Goal: Task Accomplishment & Management: Manage account settings

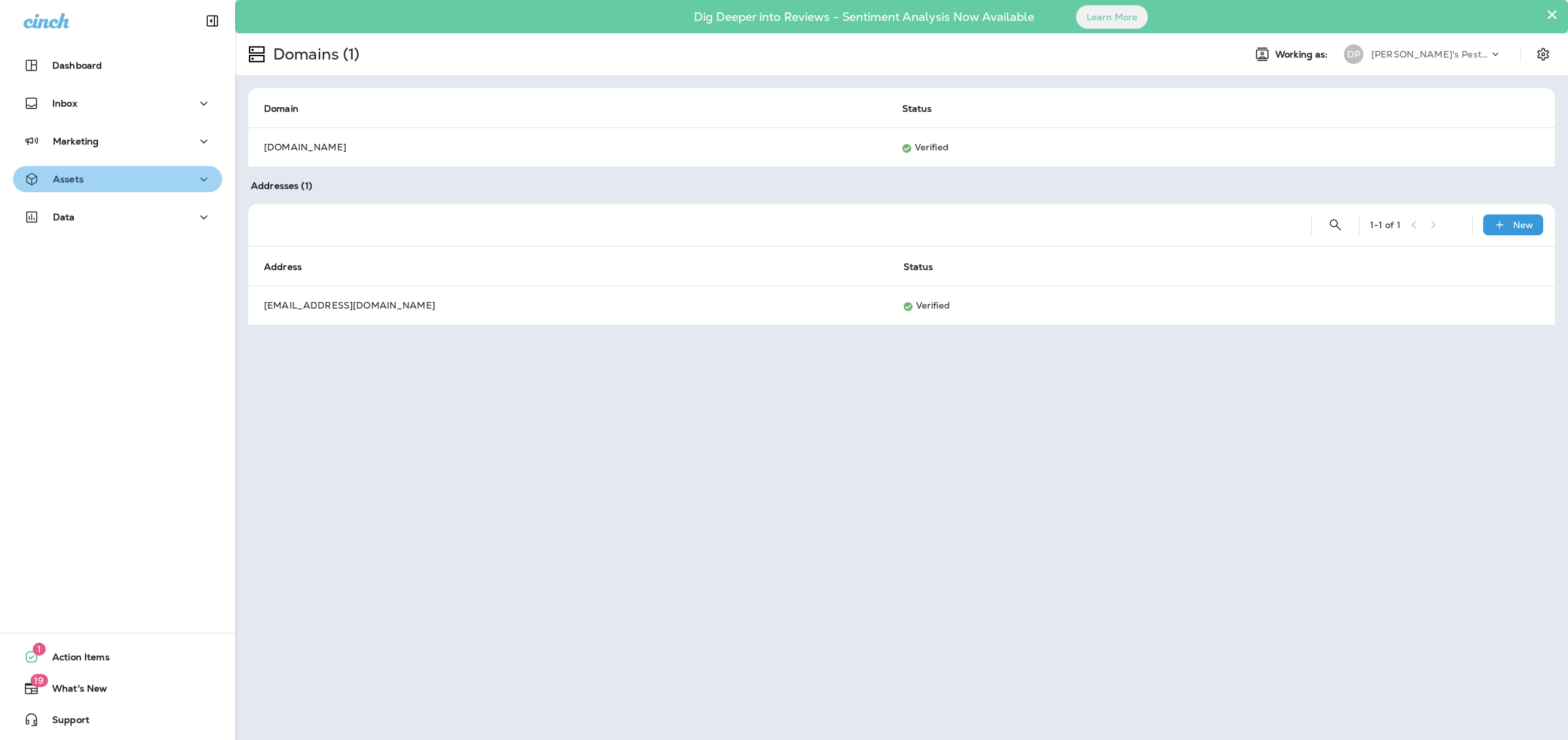
click at [179, 167] on button "Assets" at bounding box center [118, 179] width 209 height 26
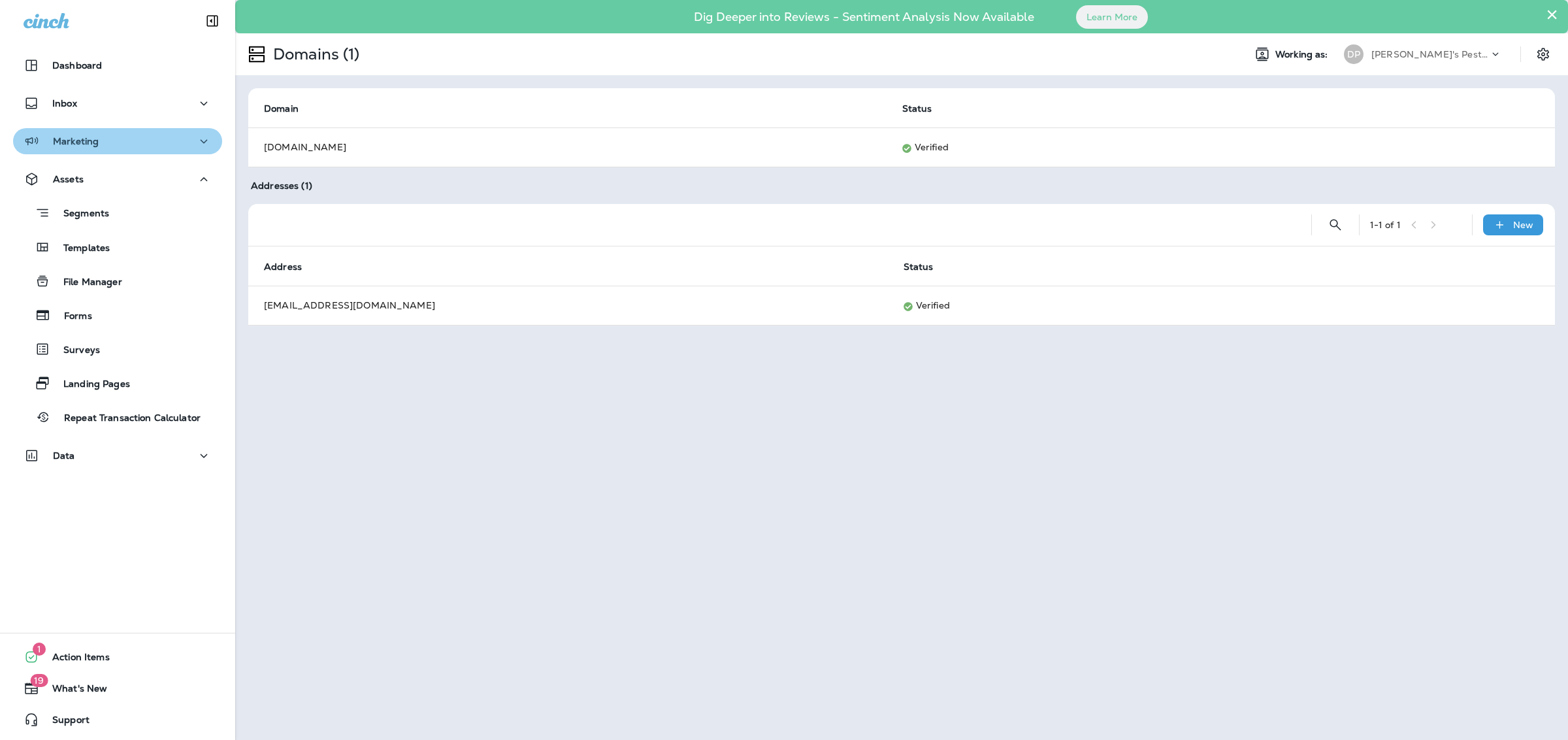
click at [131, 134] on div "Marketing" at bounding box center [118, 141] width 189 height 17
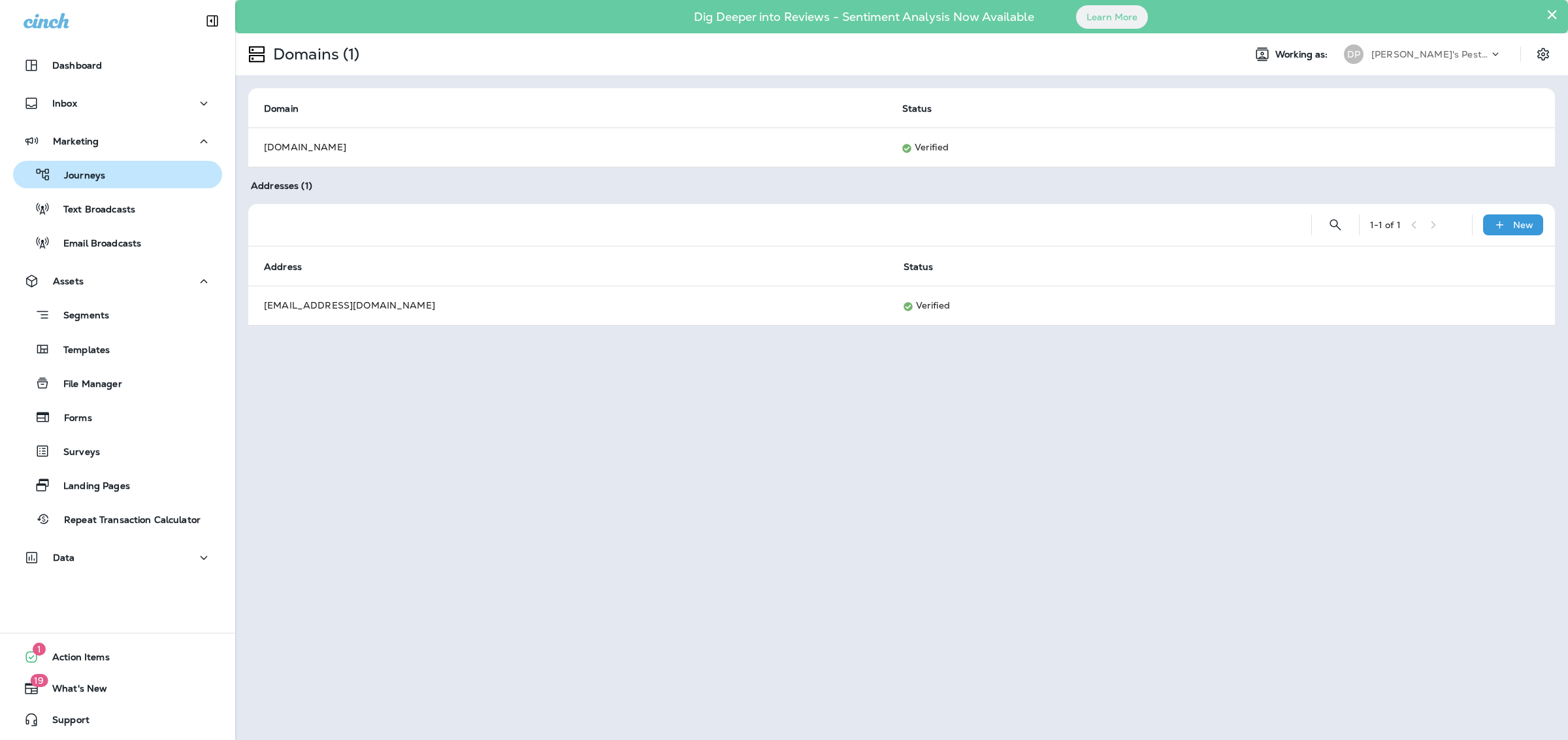
click at [144, 169] on div "Journeys" at bounding box center [118, 175] width 198 height 20
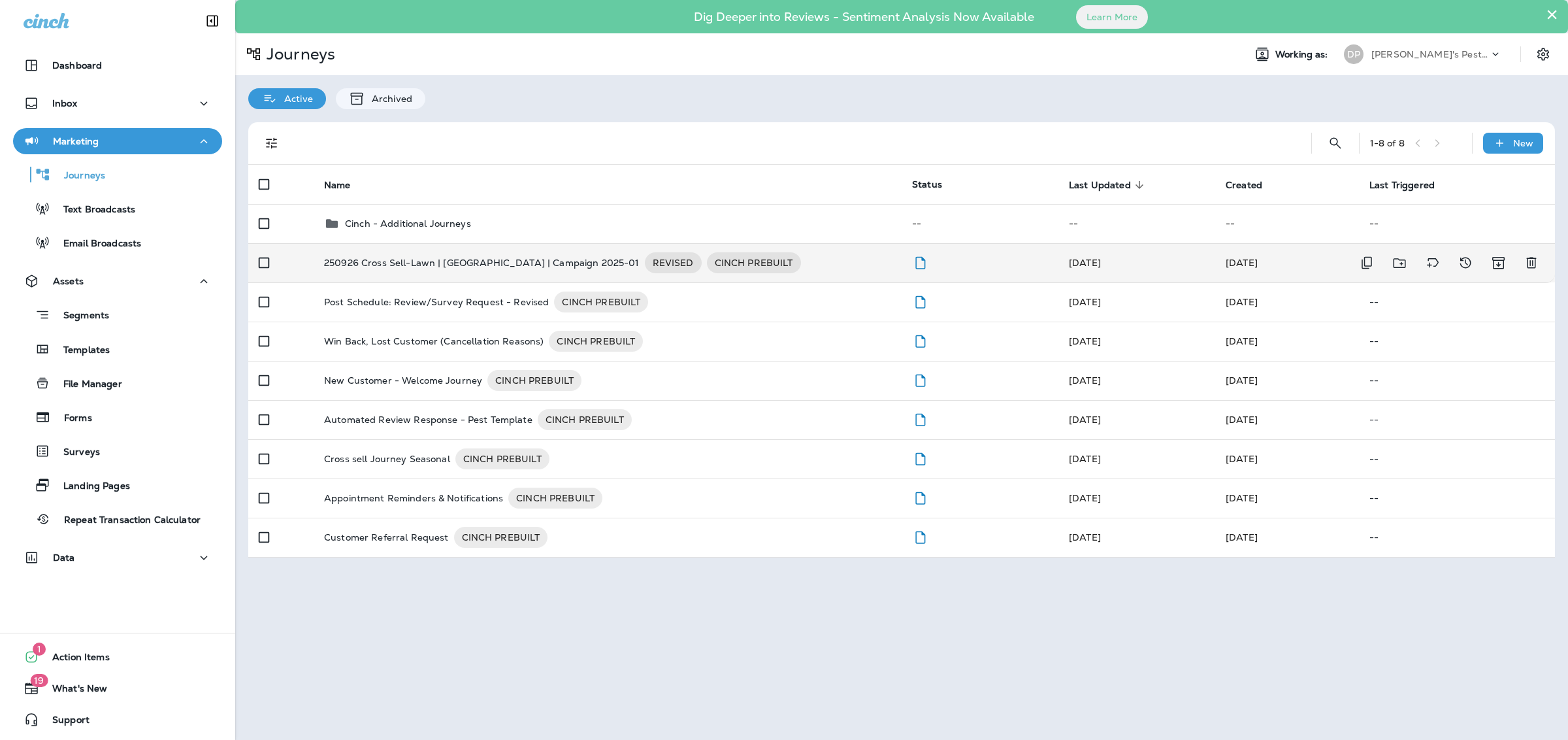
click at [377, 266] on p "250926 Cross Sell-Lawn | [GEOGRAPHIC_DATA] | Campaign 2025-01" at bounding box center [482, 262] width 316 height 21
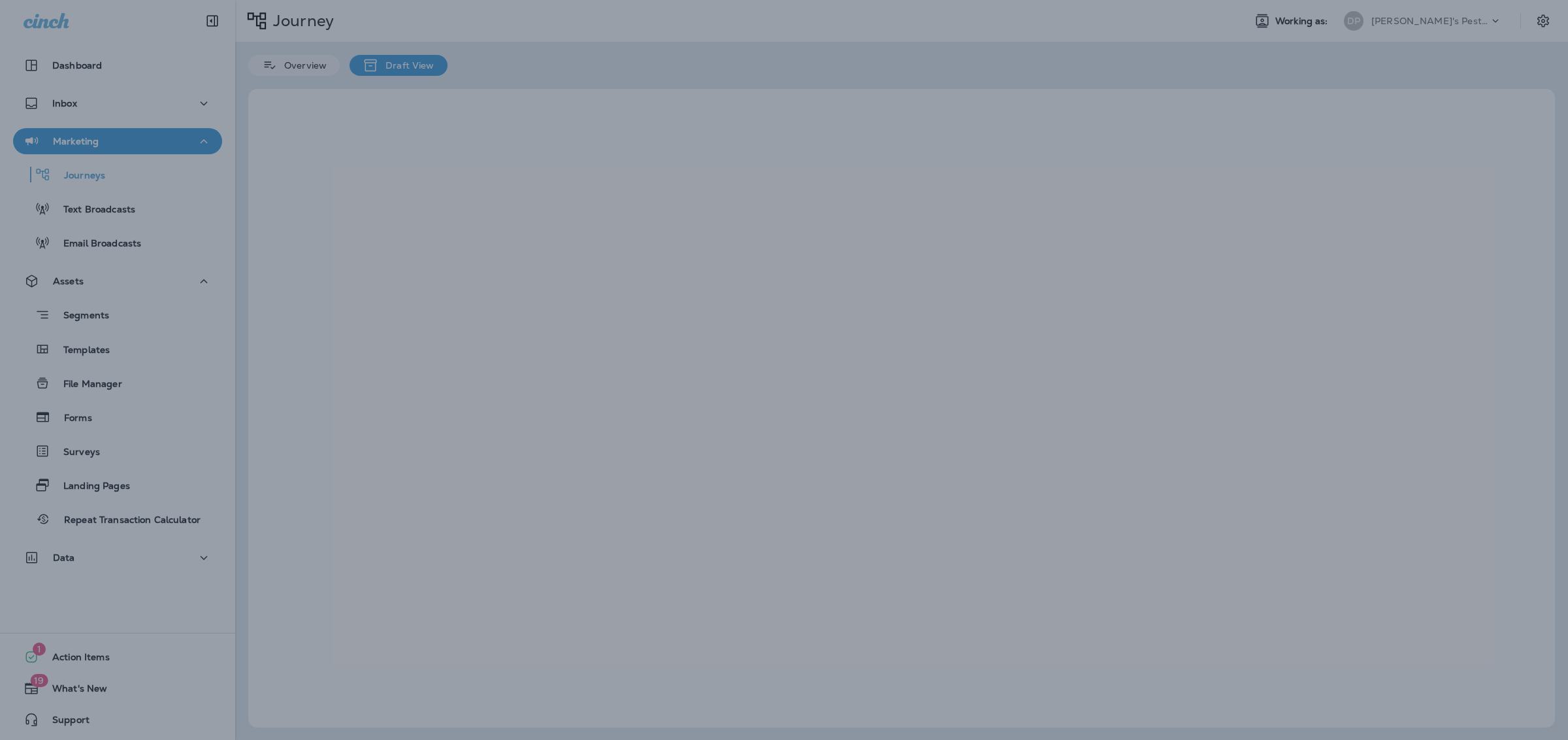
click at [377, 266] on div at bounding box center [784, 370] width 1568 height 740
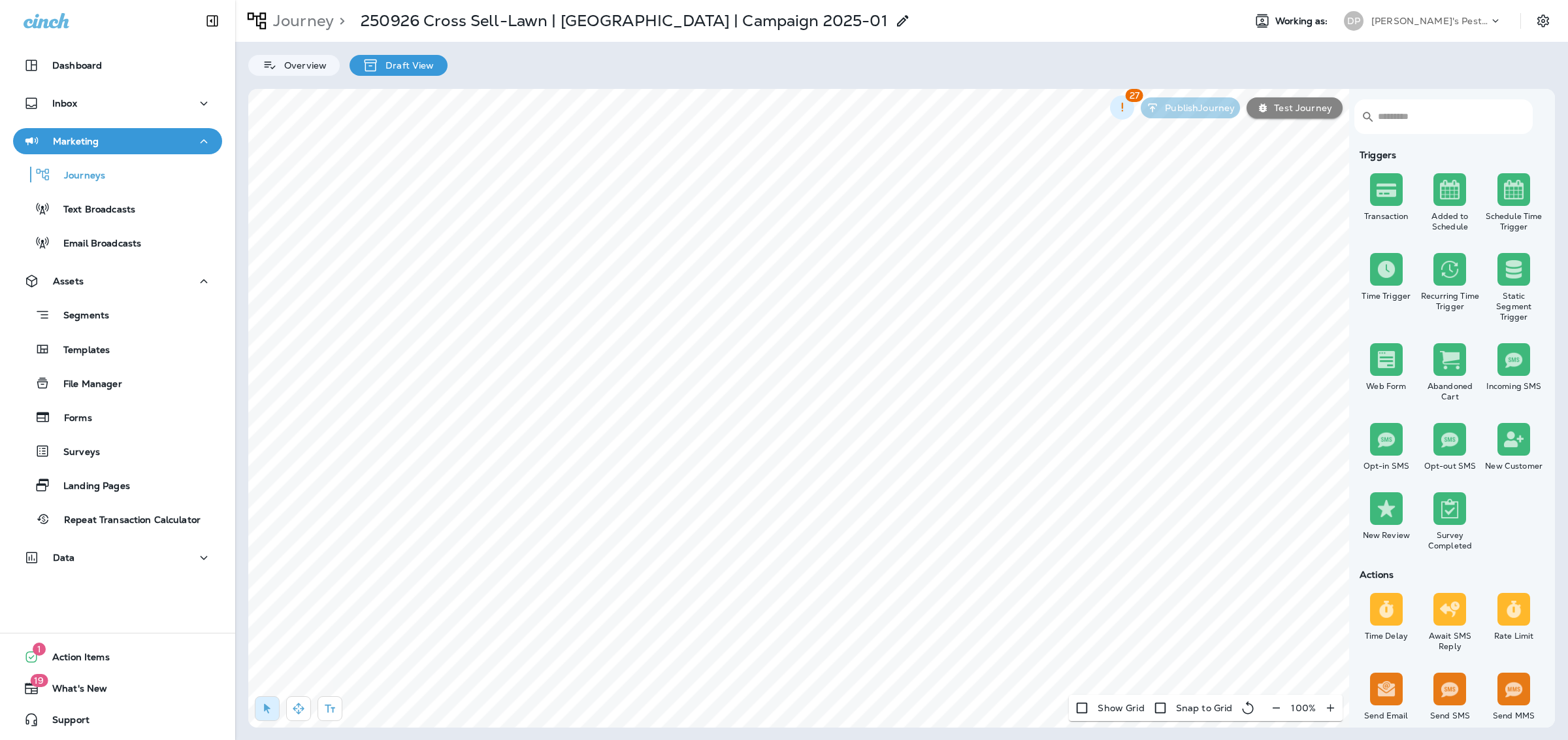
click at [1117, 117] on button "button" at bounding box center [1122, 108] width 24 height 24
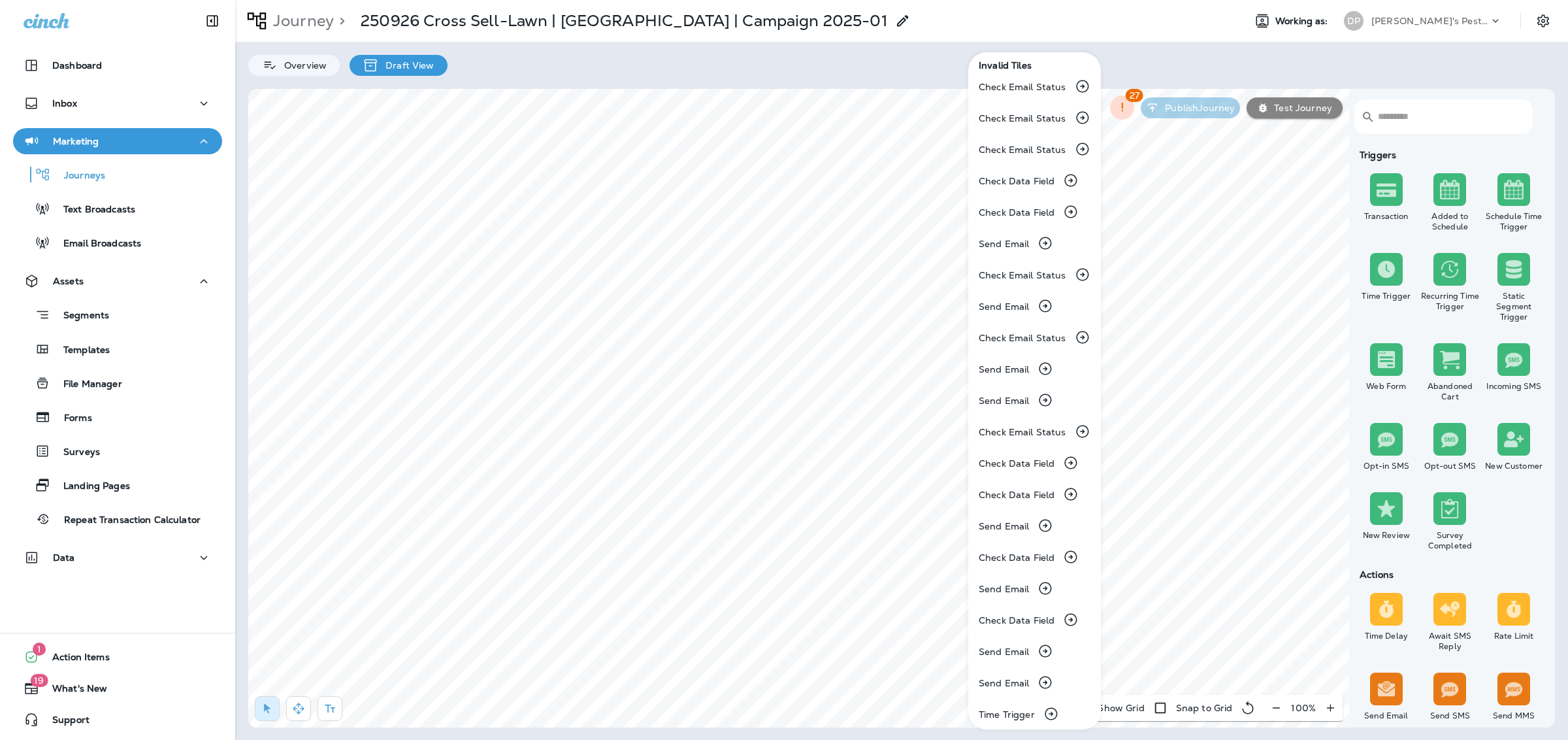
click at [1158, 177] on div at bounding box center [784, 370] width 1568 height 740
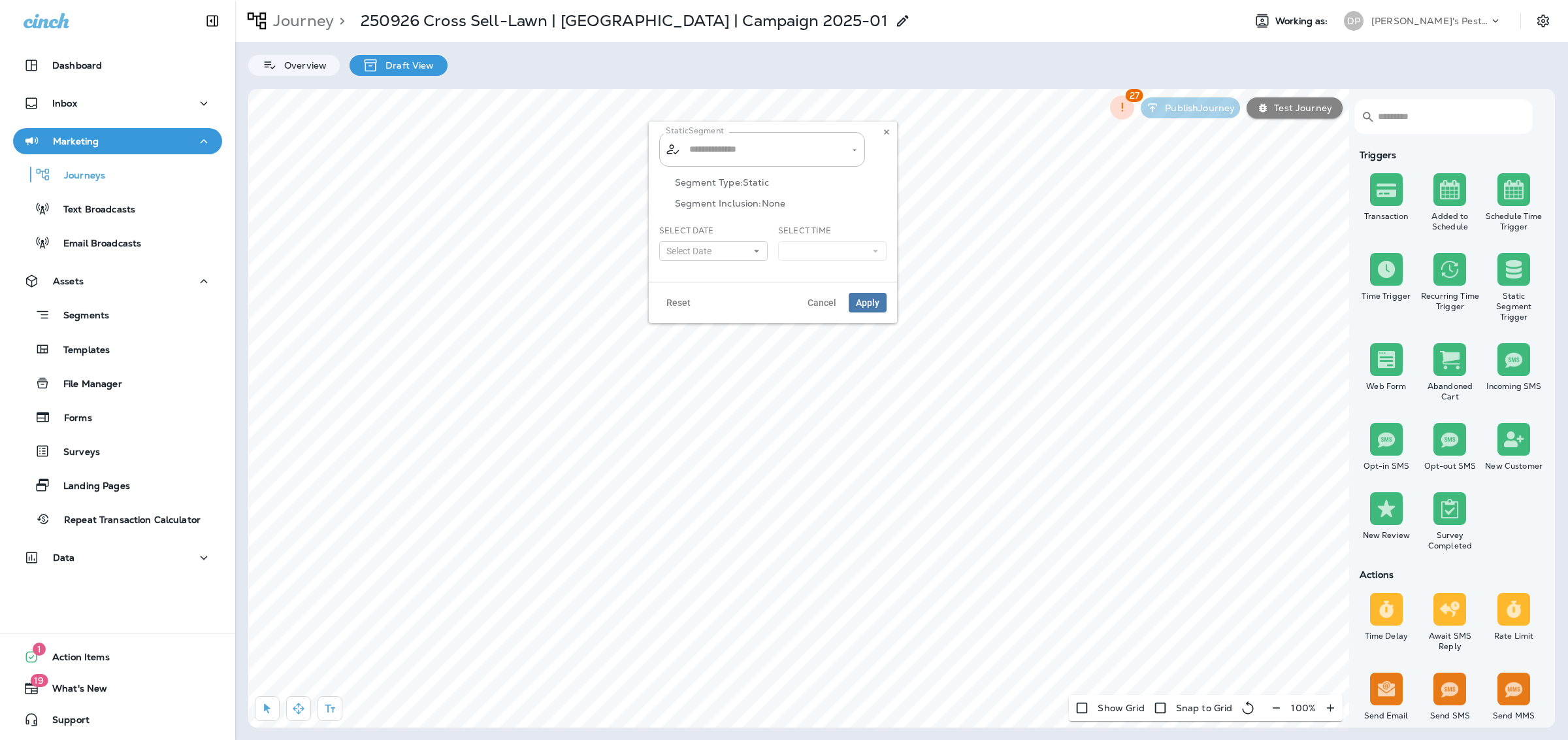
click at [1334, 708] on div "100 %" at bounding box center [1302, 707] width 78 height 26
click at [1331, 708] on div "100 %" at bounding box center [1302, 707] width 78 height 26
click at [1330, 710] on div "100 %" at bounding box center [1302, 707] width 78 height 26
click at [884, 130] on icon at bounding box center [887, 132] width 8 height 8
click at [1324, 706] on div "100 %" at bounding box center [1302, 707] width 78 height 26
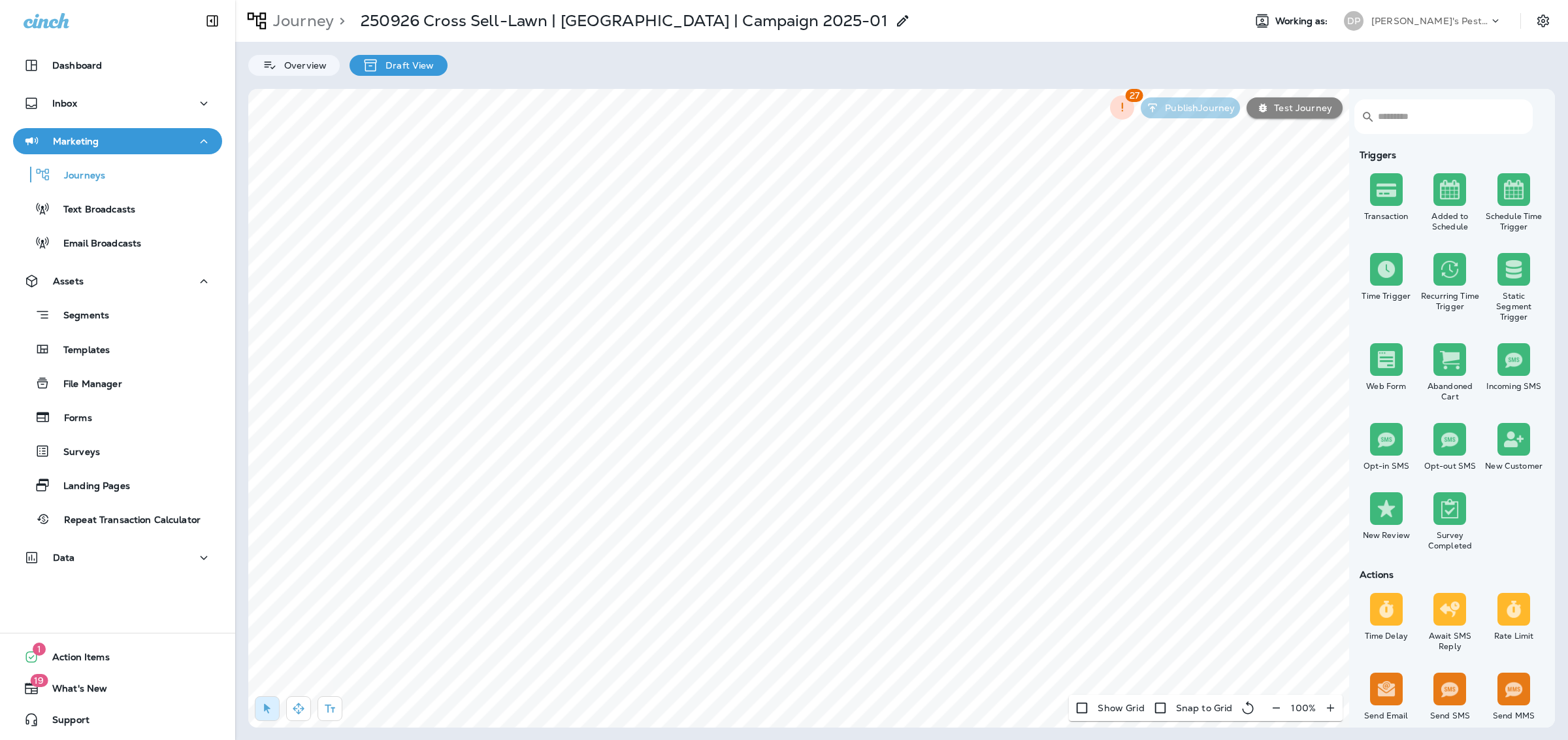
click at [1329, 706] on div "100 %" at bounding box center [1302, 707] width 78 height 26
click at [1326, 704] on div "100 %" at bounding box center [1302, 707] width 78 height 26
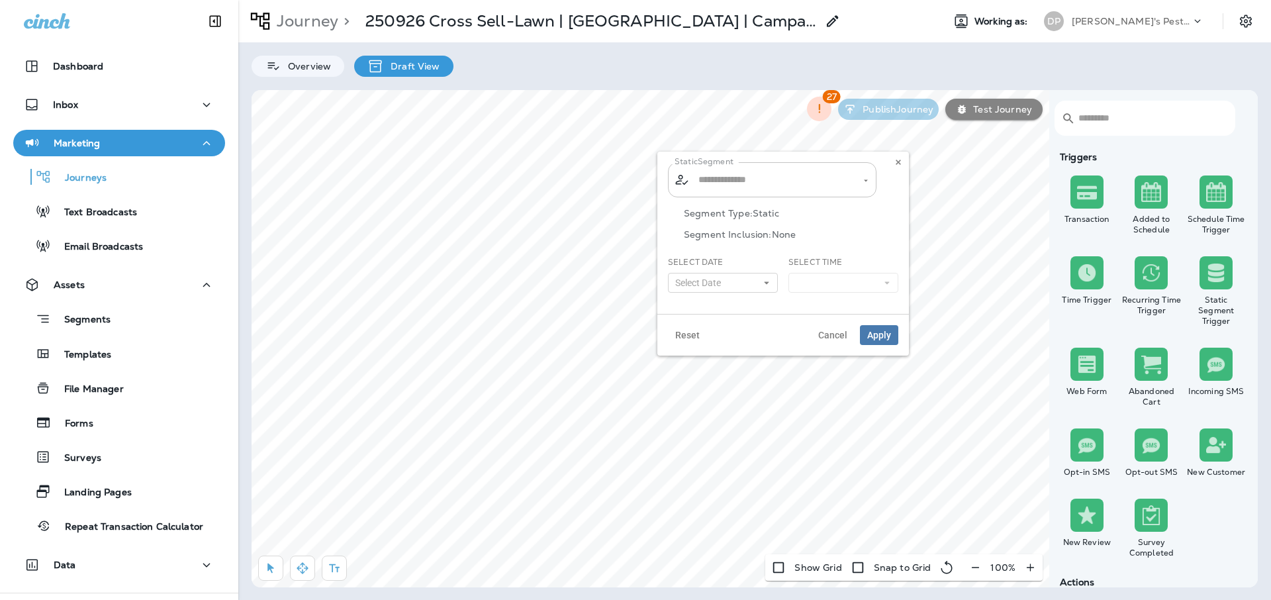
click at [746, 196] on div "​ ​" at bounding box center [772, 179] width 208 height 35
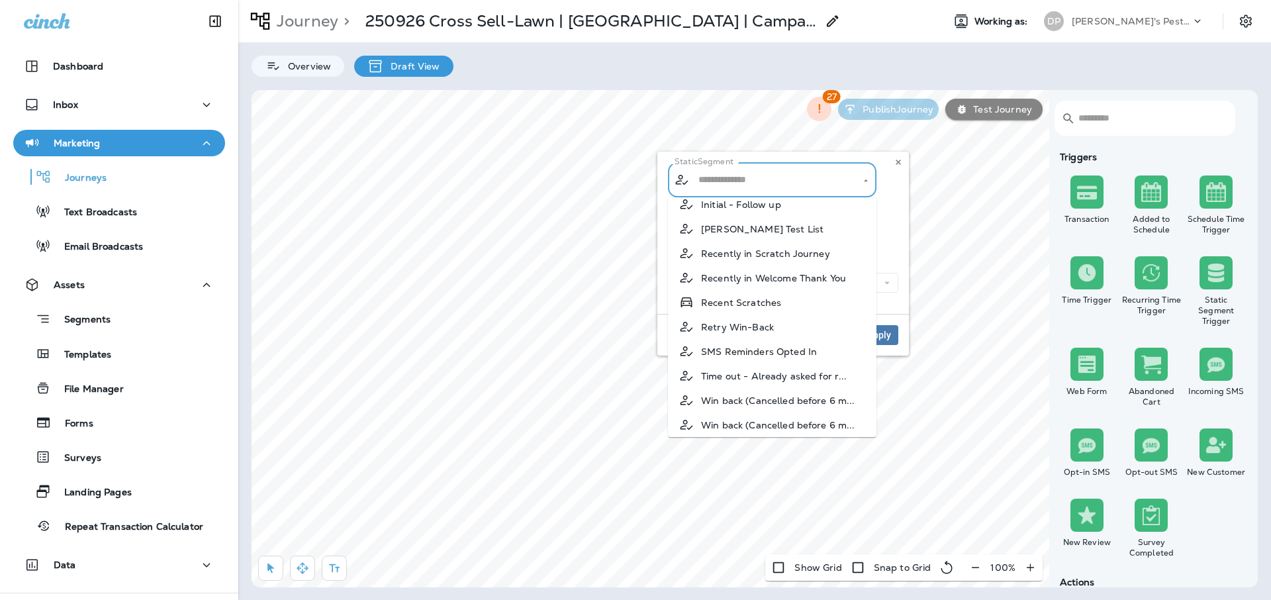
scroll to position [114, 0]
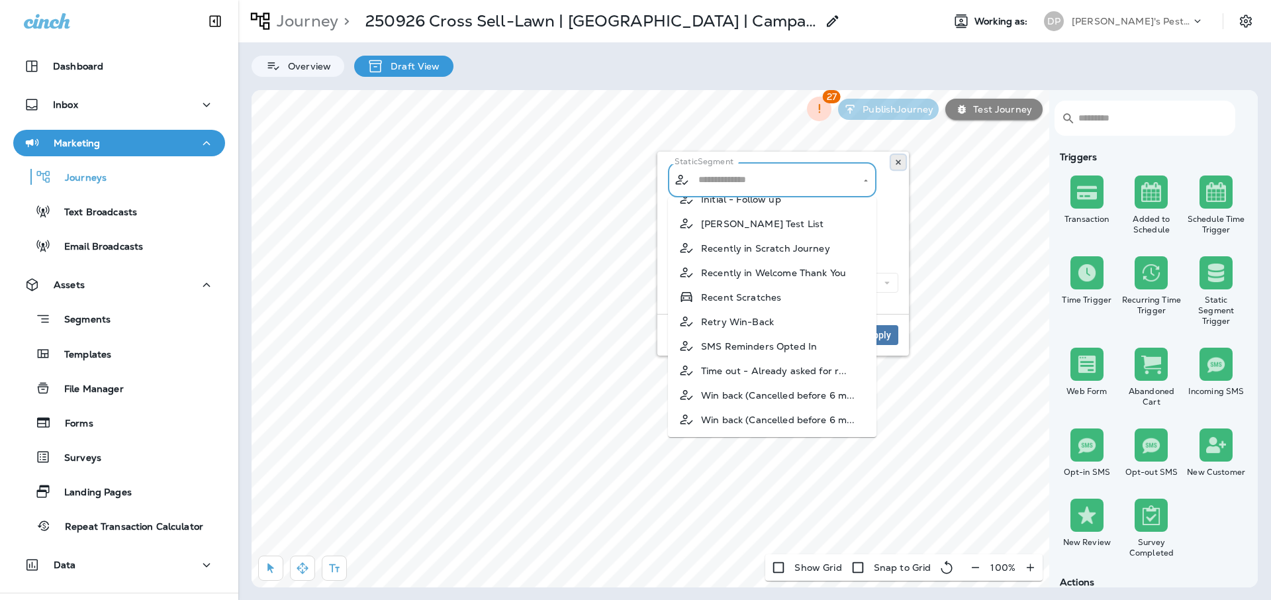
click at [904, 163] on button at bounding box center [898, 162] width 15 height 15
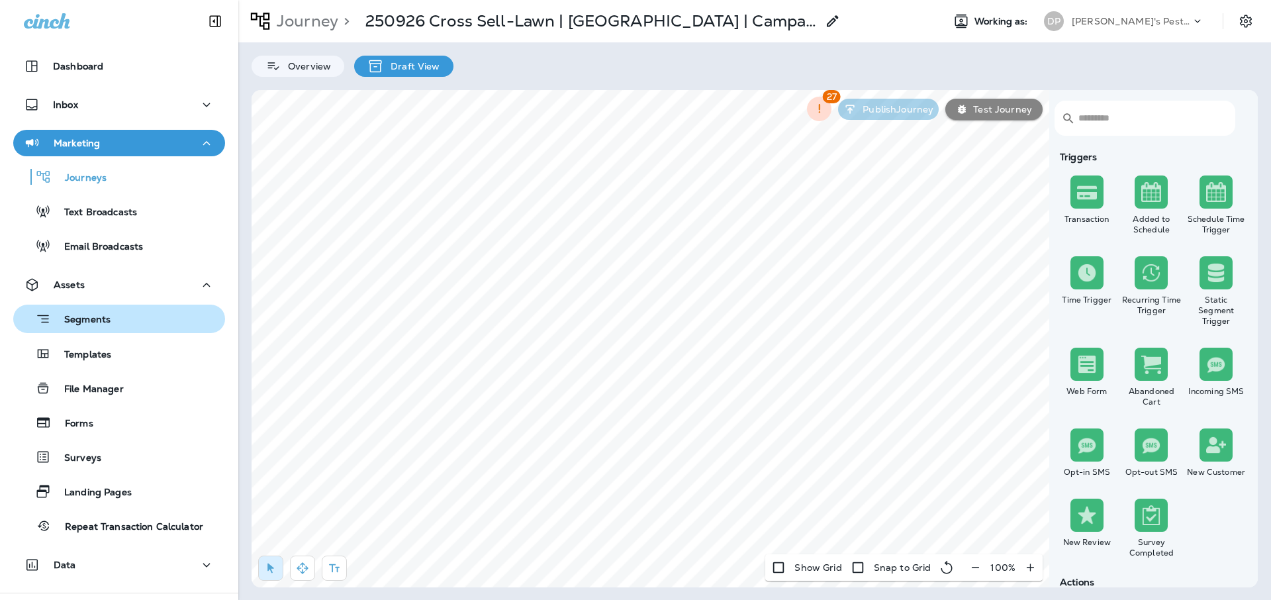
scroll to position [3, 0]
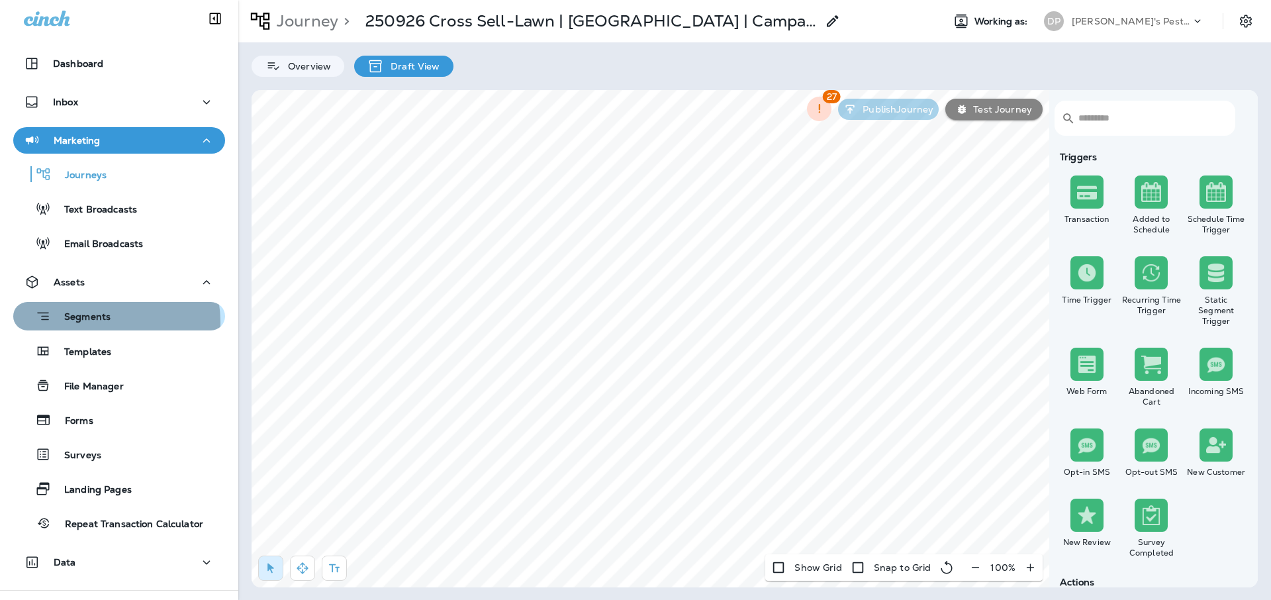
click at [92, 322] on p "Segments" at bounding box center [81, 317] width 60 height 13
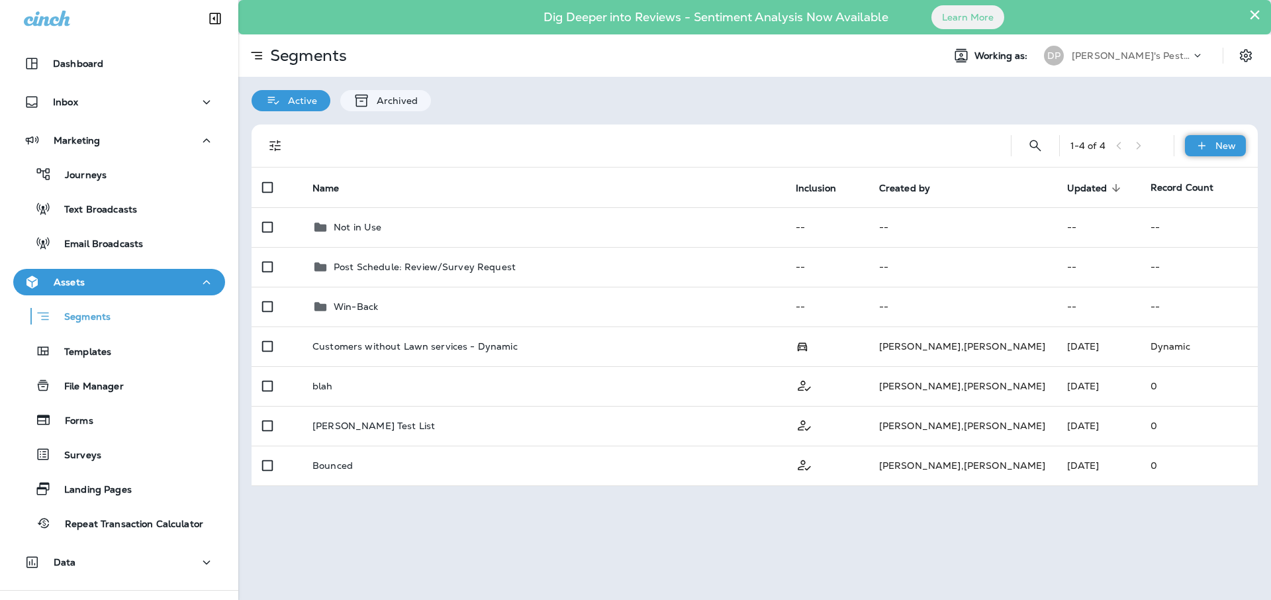
click at [1206, 142] on icon at bounding box center [1201, 145] width 14 height 13
click at [1172, 185] on button "New Segment" at bounding box center [1179, 177] width 132 height 32
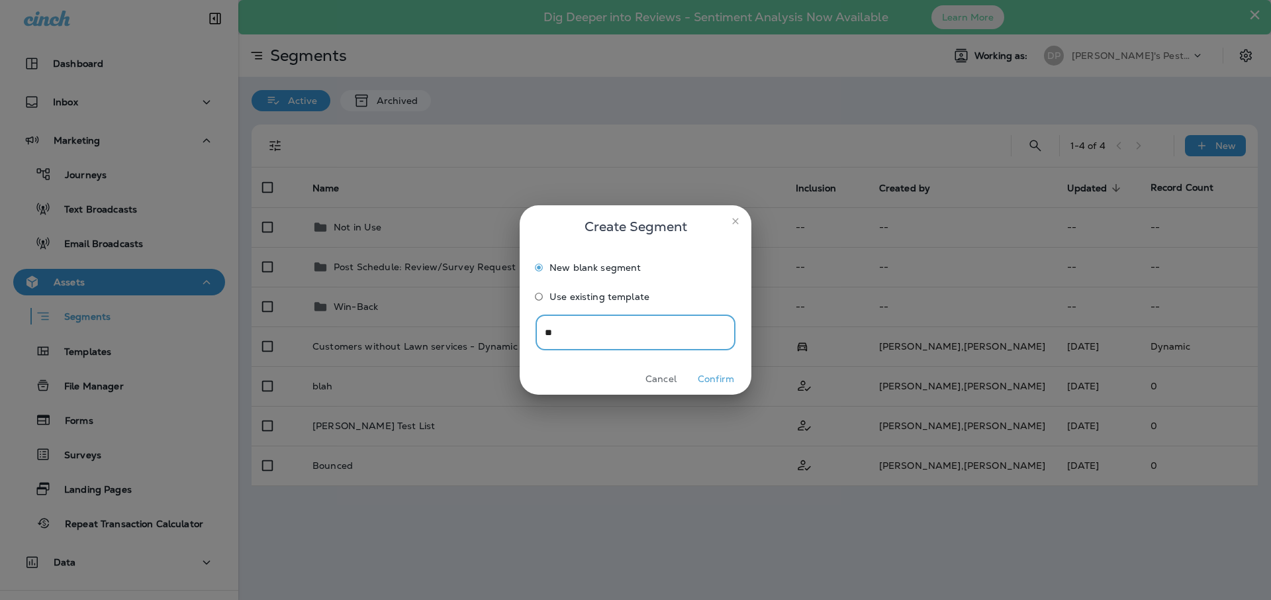
type input "*"
type input "**********"
click at [700, 376] on button "Confirm" at bounding box center [716, 379] width 50 height 21
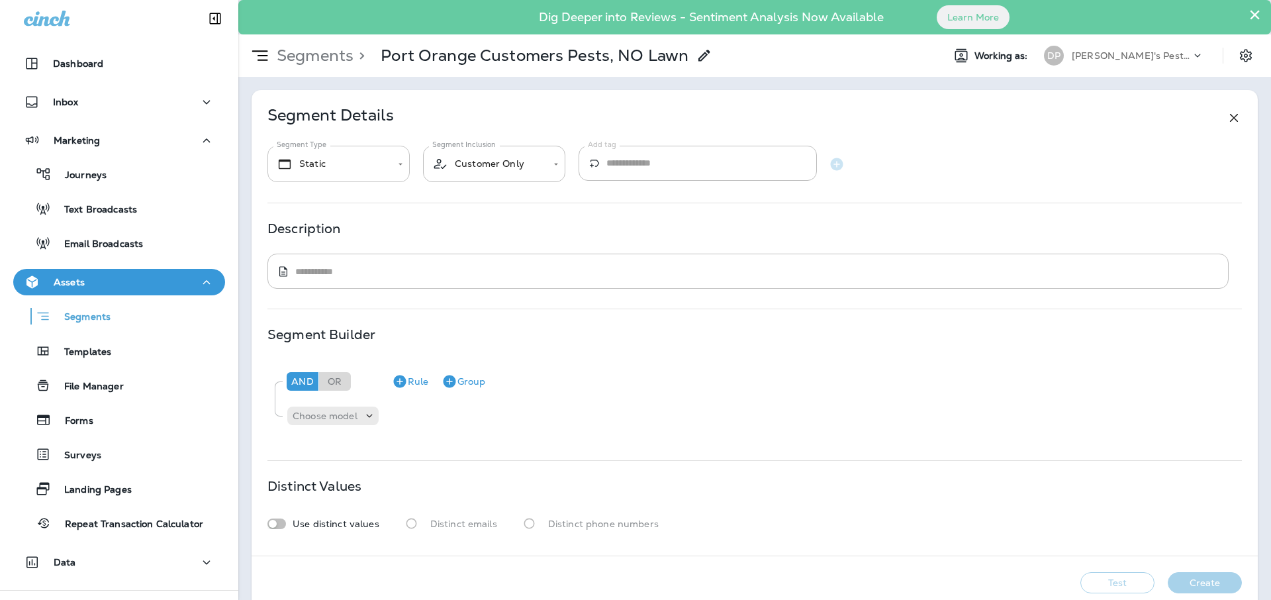
click at [353, 0] on body "**********" at bounding box center [635, 0] width 1271 height 0
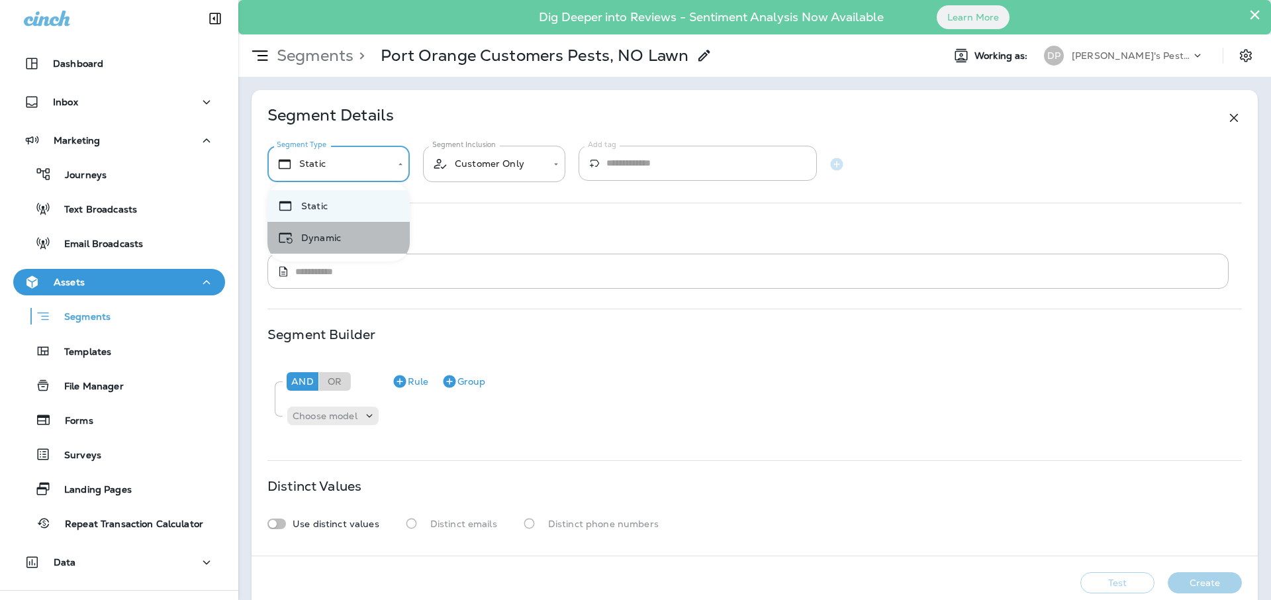
click at [334, 242] on li "Dynamic" at bounding box center [338, 238] width 142 height 32
type input "*******"
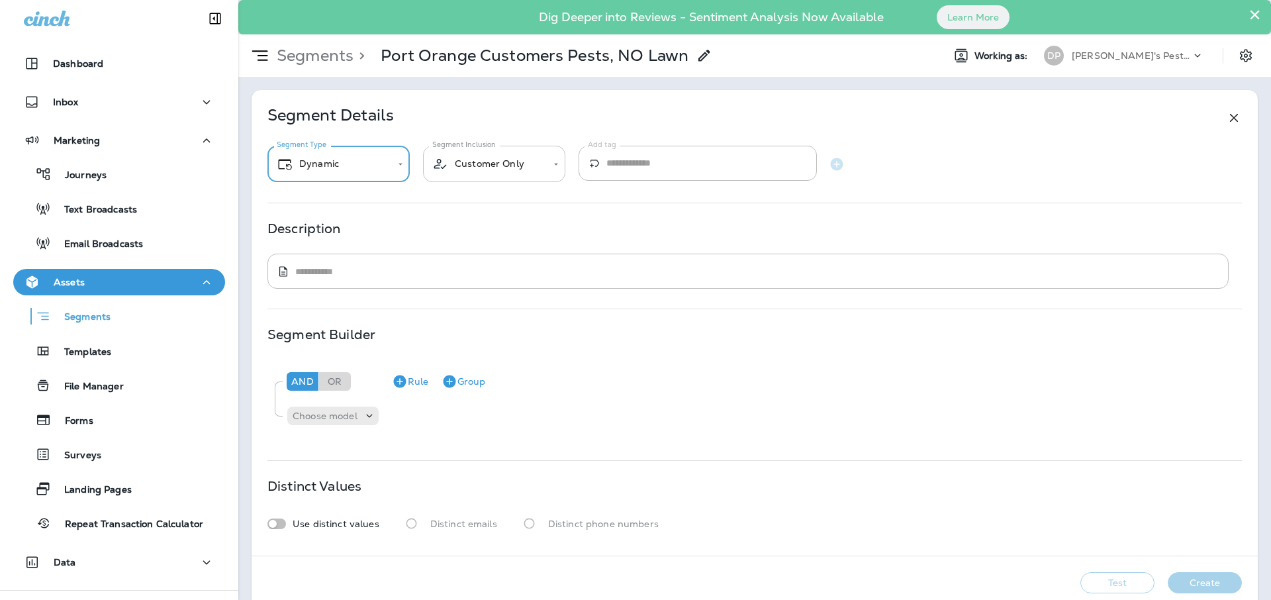
click at [488, 0] on body "**********" at bounding box center [635, 0] width 1271 height 0
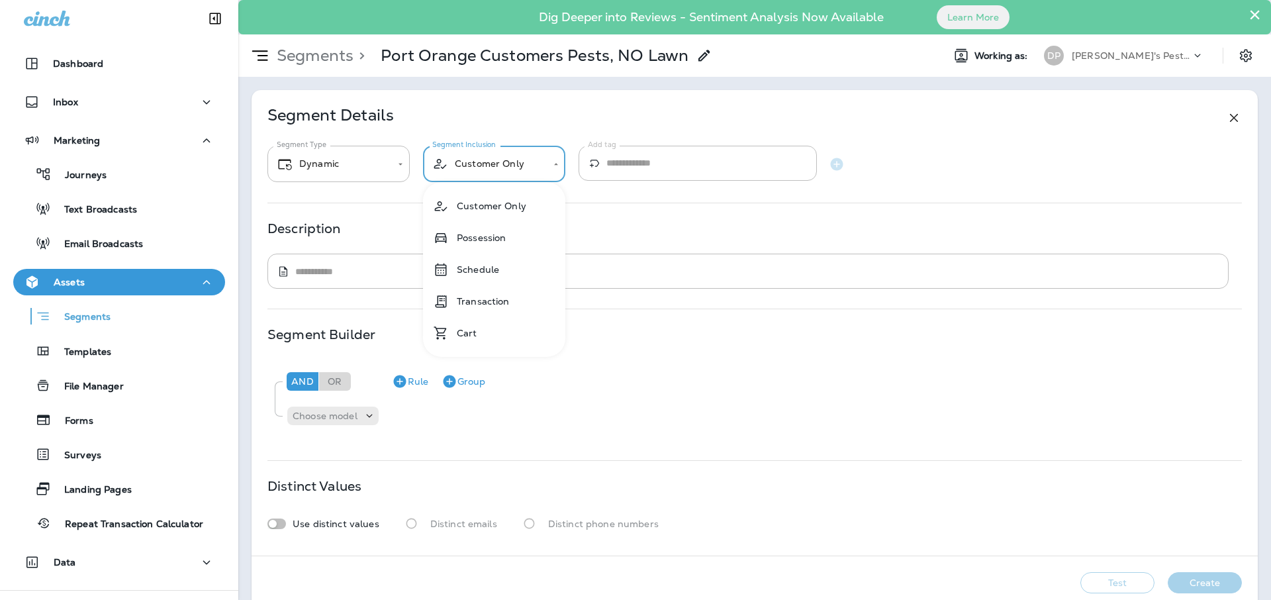
click at [485, 216] on li "Customer Only" at bounding box center [494, 206] width 142 height 32
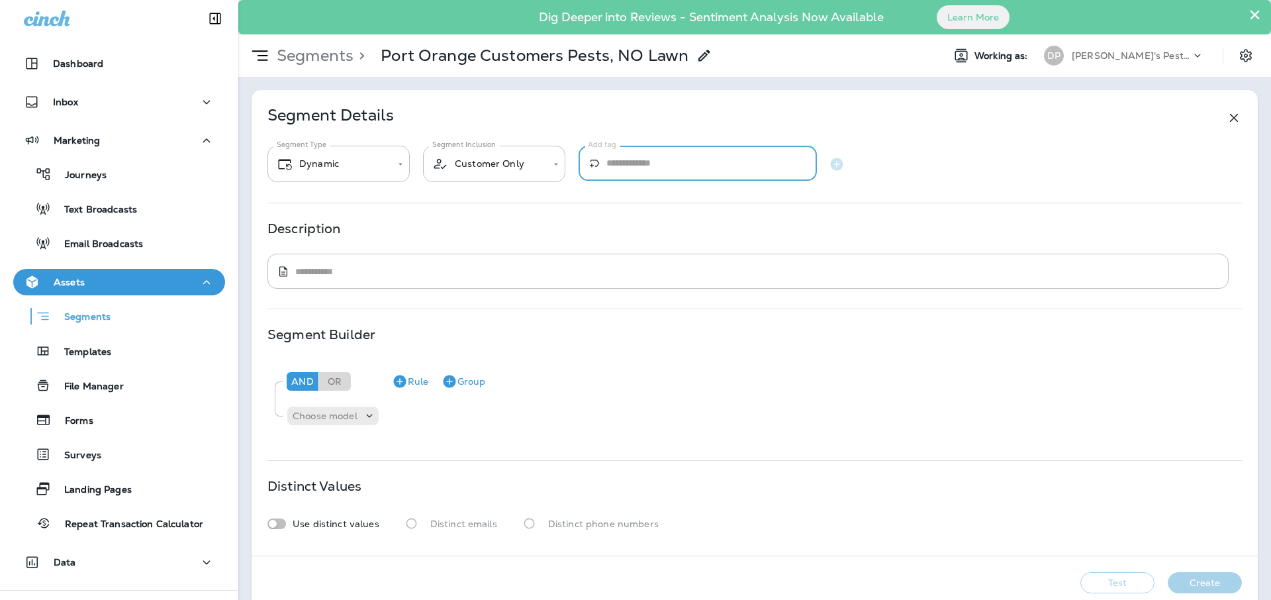
click at [727, 168] on input "Add tag" at bounding box center [711, 163] width 210 height 35
click at [873, 118] on div "Segment Details" at bounding box center [754, 118] width 974 height 16
click at [737, 165] on input "Add tag" at bounding box center [711, 163] width 210 height 35
click at [839, 169] on icon "button" at bounding box center [836, 163] width 13 height 13
click at [761, 161] on input "Add tag" at bounding box center [711, 163] width 210 height 35
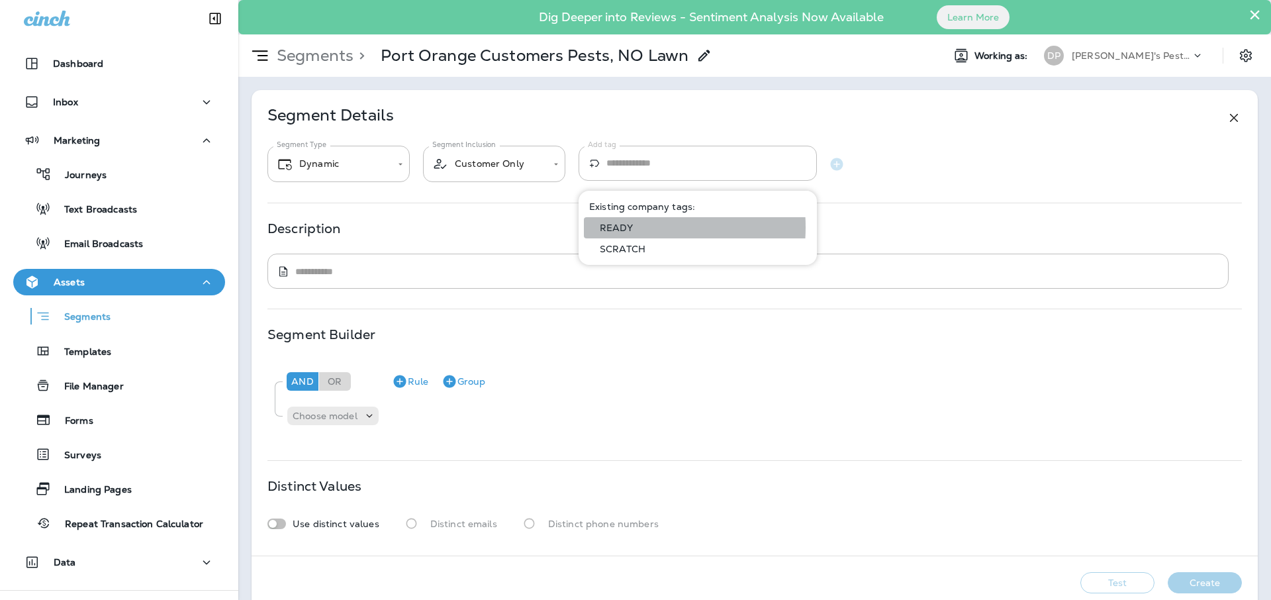
click at [621, 227] on p "READY" at bounding box center [613, 227] width 38 height 11
type input "*****"
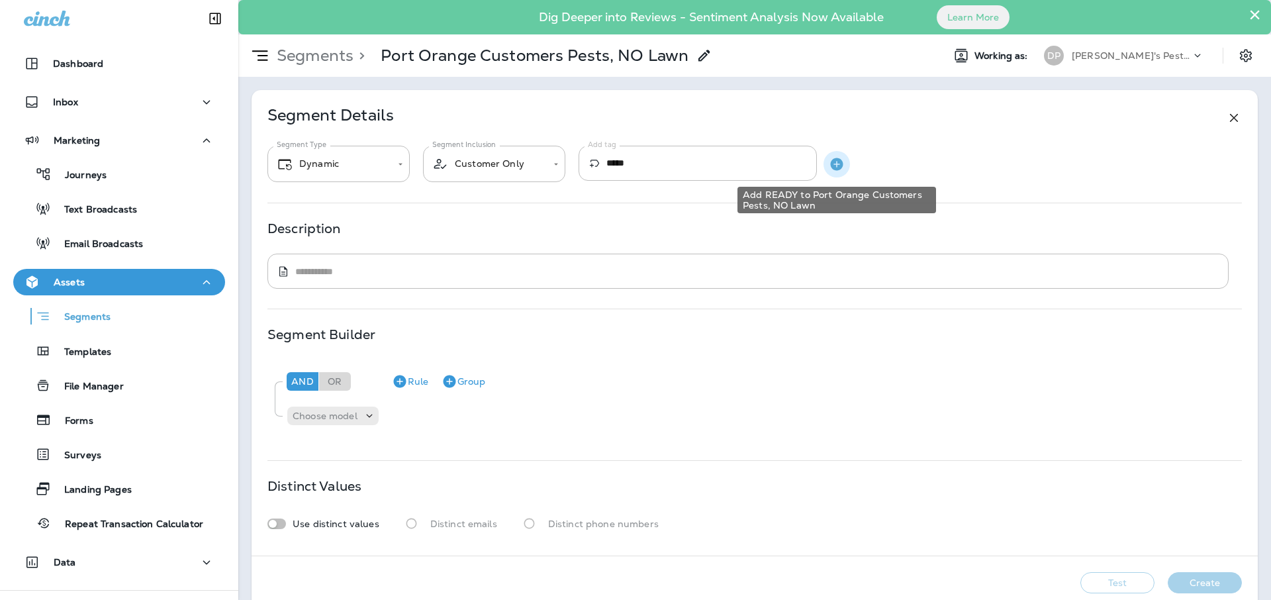
click at [835, 166] on icon "button" at bounding box center [836, 163] width 13 height 13
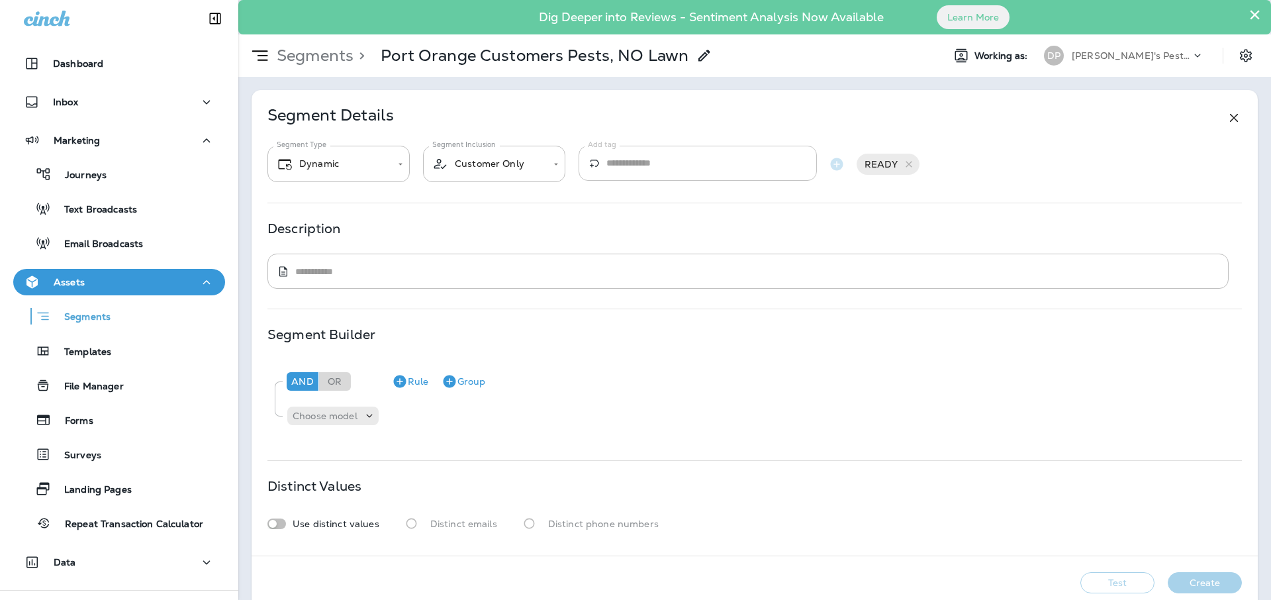
click at [789, 173] on input "Add tag" at bounding box center [711, 163] width 210 height 35
type input "***"
click at [775, 109] on div "**********" at bounding box center [754, 322] width 1006 height 465
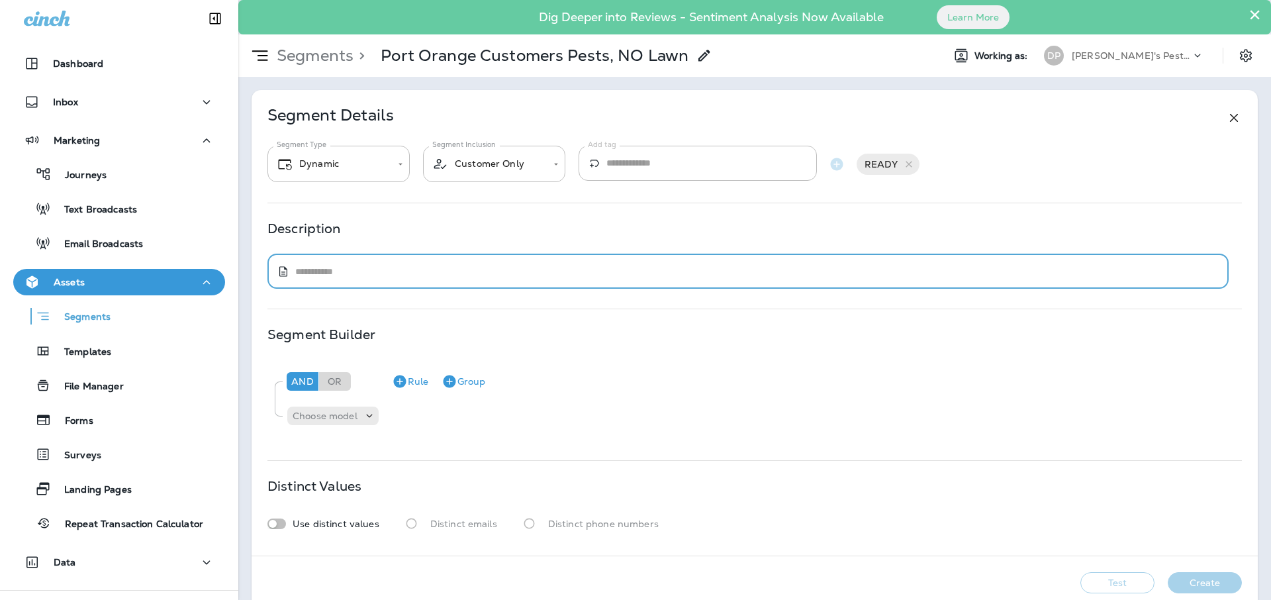
click at [609, 272] on textarea at bounding box center [757, 271] width 924 height 13
type textarea "*"
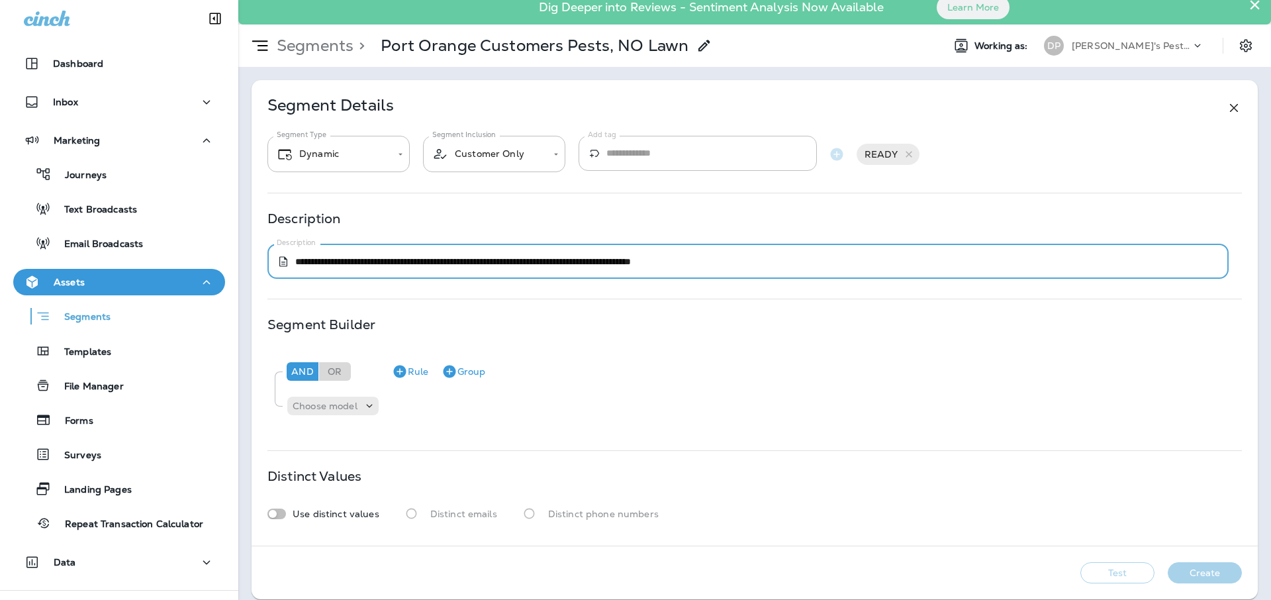
scroll to position [22, 0]
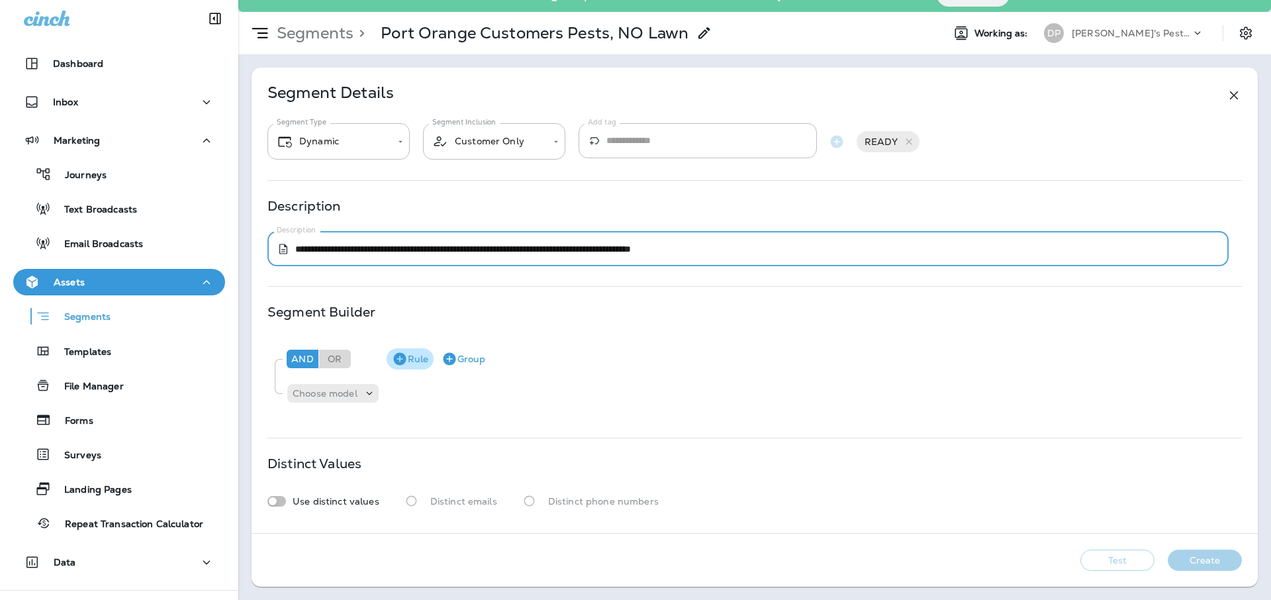
type textarea "**********"
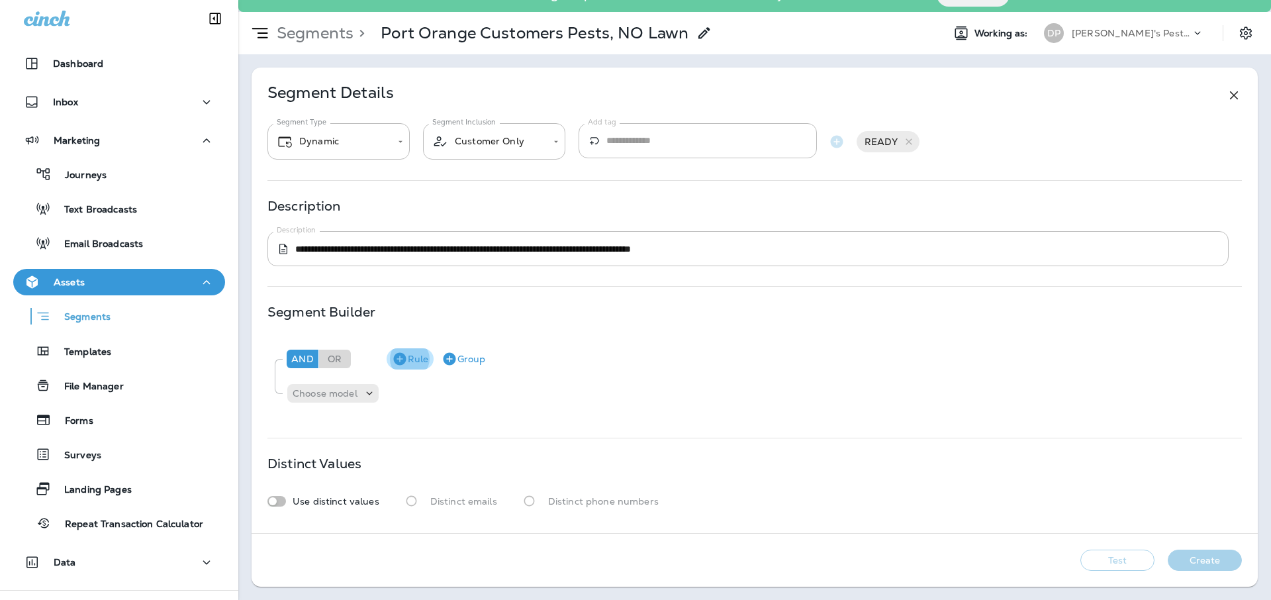
click at [418, 363] on button "Rule" at bounding box center [409, 358] width 47 height 21
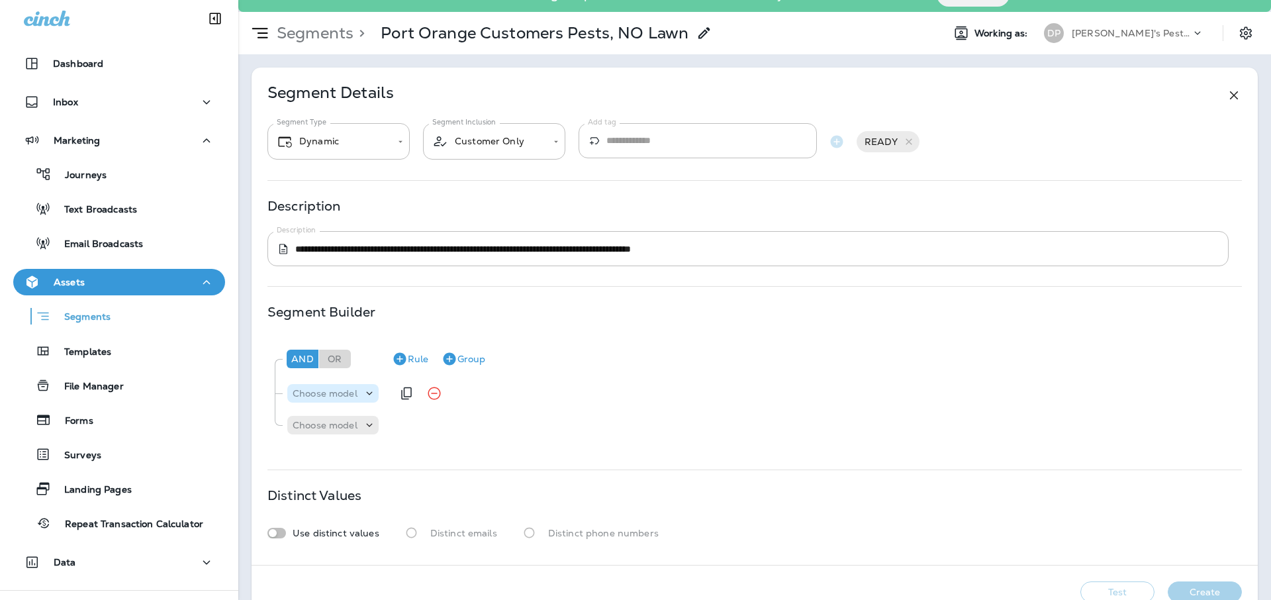
click at [365, 389] on icon at bounding box center [369, 392] width 13 height 13
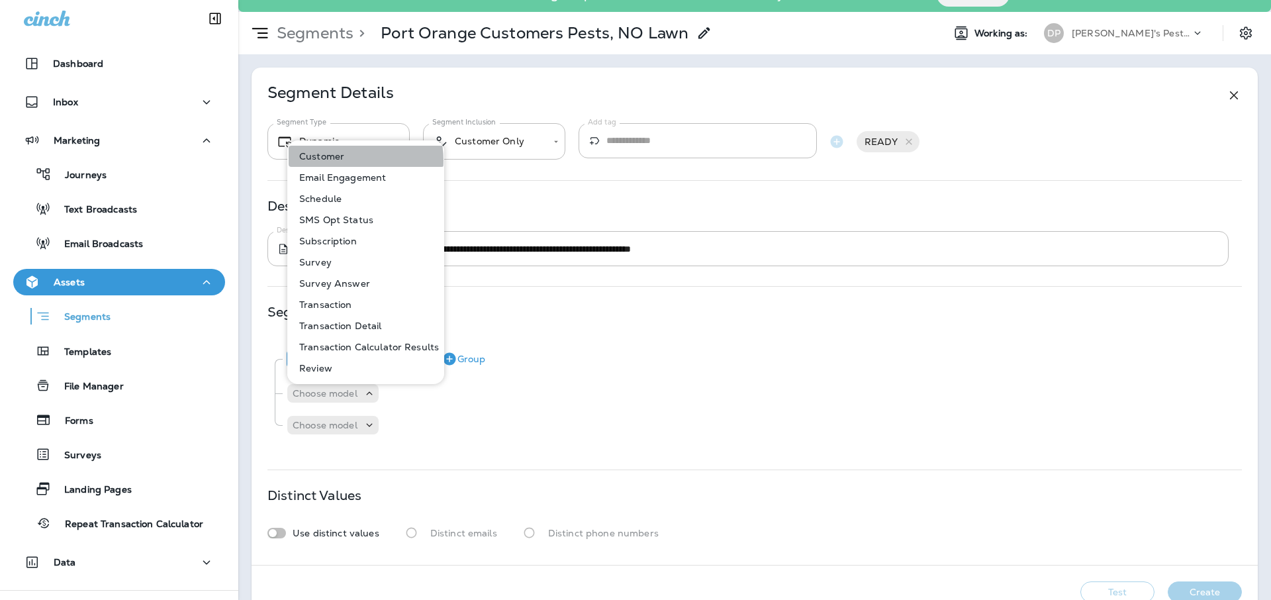
click at [350, 160] on button "Customer" at bounding box center [367, 156] width 156 height 21
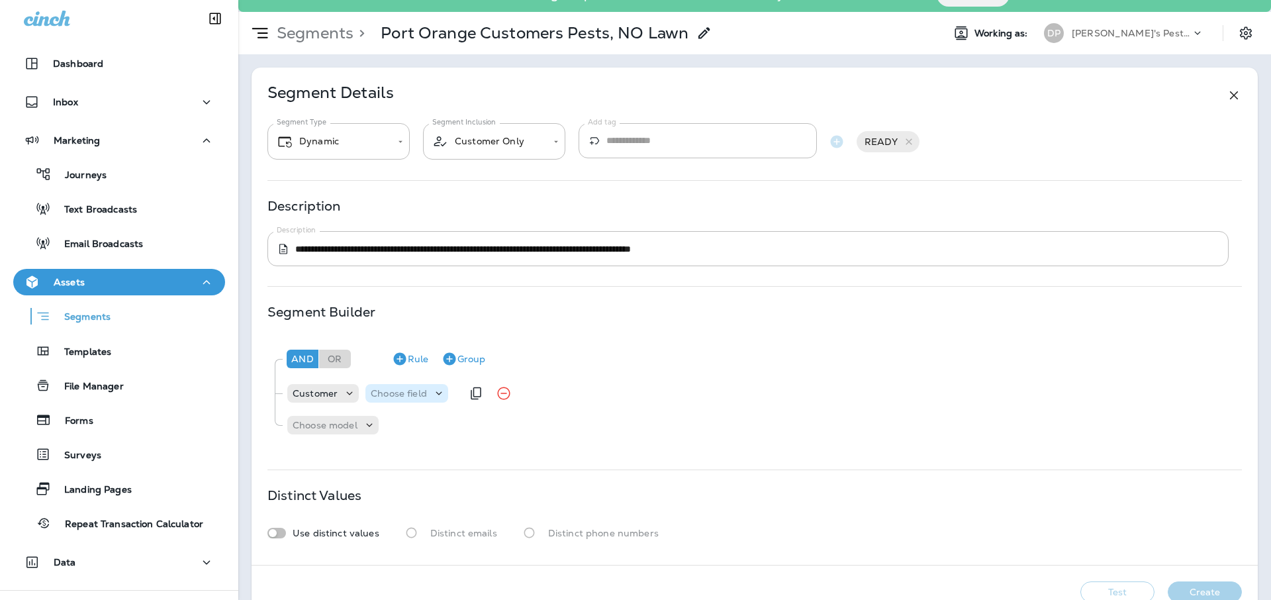
click at [392, 390] on p "Choose field" at bounding box center [399, 393] width 56 height 11
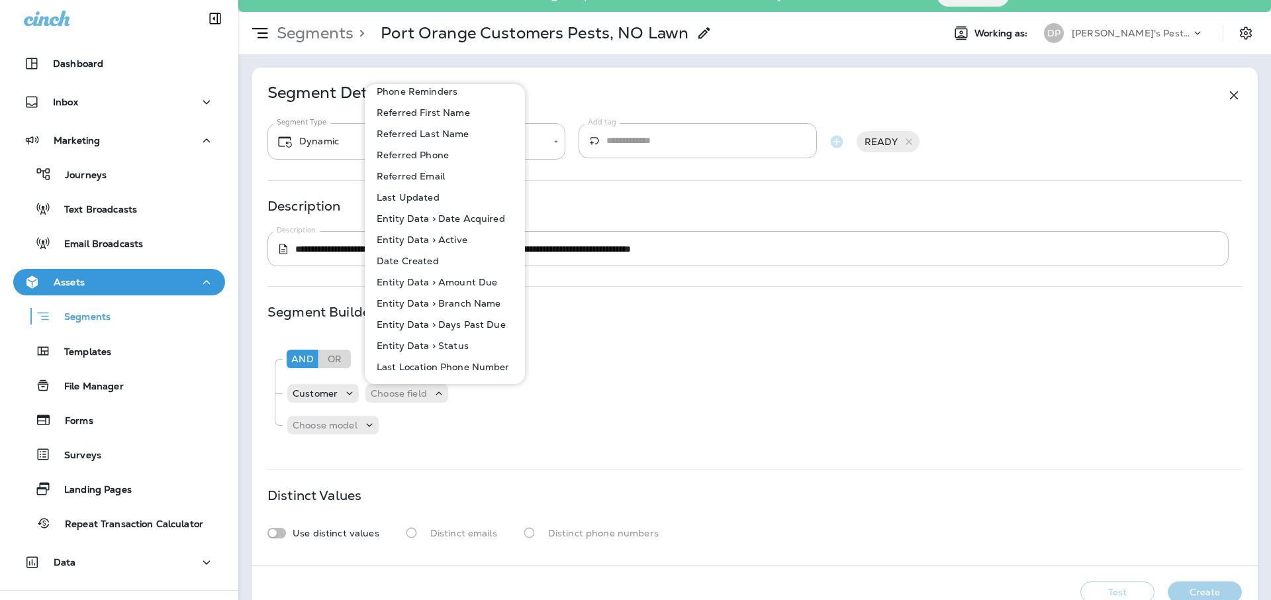
scroll to position [639, 0]
click at [404, 289] on p "Entity Data > Branch Name" at bounding box center [436, 286] width 130 height 11
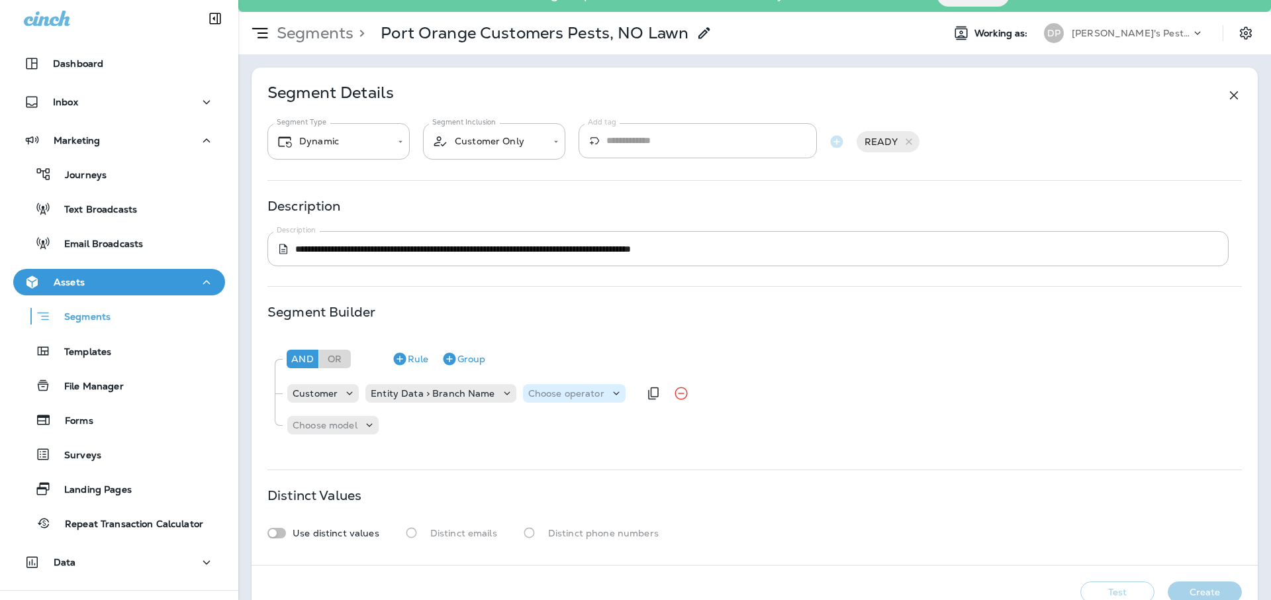
click at [570, 397] on p "Choose operator" at bounding box center [566, 393] width 76 height 11
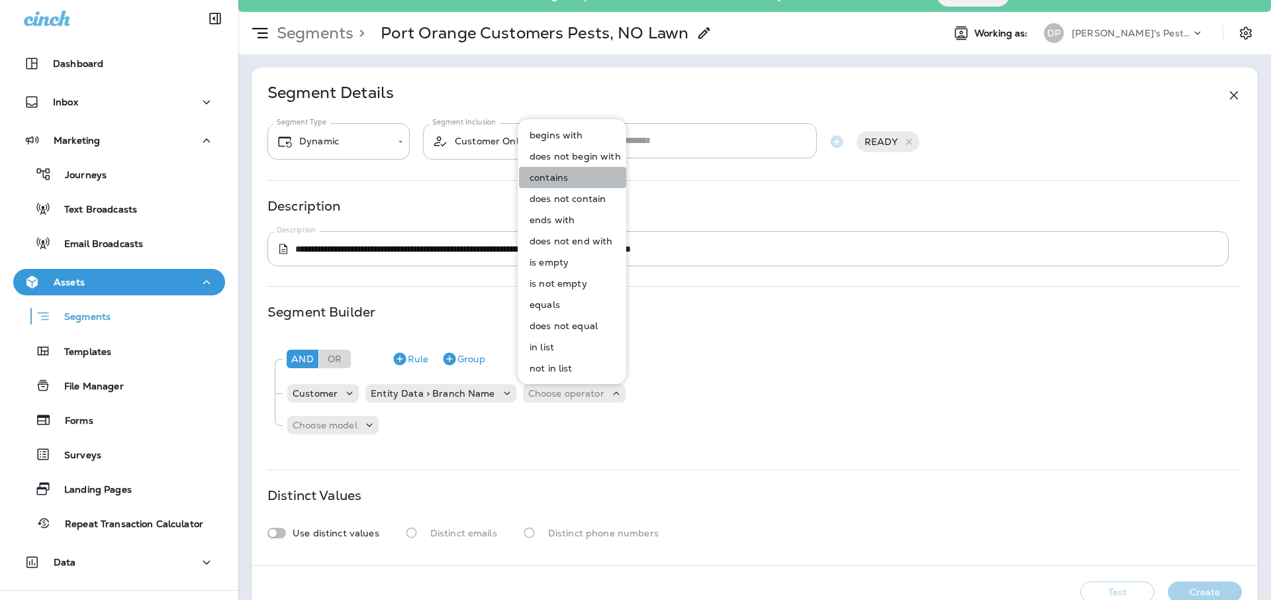
click at [576, 175] on button "contains" at bounding box center [572, 177] width 107 height 21
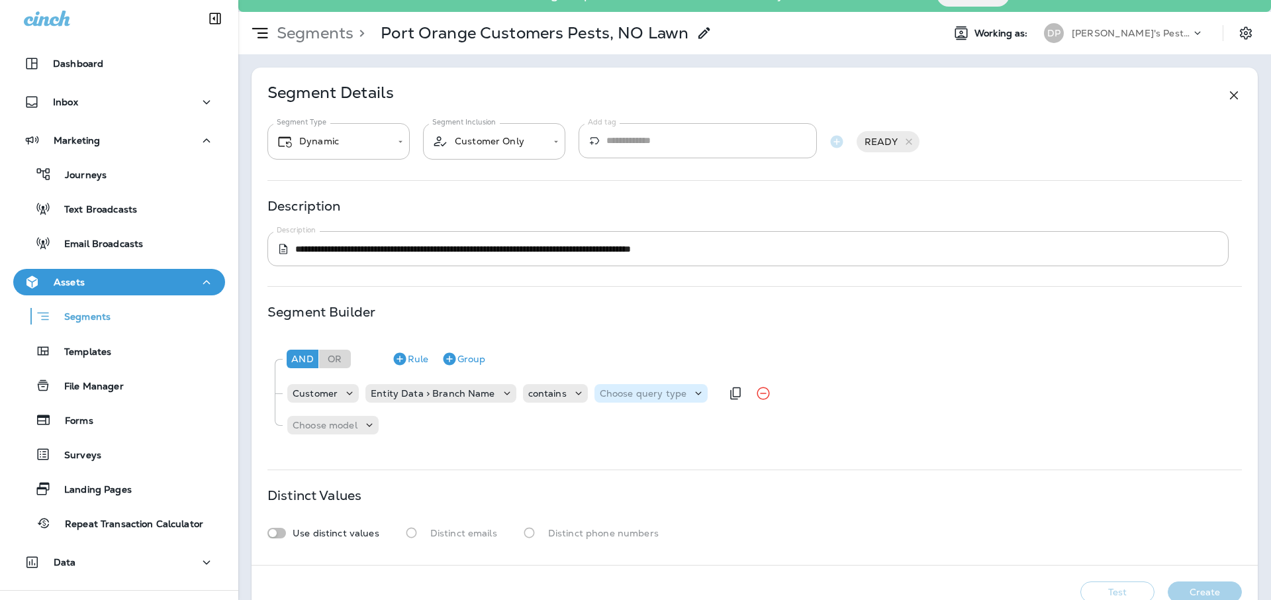
click at [638, 400] on div "Choose query type" at bounding box center [650, 393] width 113 height 19
click at [633, 425] on button "Text" at bounding box center [628, 426] width 76 height 21
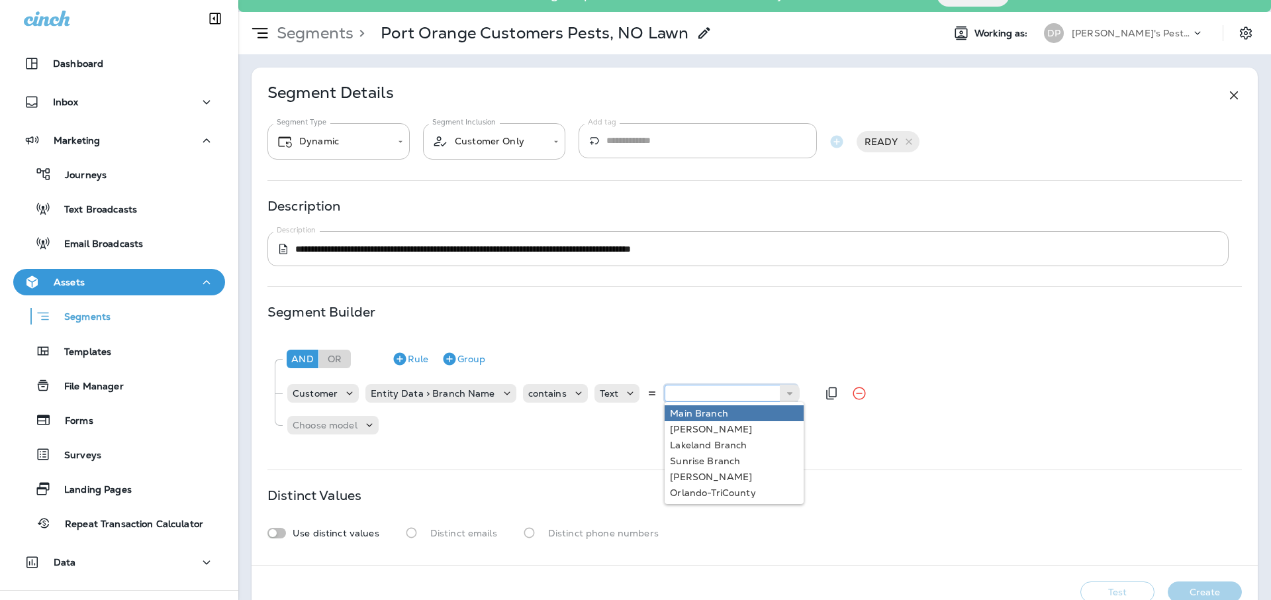
click at [725, 390] on input "text" at bounding box center [730, 392] width 132 height 17
type input "**********"
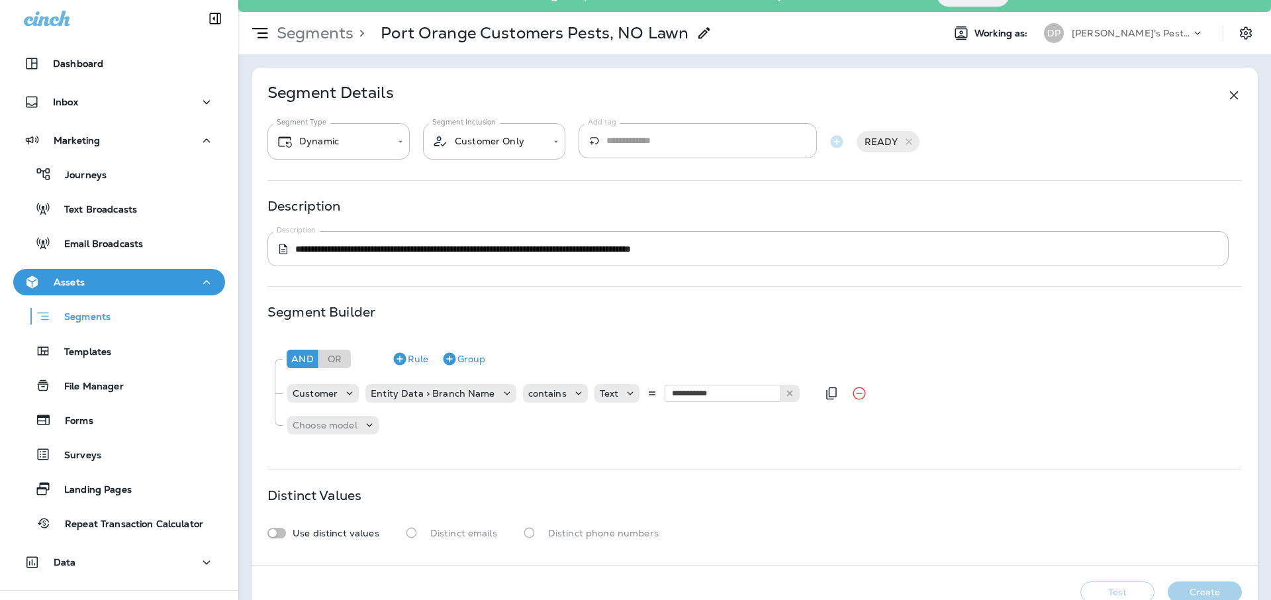
click at [731, 416] on div "**********" at bounding box center [753, 390] width 973 height 106
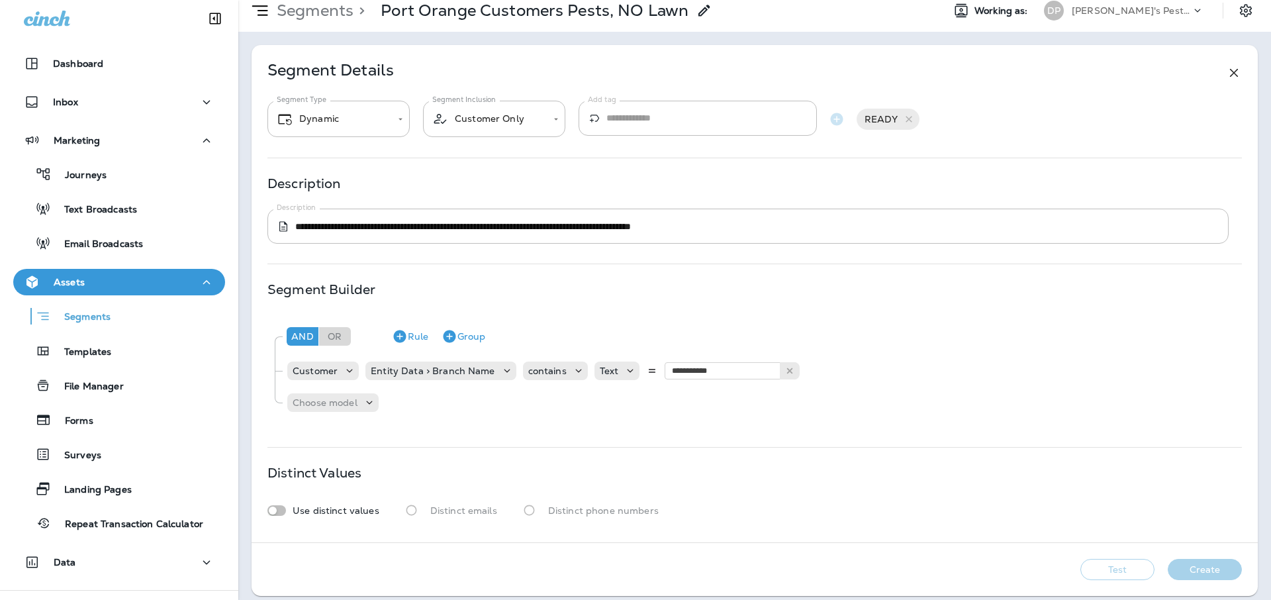
scroll to position [54, 0]
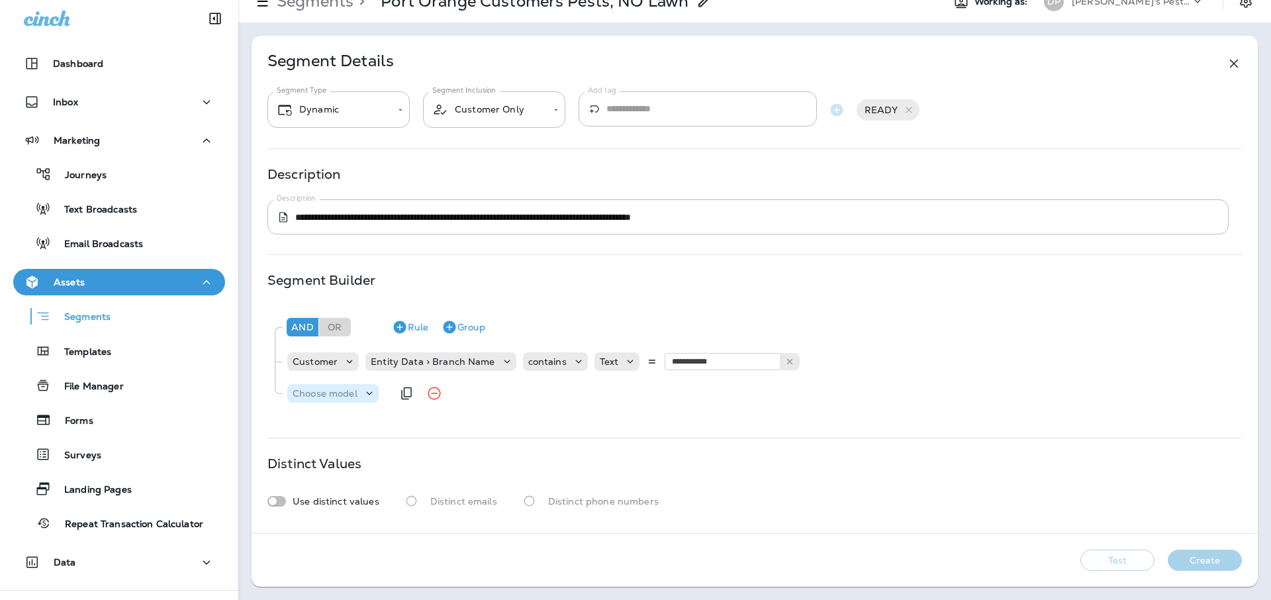
click at [309, 396] on p "Choose model" at bounding box center [324, 393] width 65 height 11
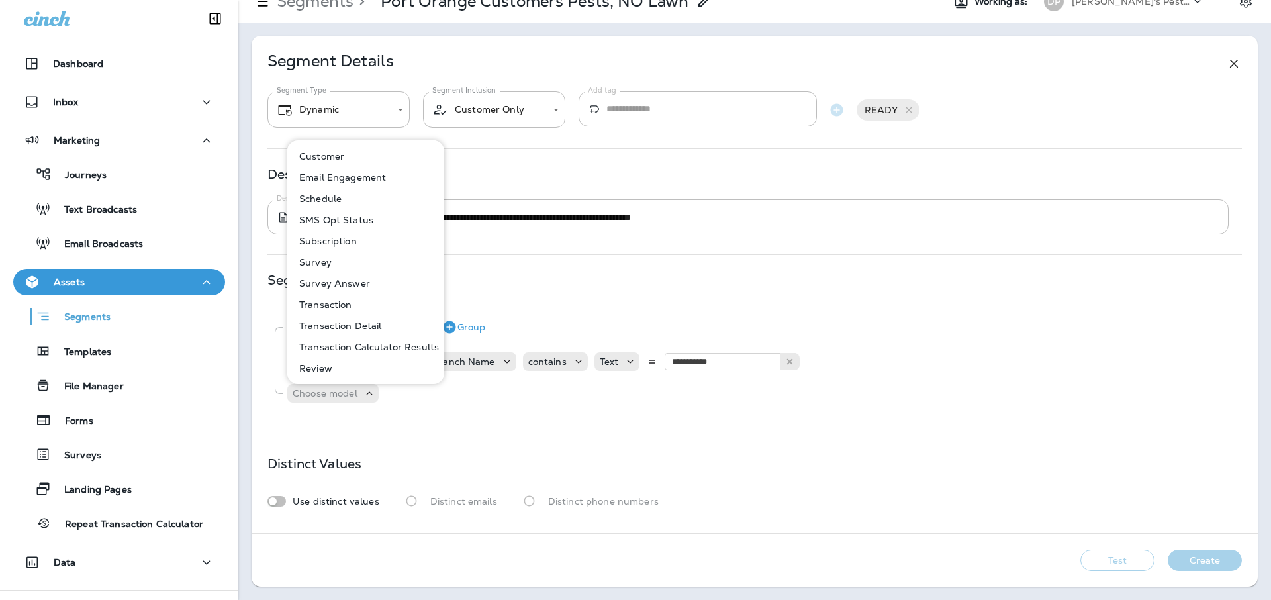
click at [324, 247] on button "Subscription" at bounding box center [367, 240] width 156 height 21
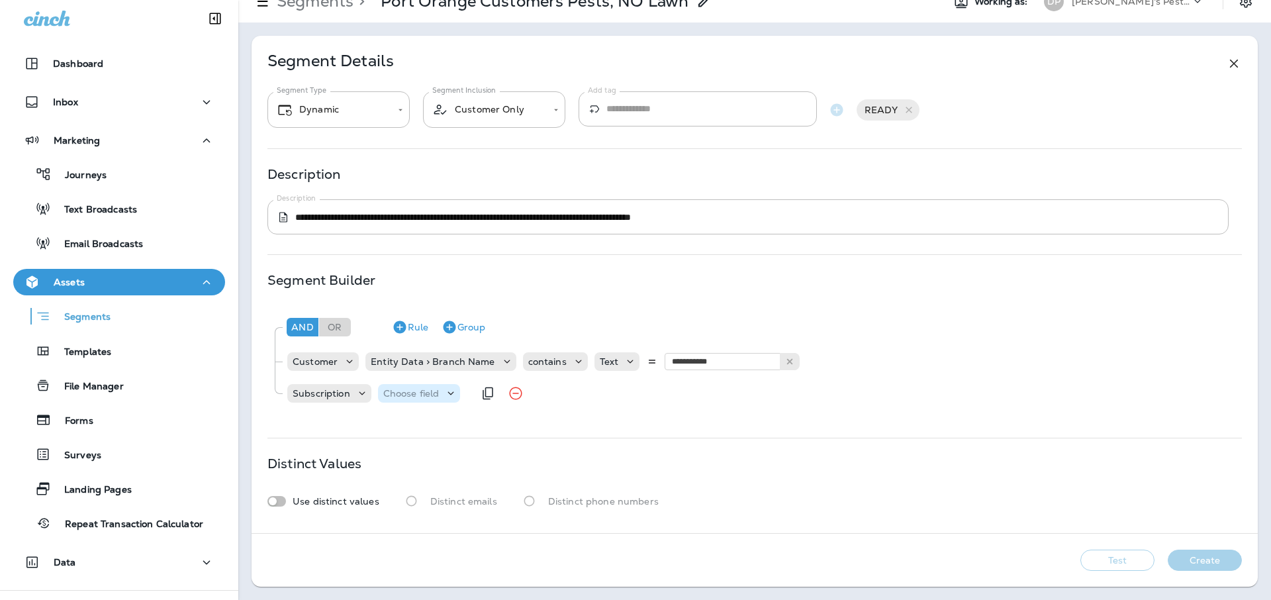
click at [396, 394] on p "Choose field" at bounding box center [411, 393] width 56 height 11
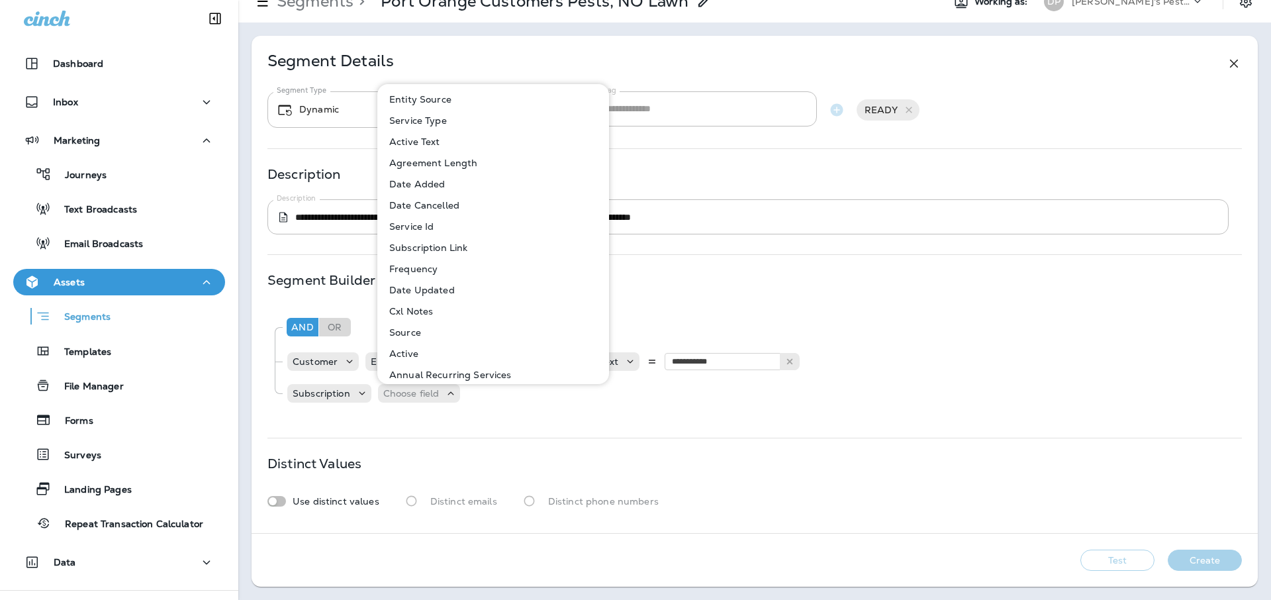
scroll to position [36, 0]
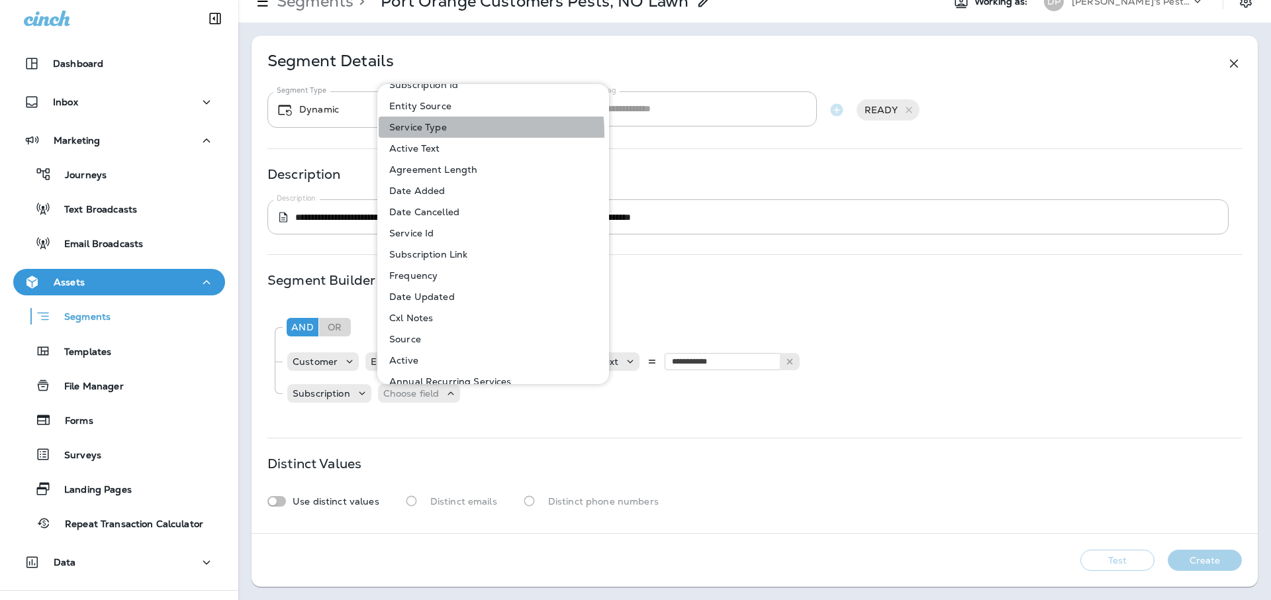
click at [429, 133] on button "Service Type" at bounding box center [494, 126] width 230 height 21
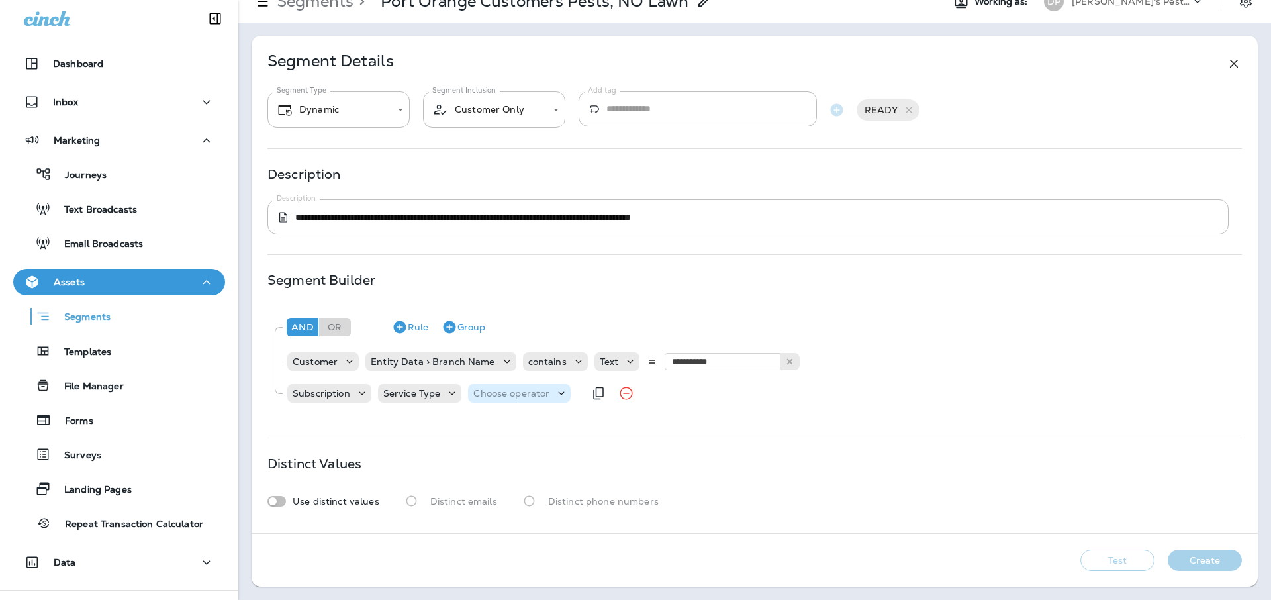
click at [539, 399] on div "Choose operator" at bounding box center [519, 392] width 103 height 13
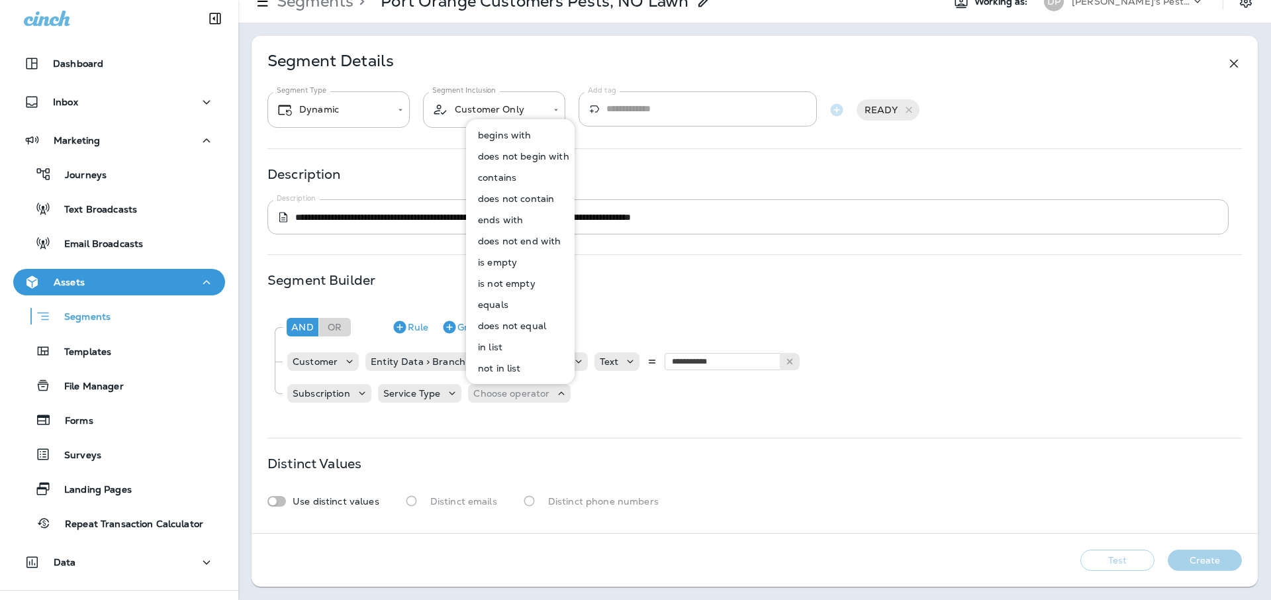
click at [529, 179] on button "contains" at bounding box center [520, 177] width 107 height 21
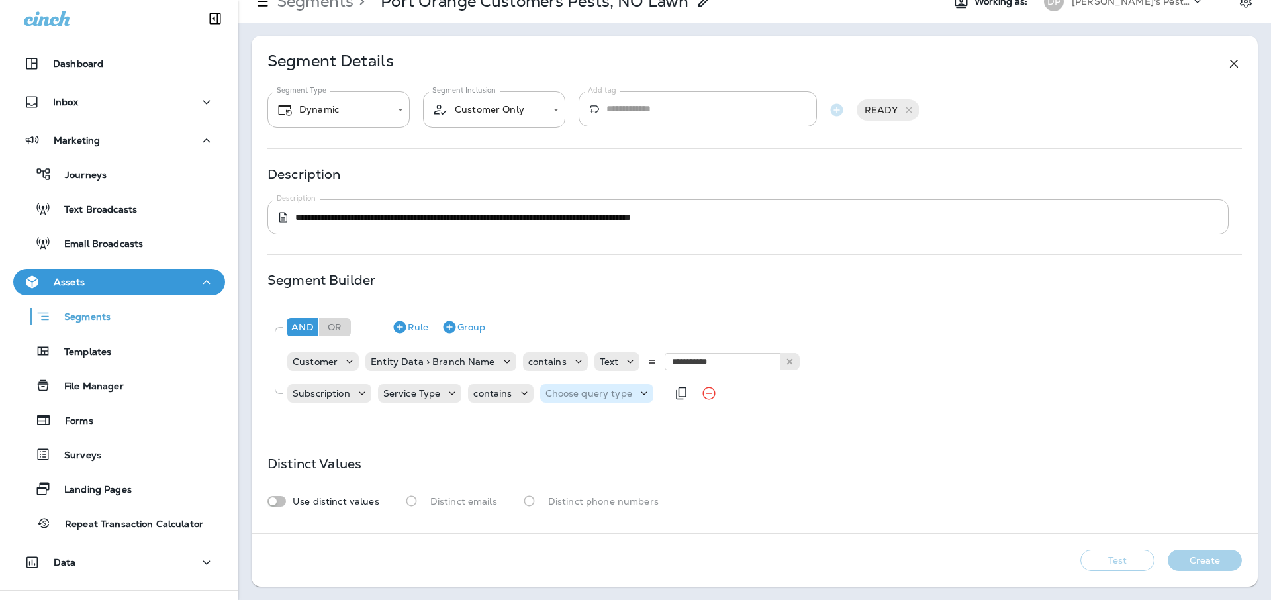
click at [600, 393] on p "Choose query type" at bounding box center [588, 393] width 87 height 11
click at [597, 422] on button "Text" at bounding box center [577, 426] width 76 height 21
click at [670, 392] on input "text" at bounding box center [676, 392] width 132 height 17
click at [731, 390] on icon at bounding box center [735, 392] width 9 height 9
click at [733, 393] on use at bounding box center [735, 393] width 5 height 3
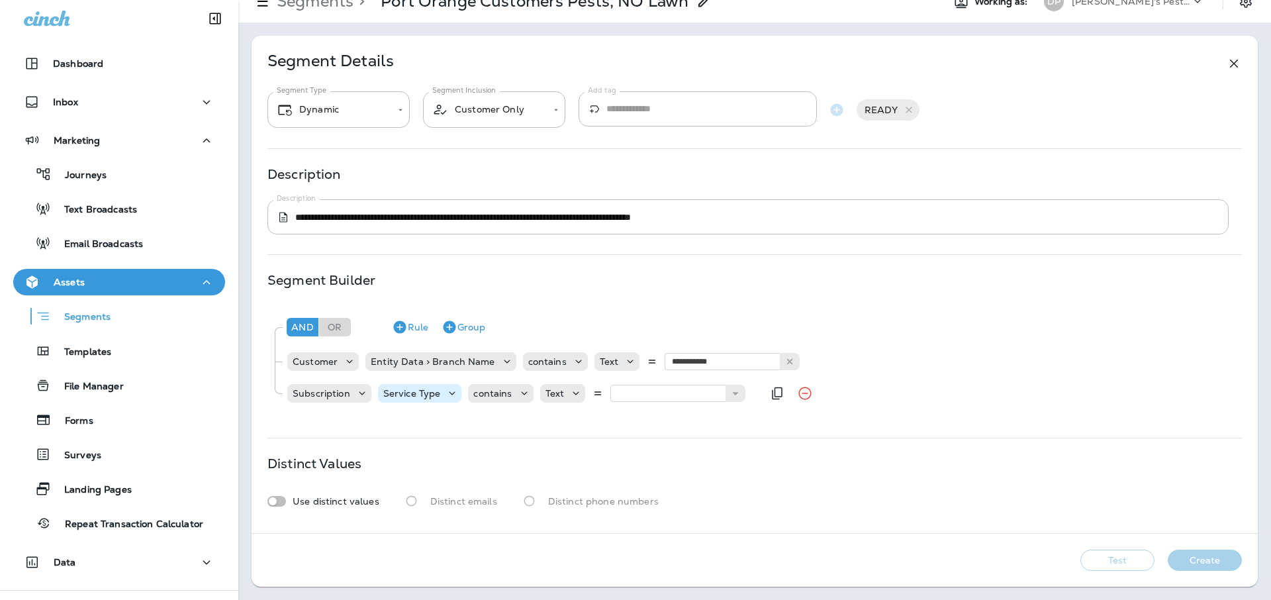
click at [427, 398] on p "Service Type" at bounding box center [412, 393] width 58 height 11
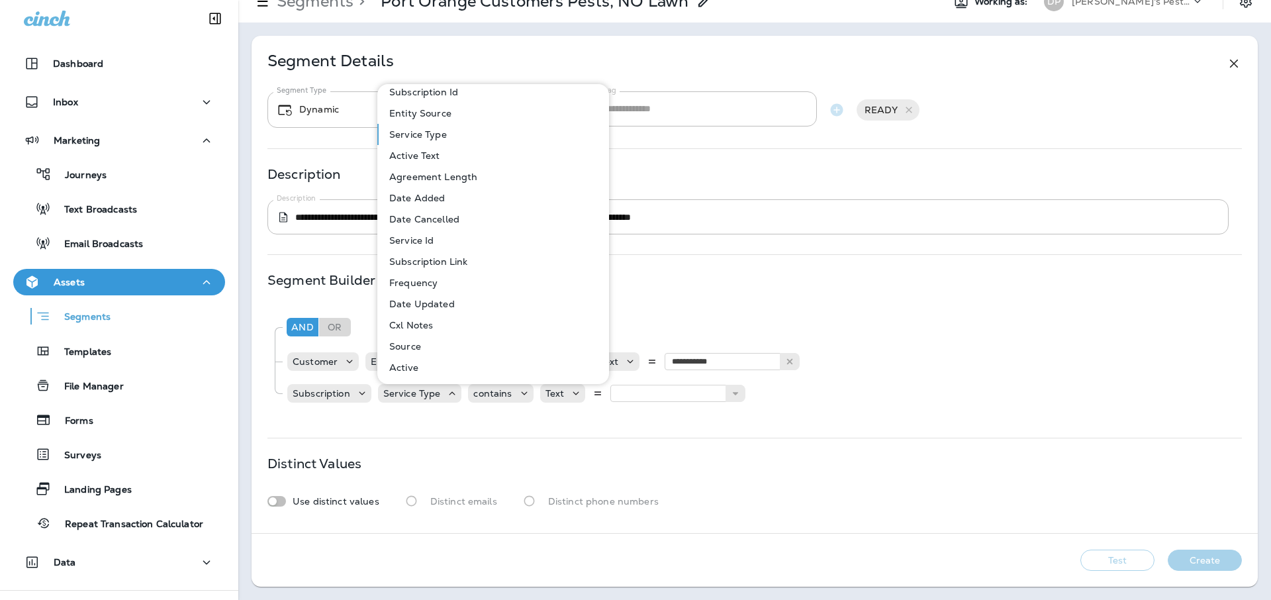
scroll to position [77, 0]
click at [433, 106] on p "Active Text" at bounding box center [412, 107] width 56 height 11
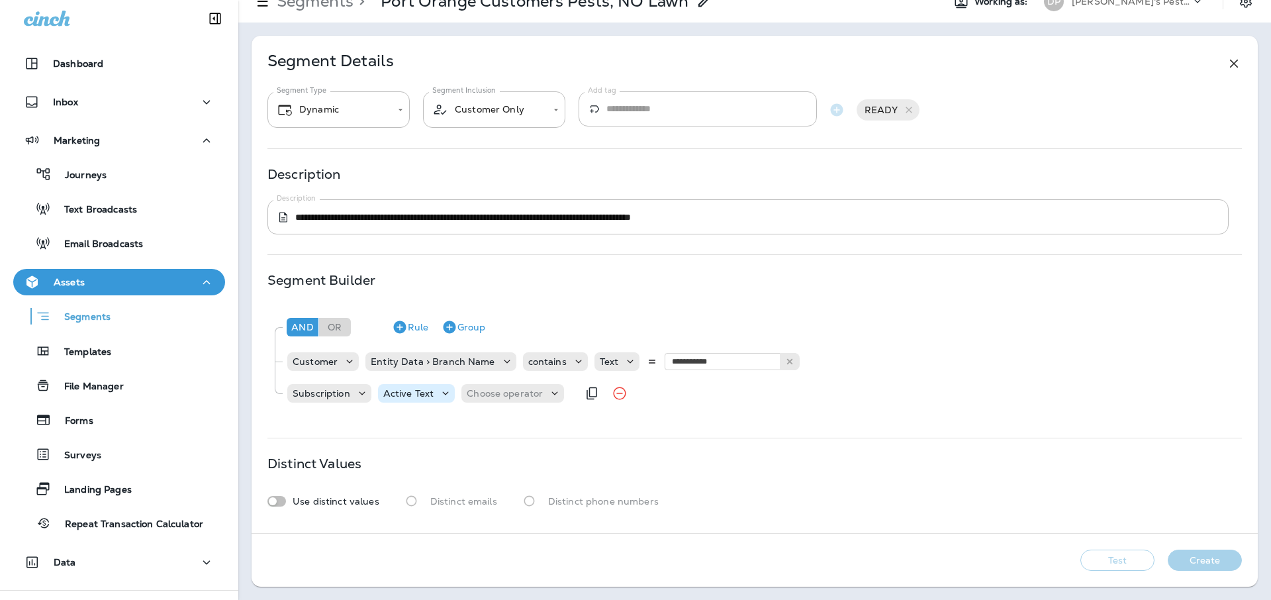
click at [424, 396] on p "Active Text" at bounding box center [408, 393] width 51 height 11
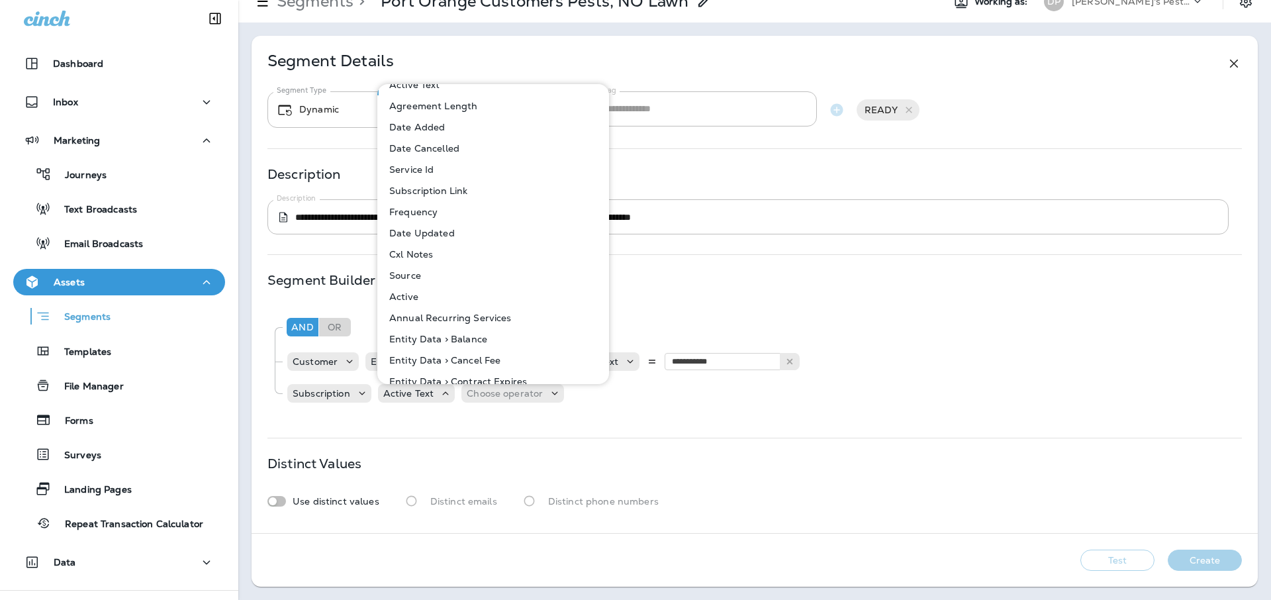
scroll to position [102, 0]
click at [472, 302] on button "Active" at bounding box center [494, 294] width 230 height 21
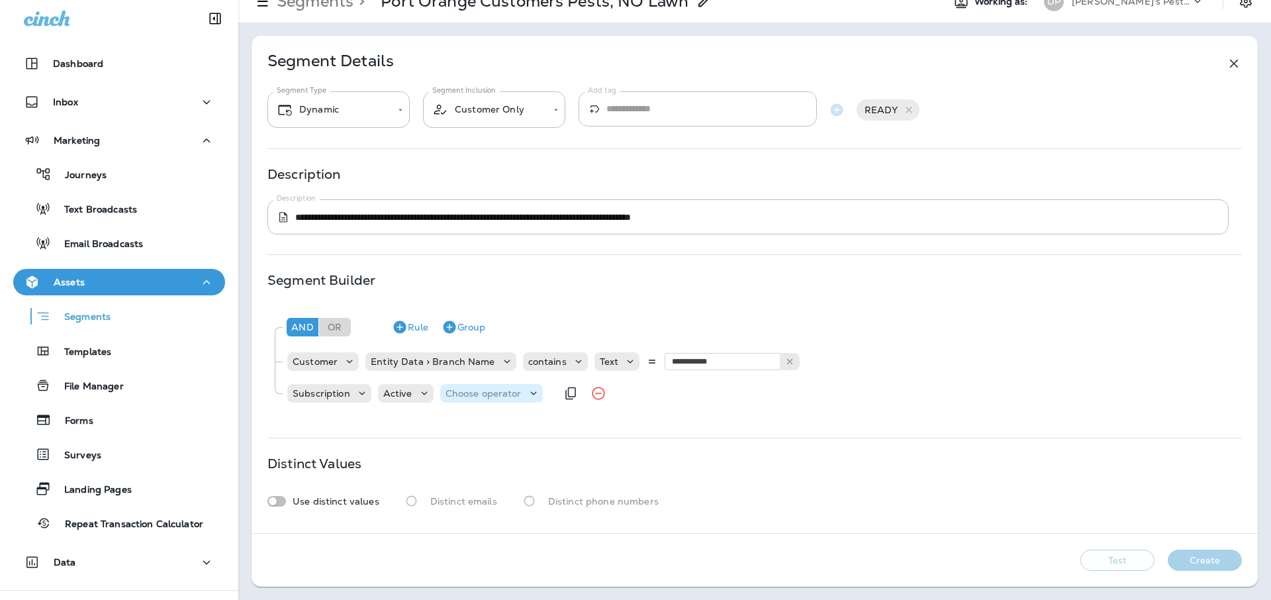
click at [508, 394] on p "Choose operator" at bounding box center [483, 393] width 76 height 11
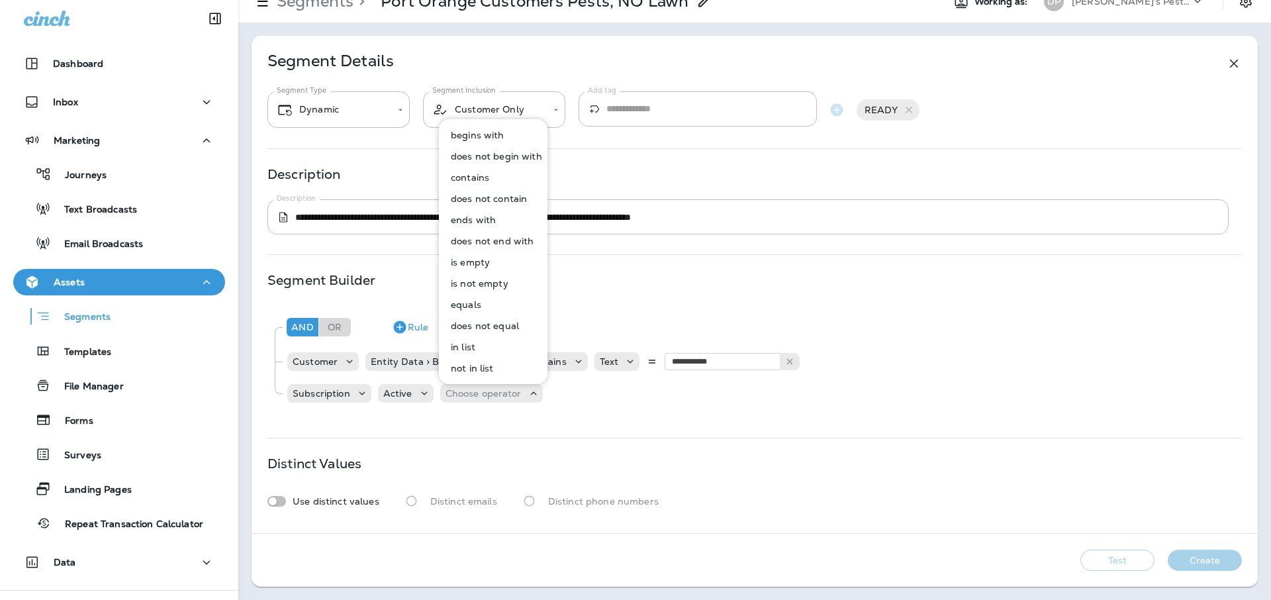
click at [494, 173] on button "contains" at bounding box center [493, 177] width 107 height 21
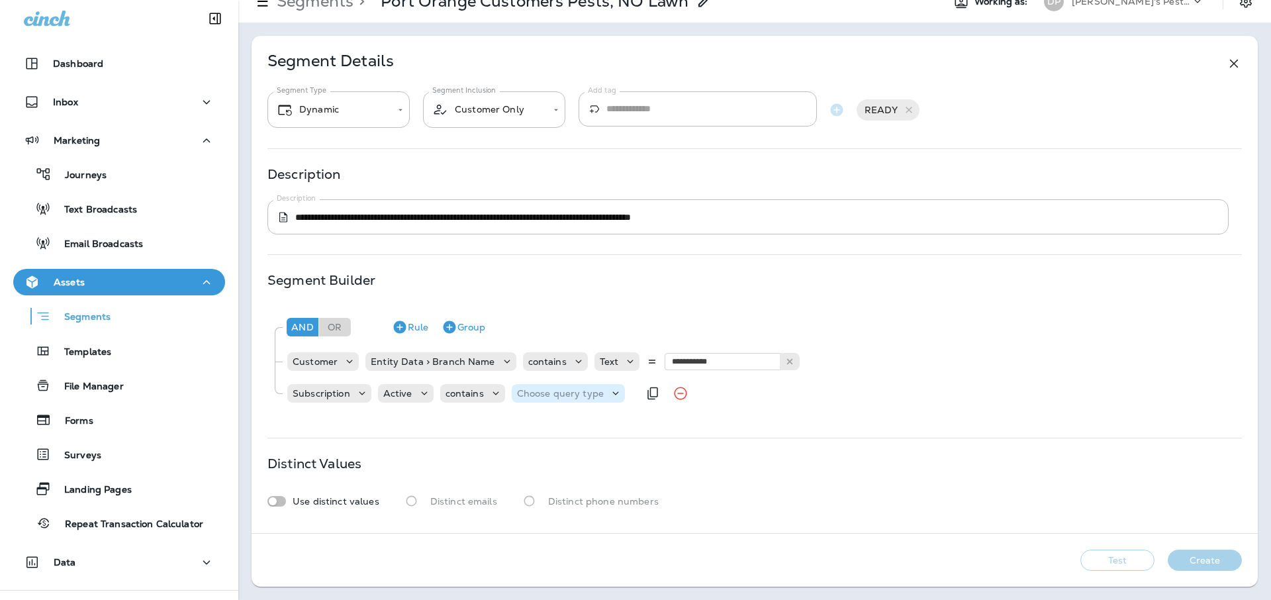
click at [573, 401] on div "Choose query type" at bounding box center [568, 393] width 113 height 19
click at [571, 429] on button "Text" at bounding box center [549, 426] width 76 height 21
click at [661, 397] on input "text" at bounding box center [648, 392] width 132 height 17
click at [709, 394] on icon at bounding box center [706, 392] width 9 height 9
click at [412, 401] on div "Active" at bounding box center [406, 393] width 56 height 19
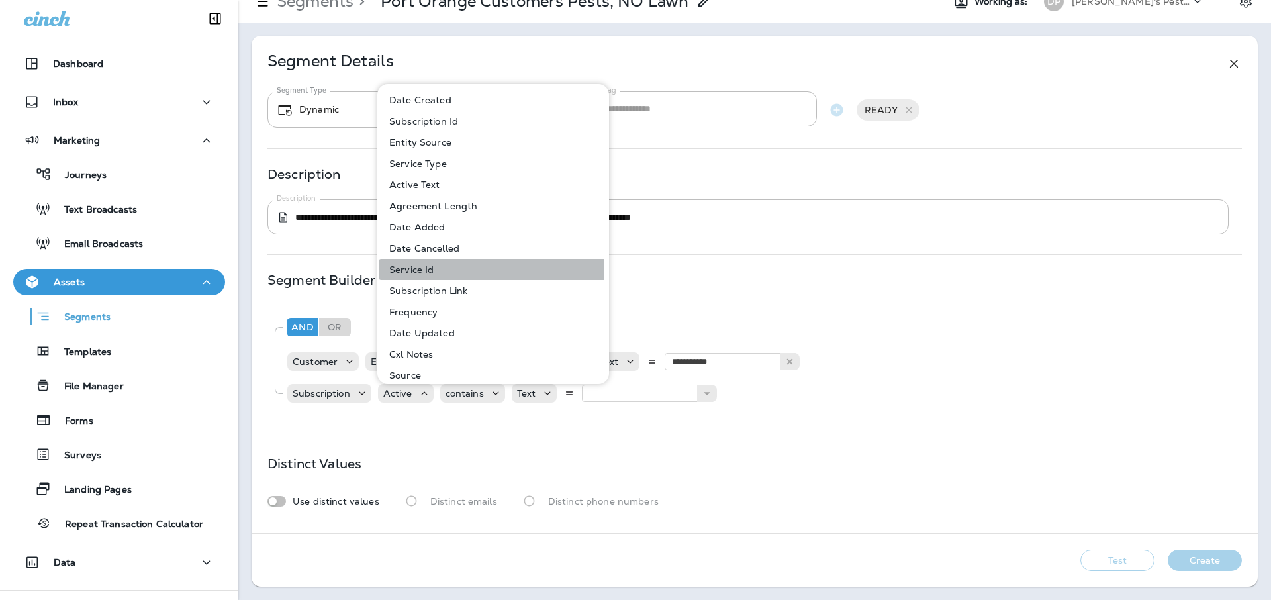
click at [426, 269] on p "Service Id" at bounding box center [409, 269] width 50 height 11
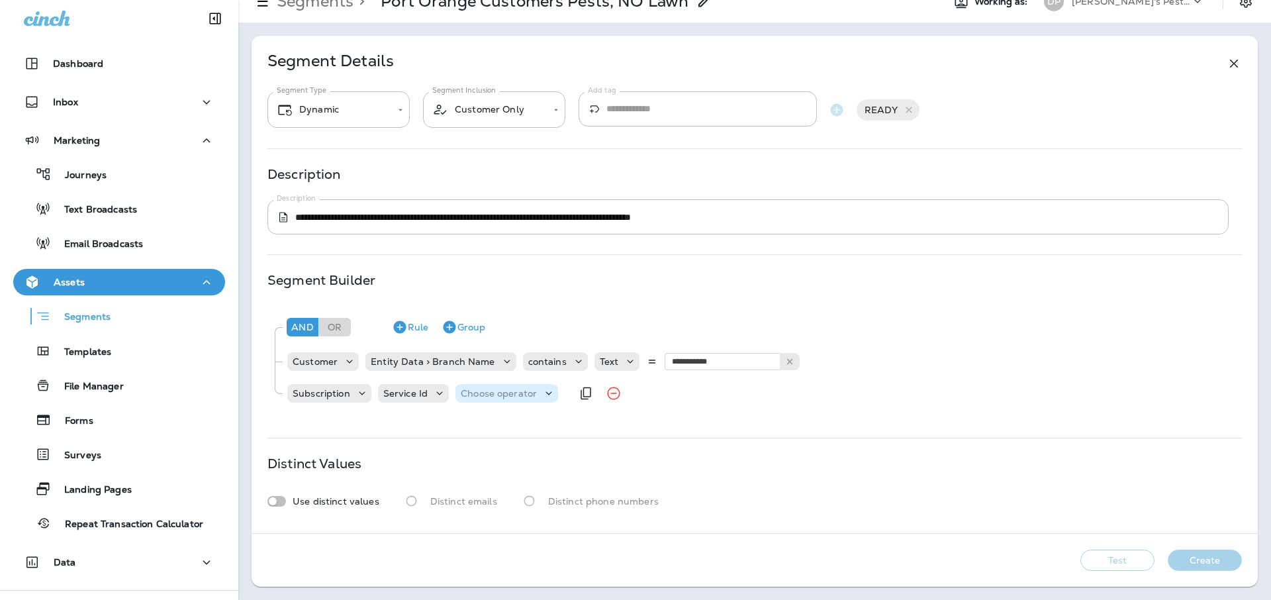
click at [481, 394] on p "Choose operator" at bounding box center [499, 393] width 76 height 11
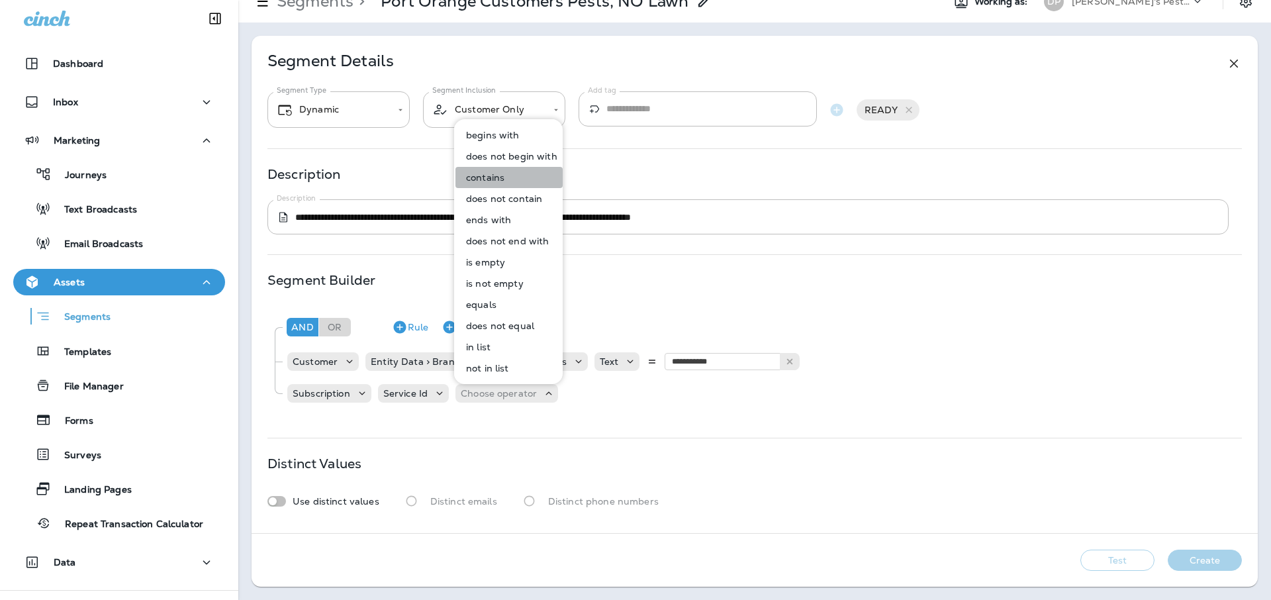
click at [510, 178] on button "contains" at bounding box center [508, 177] width 107 height 21
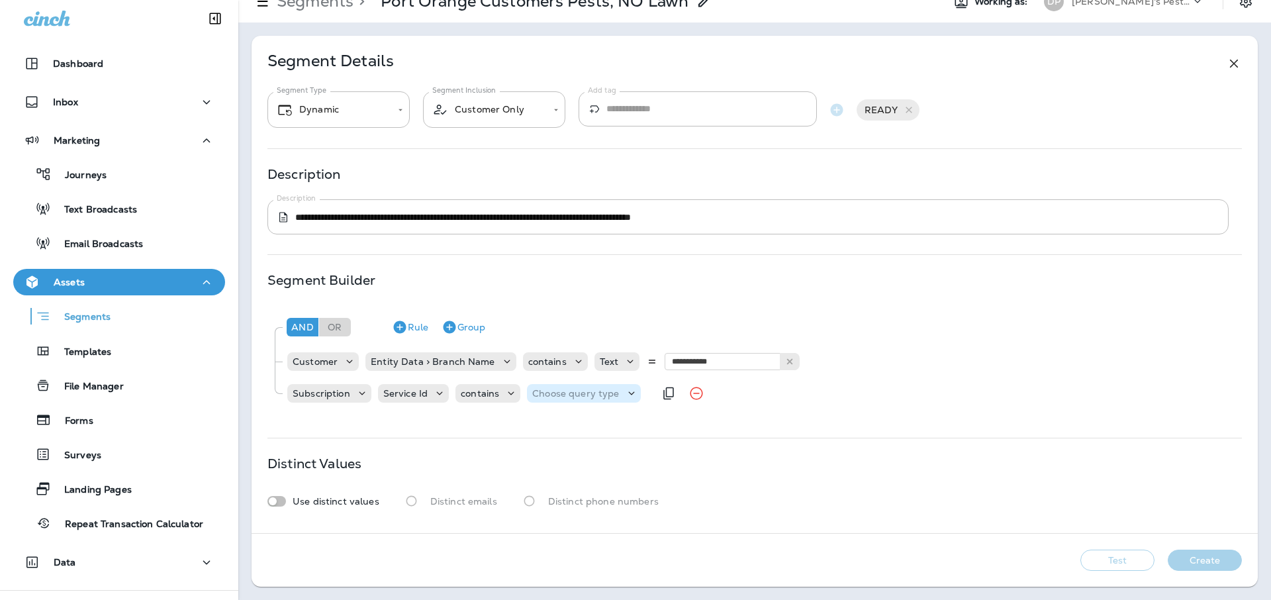
click at [595, 391] on p "Choose query type" at bounding box center [575, 393] width 87 height 11
click at [582, 428] on button "Text" at bounding box center [565, 426] width 76 height 21
click at [679, 396] on input "text" at bounding box center [664, 392] width 132 height 17
click at [407, 394] on p "Service Id" at bounding box center [405, 393] width 44 height 11
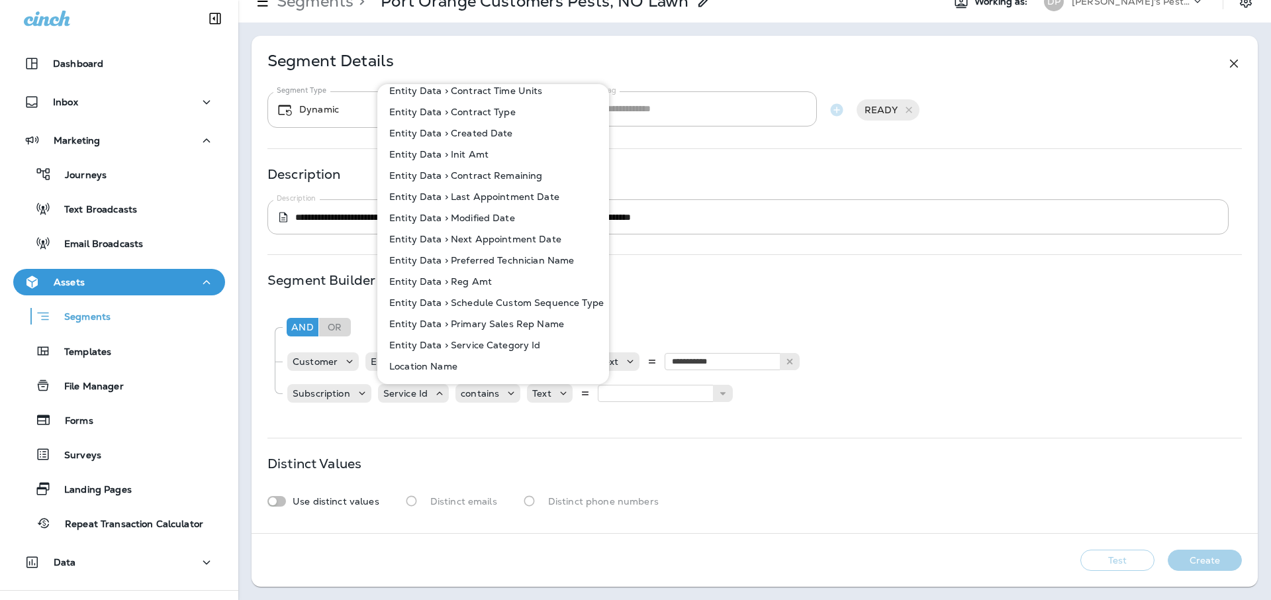
scroll to position [482, 0]
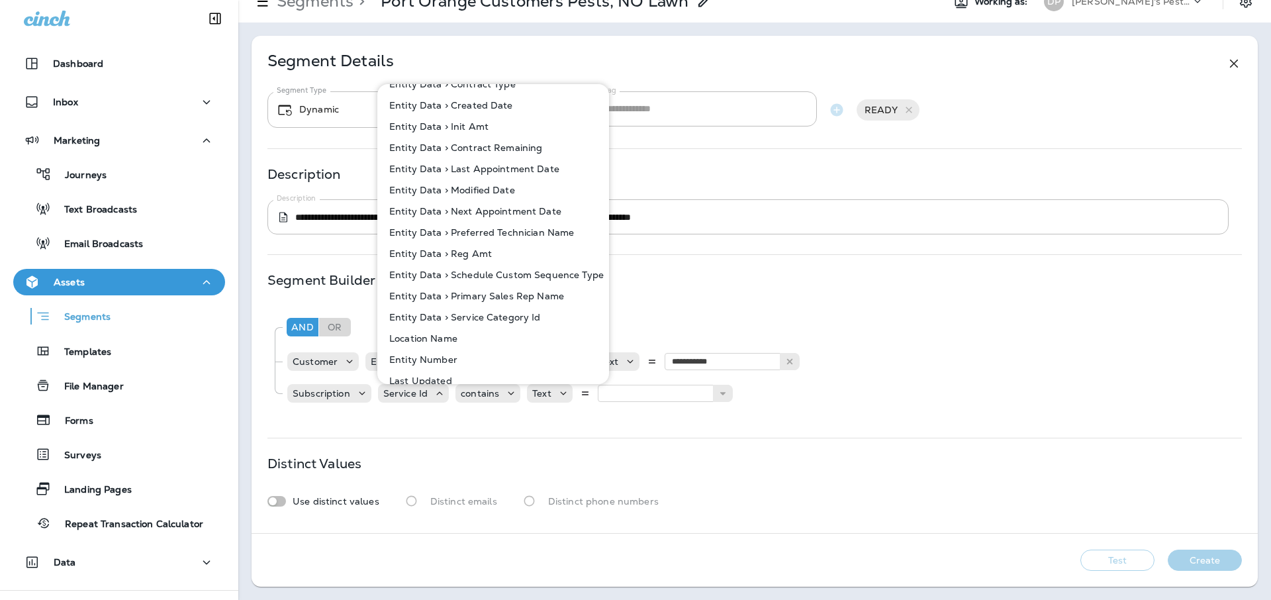
click at [509, 320] on p "Entity Data > Service Category Id" at bounding box center [462, 317] width 157 height 11
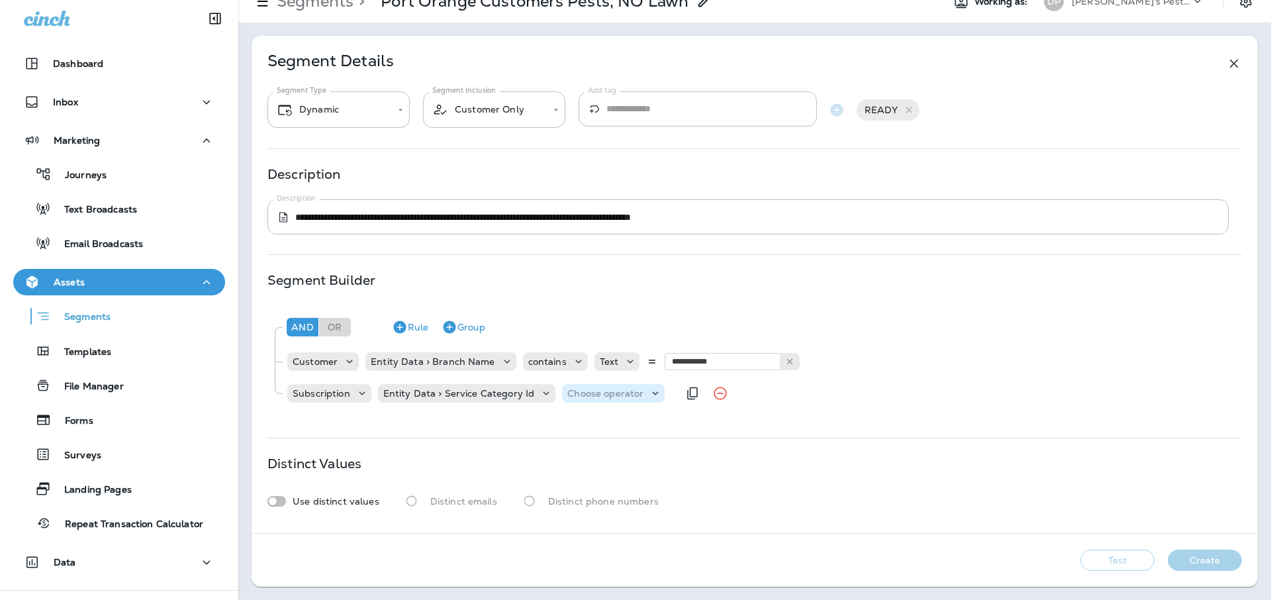
click at [568, 398] on p "Choose operator" at bounding box center [605, 393] width 76 height 11
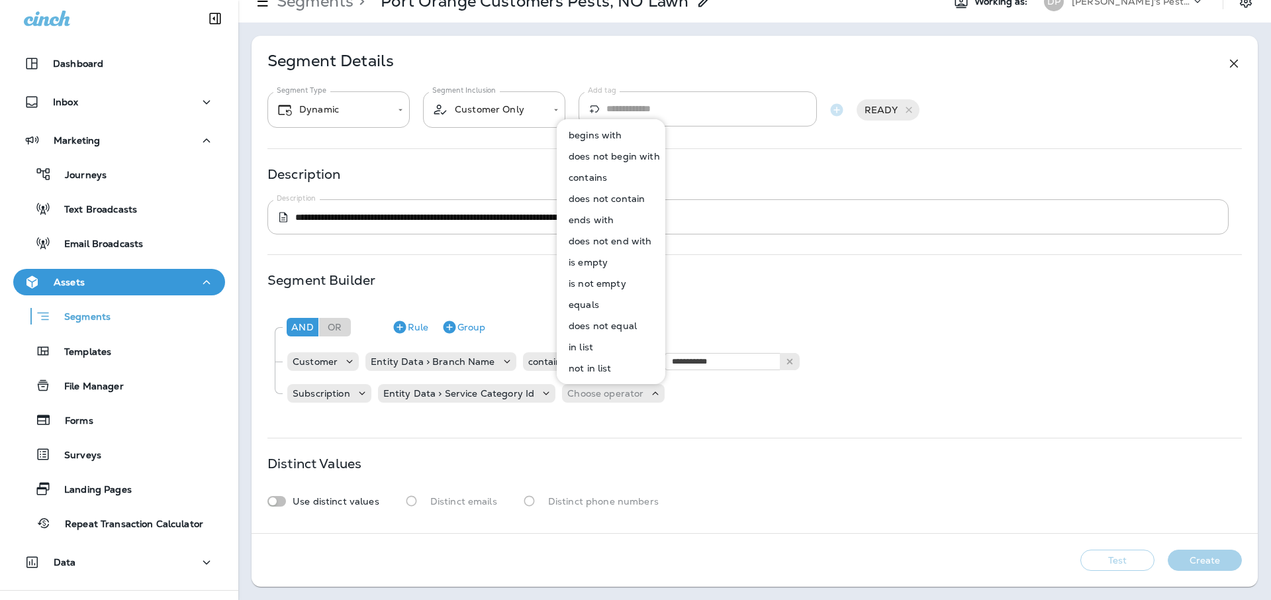
click at [588, 175] on p "contains" at bounding box center [585, 177] width 44 height 11
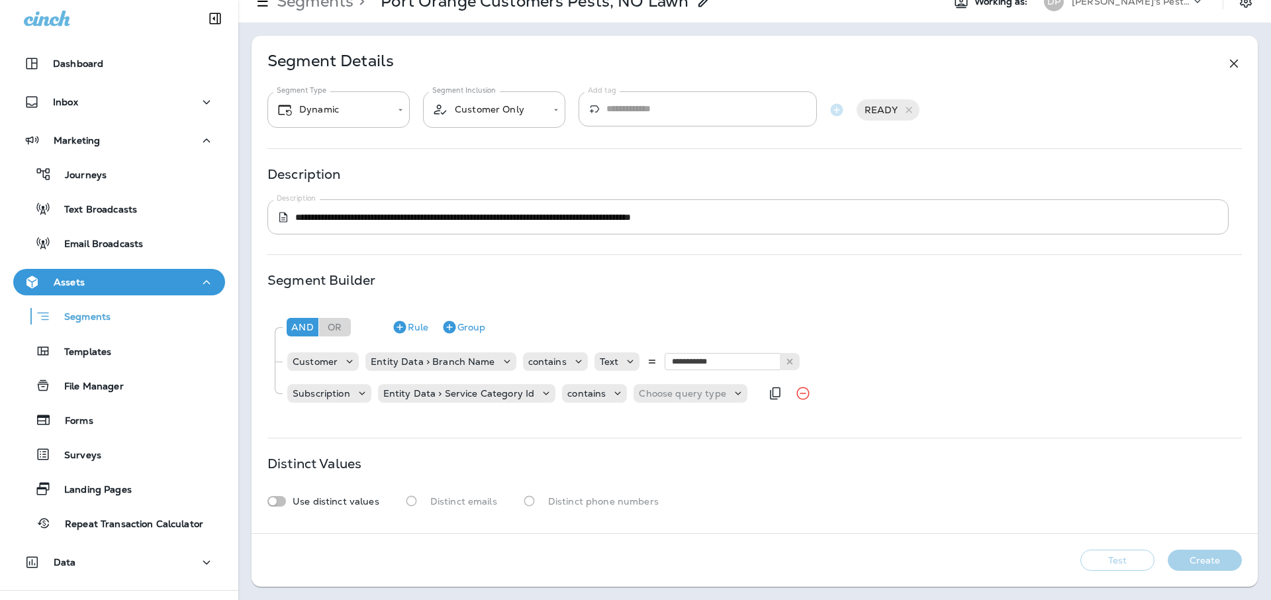
click at [677, 380] on div "Subscription Entity Data > Service Category Id contains Choose query type" at bounding box center [523, 393] width 474 height 26
click at [686, 400] on div "Choose query type" at bounding box center [689, 393] width 113 height 19
click at [672, 422] on button "Text" at bounding box center [667, 426] width 76 height 21
click at [753, 401] on input "text" at bounding box center [770, 392] width 132 height 17
click at [828, 393] on button at bounding box center [829, 392] width 20 height 17
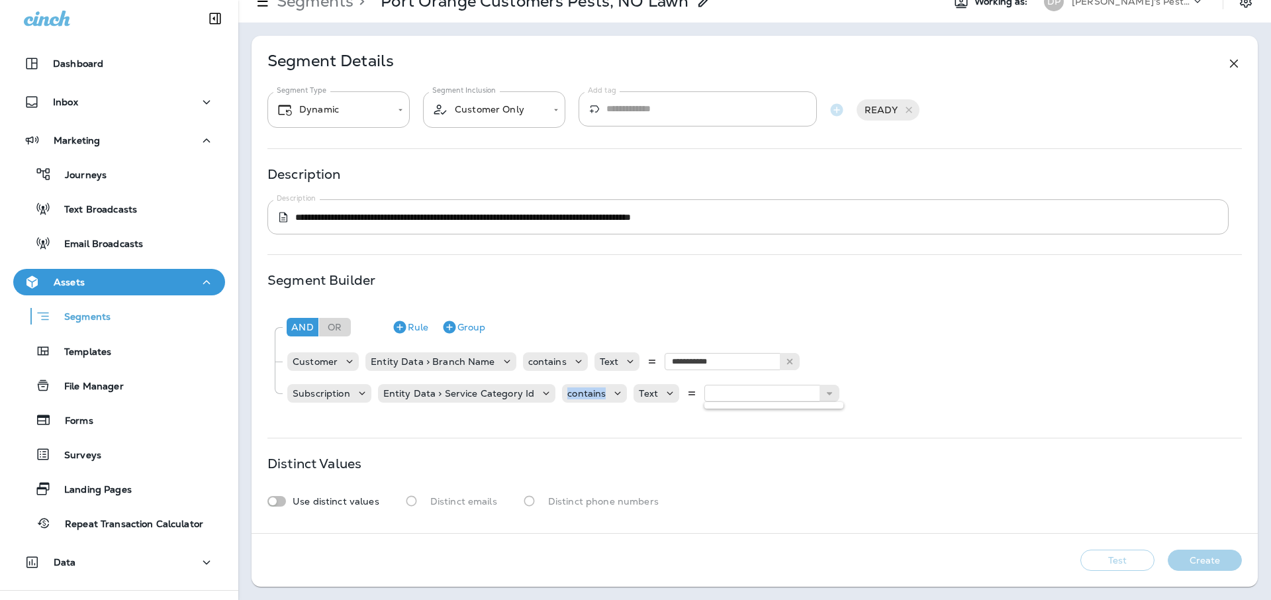
drag, startPoint x: 532, startPoint y: 400, endPoint x: 572, endPoint y: 407, distance: 41.0
click at [572, 407] on div "**********" at bounding box center [753, 359] width 973 height 106
click at [663, 398] on icon at bounding box center [669, 392] width 13 height 13
click at [660, 442] on p "Related Field" at bounding box center [668, 447] width 66 height 11
click at [832, 399] on div "Choose related model" at bounding box center [808, 392] width 127 height 13
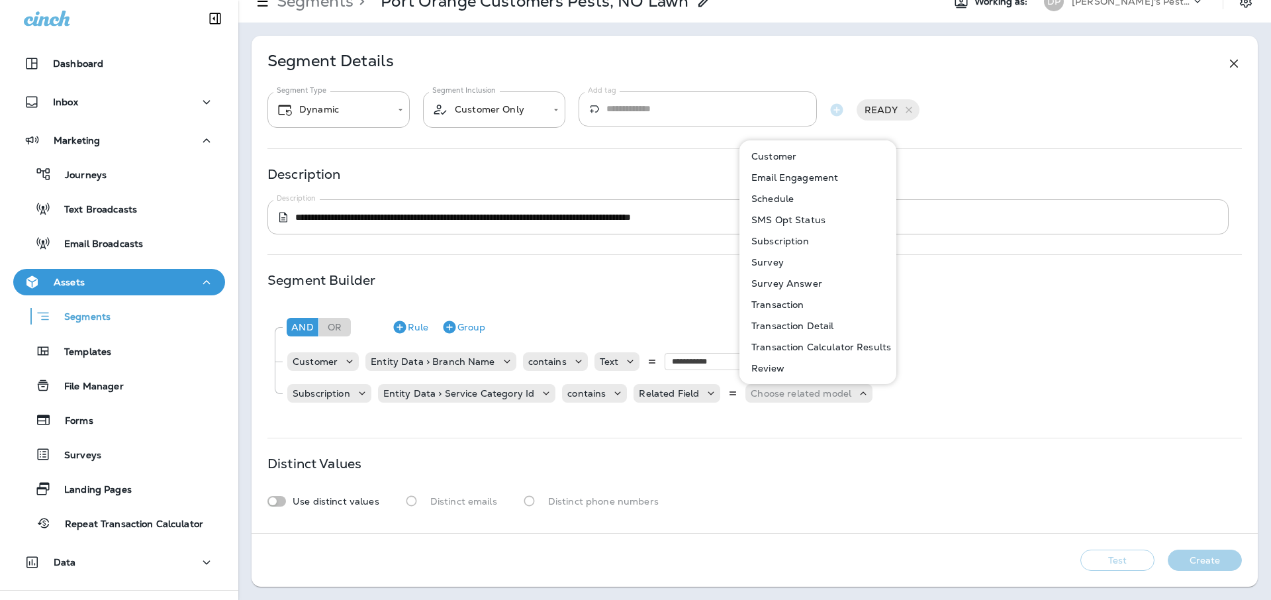
click at [781, 245] on p "Subscription" at bounding box center [777, 241] width 63 height 11
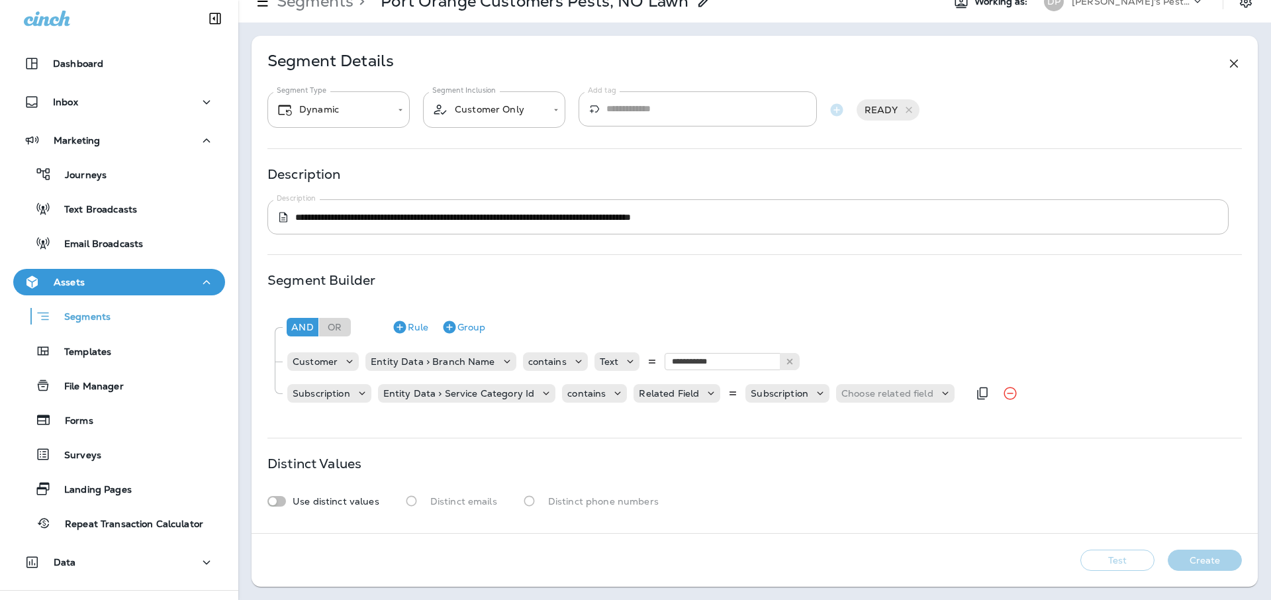
click at [879, 404] on div "Subscription Entity Data > Service Category Id contains Related Field Subscript…" at bounding box center [627, 393] width 682 height 26
click at [885, 395] on p "Choose related field" at bounding box center [887, 393] width 92 height 11
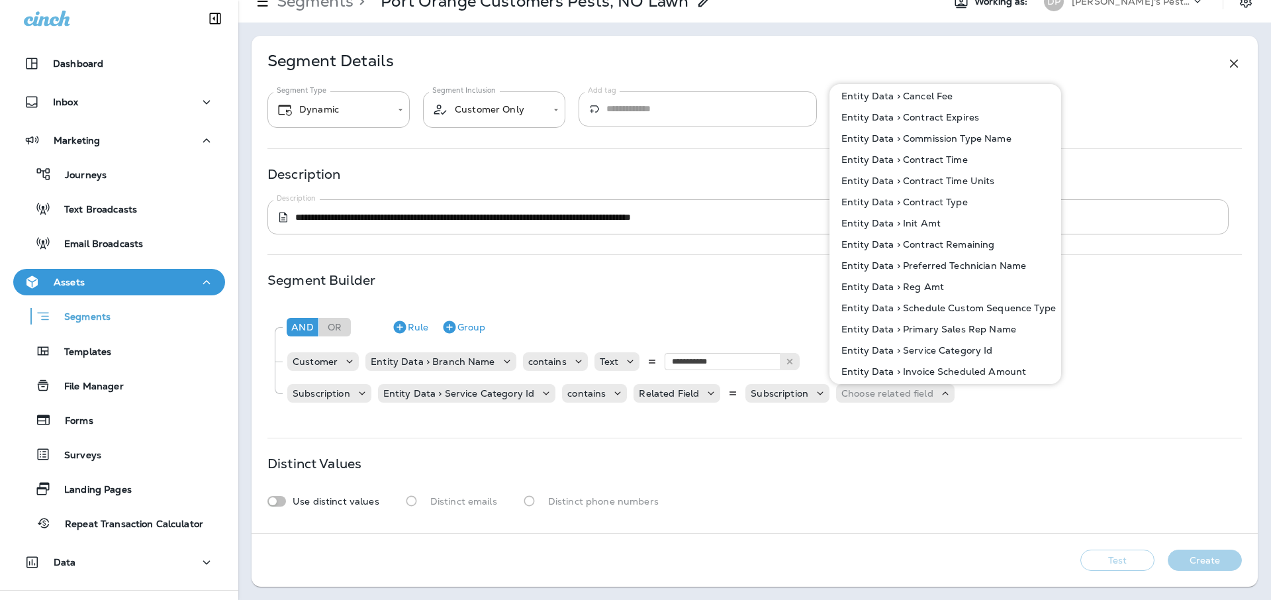
scroll to position [28, 0]
click at [772, 286] on div "**********" at bounding box center [754, 346] width 974 height 143
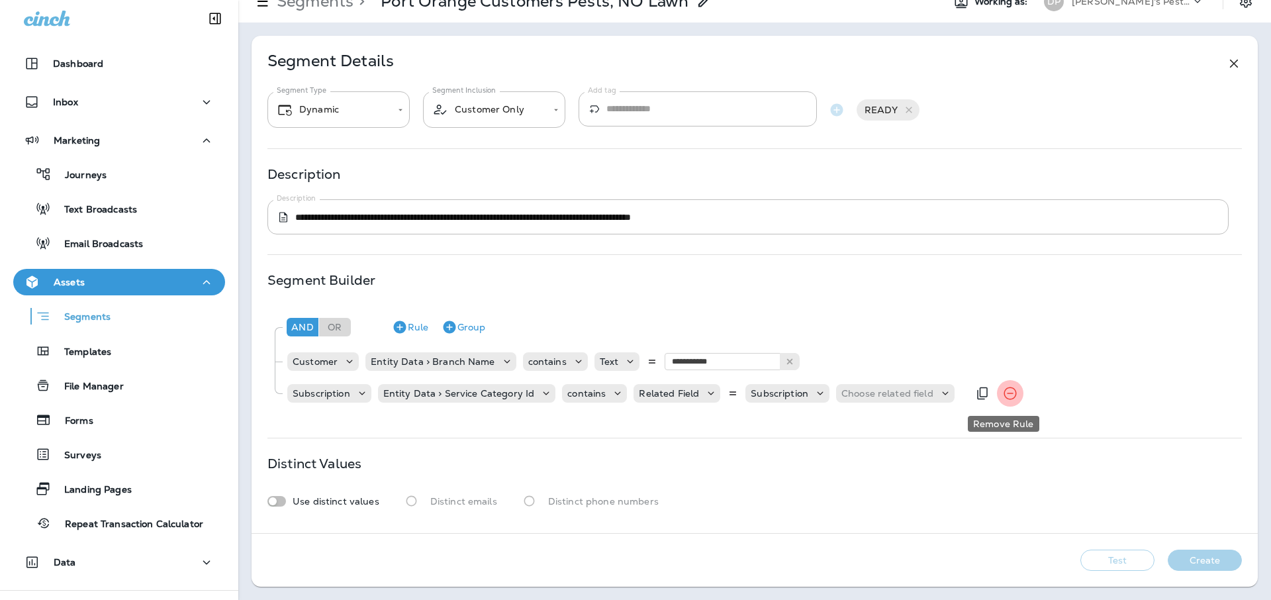
click at [1006, 394] on icon "Remove Rule" at bounding box center [1010, 393] width 16 height 16
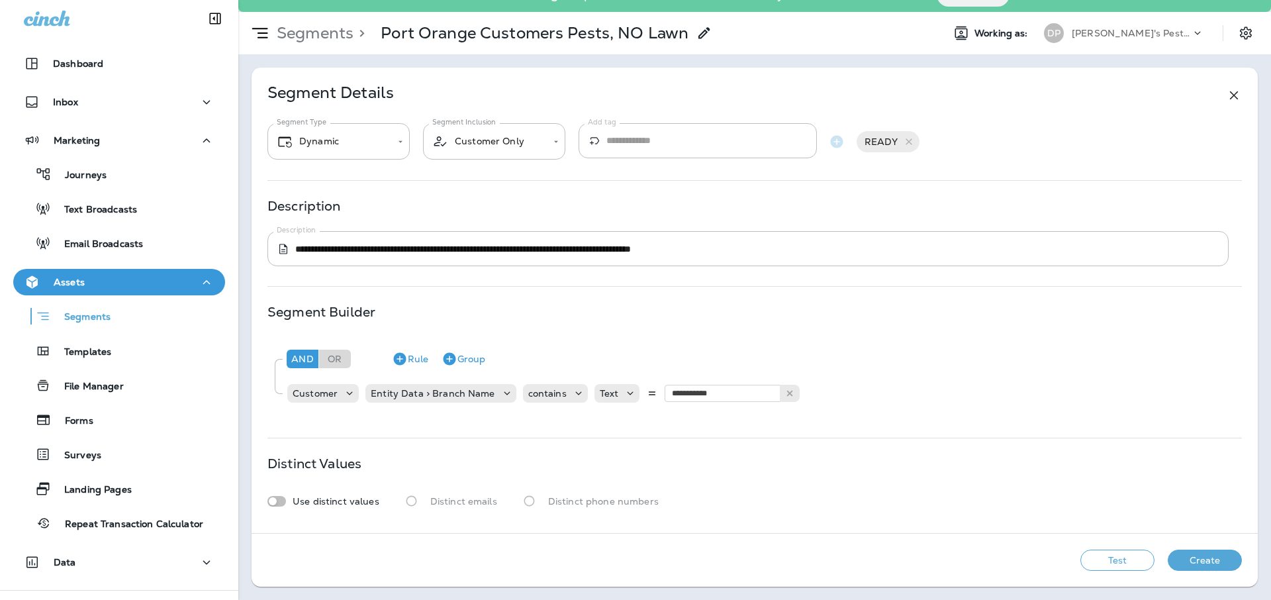
scroll to position [22, 0]
click at [400, 361] on icon "button" at bounding box center [399, 359] width 13 height 13
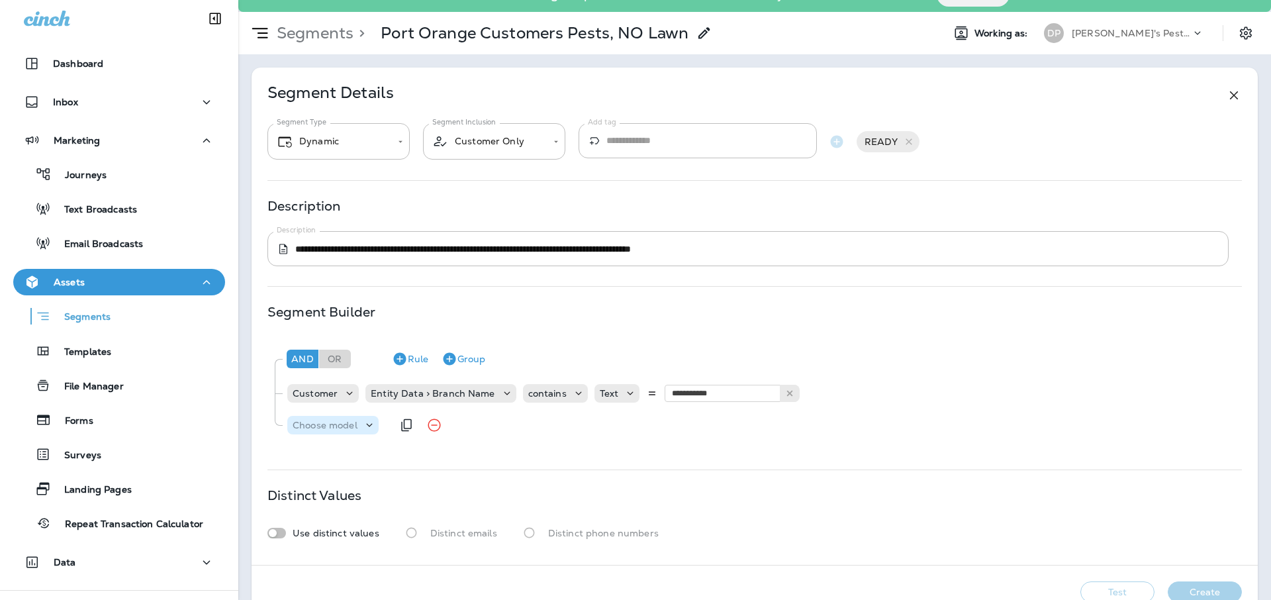
click at [344, 424] on p "Choose model" at bounding box center [324, 425] width 65 height 11
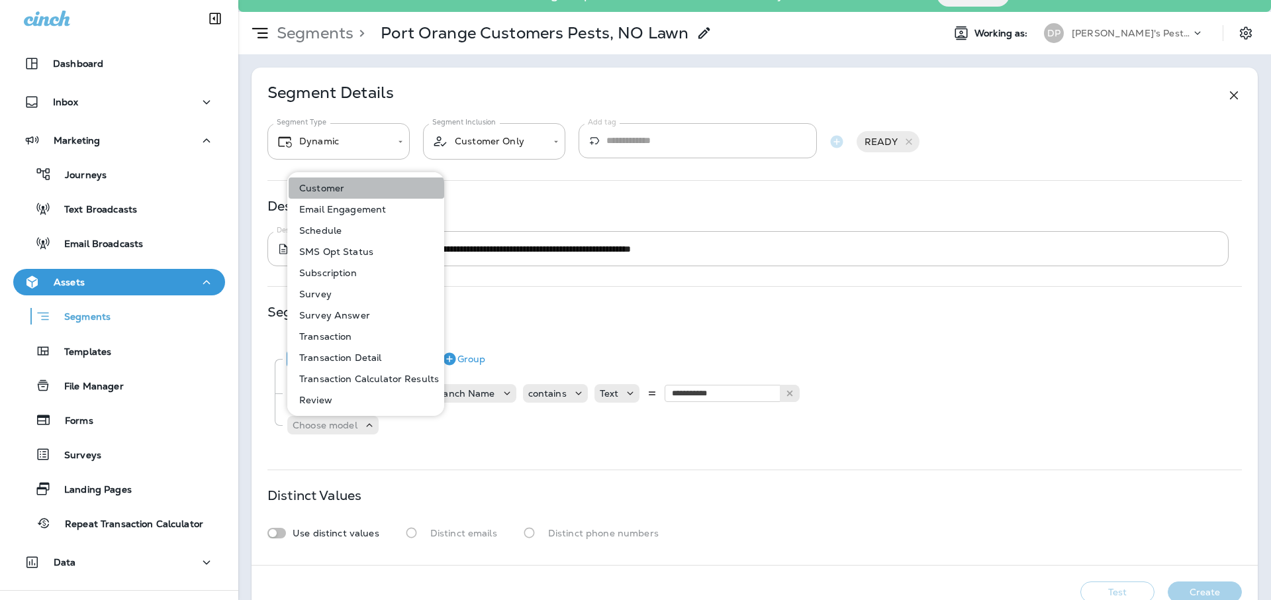
click at [384, 182] on button "Customer" at bounding box center [367, 187] width 156 height 21
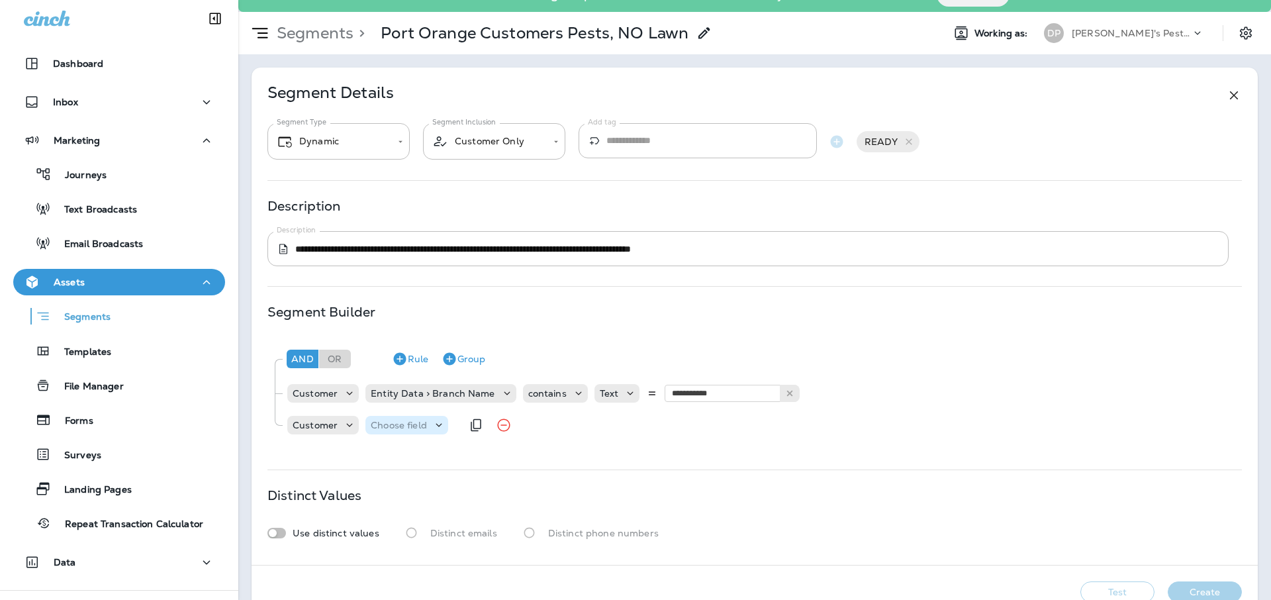
click at [432, 423] on icon at bounding box center [438, 424] width 13 height 13
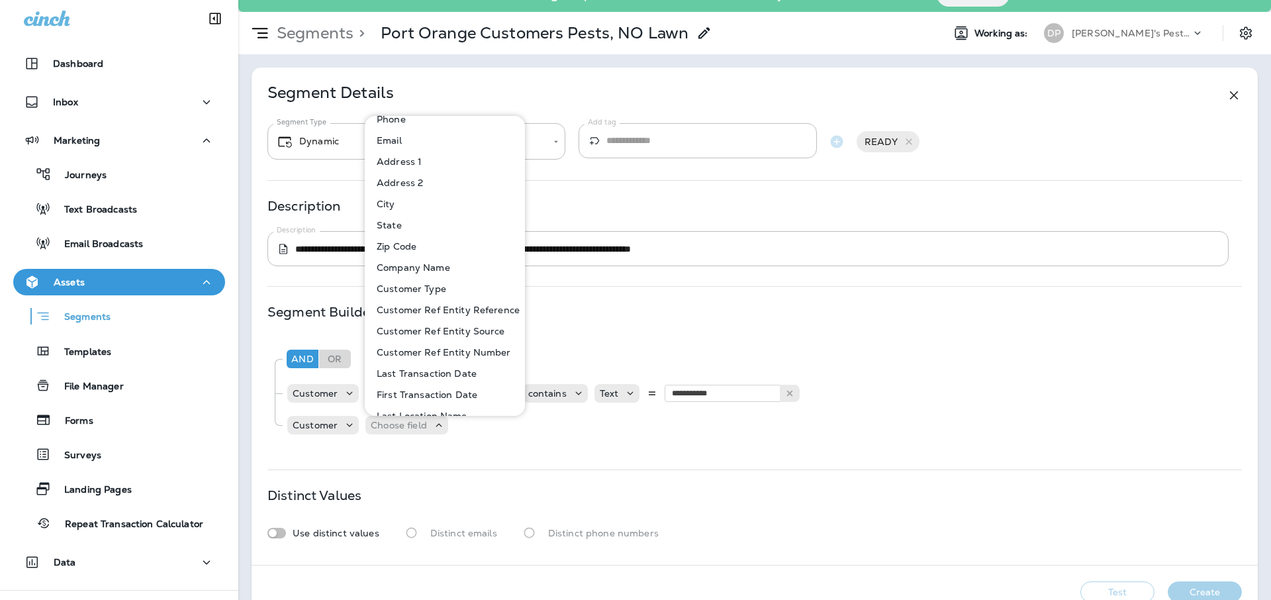
scroll to position [40, 0]
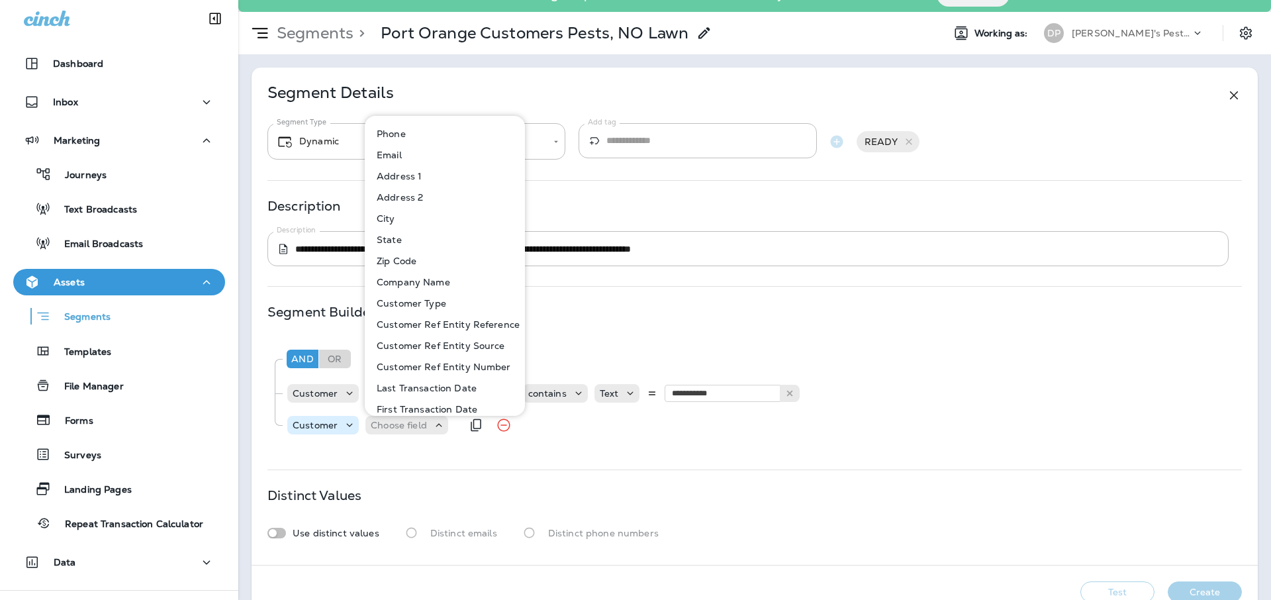
click at [355, 420] on icon at bounding box center [349, 424] width 13 height 13
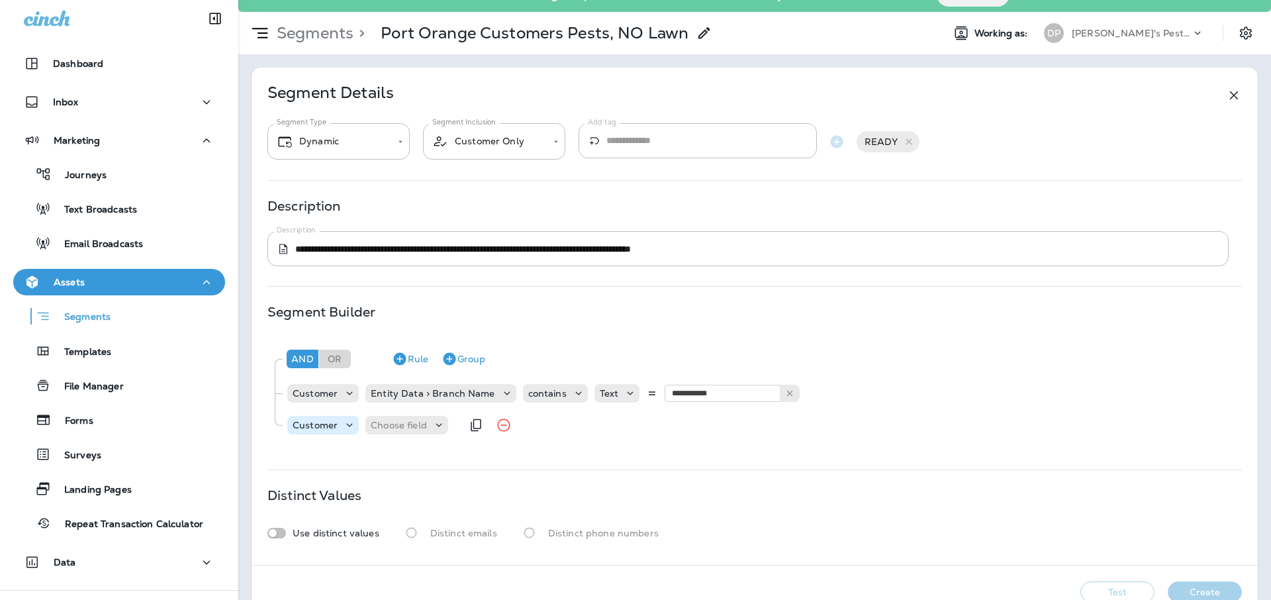
click at [355, 420] on icon at bounding box center [349, 424] width 13 height 13
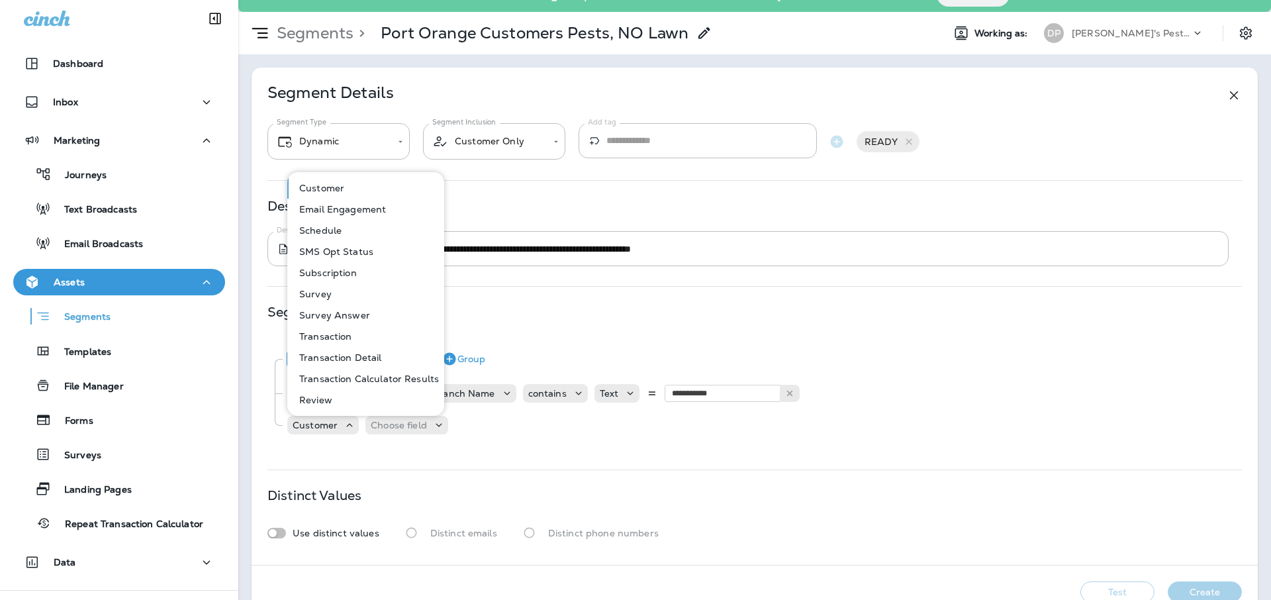
click at [326, 275] on p "Subscription" at bounding box center [325, 272] width 63 height 11
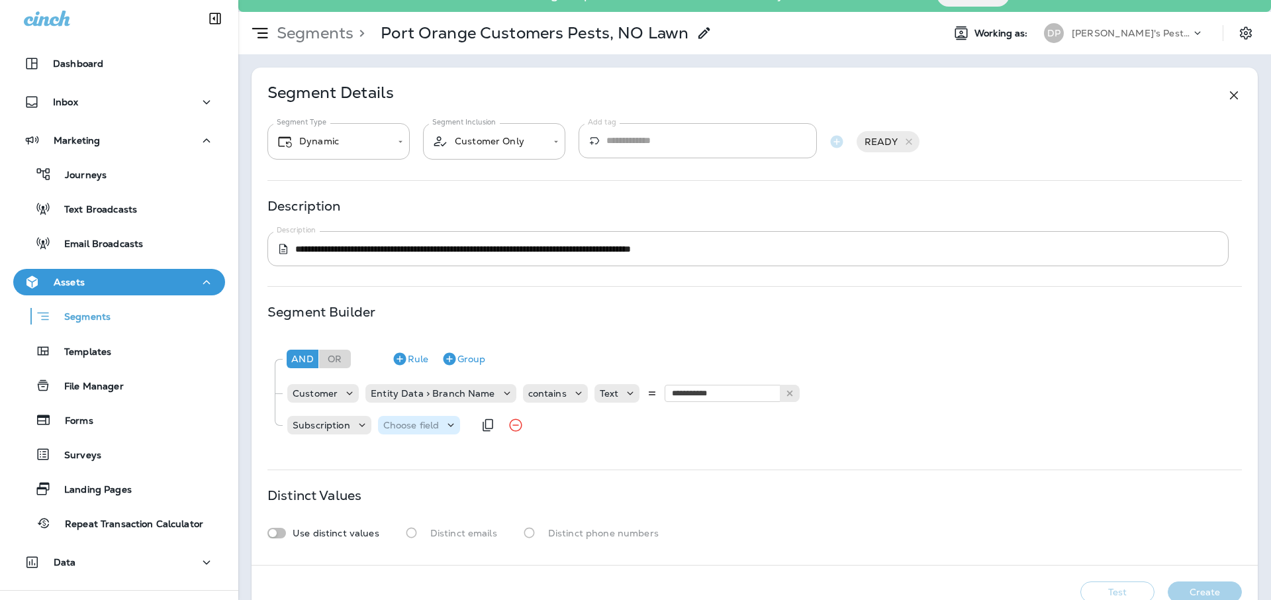
click at [406, 429] on p "Choose field" at bounding box center [411, 425] width 56 height 11
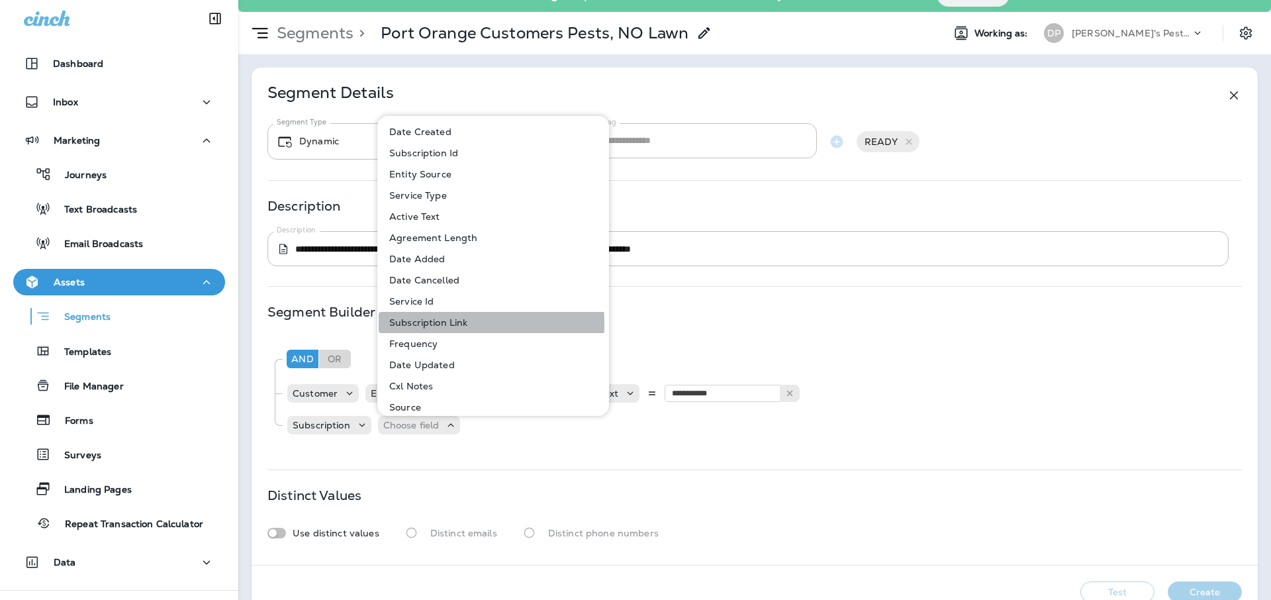
click at [418, 324] on p "Subscription Link" at bounding box center [425, 322] width 83 height 11
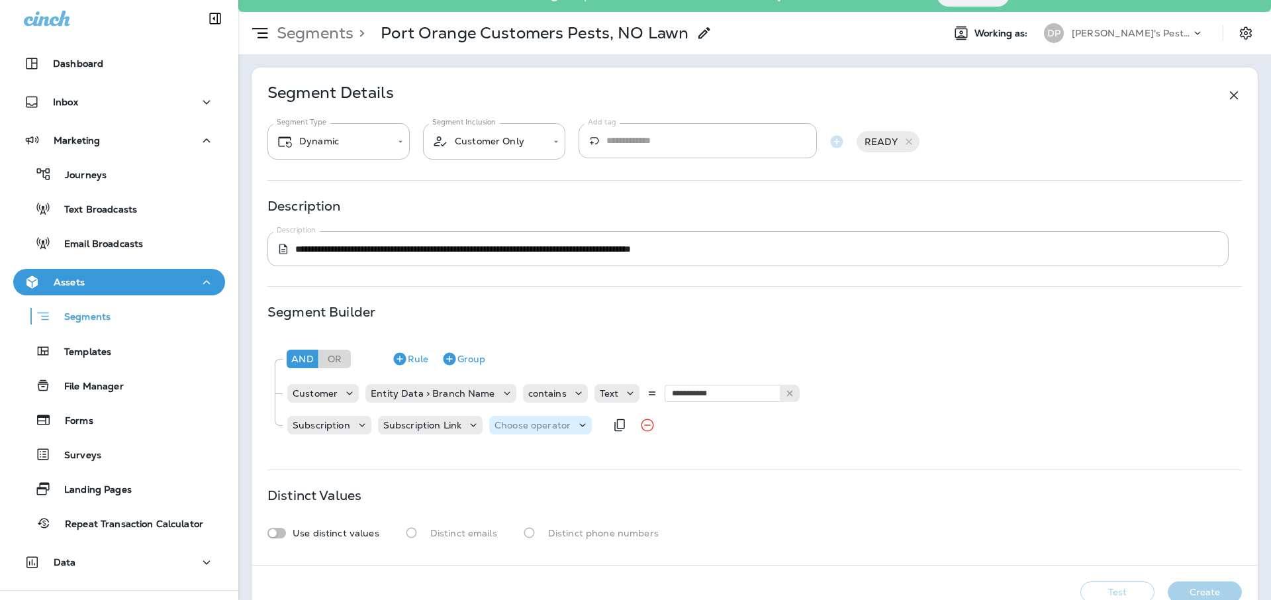
click at [512, 421] on p "Choose operator" at bounding box center [532, 425] width 76 height 11
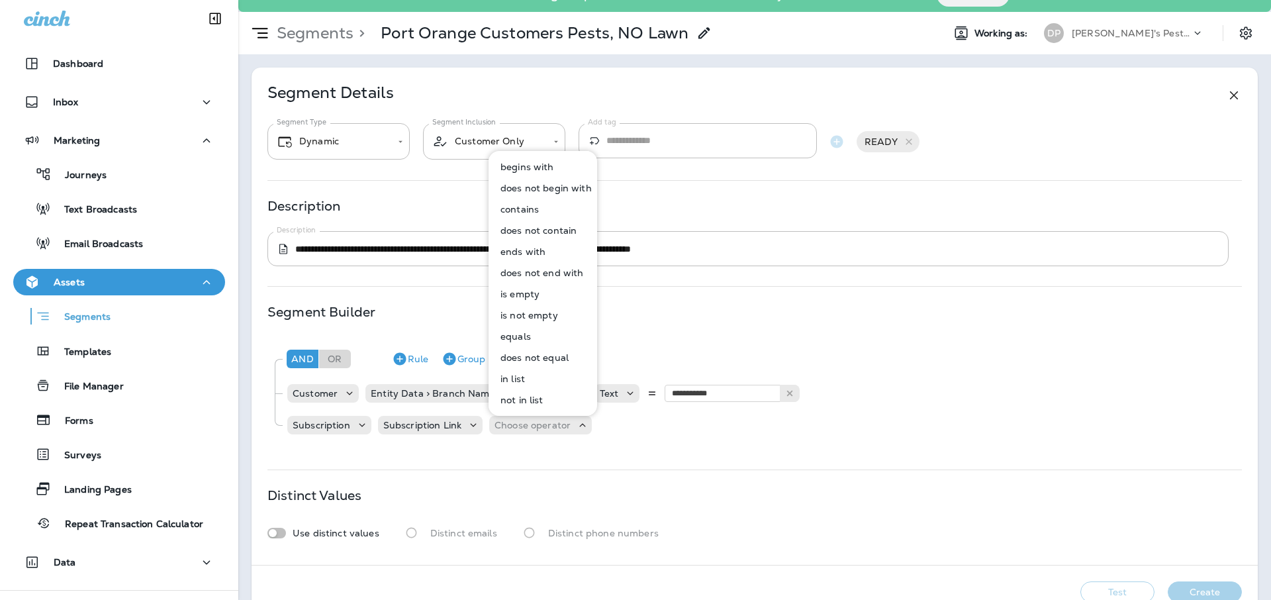
click at [531, 210] on p "contains" at bounding box center [517, 209] width 44 height 11
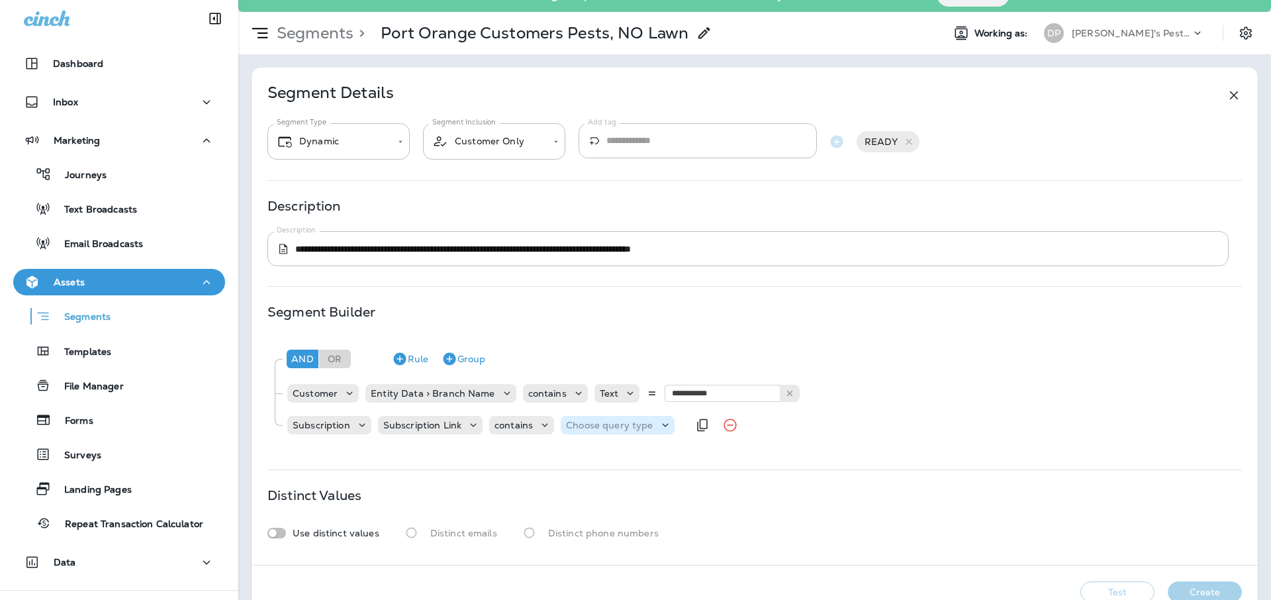
click at [579, 424] on p "Choose query type" at bounding box center [609, 425] width 87 height 11
click at [598, 456] on button "Text" at bounding box center [598, 457] width 76 height 21
click at [710, 427] on input "text" at bounding box center [697, 424] width 132 height 17
click at [450, 435] on div "Subscription Subscription Link contains Text" at bounding box center [535, 425] width 498 height 26
click at [452, 428] on p "Subscription Link" at bounding box center [422, 425] width 78 height 11
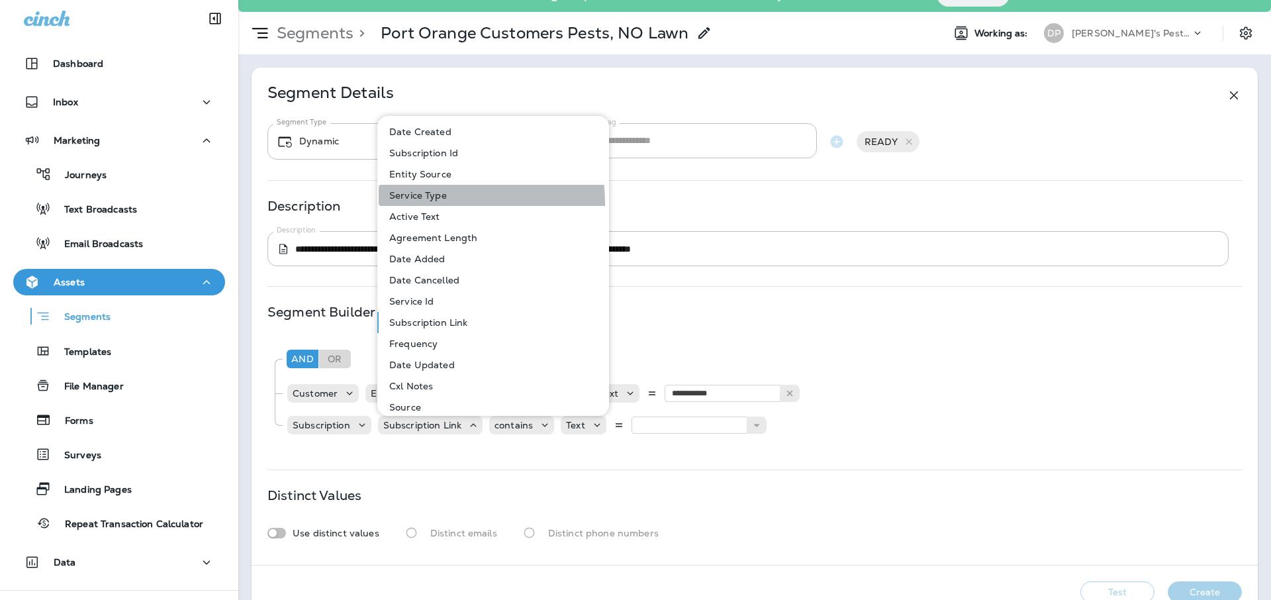
click at [447, 202] on button "Service Type" at bounding box center [494, 195] width 230 height 21
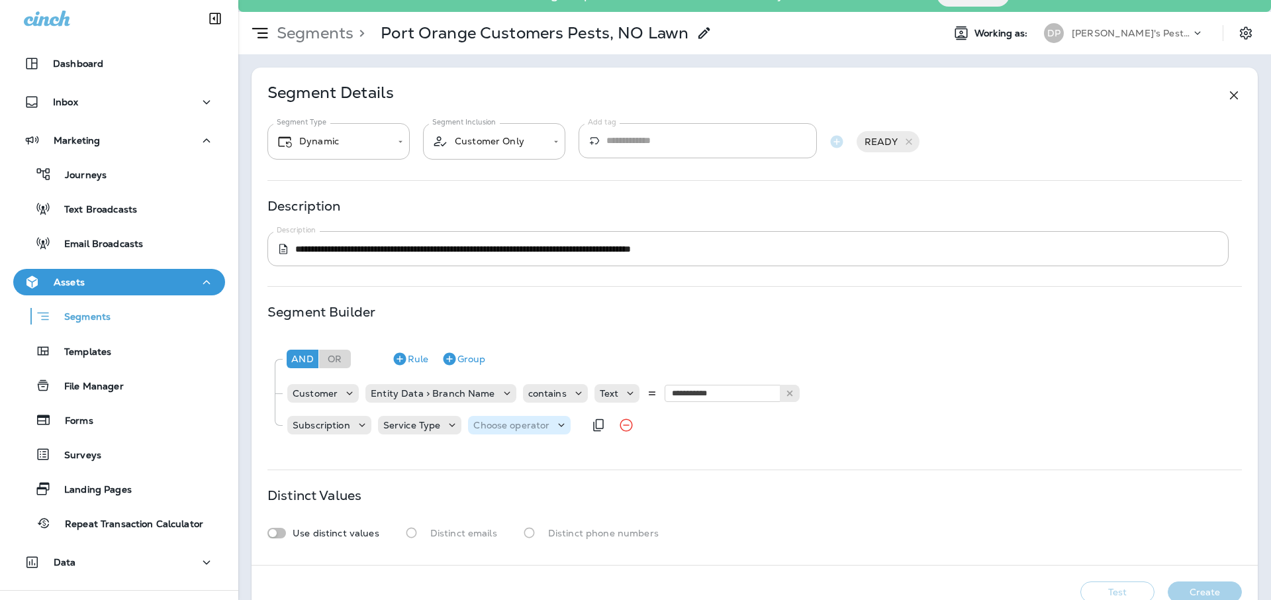
click at [567, 420] on div at bounding box center [563, 424] width 16 height 13
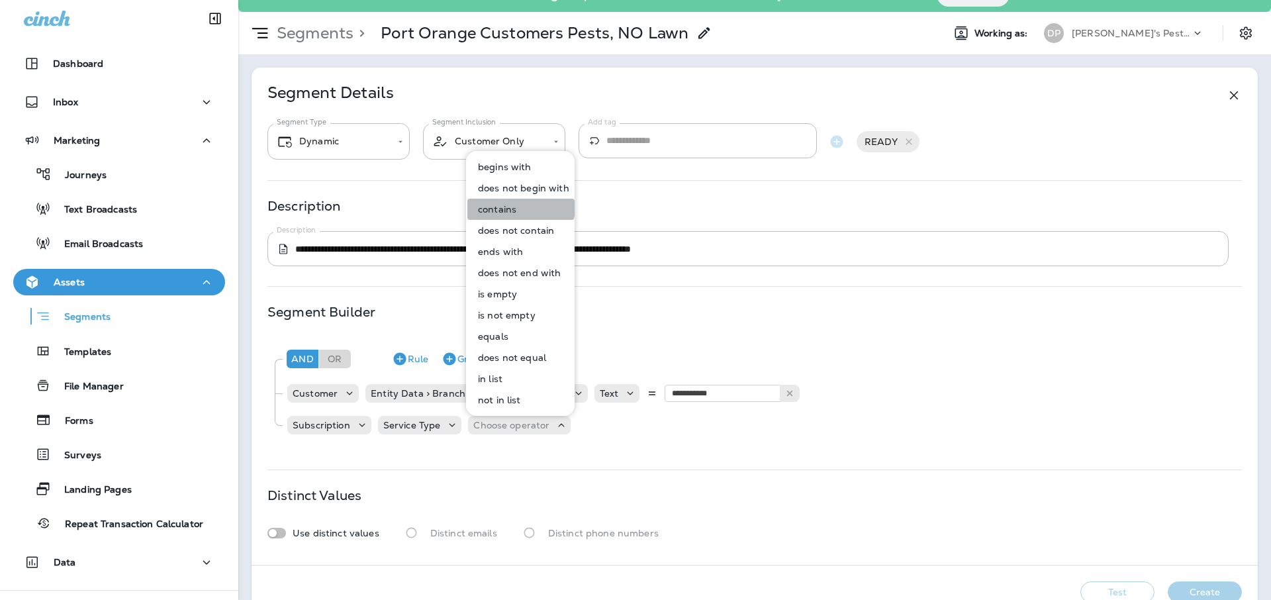
click at [515, 204] on p "contains" at bounding box center [494, 209] width 44 height 11
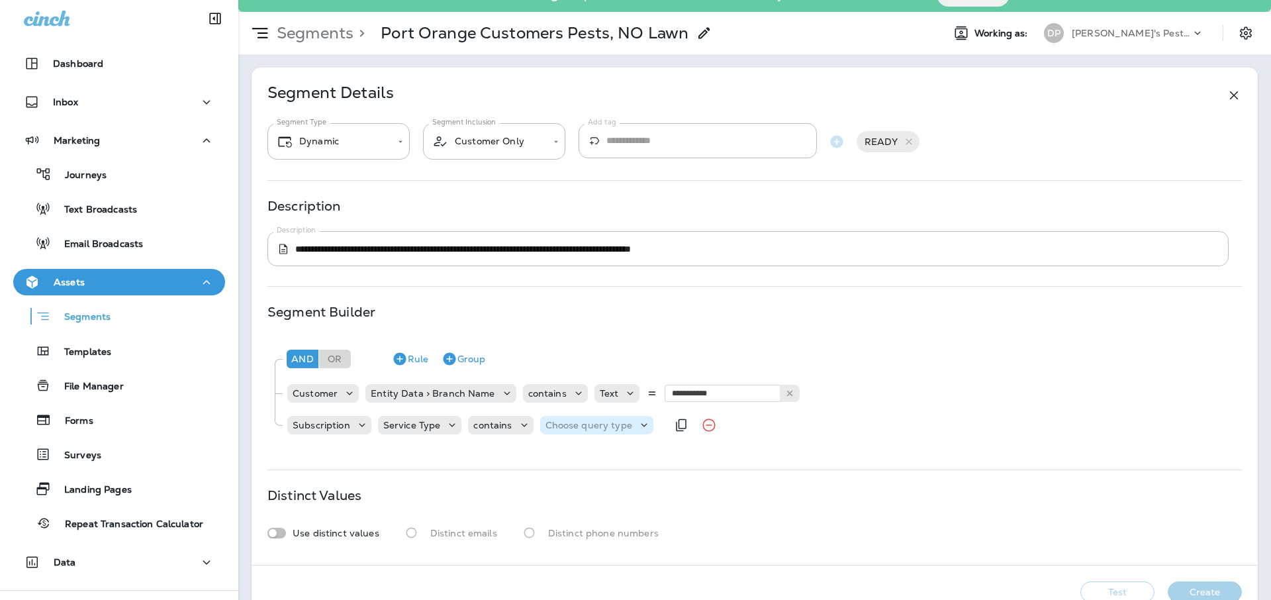
click at [613, 417] on div "Choose query type" at bounding box center [596, 425] width 113 height 19
click at [573, 457] on button "Text" at bounding box center [577, 457] width 76 height 21
click at [638, 428] on input "text" at bounding box center [676, 424] width 132 height 17
click at [445, 426] on icon at bounding box center [451, 424] width 13 height 13
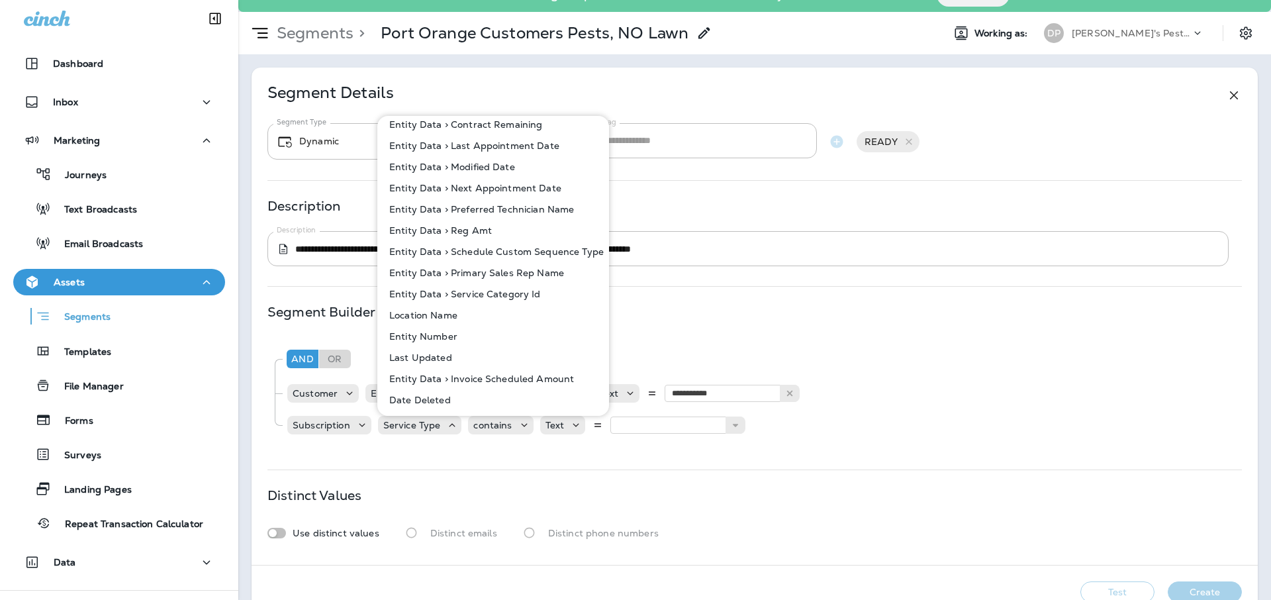
scroll to position [0, 0]
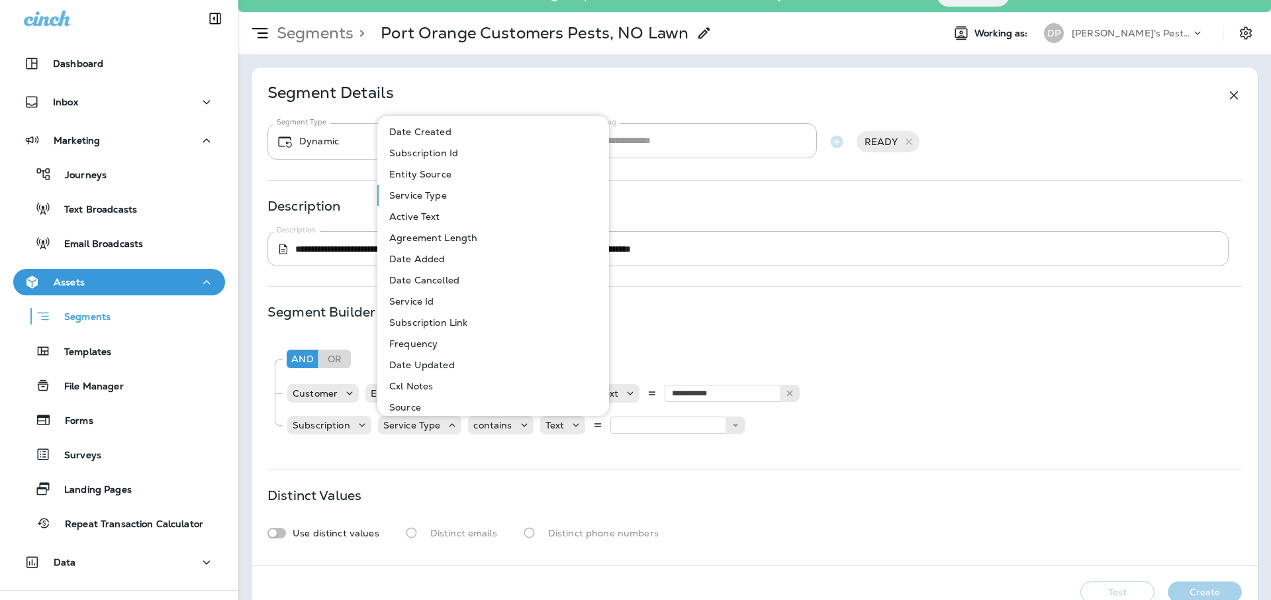
click at [531, 447] on div "**********" at bounding box center [754, 393] width 974 height 112
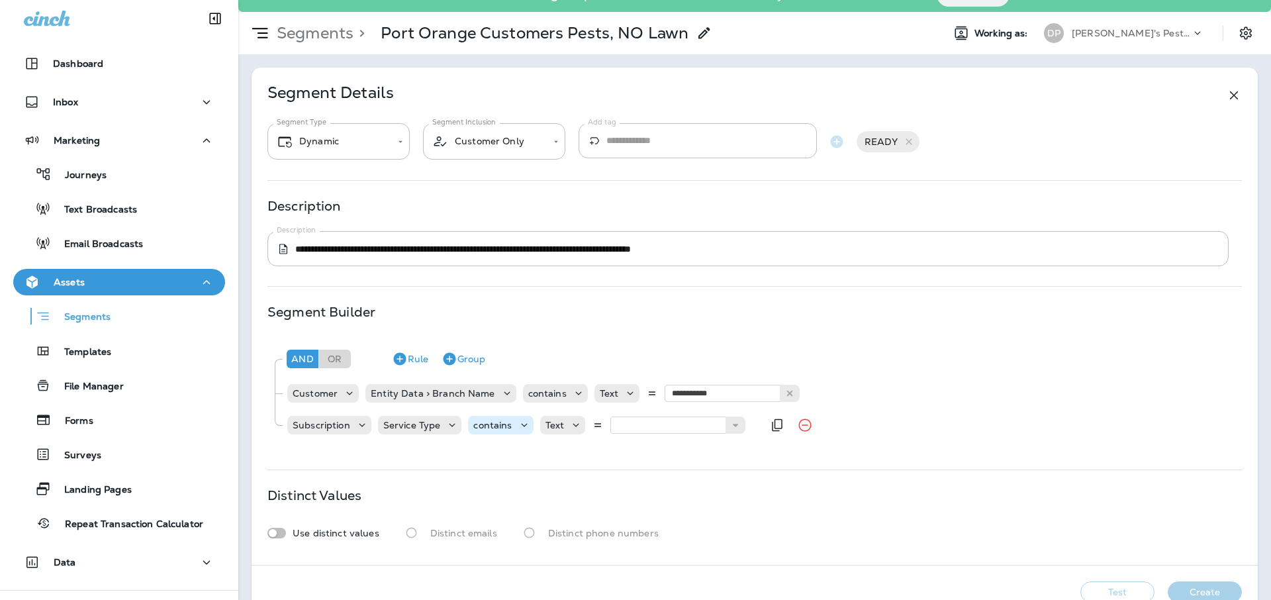
click at [517, 430] on icon at bounding box center [523, 424] width 13 height 13
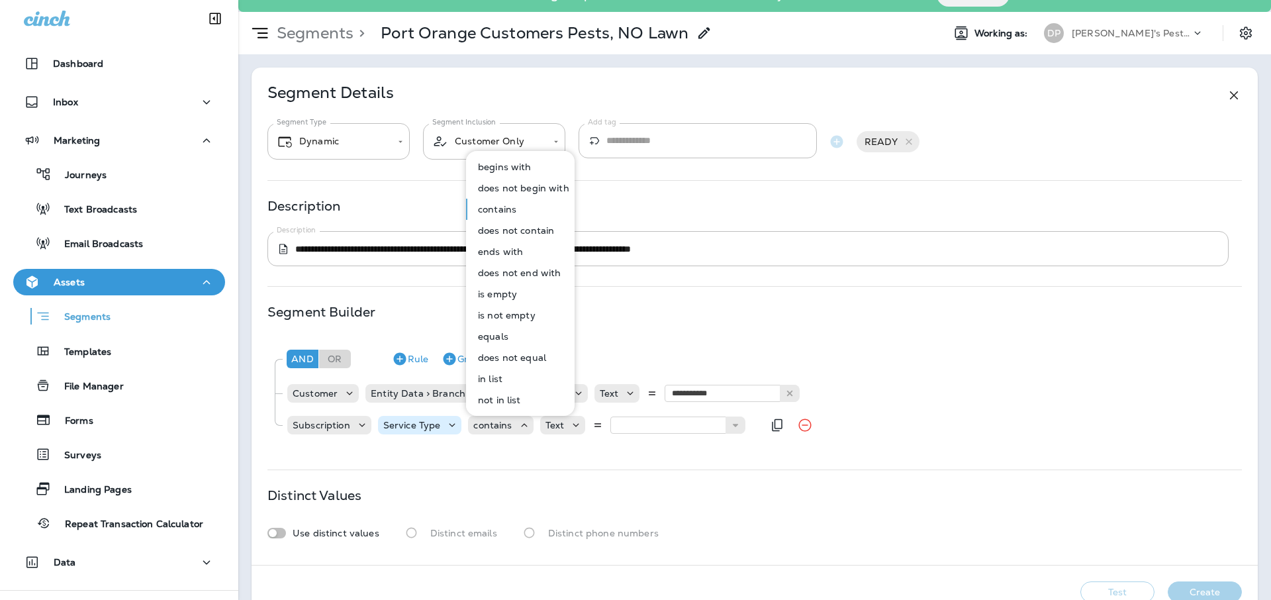
click at [445, 429] on icon at bounding box center [451, 424] width 13 height 13
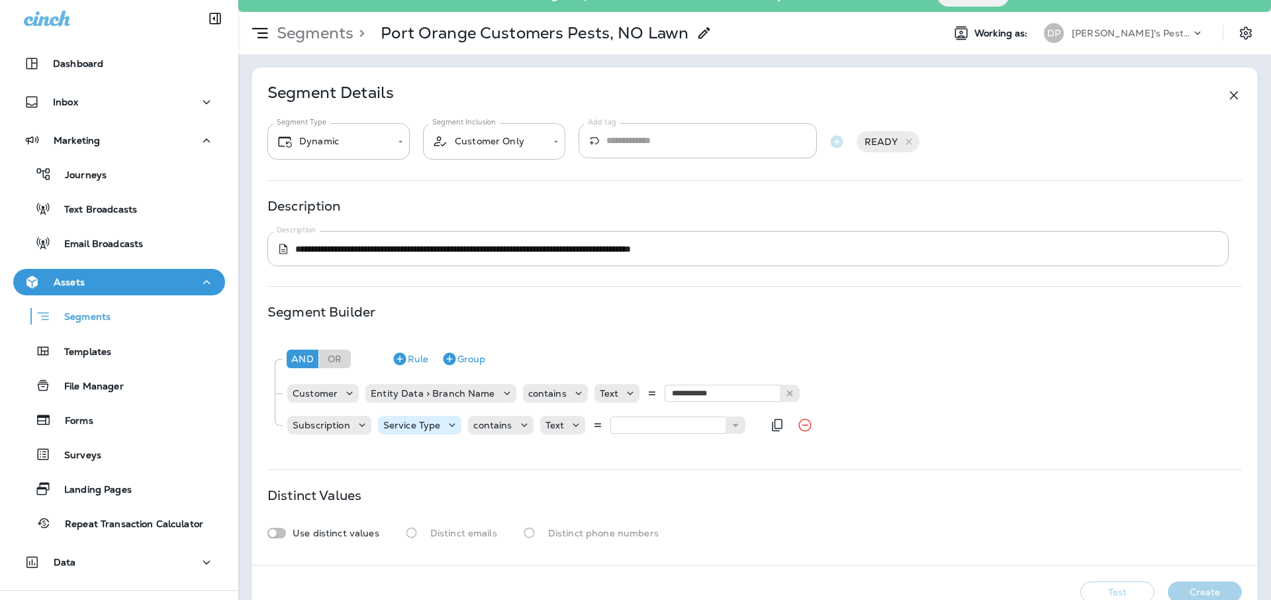
click at [445, 429] on icon at bounding box center [451, 424] width 13 height 13
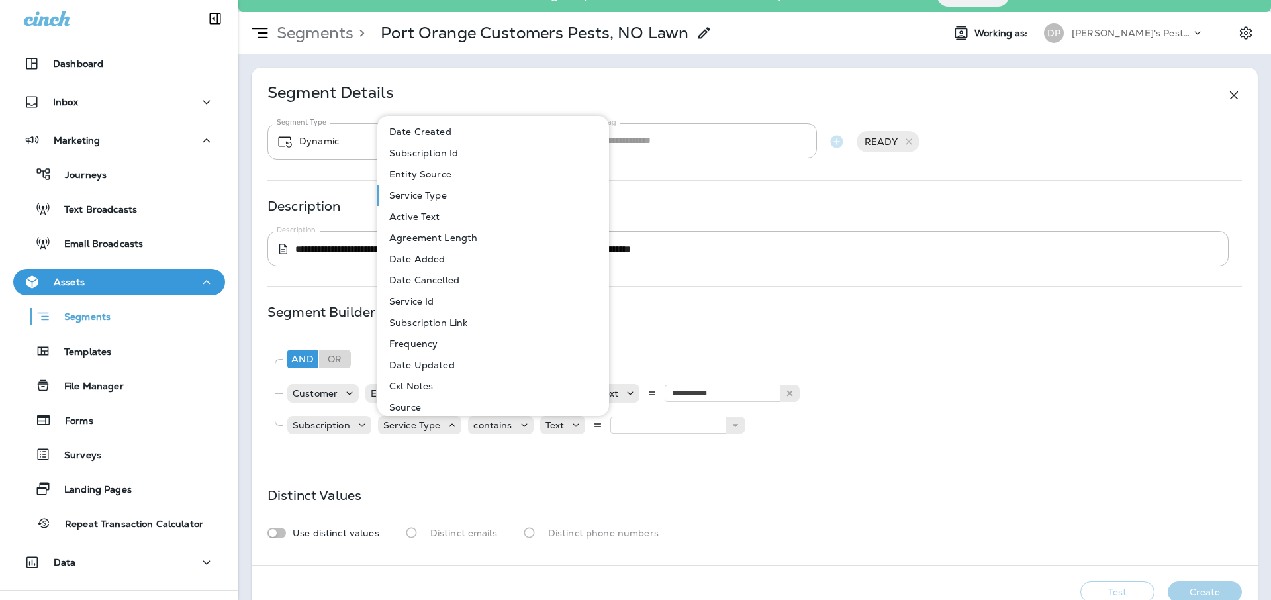
click at [407, 309] on button "Service Id" at bounding box center [494, 300] width 230 height 21
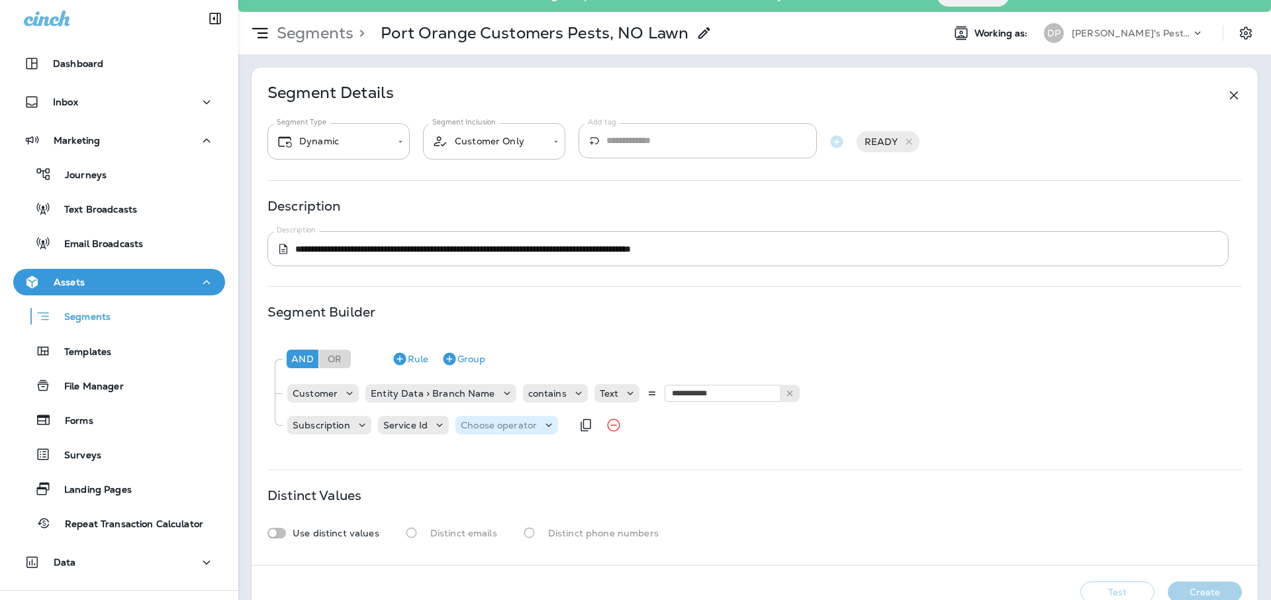
click at [486, 424] on p "Choose operator" at bounding box center [499, 425] width 76 height 11
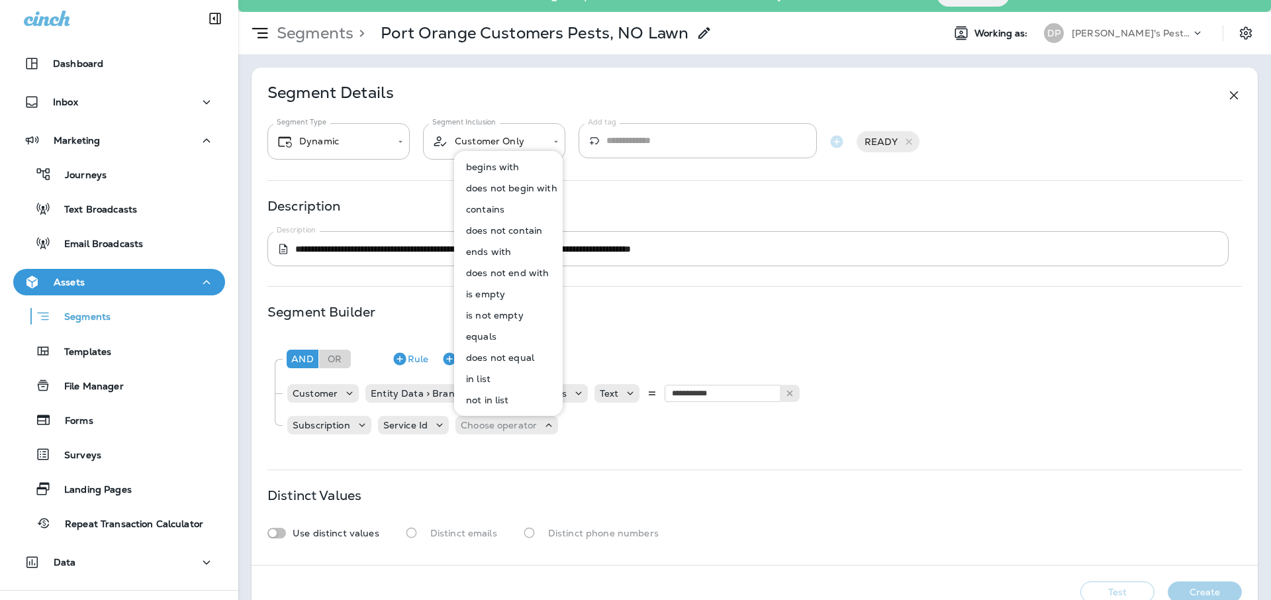
click at [494, 211] on p "contains" at bounding box center [483, 209] width 44 height 11
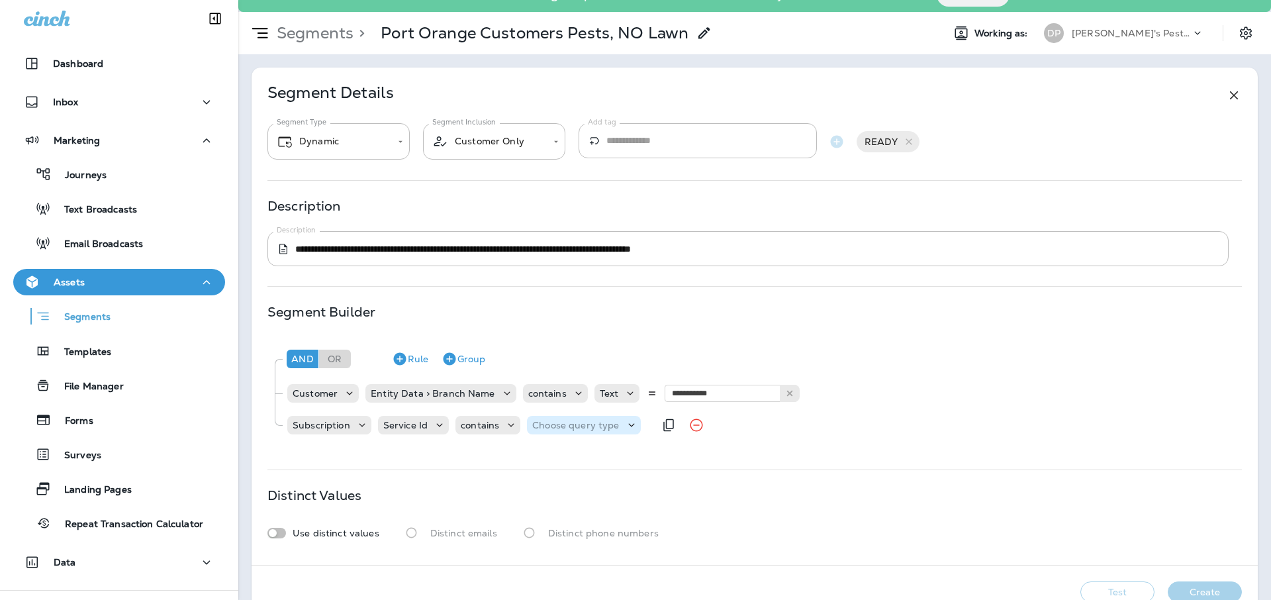
click at [557, 424] on p "Choose query type" at bounding box center [575, 425] width 87 height 11
click at [557, 455] on button "Text" at bounding box center [565, 457] width 76 height 21
click at [660, 424] on input "text" at bounding box center [664, 424] width 132 height 17
click at [408, 429] on p "Service Id" at bounding box center [405, 425] width 44 height 11
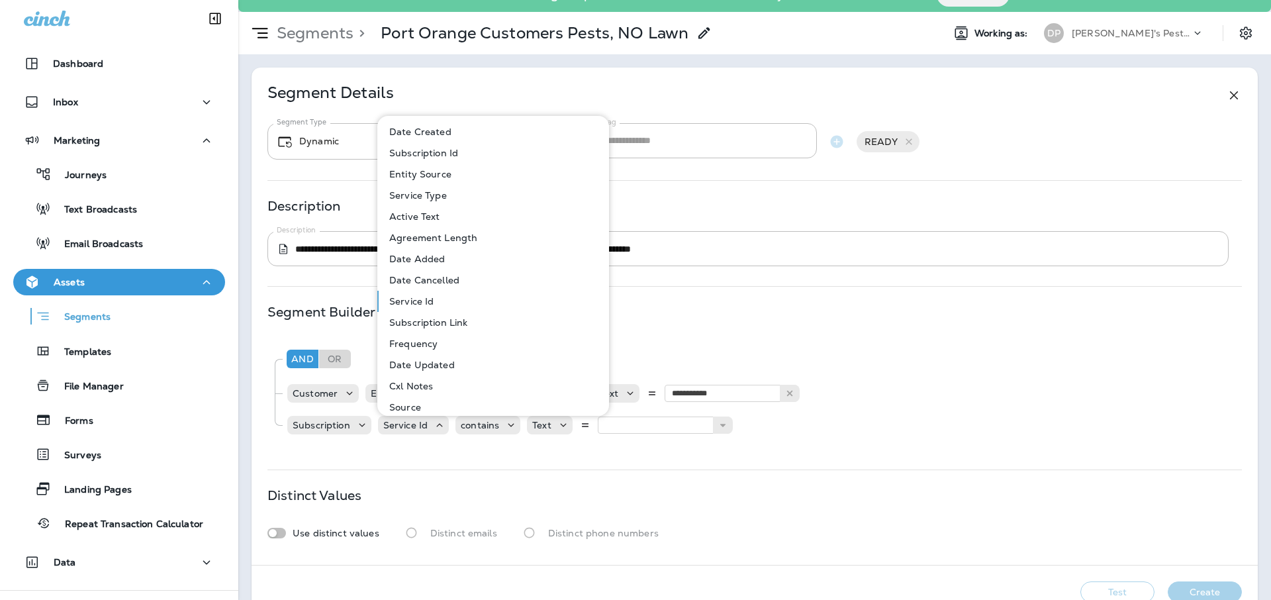
click at [434, 154] on p "Subscription Id" at bounding box center [421, 153] width 74 height 11
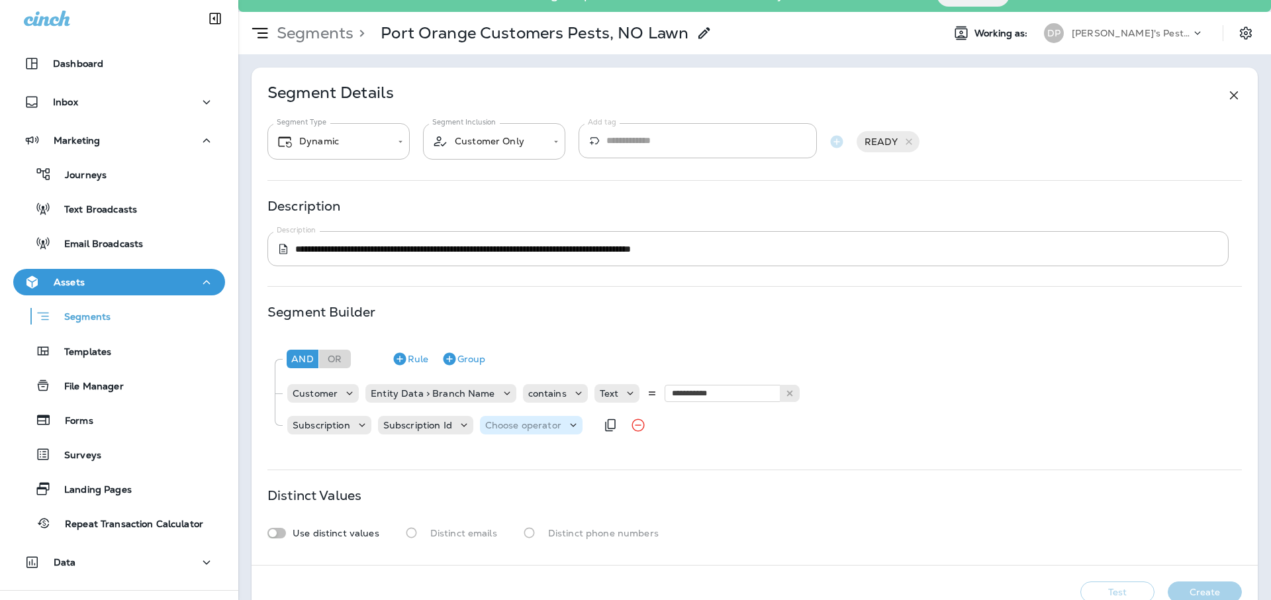
click at [535, 416] on div "Choose operator" at bounding box center [531, 425] width 103 height 19
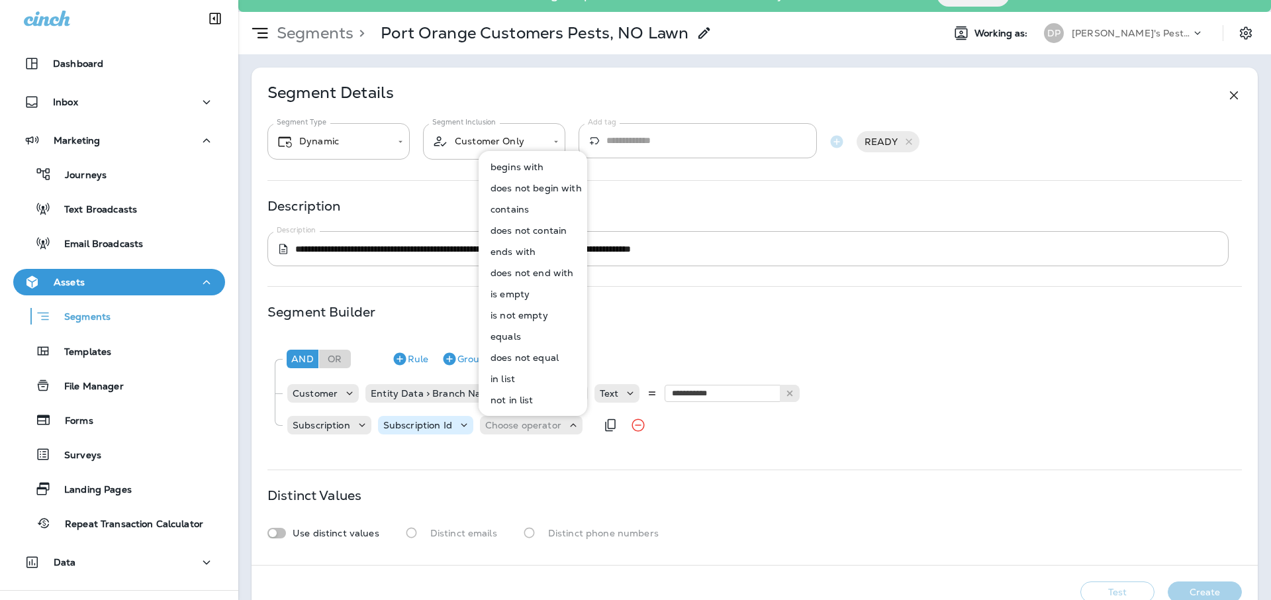
click at [399, 426] on p "Subscription Id" at bounding box center [417, 425] width 69 height 11
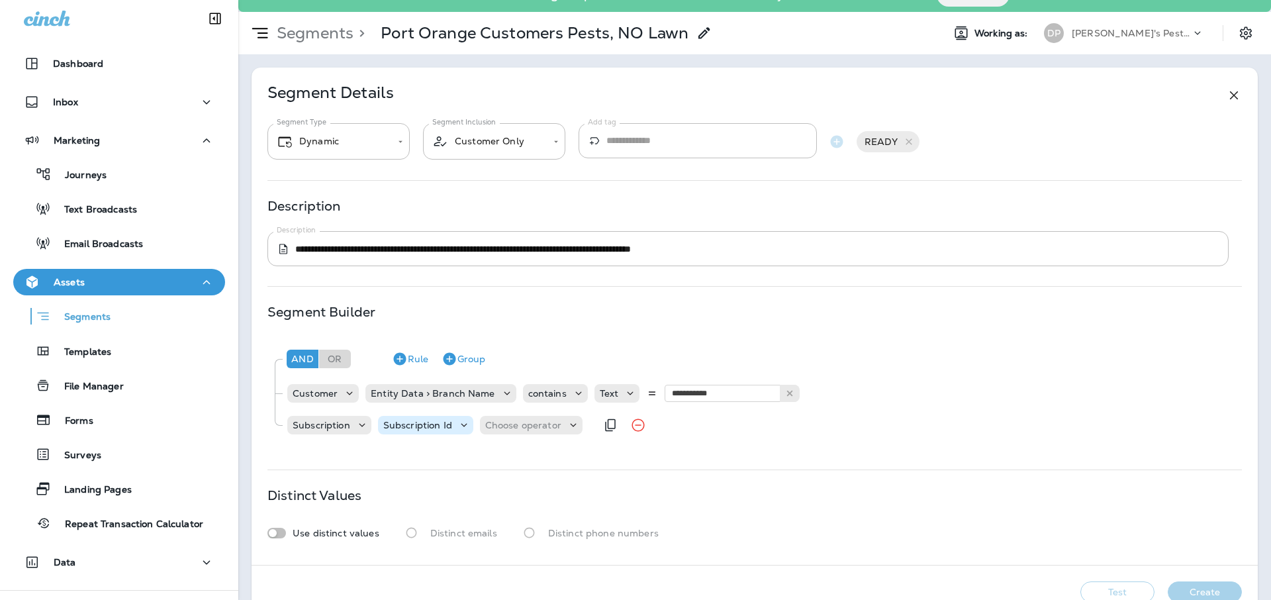
click at [399, 426] on p "Subscription Id" at bounding box center [417, 425] width 69 height 11
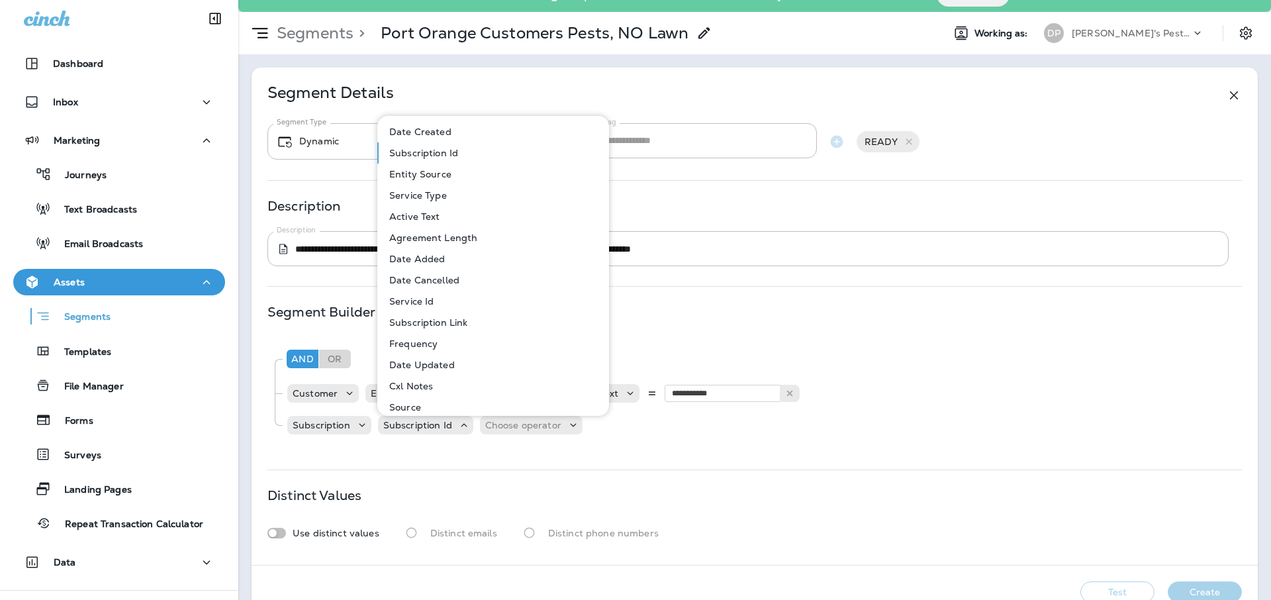
click at [425, 195] on p "Service Type" at bounding box center [415, 195] width 63 height 11
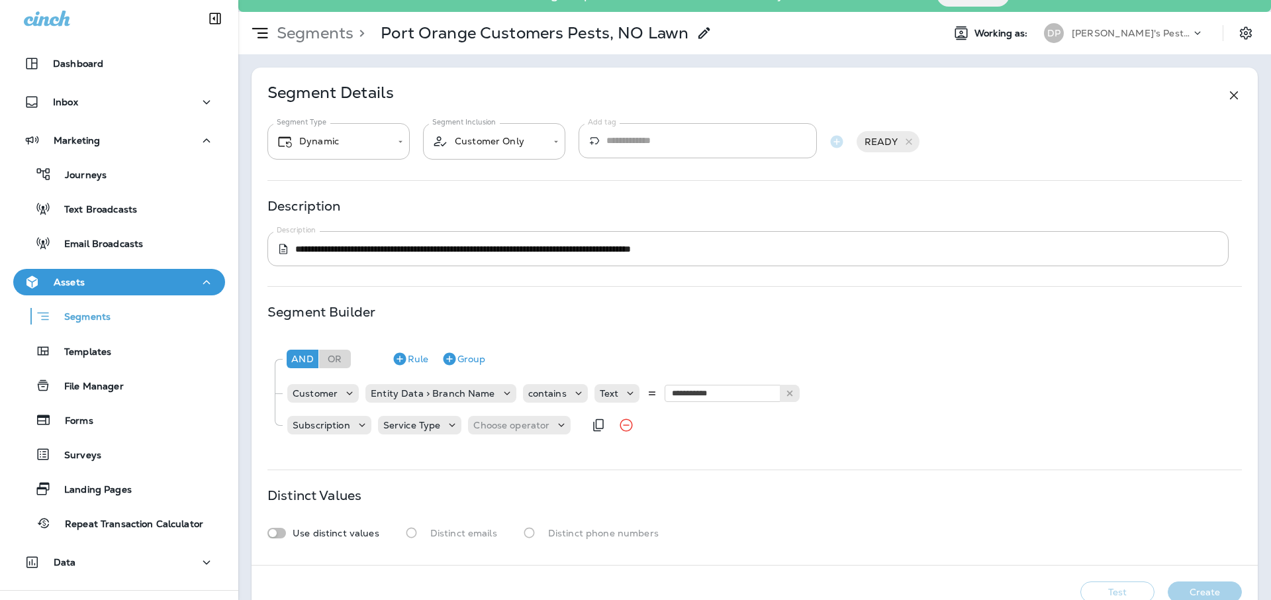
click at [431, 415] on div "Subscription Service Type Choose operator" at bounding box center [435, 425] width 298 height 26
click at [434, 416] on div "Service Type" at bounding box center [420, 425] width 84 height 19
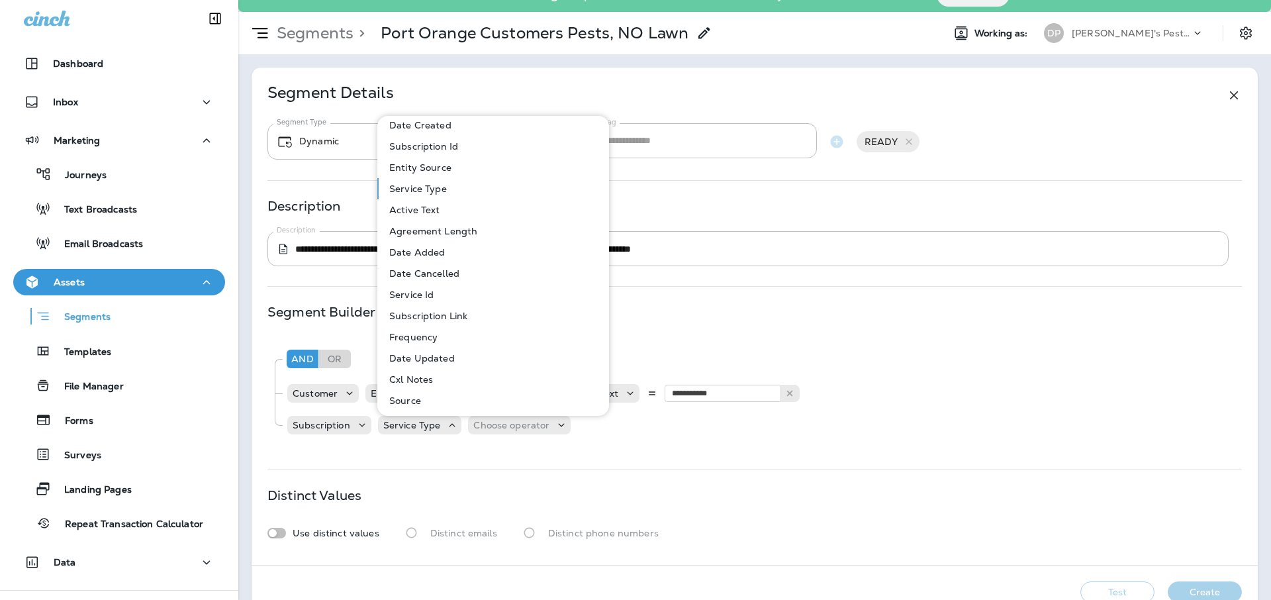
scroll to position [7, 0]
click at [419, 299] on p "Service Id" at bounding box center [409, 294] width 50 height 11
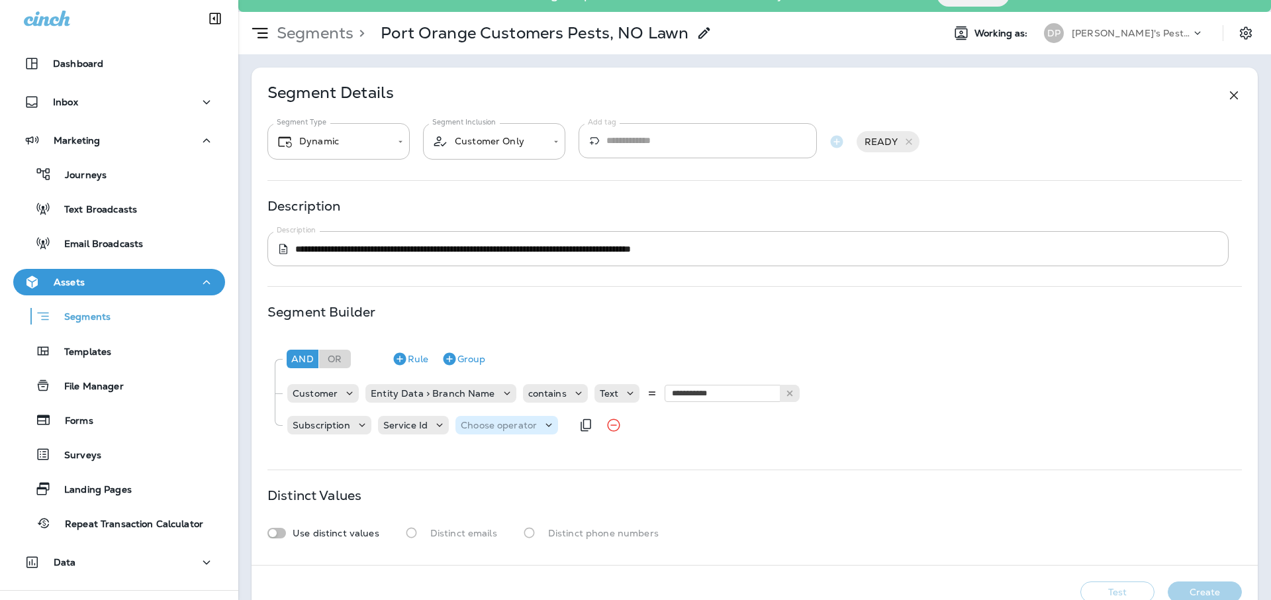
click at [505, 429] on p "Choose operator" at bounding box center [499, 425] width 76 height 11
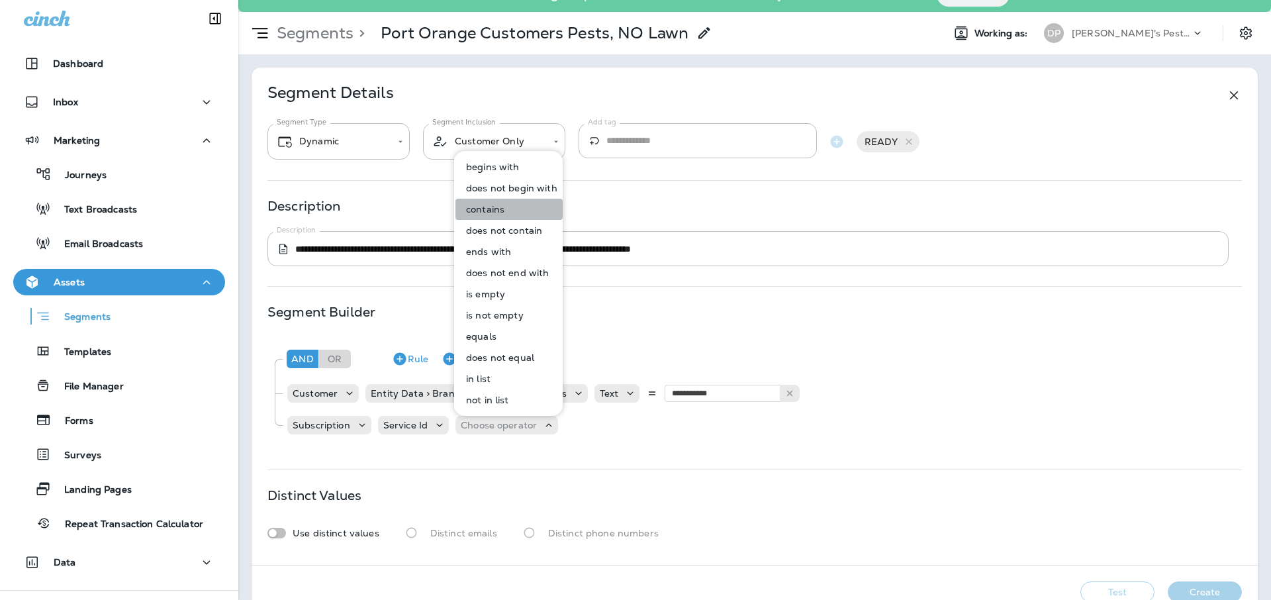
click at [513, 208] on button "contains" at bounding box center [508, 209] width 107 height 21
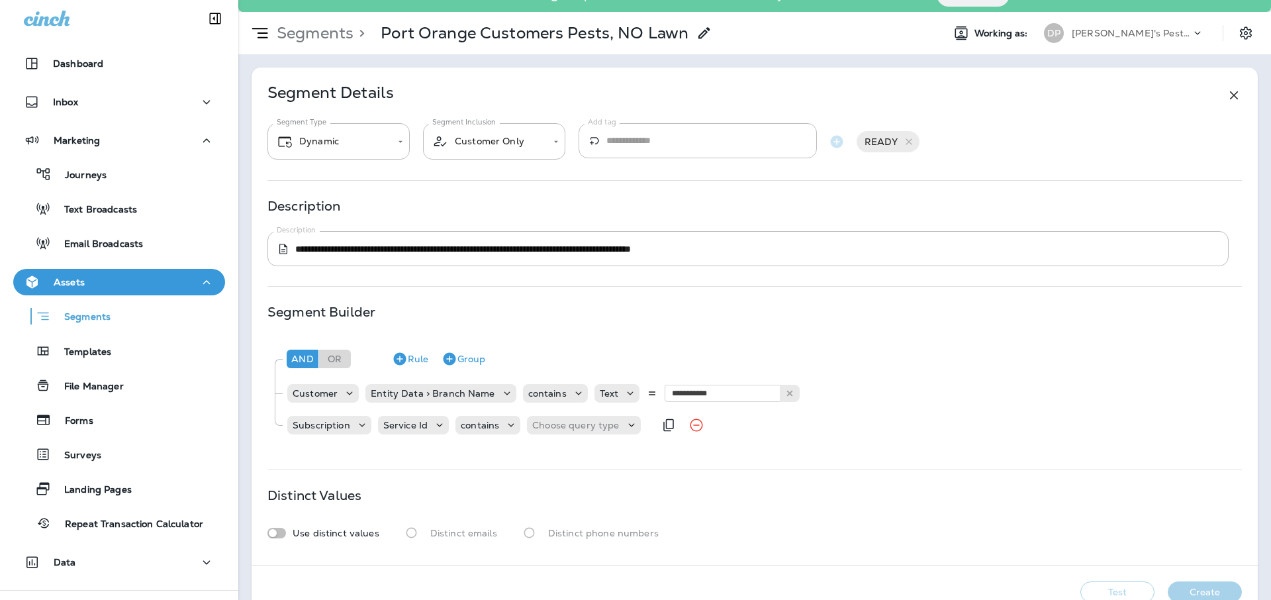
click at [567, 414] on div "Subscription Service Id contains Choose query type" at bounding box center [470, 425] width 368 height 26
click at [567, 416] on div "Choose query type" at bounding box center [583, 425] width 113 height 19
click at [556, 454] on button "Text" at bounding box center [565, 457] width 76 height 21
click at [647, 424] on input "text" at bounding box center [664, 424] width 132 height 17
click at [718, 425] on icon at bounding box center [722, 424] width 9 height 9
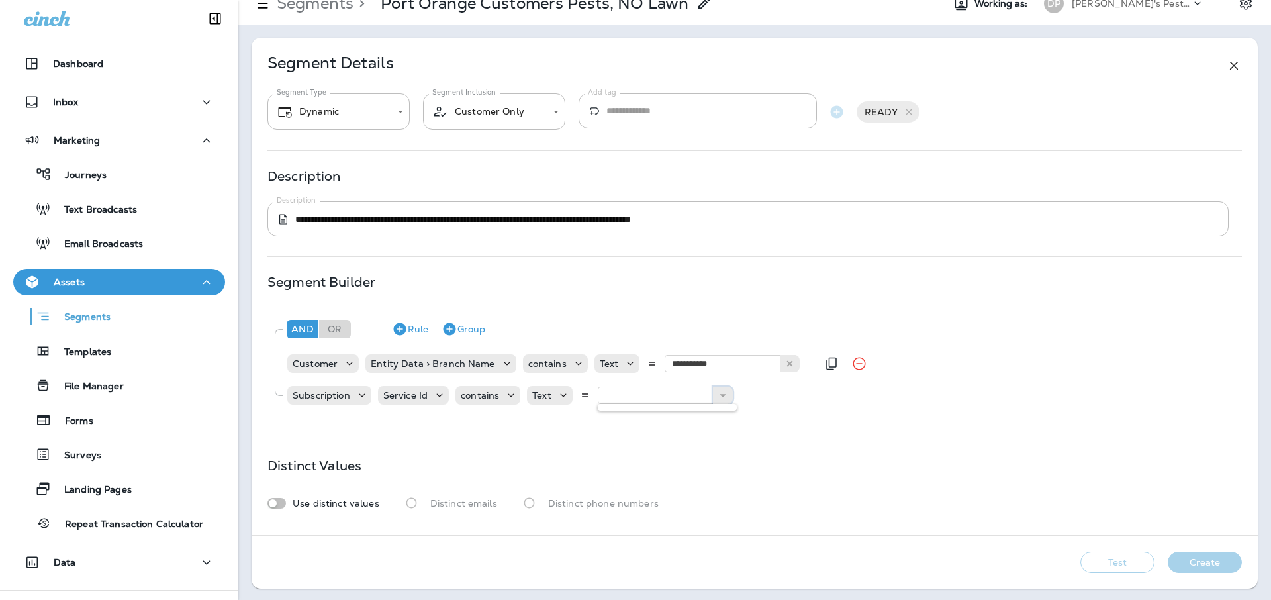
scroll to position [54, 0]
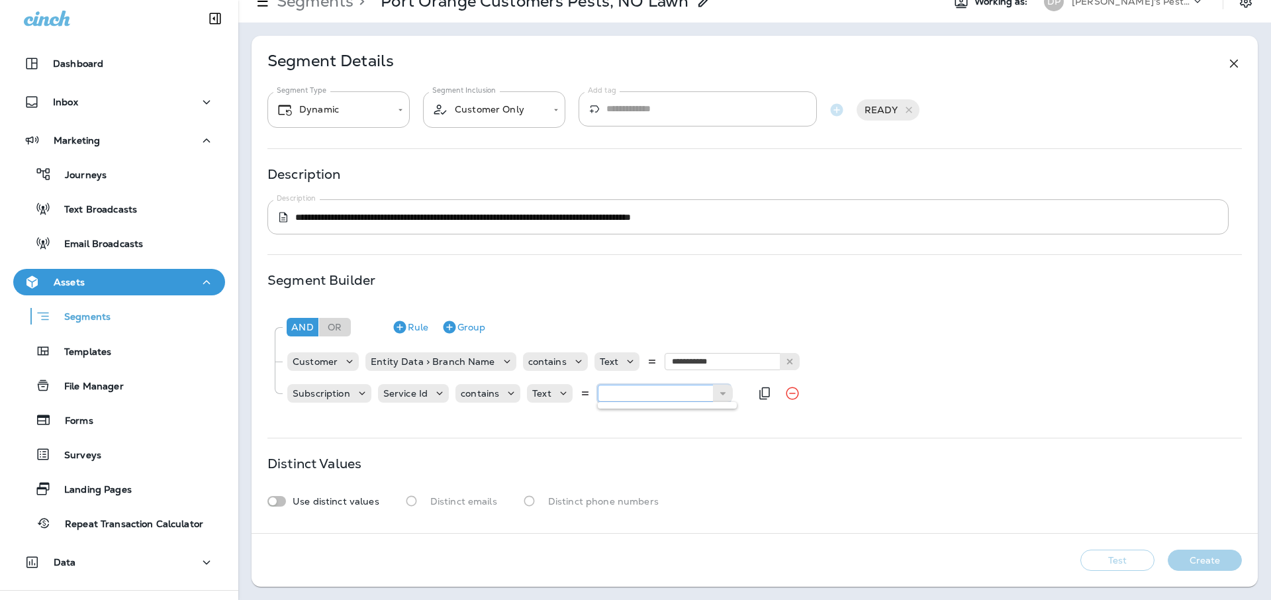
click at [678, 388] on input "text" at bounding box center [664, 392] width 132 height 17
type input "*****"
click at [695, 413] on div "**********" at bounding box center [754, 361] width 974 height 112
click at [718, 392] on icon at bounding box center [722, 392] width 9 height 9
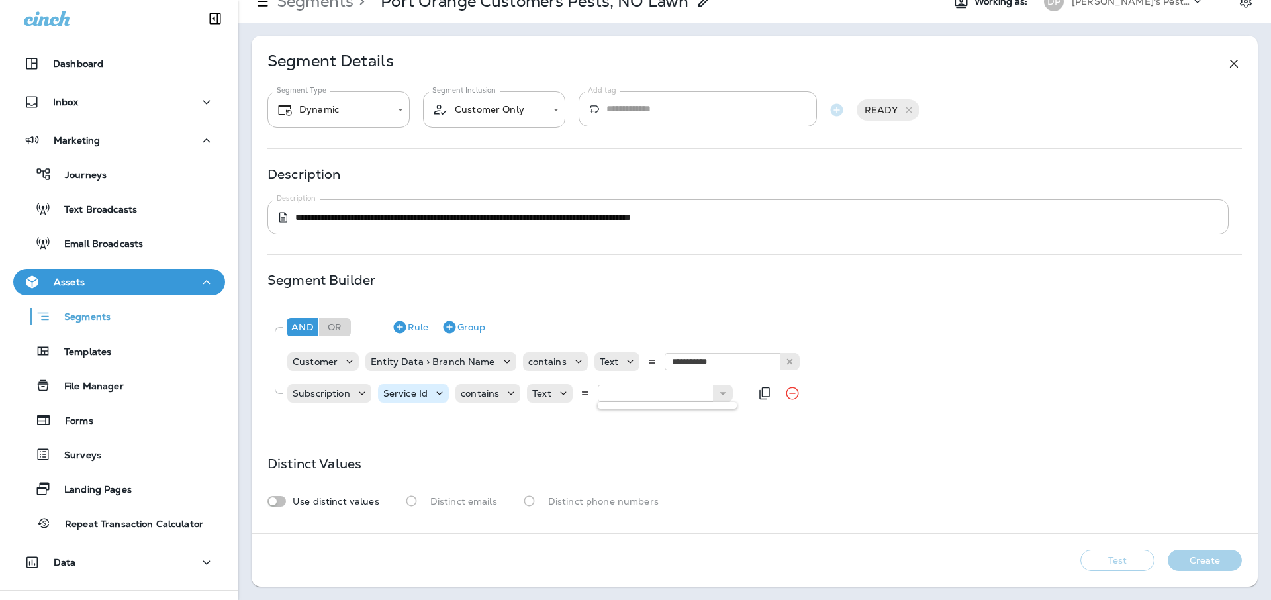
click at [410, 400] on div "Service Id" at bounding box center [413, 393] width 71 height 19
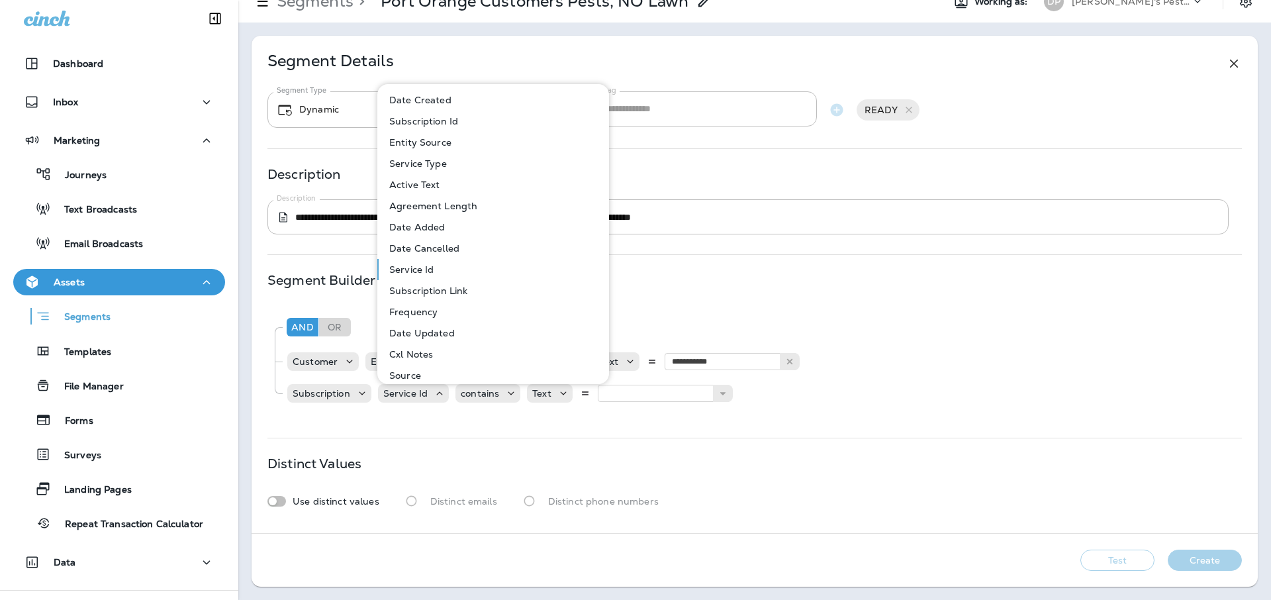
click at [723, 326] on div "And Or Rule Group" at bounding box center [759, 327] width 952 height 32
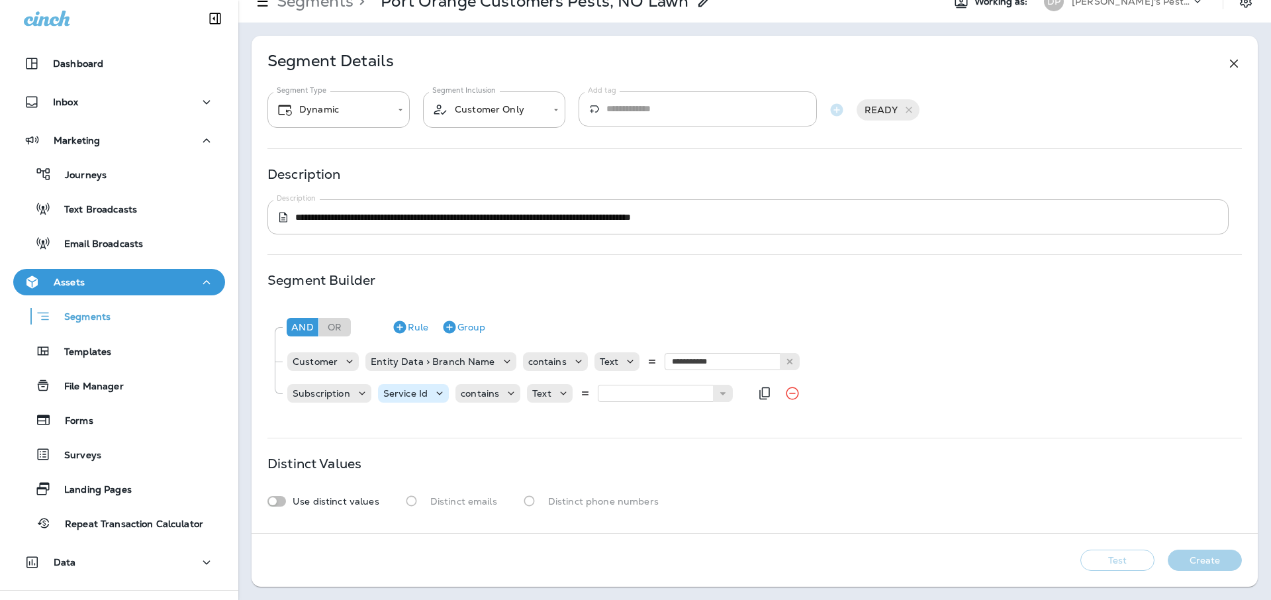
click at [428, 386] on div "Service Id" at bounding box center [413, 392] width 71 height 13
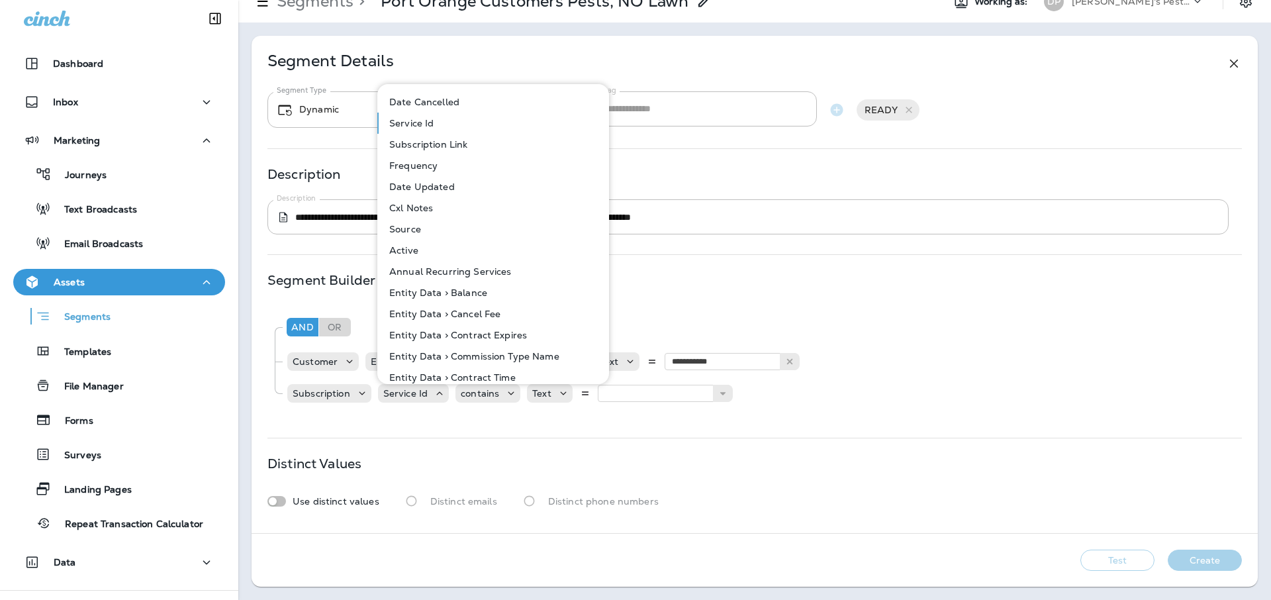
scroll to position [0, 0]
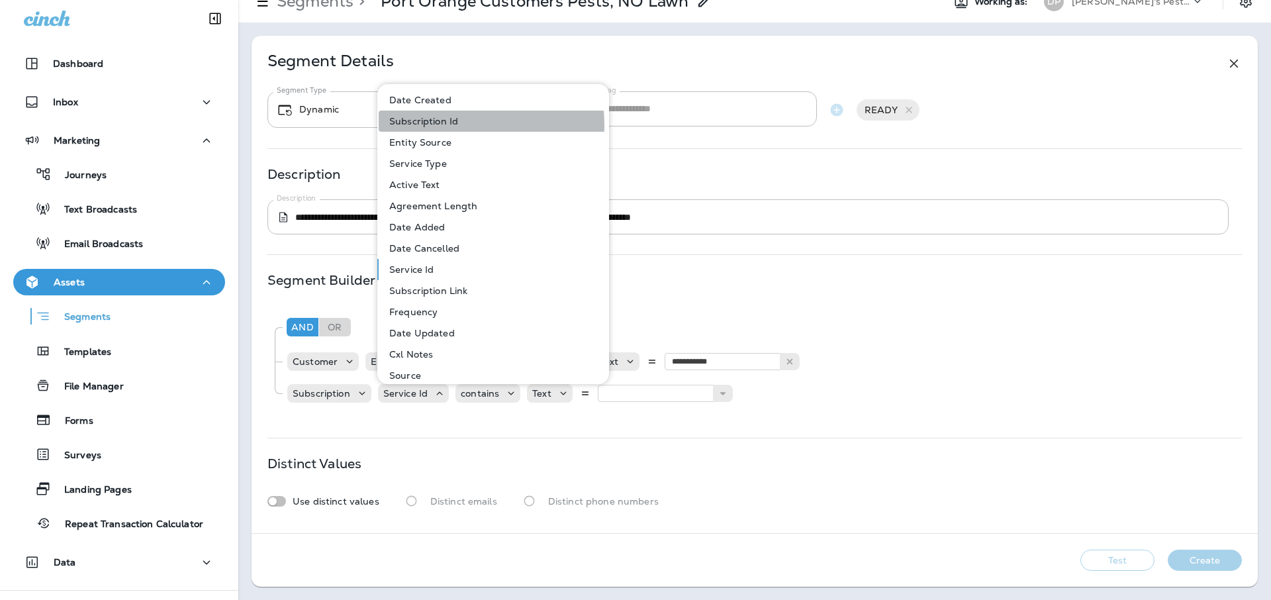
click at [429, 125] on p "Subscription Id" at bounding box center [421, 121] width 74 height 11
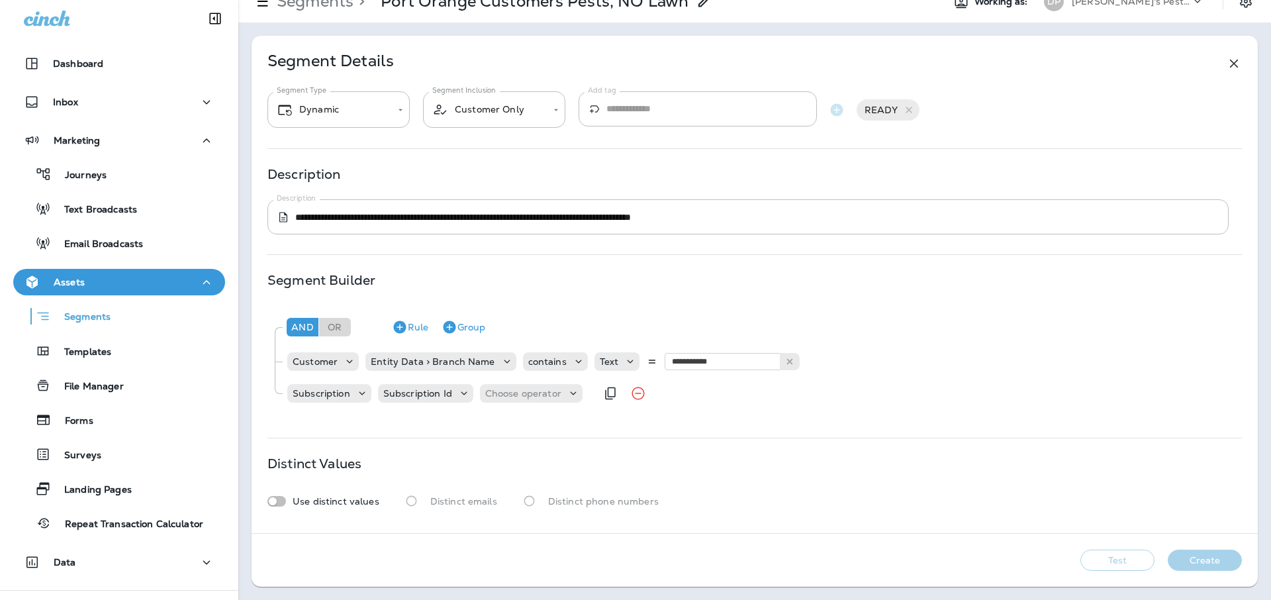
click at [517, 404] on div "Subscription Subscription Id Choose operator" at bounding box center [441, 393] width 310 height 26
click at [519, 396] on p "Choose operator" at bounding box center [523, 393] width 76 height 11
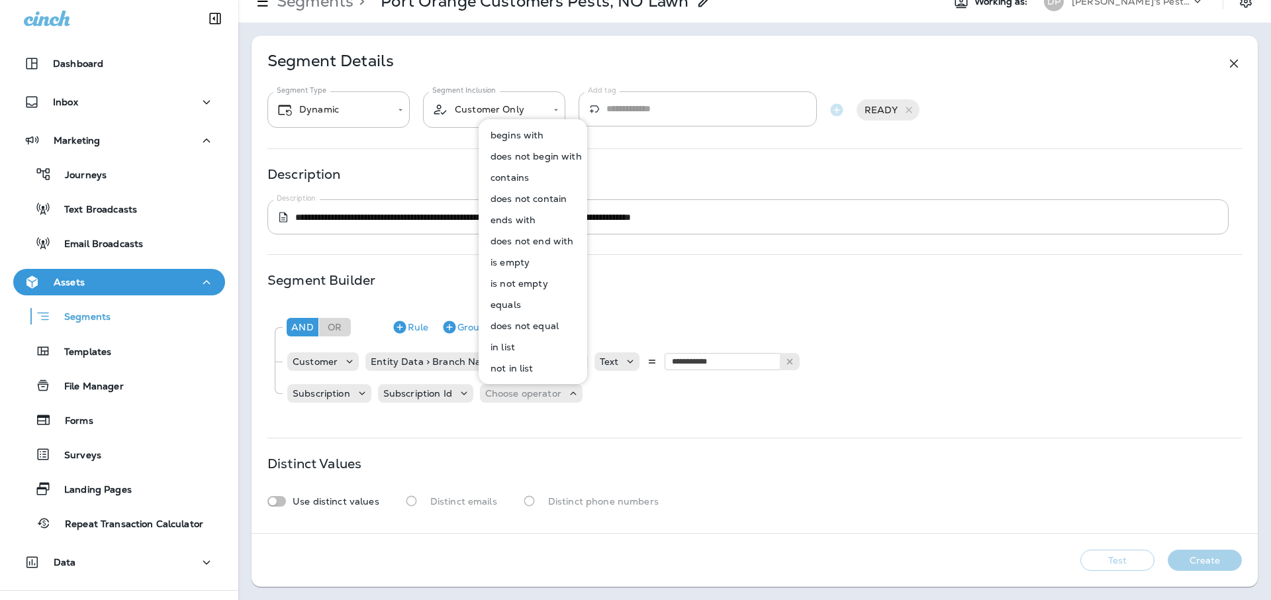
click at [531, 131] on p "begins with" at bounding box center [514, 135] width 59 height 11
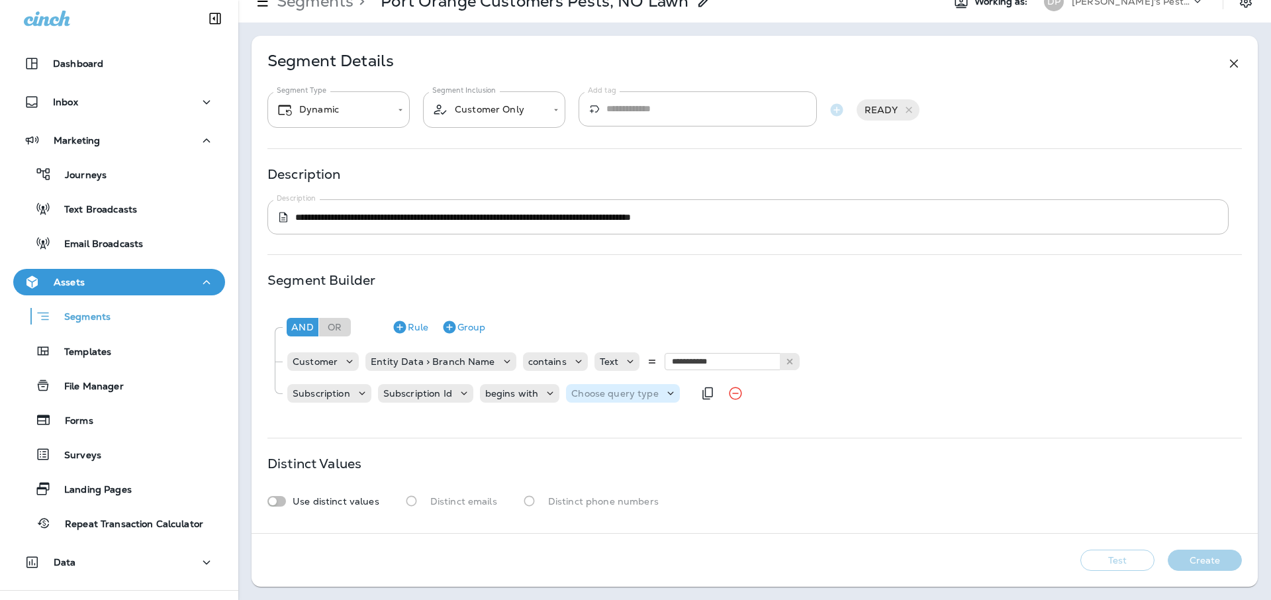
click at [607, 388] on p "Choose query type" at bounding box center [614, 393] width 87 height 11
click at [546, 398] on icon at bounding box center [549, 392] width 13 height 13
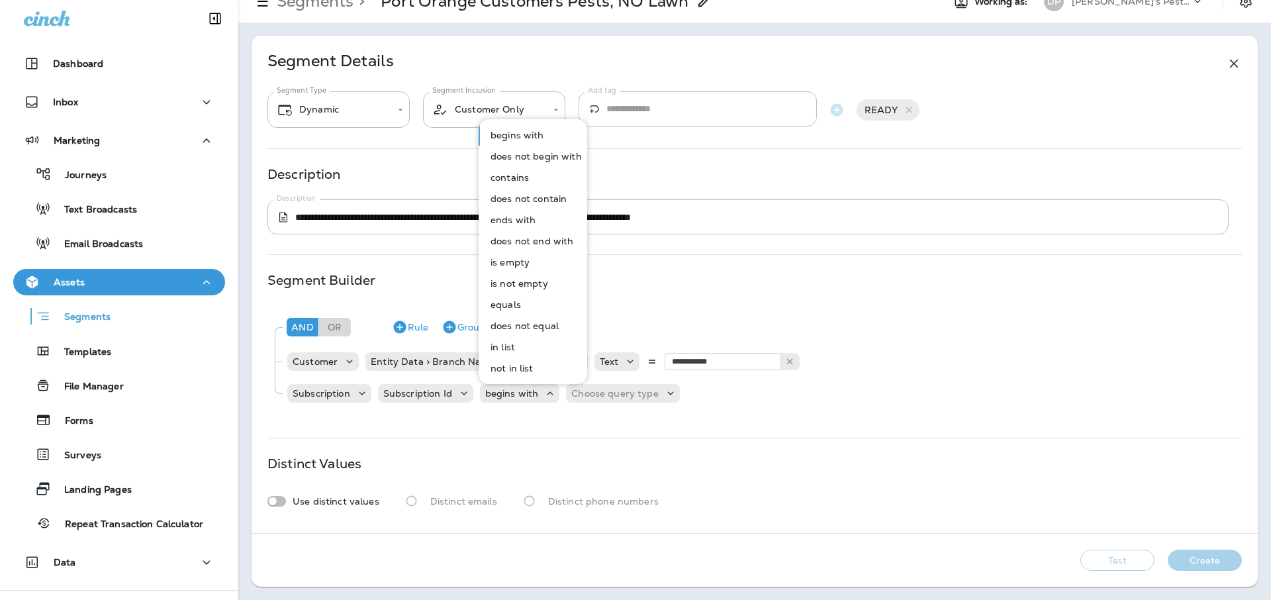
click at [527, 177] on p "contains" at bounding box center [507, 177] width 44 height 11
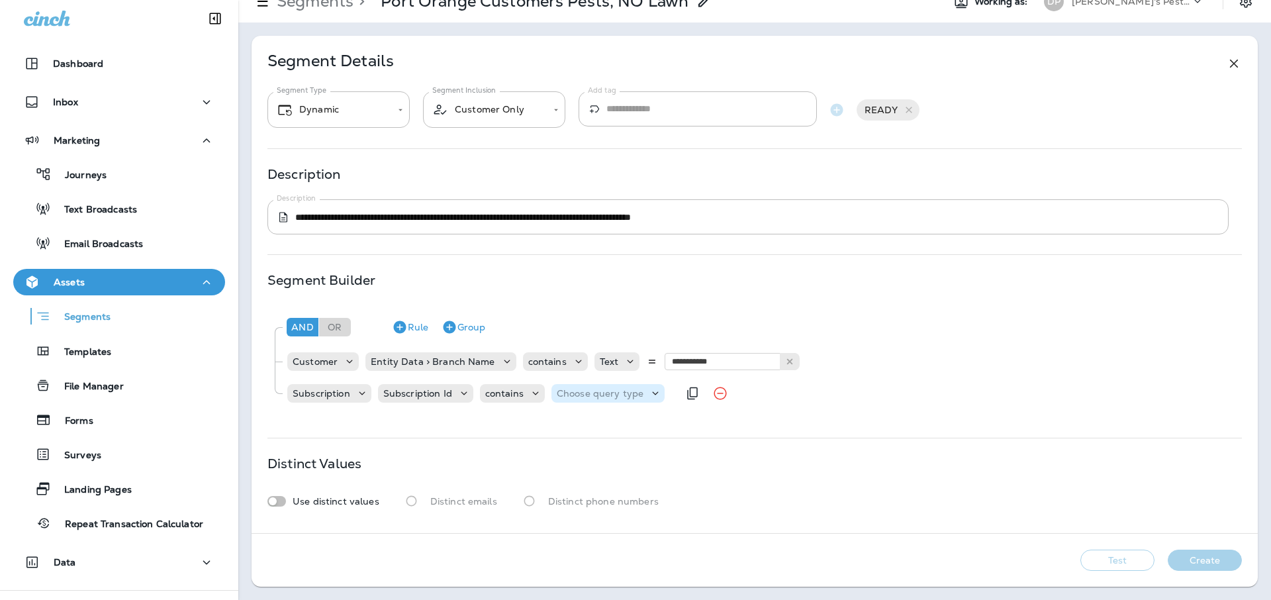
click at [588, 398] on p "Choose query type" at bounding box center [600, 393] width 87 height 11
click at [587, 422] on button "Text" at bounding box center [589, 426] width 76 height 21
click at [658, 398] on input "text" at bounding box center [687, 392] width 132 height 17
drag, startPoint x: 557, startPoint y: 441, endPoint x: 549, endPoint y: 438, distance: 8.0
click at [557, 441] on div "**********" at bounding box center [754, 284] width 1006 height 497
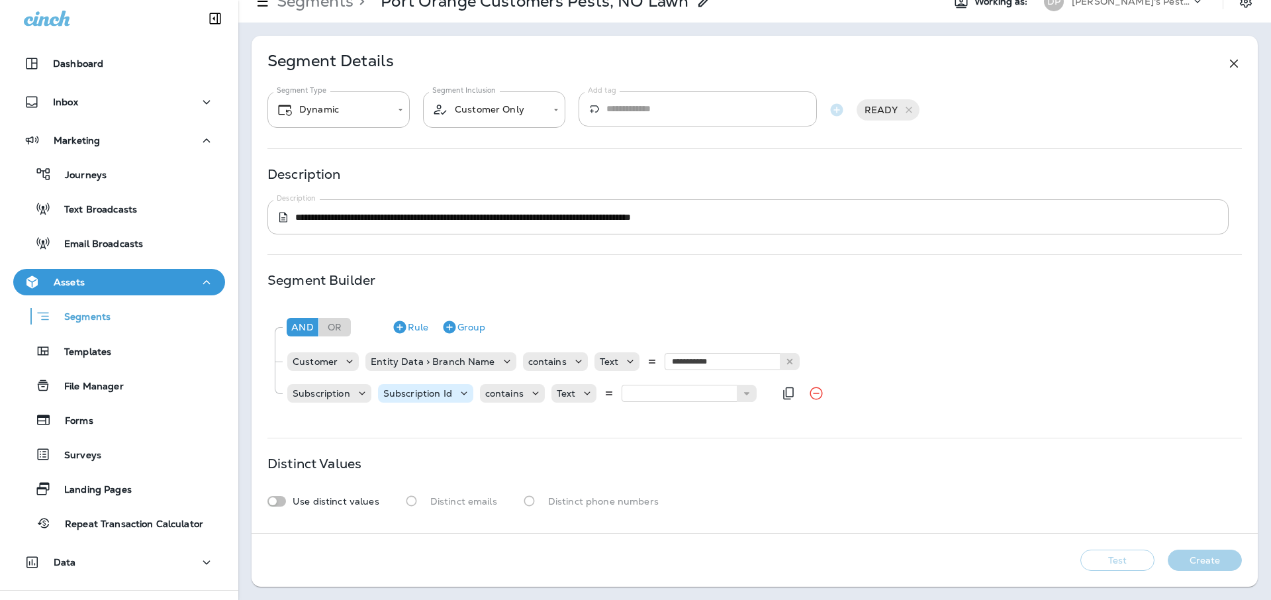
click at [439, 400] on div "Subscription Id" at bounding box center [425, 393] width 95 height 19
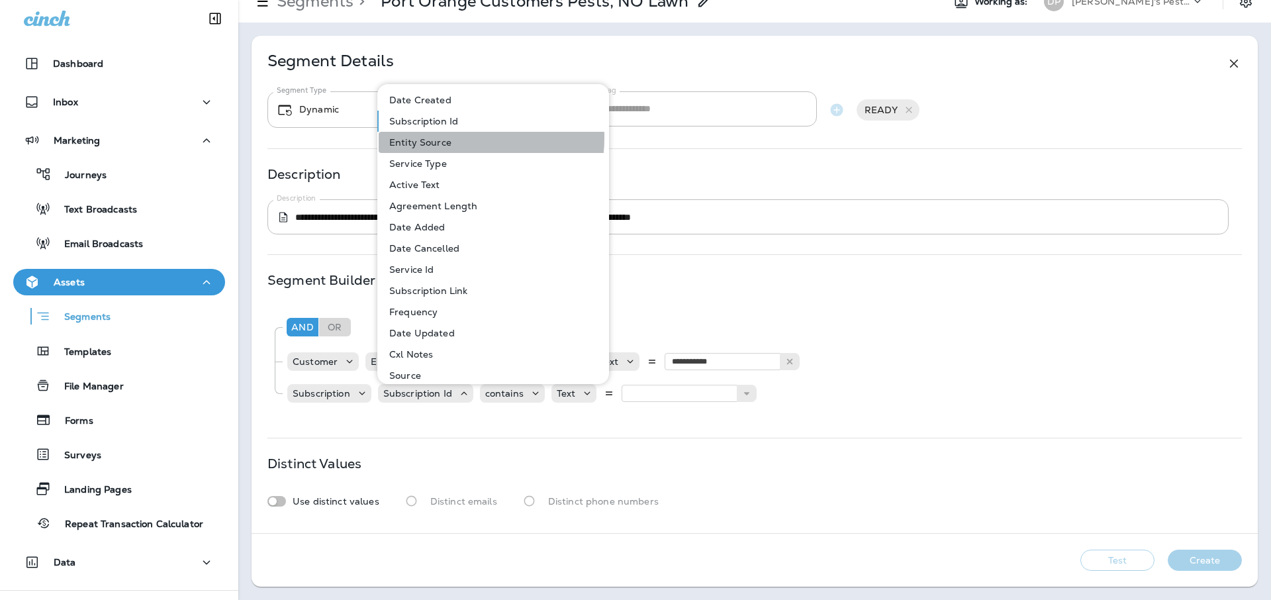
click at [424, 137] on p "Entity Source" at bounding box center [417, 142] width 67 height 11
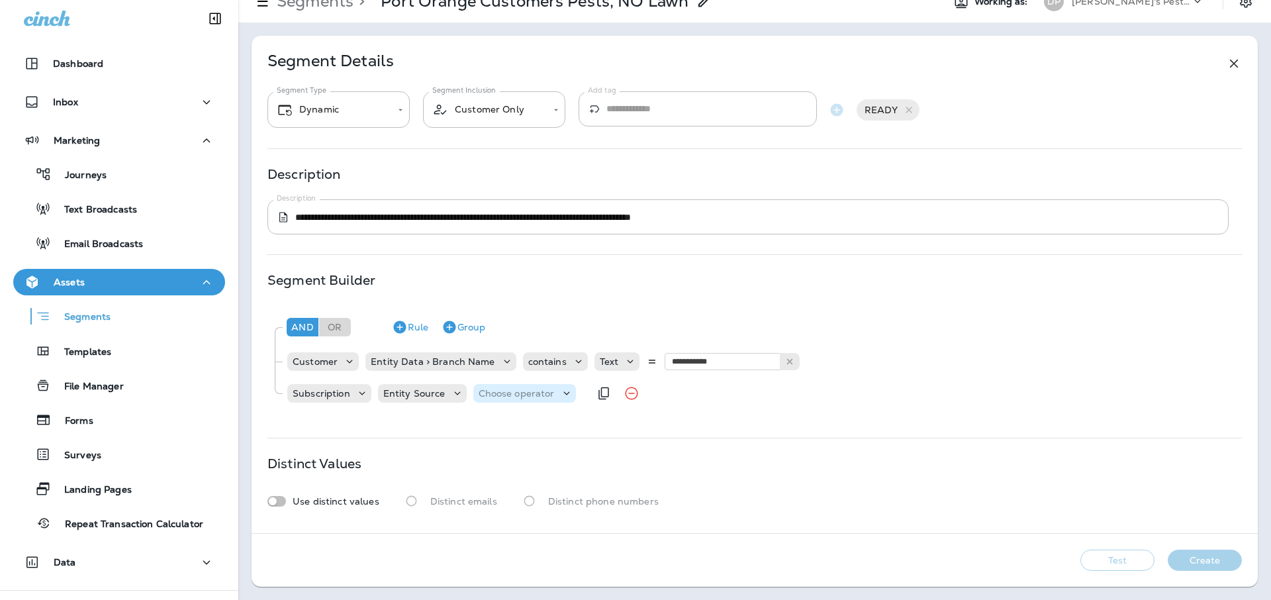
click at [503, 396] on p "Choose operator" at bounding box center [516, 393] width 76 height 11
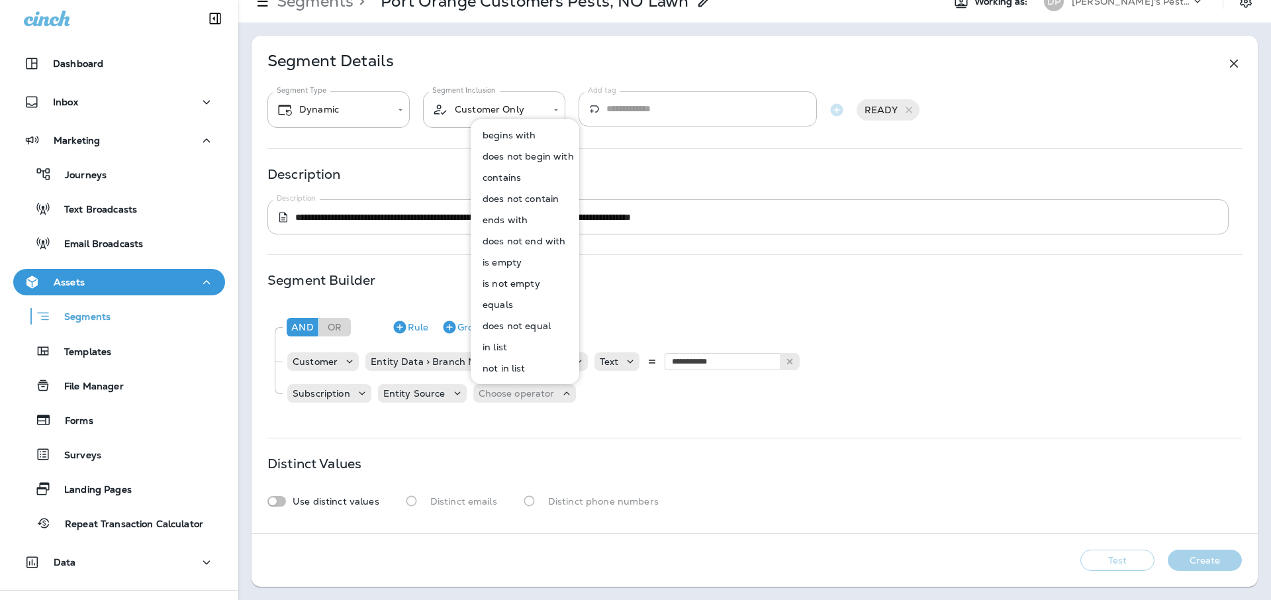
click at [519, 183] on button "contains" at bounding box center [525, 177] width 107 height 21
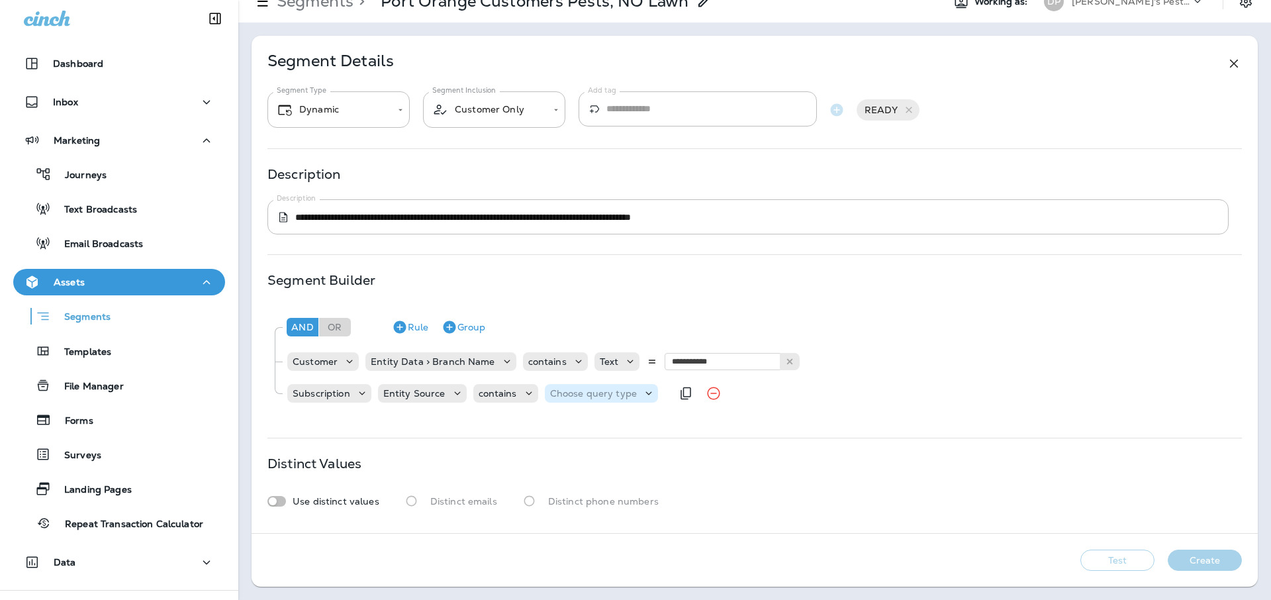
click at [591, 393] on p "Choose query type" at bounding box center [593, 393] width 87 height 11
click at [587, 425] on button "Text" at bounding box center [581, 426] width 76 height 21
click at [681, 400] on input "text" at bounding box center [681, 392] width 132 height 17
click at [486, 426] on div "**********" at bounding box center [754, 284] width 1006 height 497
click at [423, 392] on p "Entity Source" at bounding box center [414, 393] width 62 height 11
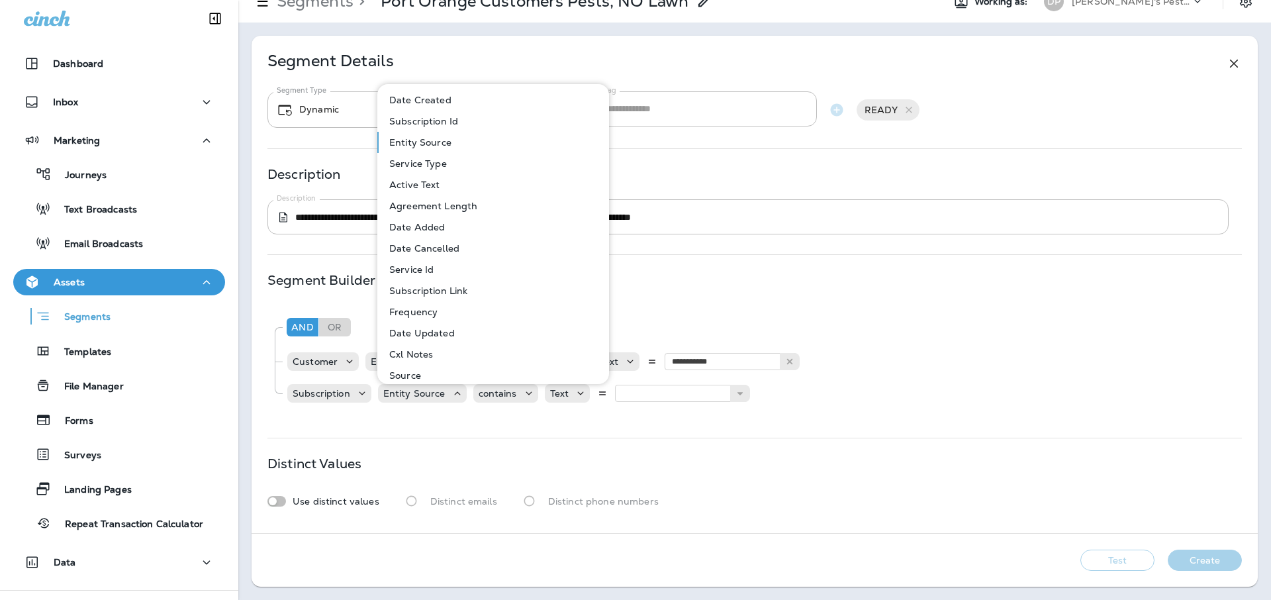
click at [437, 165] on p "Service Type" at bounding box center [415, 163] width 63 height 11
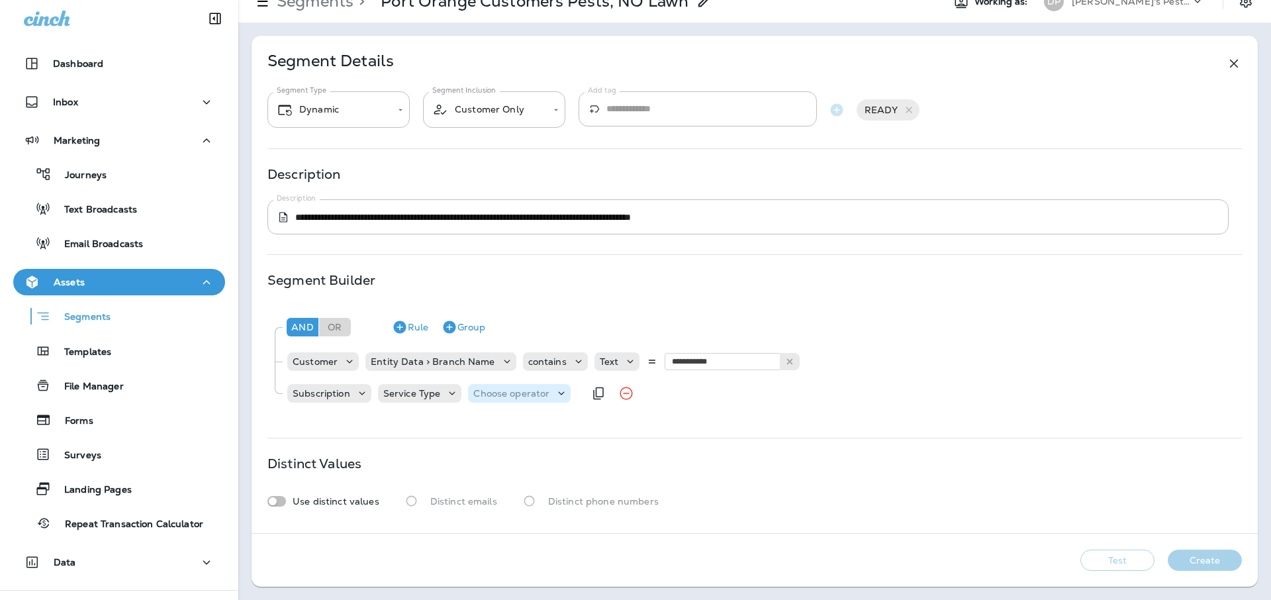
click at [506, 393] on p "Choose operator" at bounding box center [511, 393] width 76 height 11
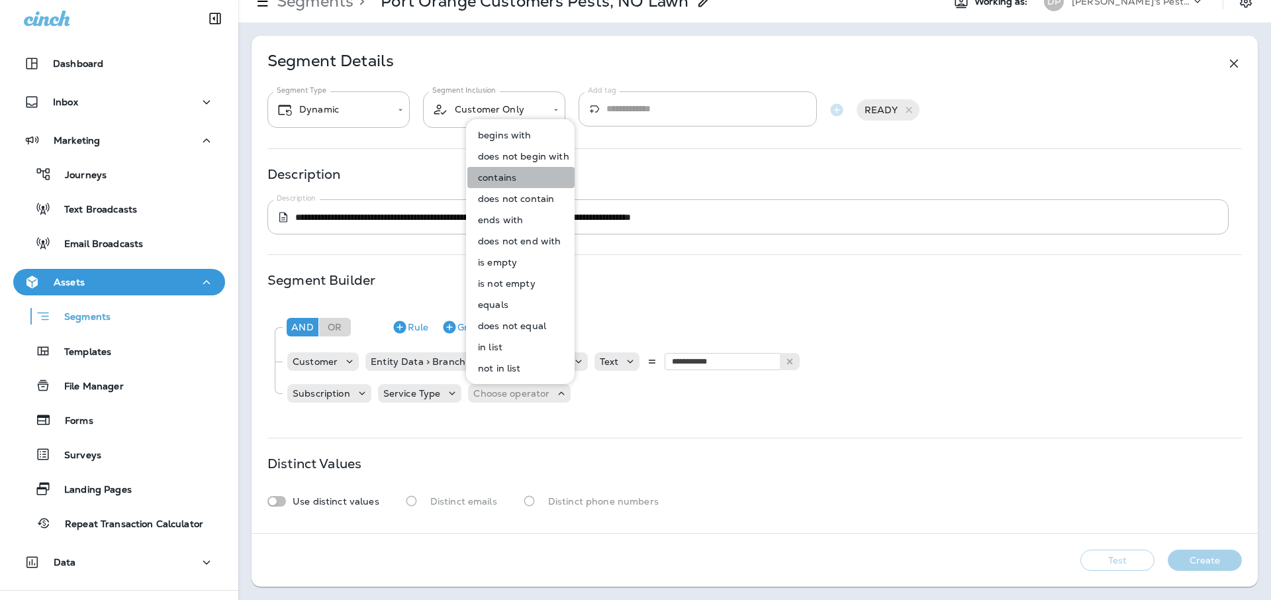
click at [522, 173] on button "contains" at bounding box center [520, 177] width 107 height 21
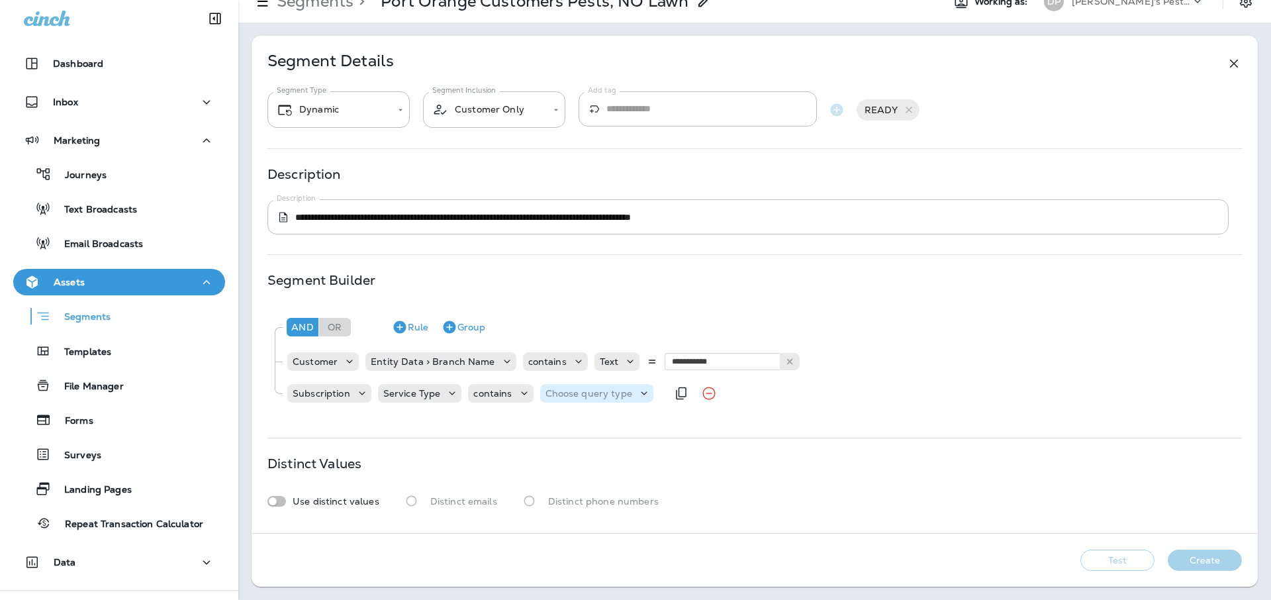
click at [623, 396] on p "Choose query type" at bounding box center [588, 393] width 87 height 11
click at [420, 391] on p "Service Type" at bounding box center [412, 393] width 58 height 11
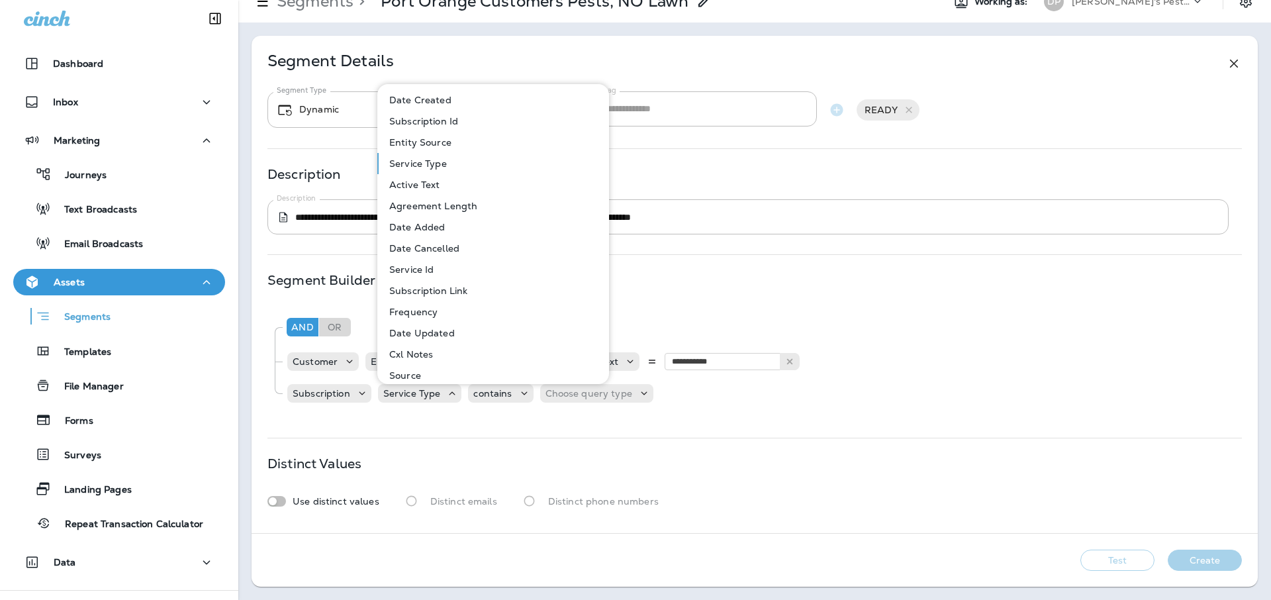
click at [423, 183] on p "Active Text" at bounding box center [412, 184] width 56 height 11
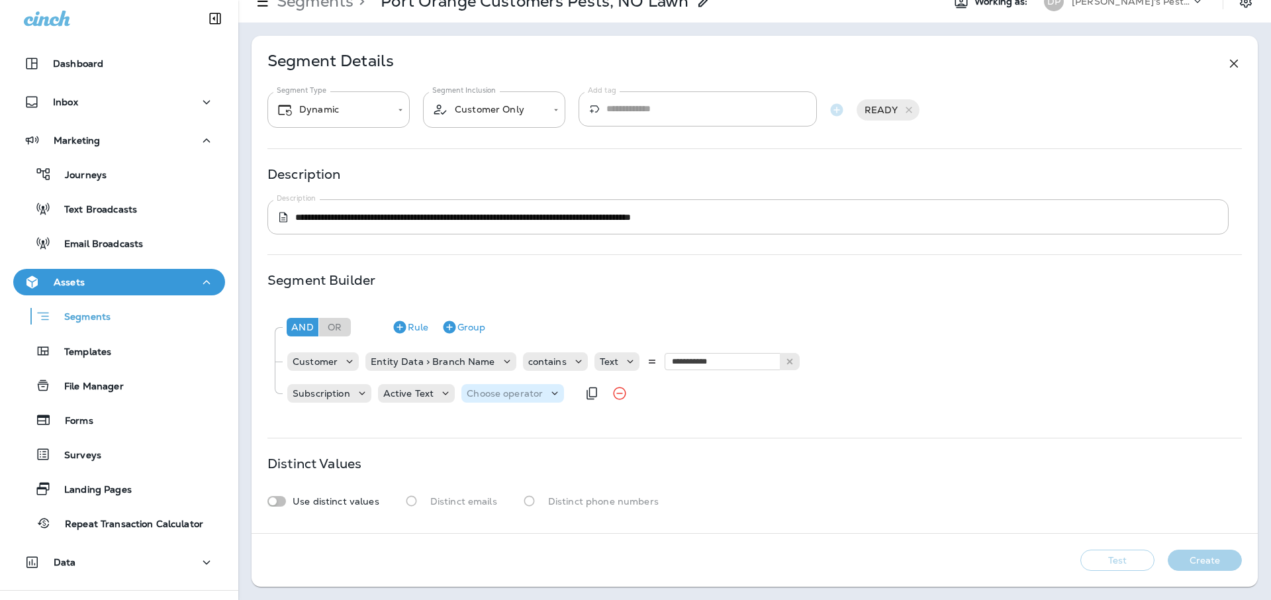
click at [556, 390] on icon at bounding box center [554, 392] width 13 height 13
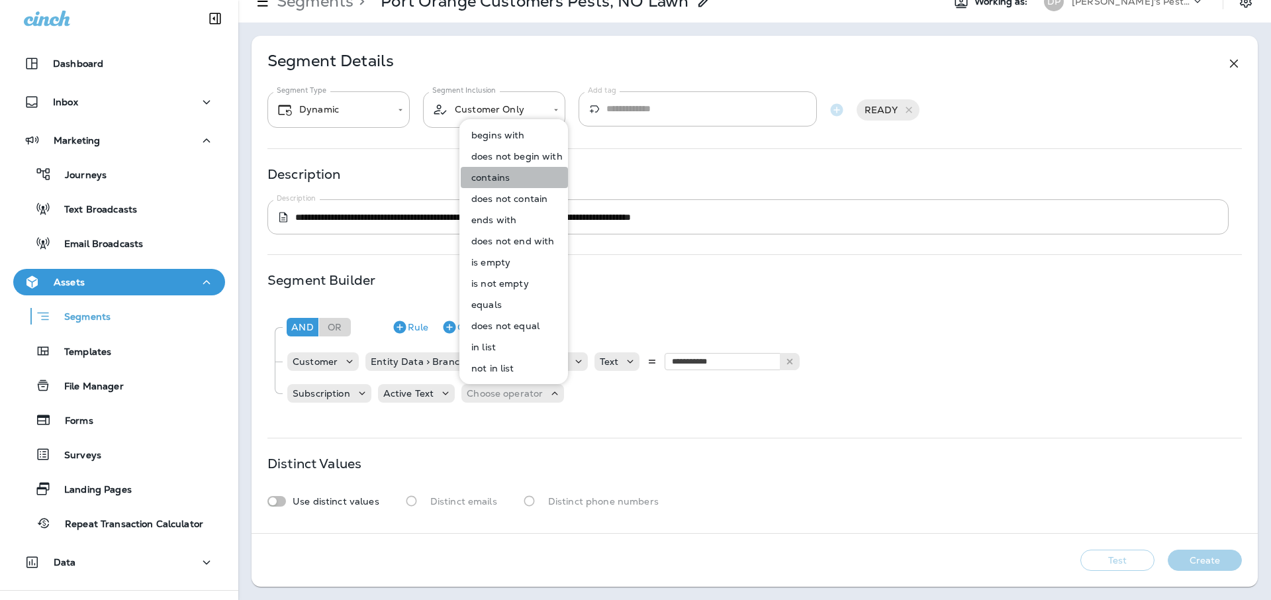
click at [529, 183] on button "contains" at bounding box center [514, 177] width 107 height 21
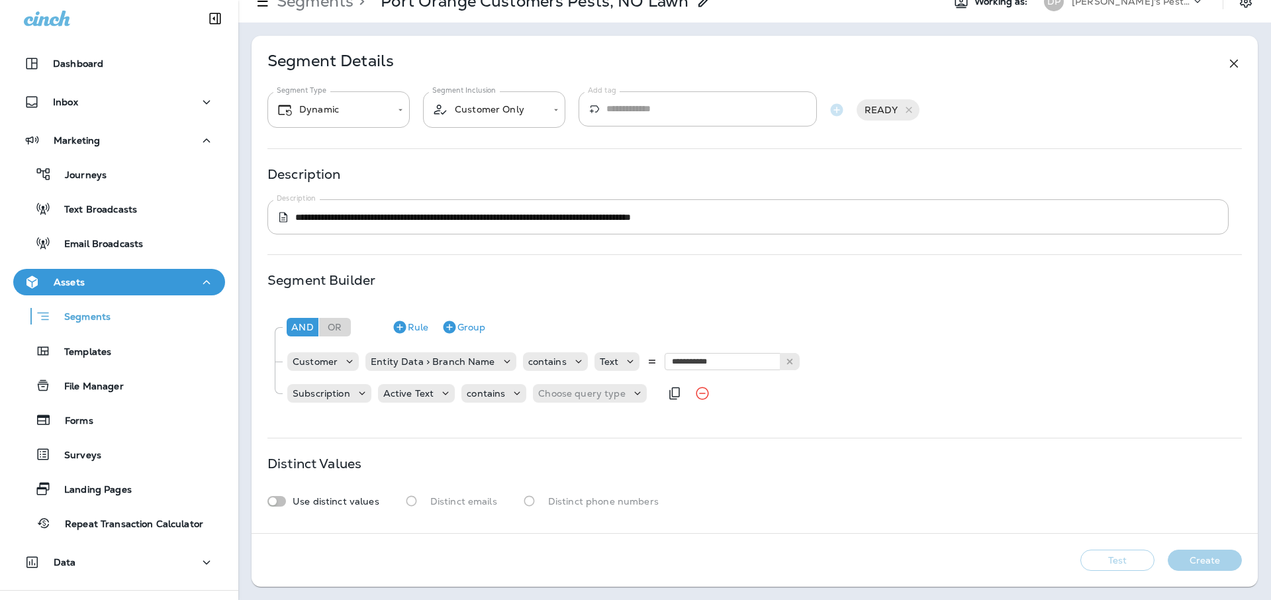
click at [582, 402] on div "Subscription Active Text contains Choose query type" at bounding box center [473, 393] width 374 height 26
click at [584, 394] on p "Choose query type" at bounding box center [581, 393] width 87 height 11
click at [570, 425] on button "Text" at bounding box center [570, 426] width 76 height 21
click at [615, 402] on div "Text" at bounding box center [638, 393] width 210 height 19
click at [618, 396] on input "text" at bounding box center [669, 392] width 132 height 17
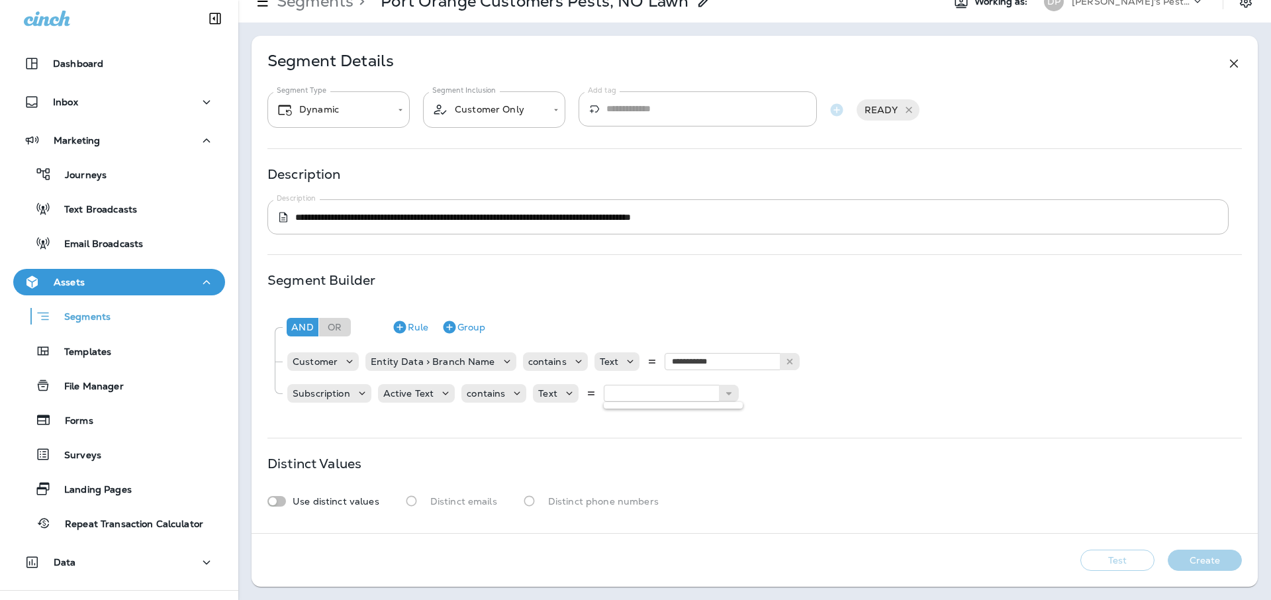
click at [912, 107] on icon at bounding box center [908, 110] width 11 height 11
click at [345, 394] on p "Subscription" at bounding box center [321, 393] width 58 height 11
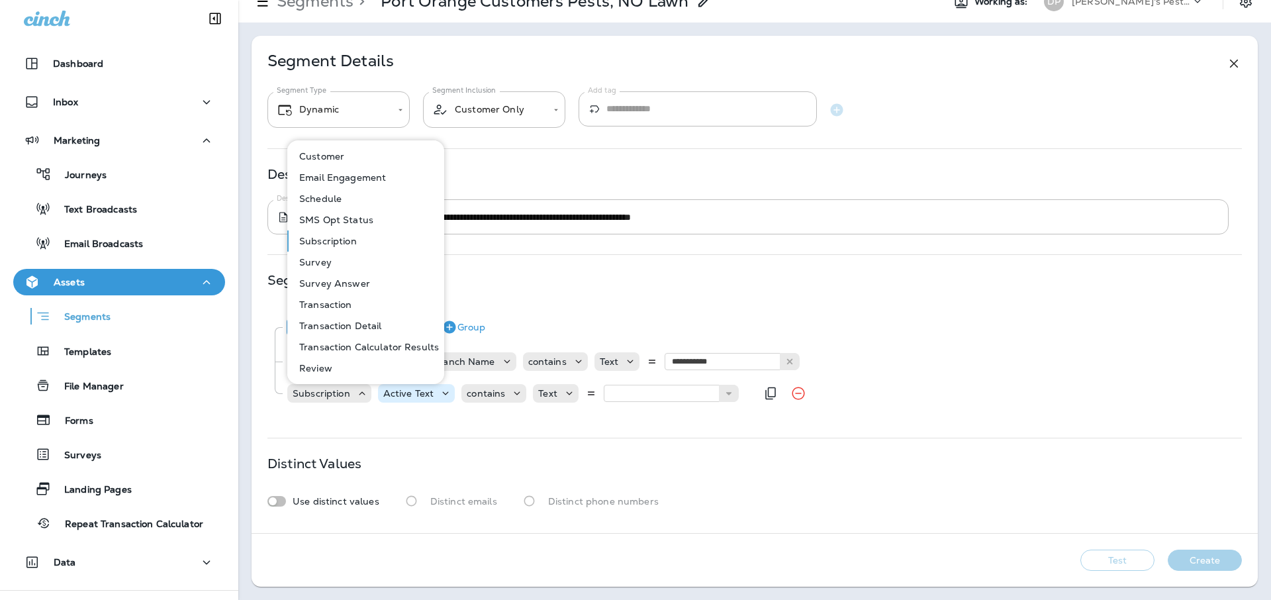
click at [434, 395] on div "Active Text" at bounding box center [409, 393] width 62 height 11
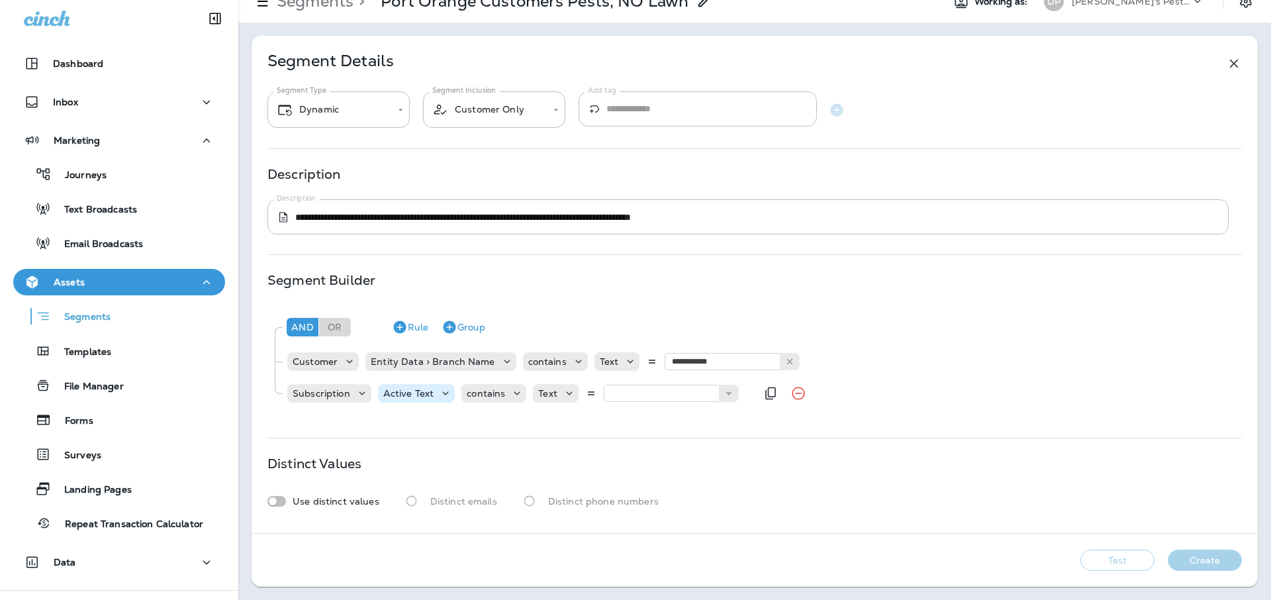
click at [434, 395] on div "Active Text" at bounding box center [409, 393] width 62 height 11
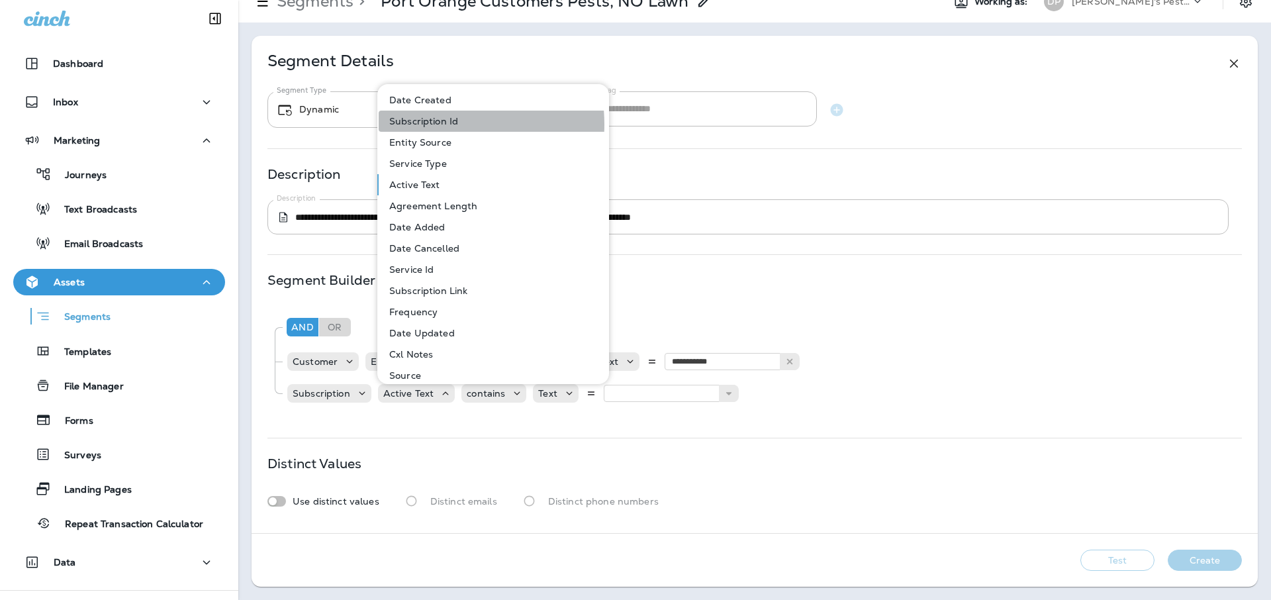
click at [426, 124] on p "Subscription Id" at bounding box center [421, 121] width 74 height 11
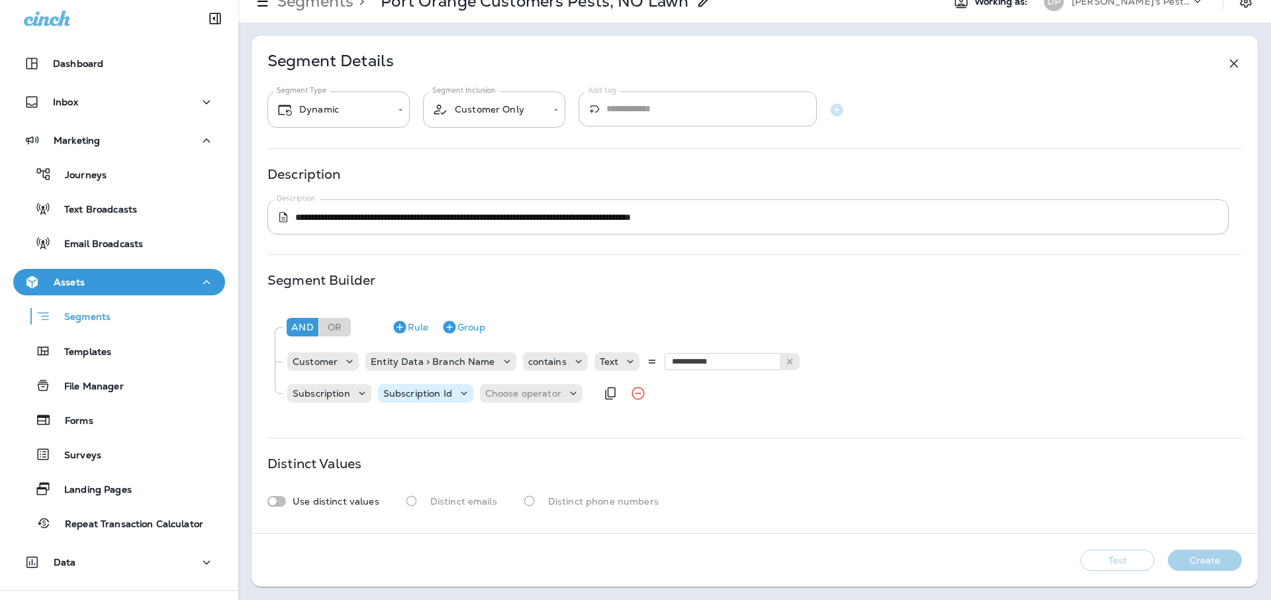
click at [461, 394] on icon at bounding box center [463, 392] width 13 height 13
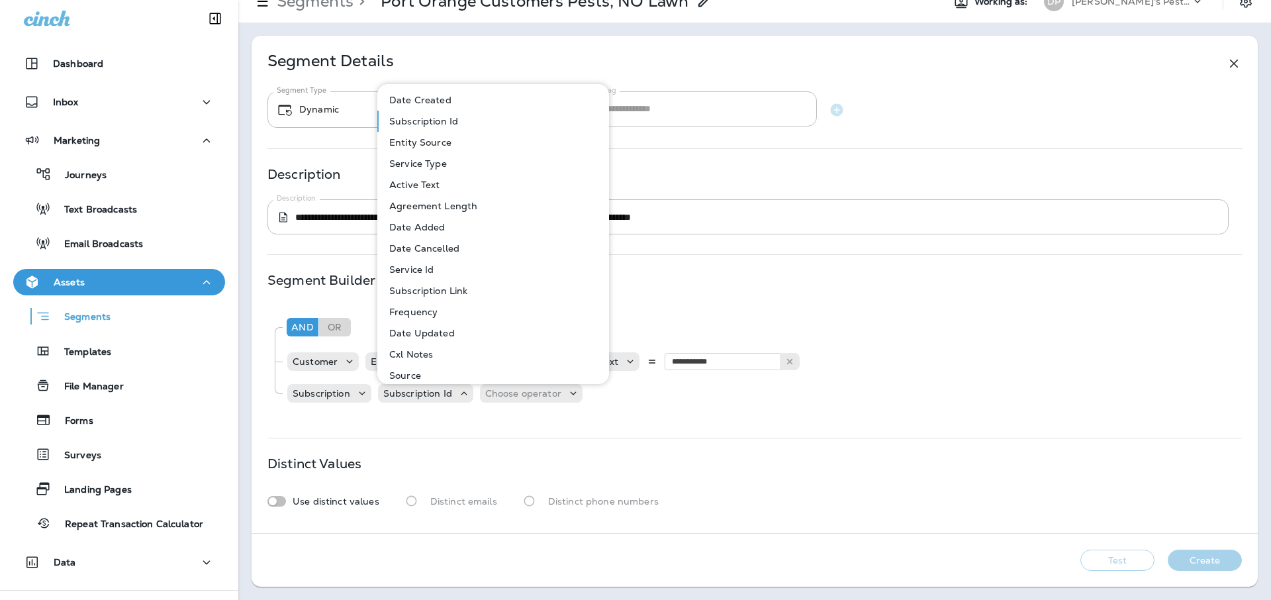
click at [431, 165] on p "Service Type" at bounding box center [415, 163] width 63 height 11
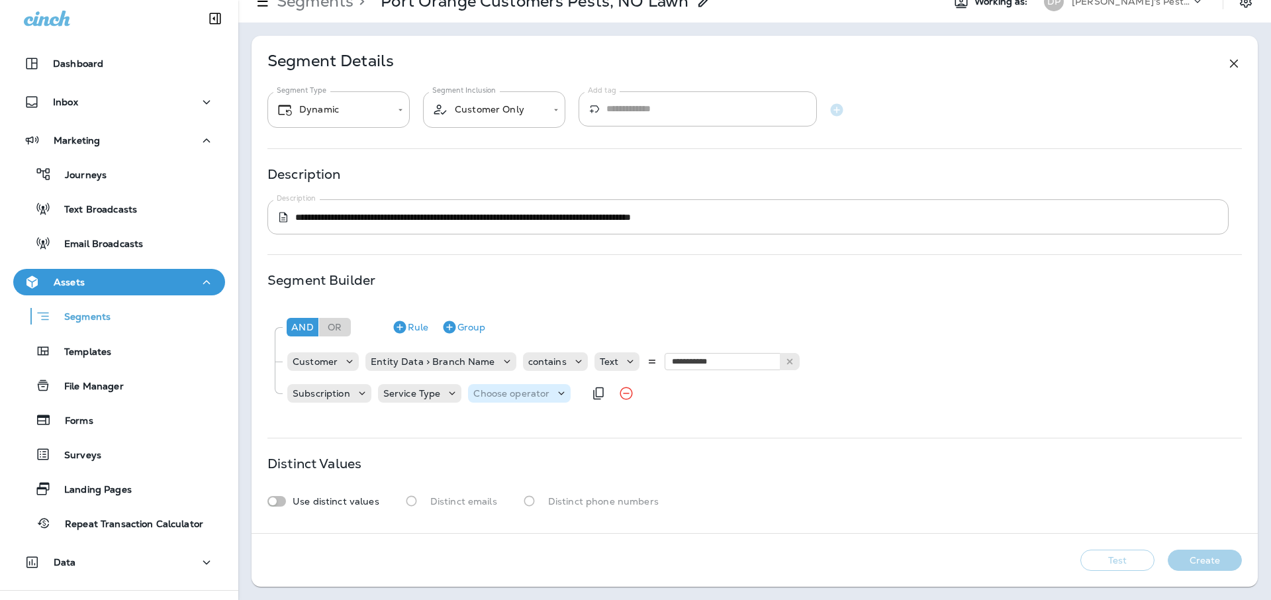
click at [489, 392] on p "Choose operator" at bounding box center [511, 393] width 76 height 11
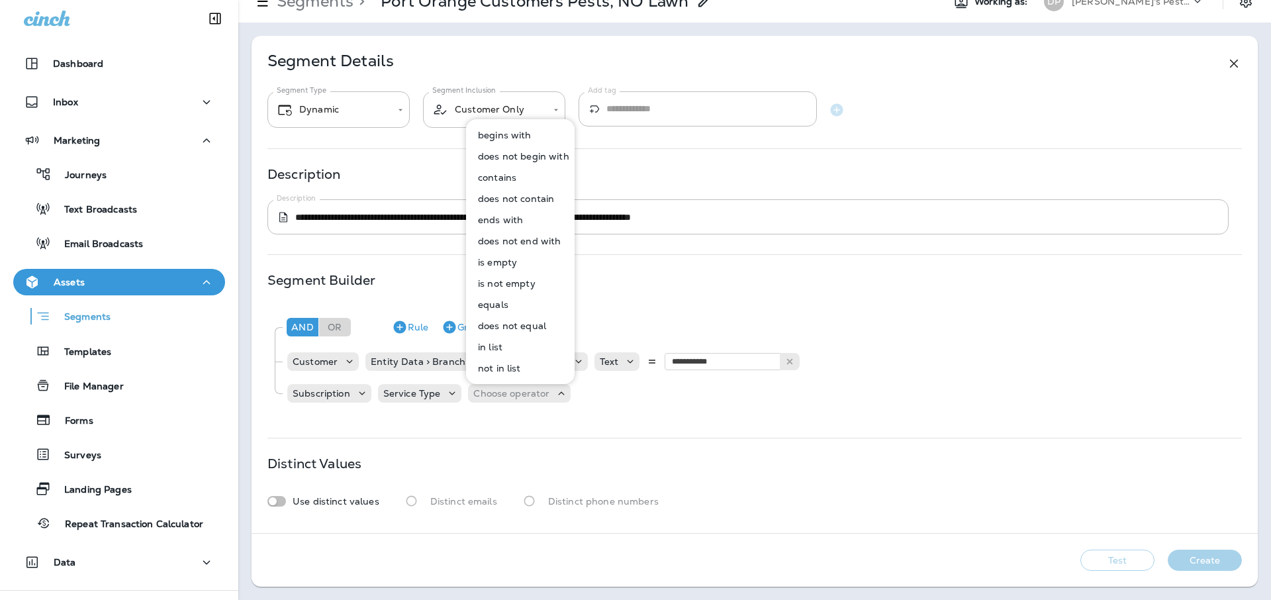
click at [492, 179] on p "contains" at bounding box center [494, 177] width 44 height 11
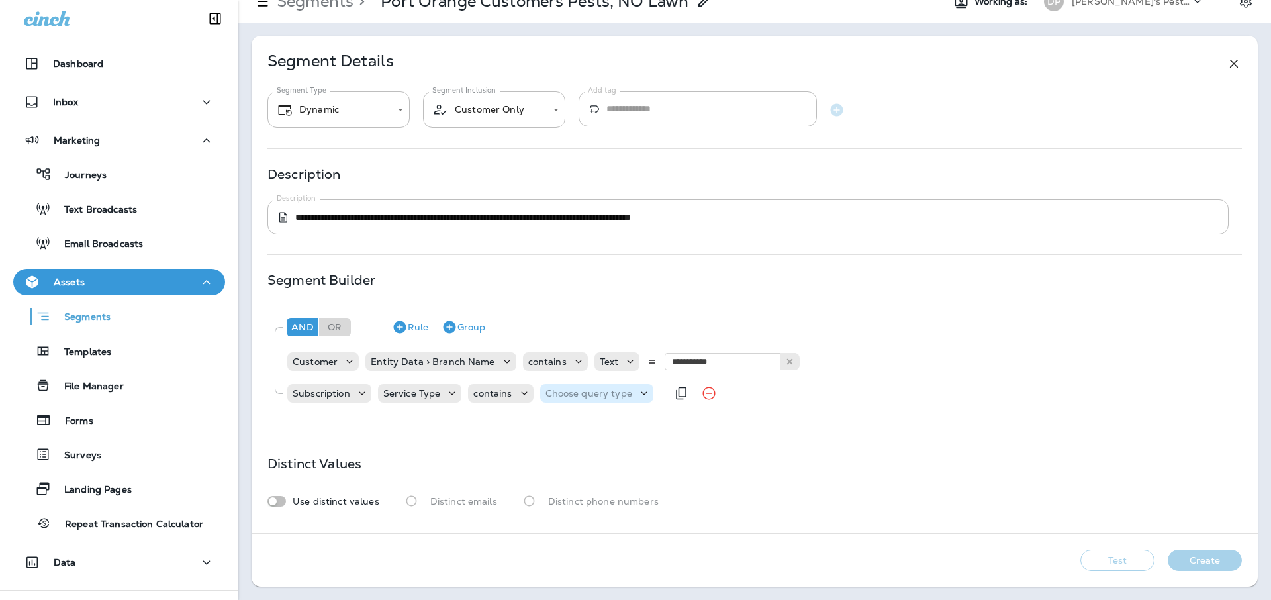
click at [588, 401] on div "Choose query type" at bounding box center [596, 393] width 113 height 19
click at [583, 424] on button "Text" at bounding box center [577, 426] width 76 height 21
click at [693, 395] on input "text" at bounding box center [676, 392] width 132 height 17
click at [448, 396] on icon at bounding box center [451, 392] width 13 height 13
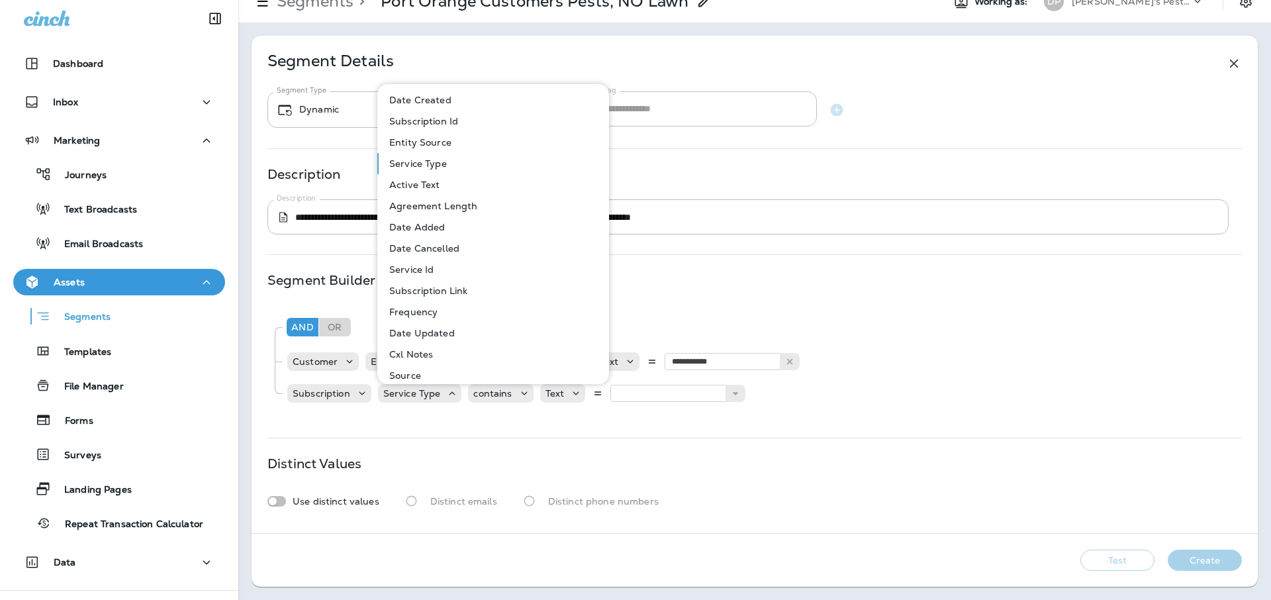
click at [426, 126] on p "Subscription Id" at bounding box center [421, 121] width 74 height 11
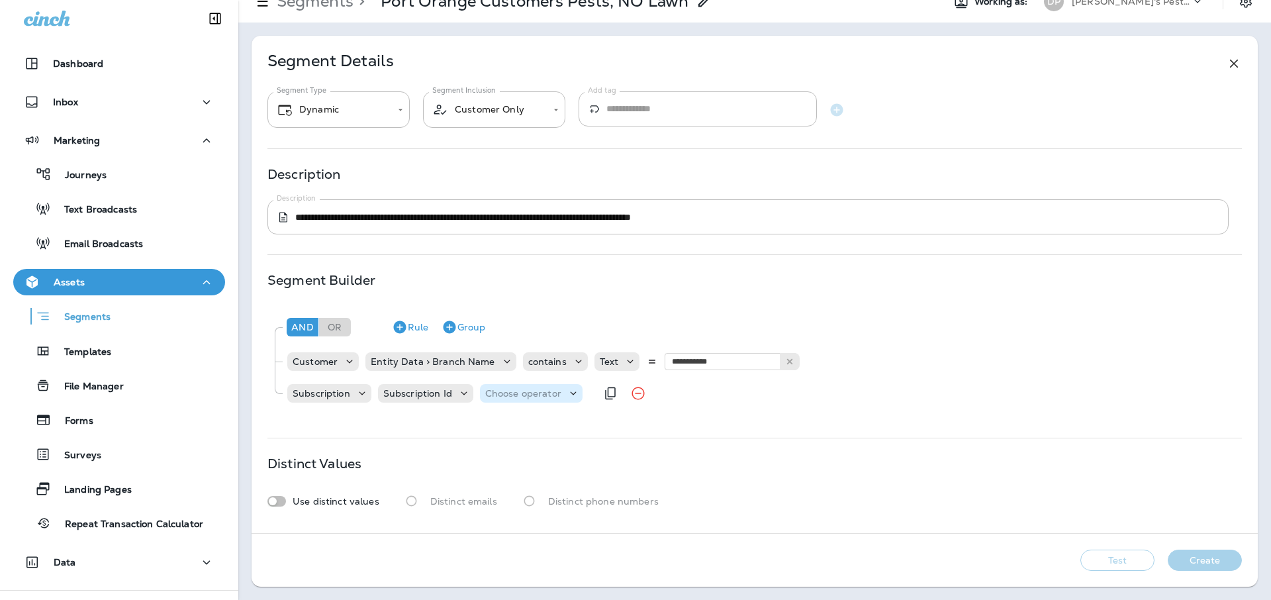
click at [552, 388] on p "Choose operator" at bounding box center [523, 393] width 76 height 11
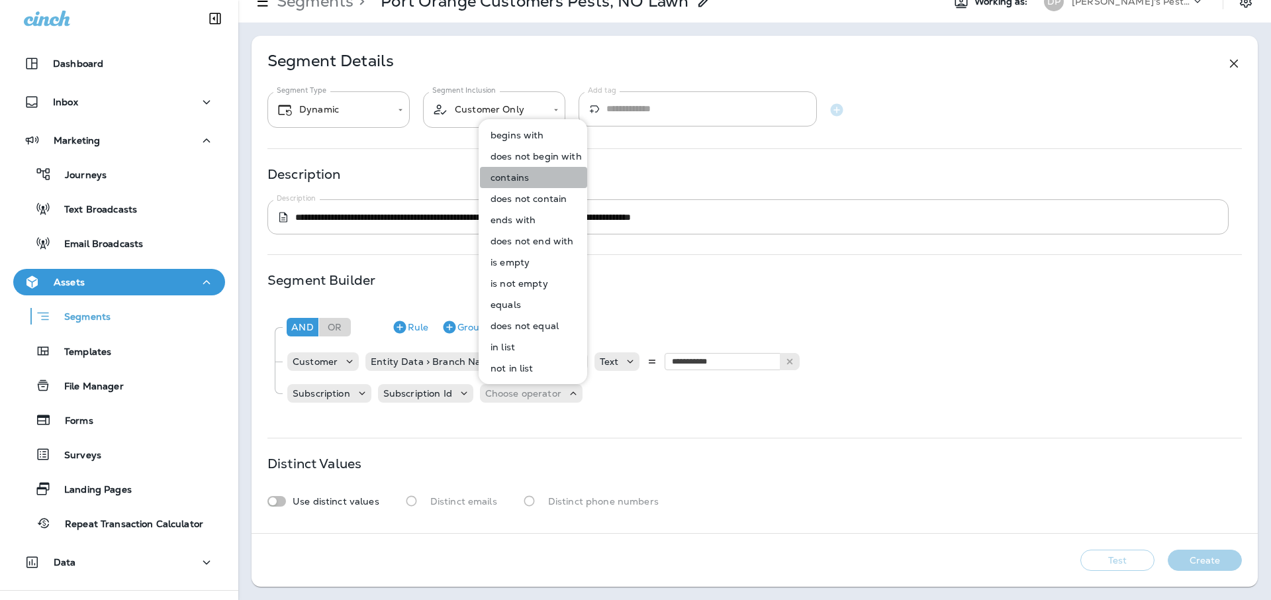
click at [542, 181] on button "contains" at bounding box center [533, 177] width 107 height 21
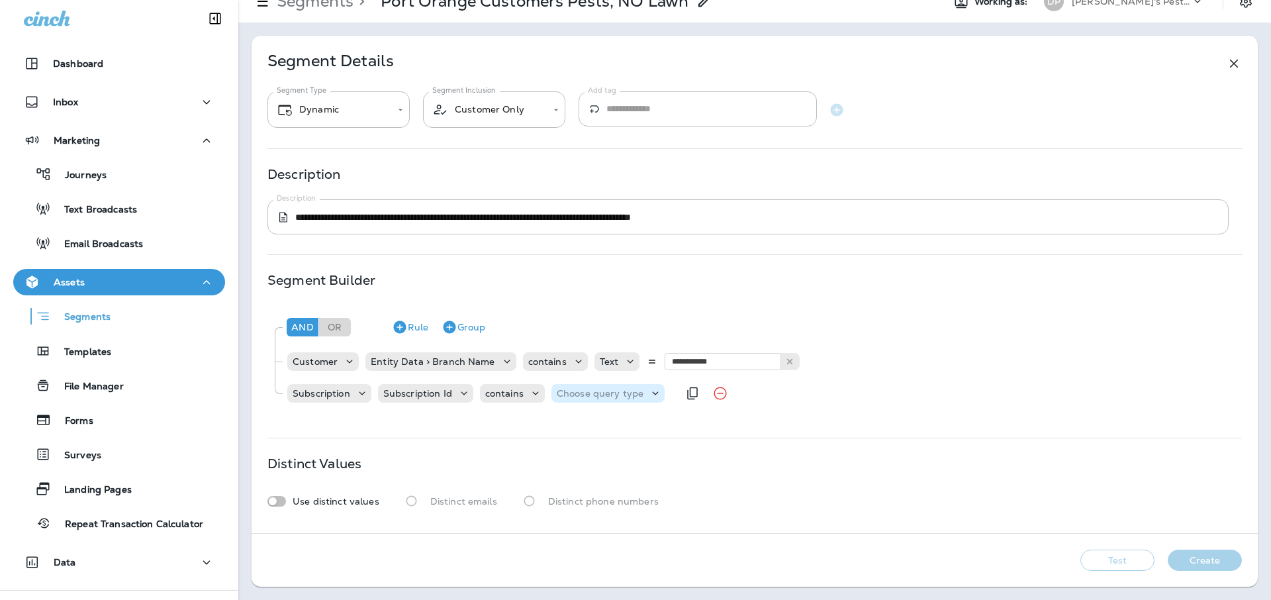
click at [586, 388] on p "Choose query type" at bounding box center [600, 393] width 87 height 11
click at [580, 422] on button "Text" at bounding box center [589, 426] width 76 height 21
click at [751, 392] on button at bounding box center [746, 392] width 20 height 17
click at [439, 388] on p "Subscription Id" at bounding box center [417, 393] width 69 height 11
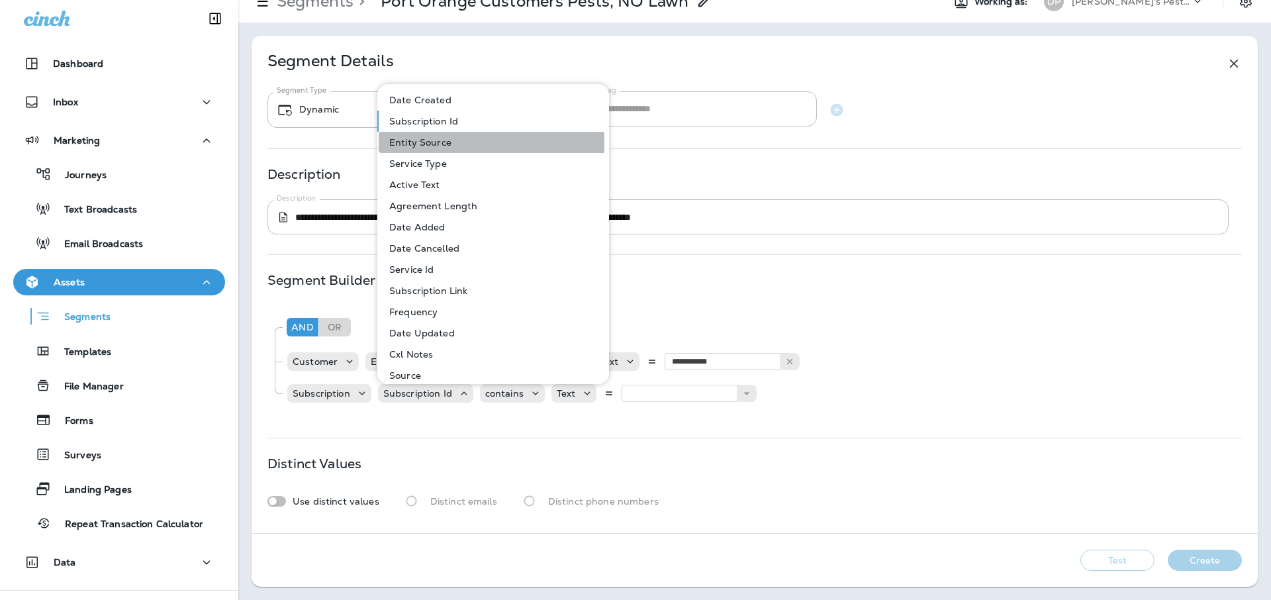
click at [414, 143] on p "Entity Source" at bounding box center [417, 142] width 67 height 11
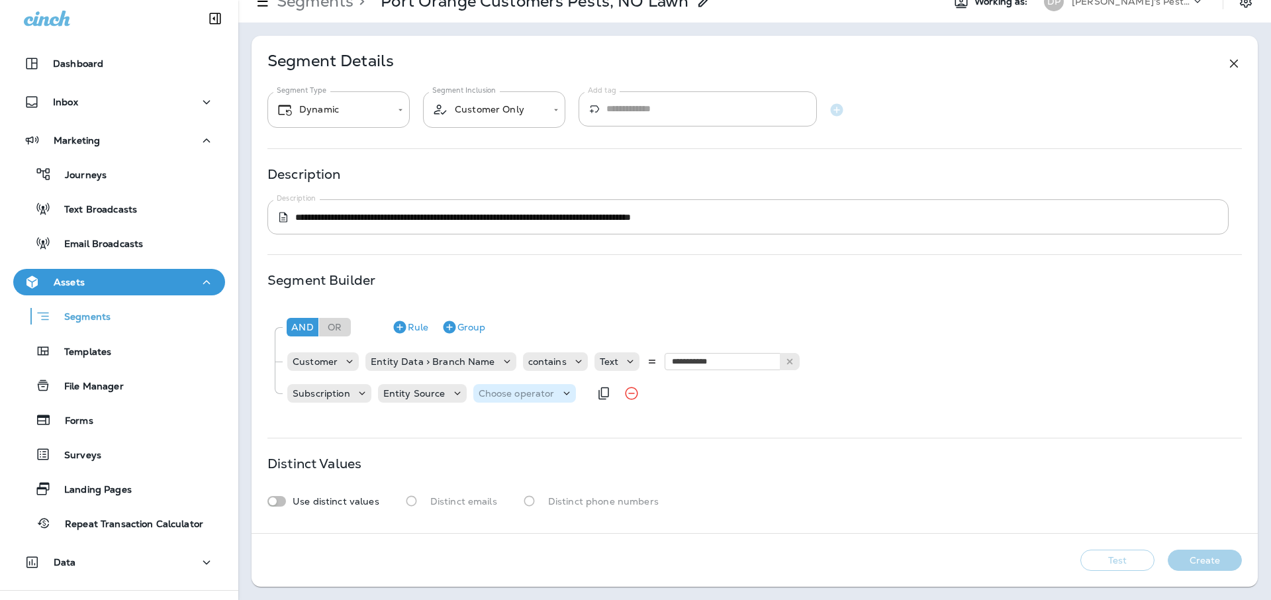
click at [504, 388] on p "Choose operator" at bounding box center [516, 393] width 76 height 11
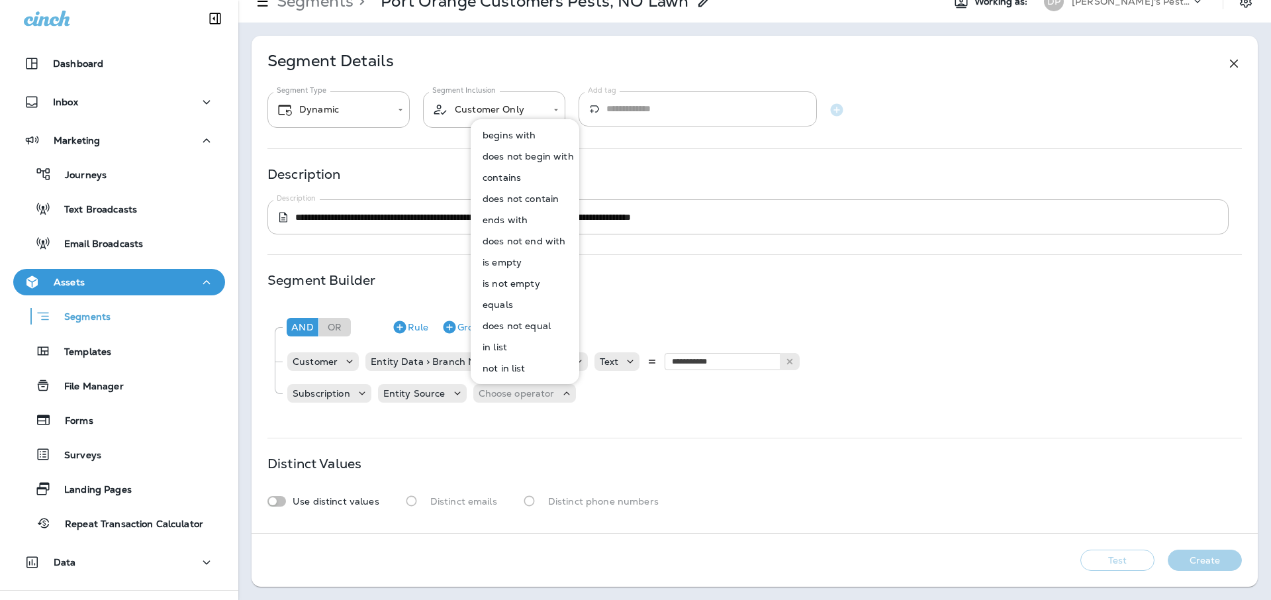
click at [523, 175] on button "contains" at bounding box center [525, 177] width 107 height 21
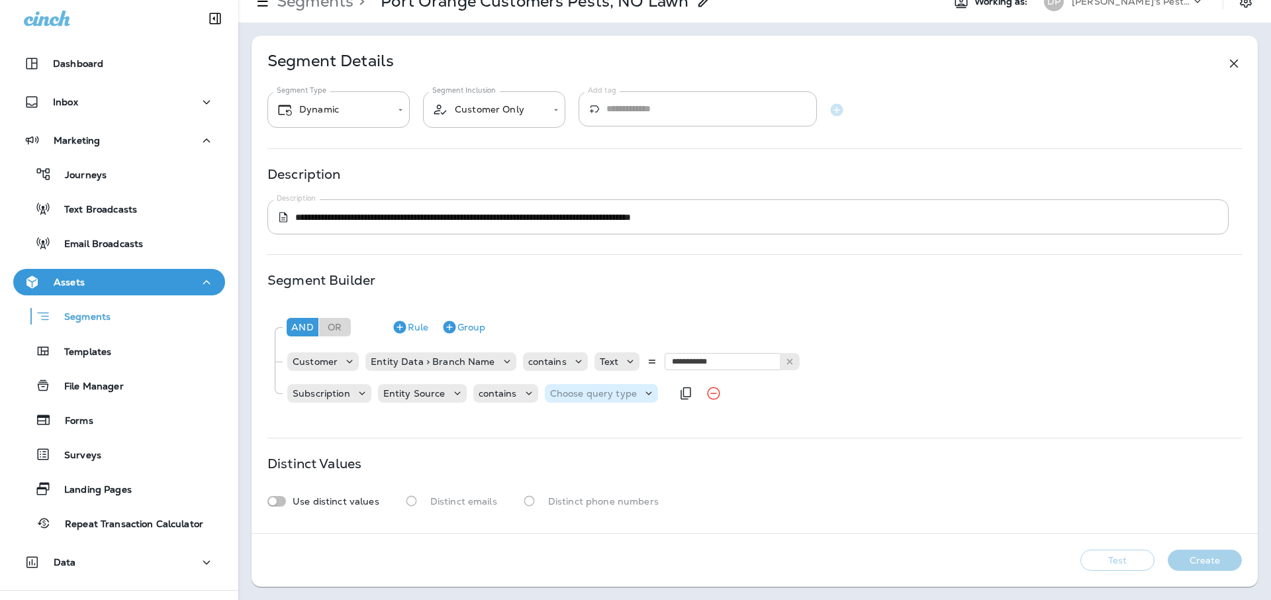
click at [584, 400] on div "Choose query type" at bounding box center [601, 393] width 113 height 19
click at [581, 425] on button "Text" at bounding box center [581, 426] width 76 height 21
click at [672, 395] on input "text" at bounding box center [681, 392] width 132 height 17
click at [456, 396] on icon at bounding box center [457, 392] width 13 height 13
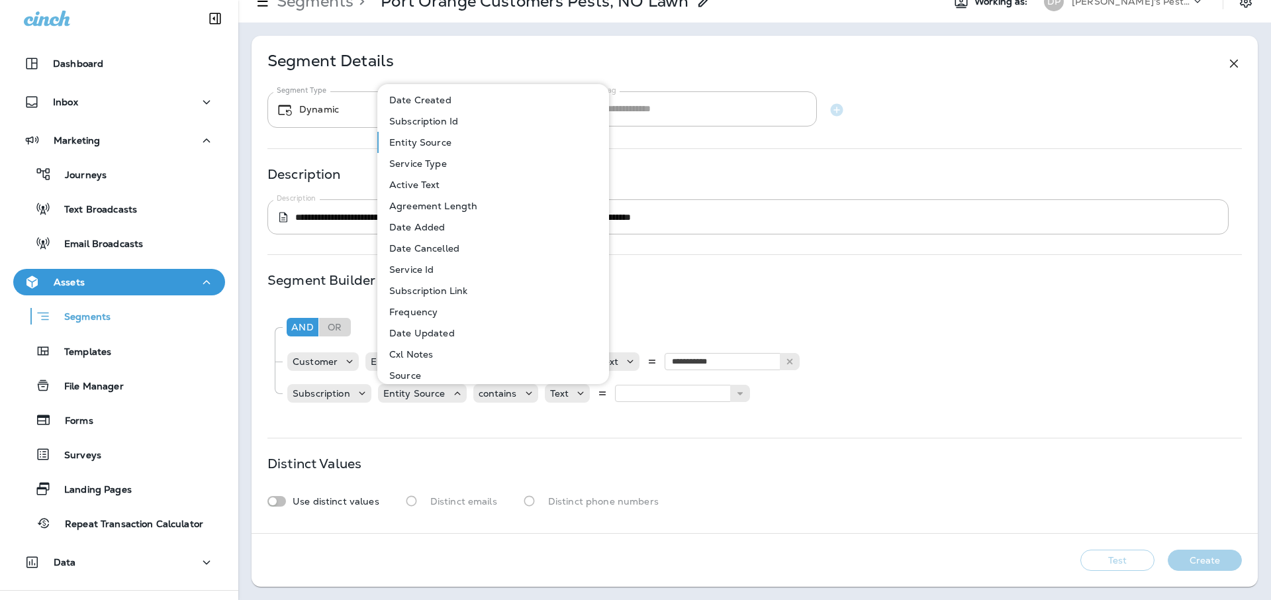
click at [425, 267] on p "Service Id" at bounding box center [409, 269] width 50 height 11
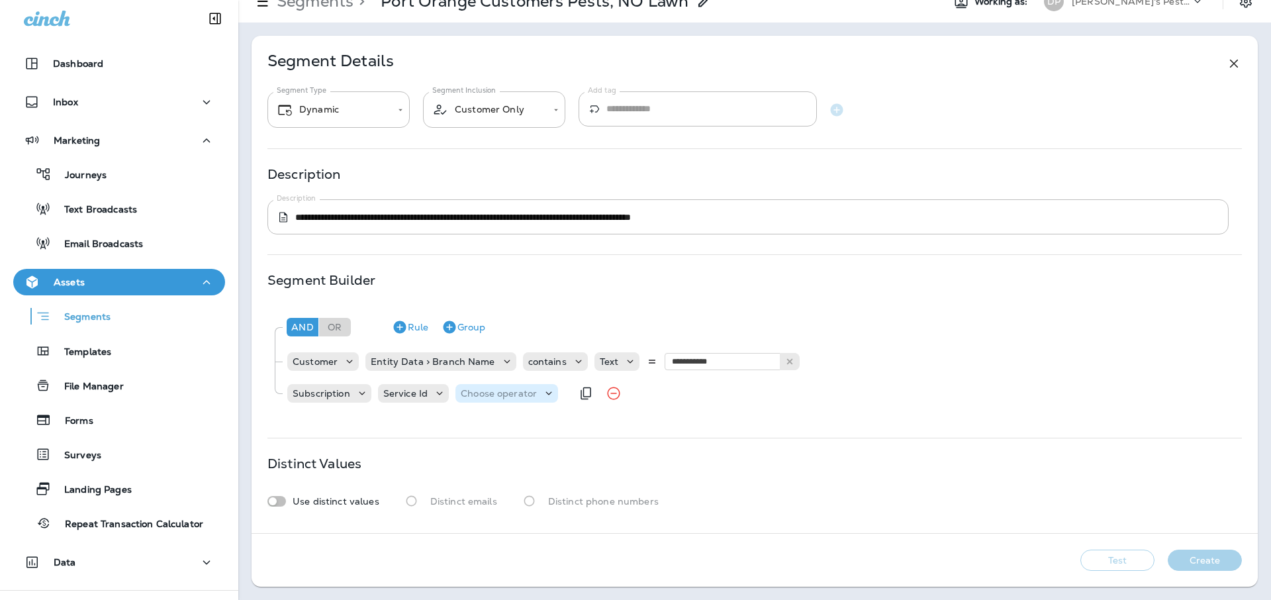
click at [516, 392] on p "Choose operator" at bounding box center [499, 393] width 76 height 11
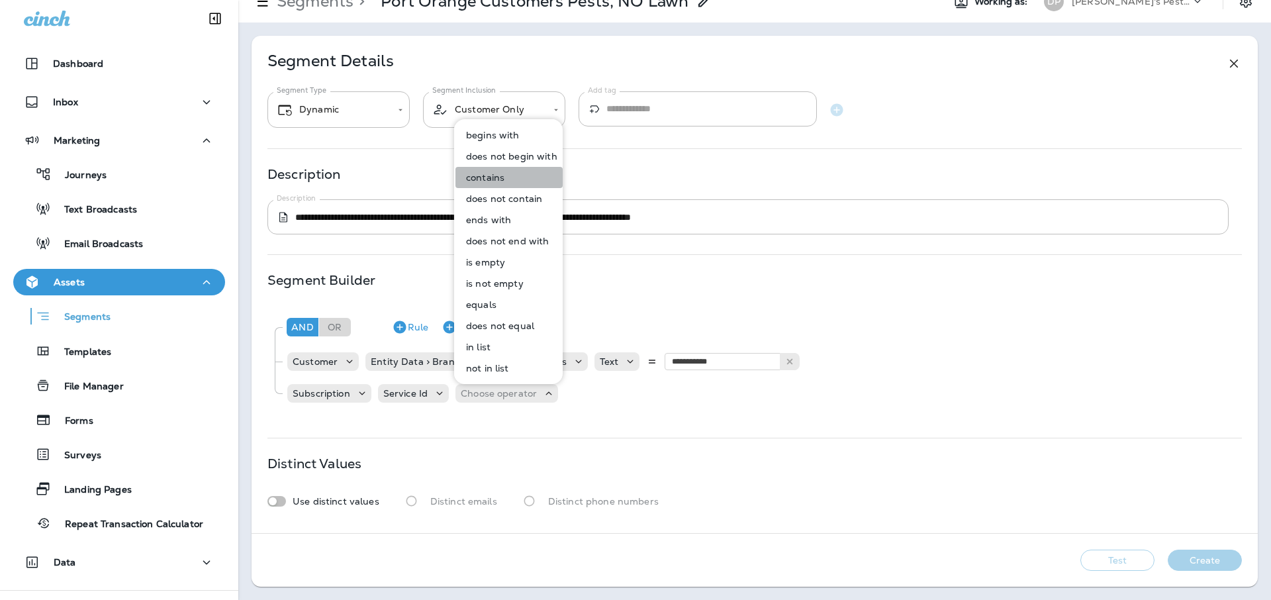
click at [509, 177] on button "contains" at bounding box center [508, 177] width 107 height 21
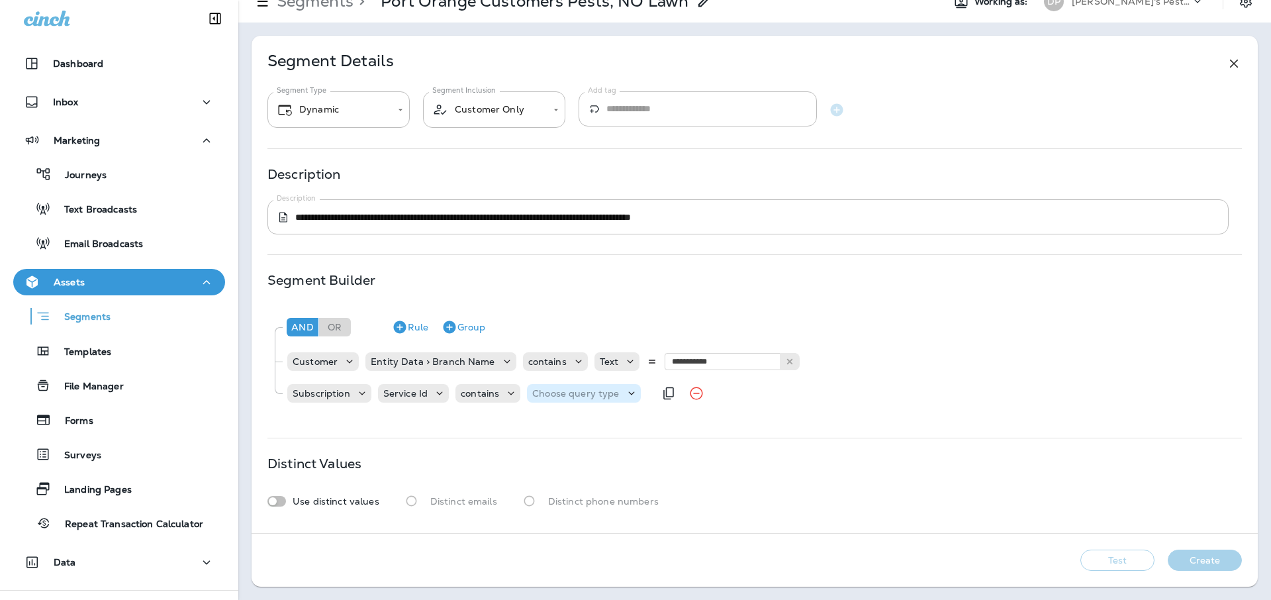
click at [551, 392] on p "Choose query type" at bounding box center [575, 393] width 87 height 11
click at [557, 435] on button "Text" at bounding box center [565, 426] width 76 height 21
click at [655, 403] on div "Subscription Service Id contains Text" at bounding box center [518, 393] width 464 height 26
click at [656, 400] on input "text" at bounding box center [664, 392] width 132 height 17
click at [422, 398] on p "Service Id" at bounding box center [405, 393] width 44 height 11
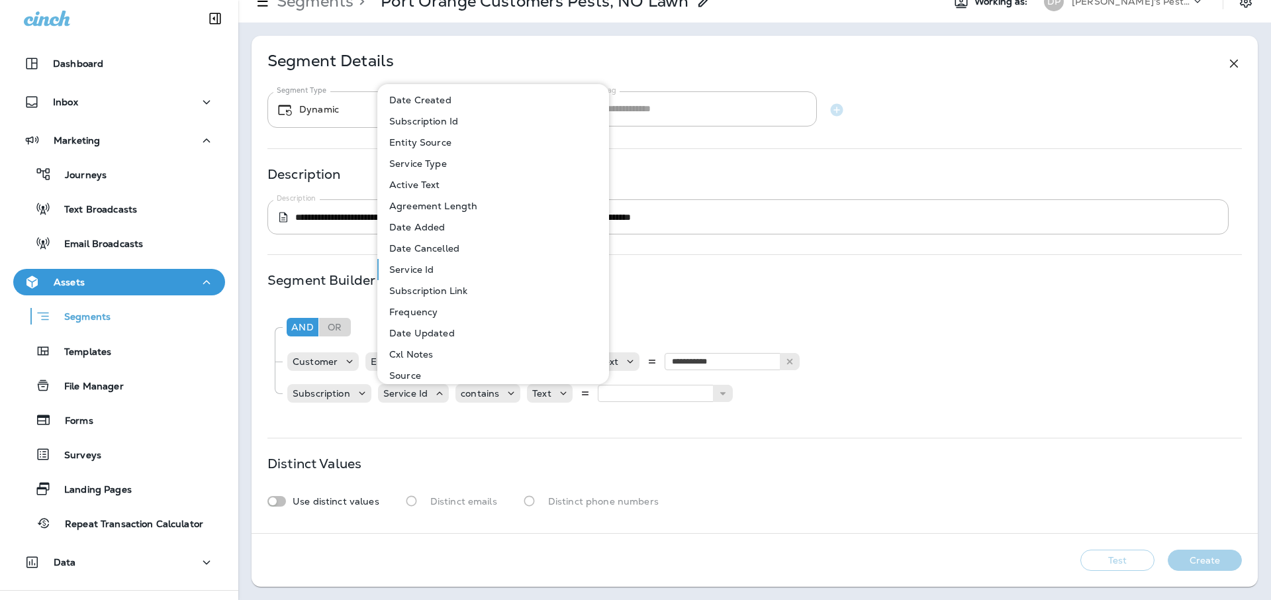
click at [430, 296] on button "Subscription Link" at bounding box center [494, 290] width 230 height 21
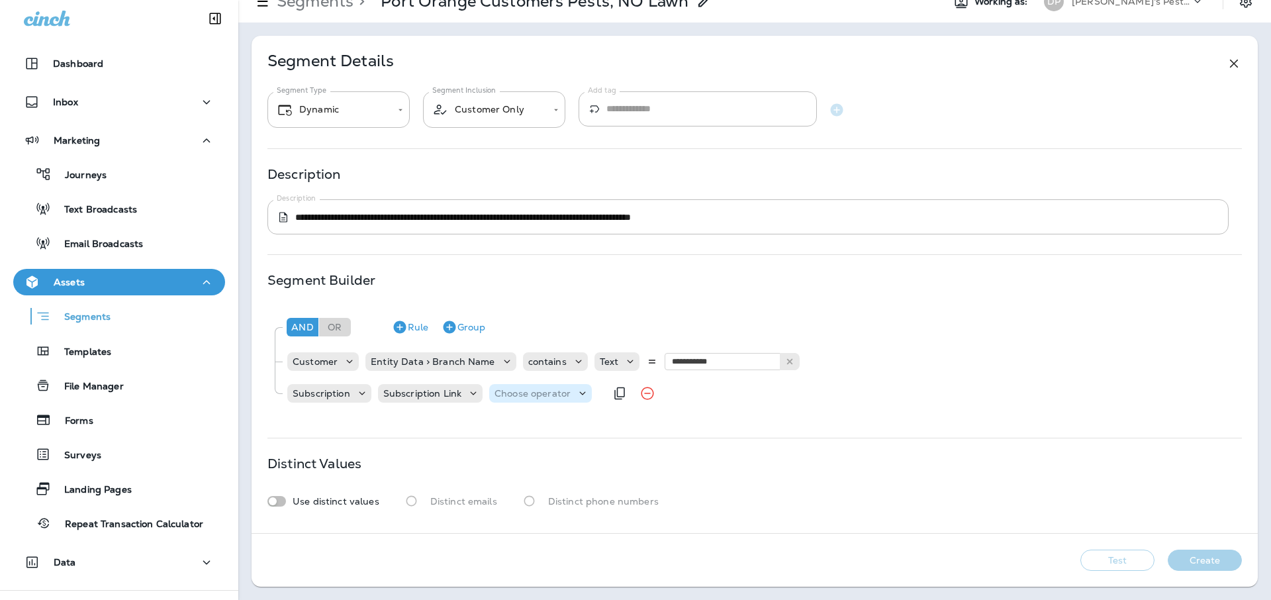
click at [525, 394] on p "Choose operator" at bounding box center [532, 393] width 76 height 11
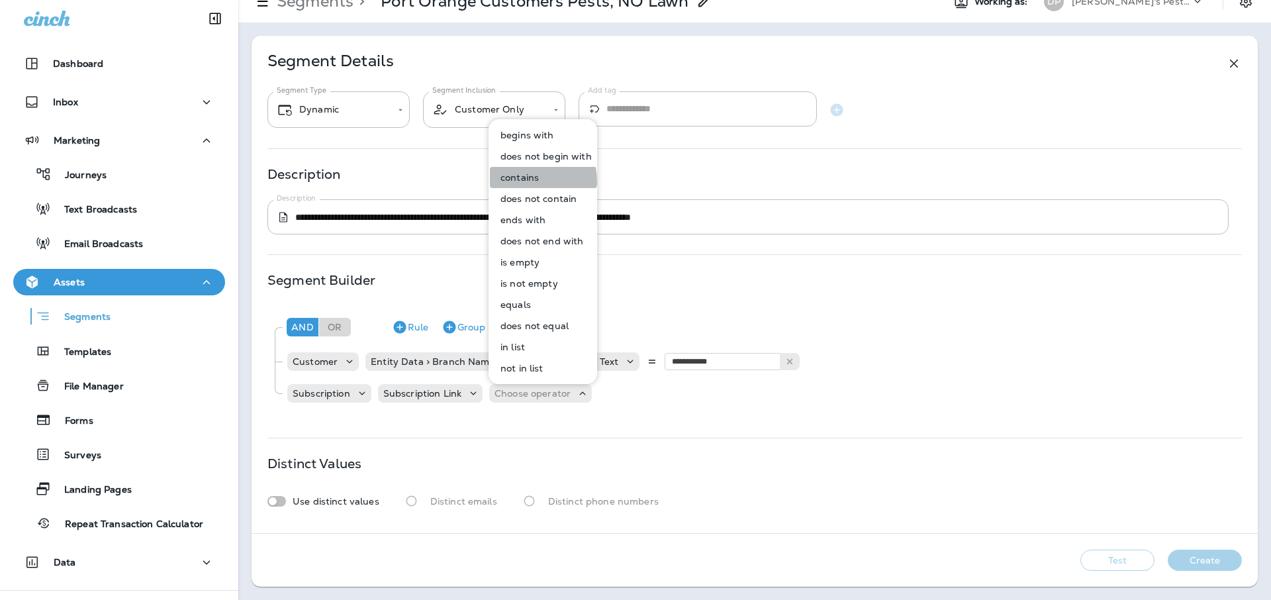
click at [520, 181] on p "contains" at bounding box center [517, 177] width 44 height 11
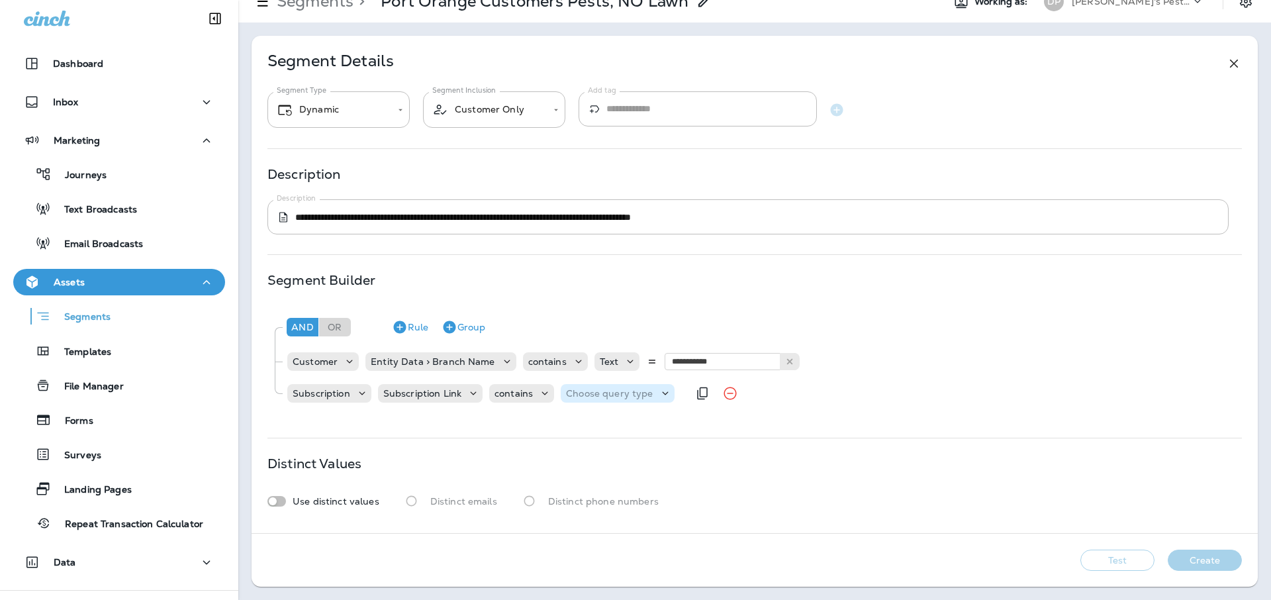
click at [578, 384] on div "Choose query type" at bounding box center [616, 393] width 113 height 19
click at [577, 430] on p "Text" at bounding box center [578, 426] width 24 height 11
click at [702, 397] on input "text" at bounding box center [697, 392] width 132 height 17
click at [449, 392] on p "Subscription Link" at bounding box center [422, 393] width 78 height 11
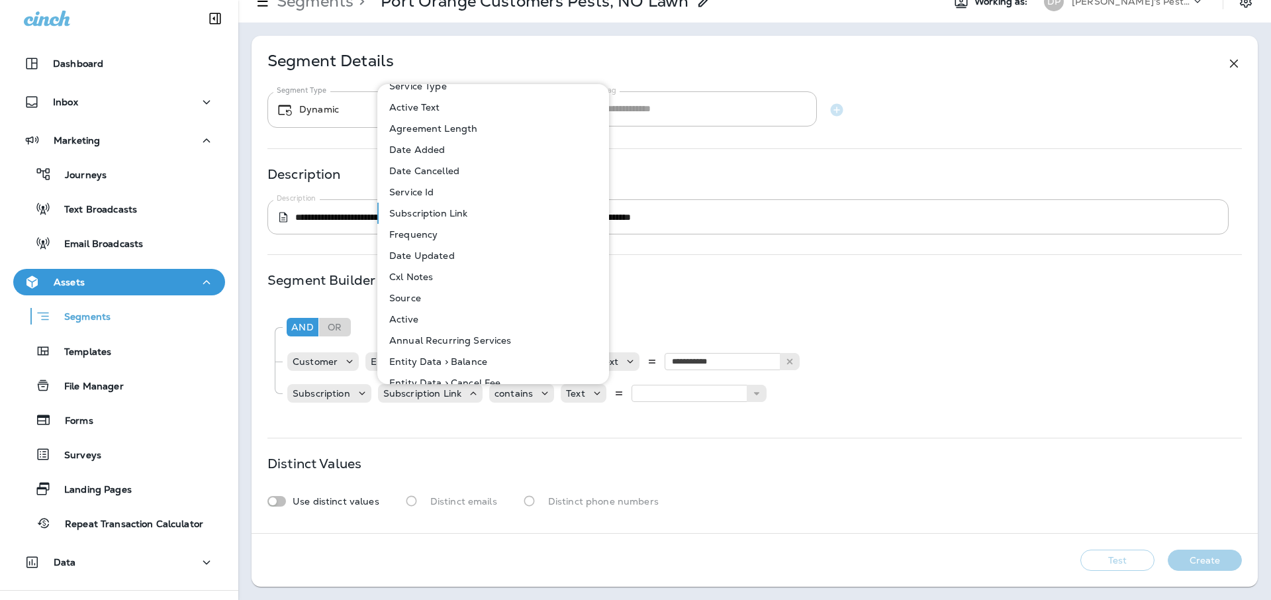
scroll to position [95, 0]
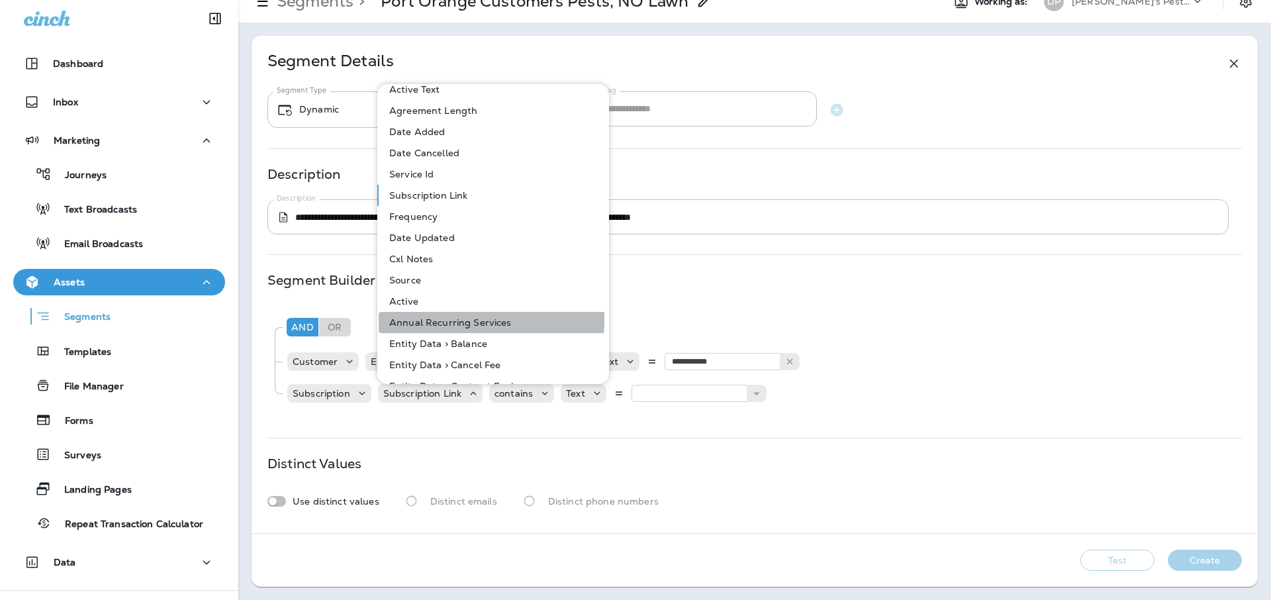
click at [447, 320] on p "Annual Recurring Services" at bounding box center [448, 322] width 128 height 11
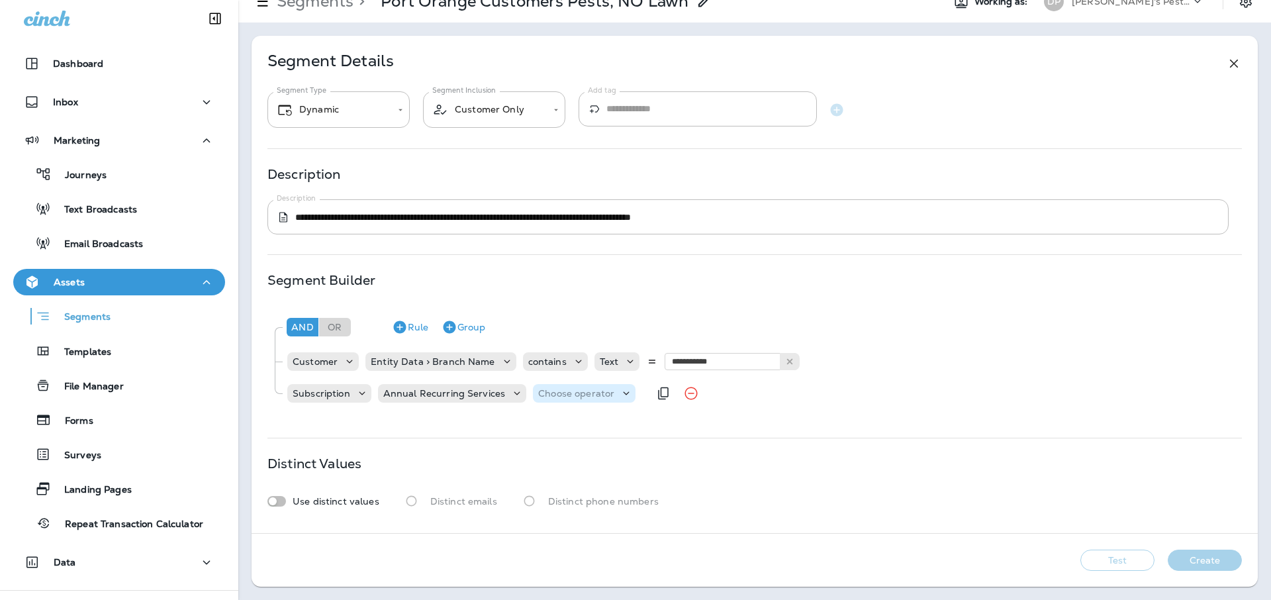
click at [549, 393] on p "Choose operator" at bounding box center [576, 393] width 76 height 11
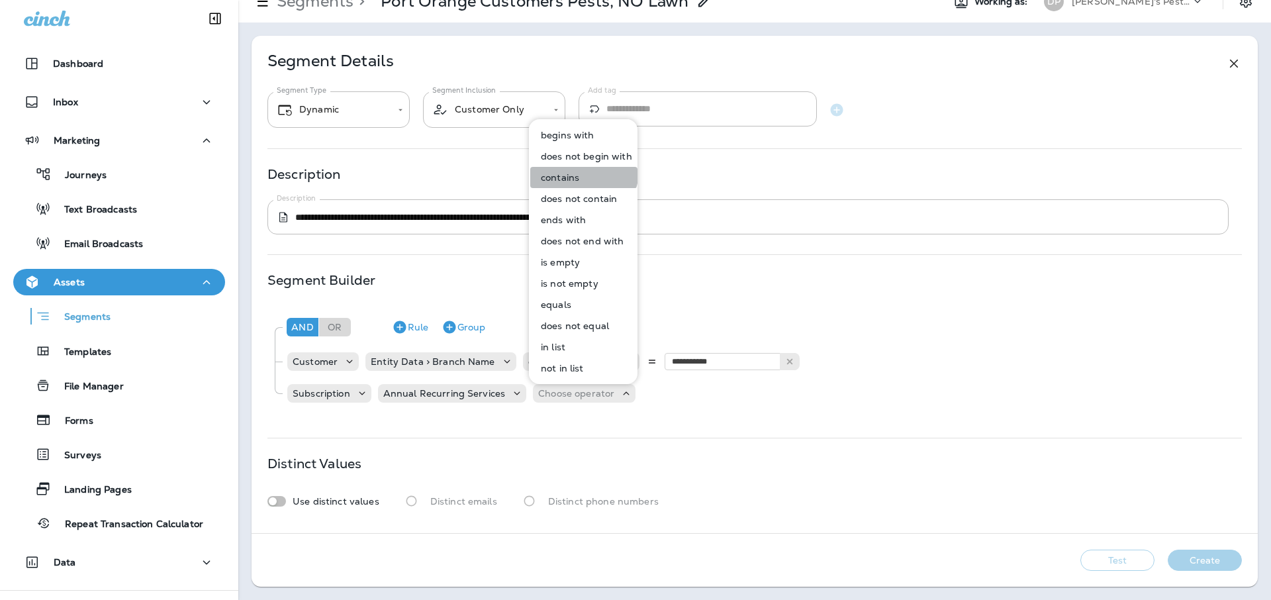
click at [580, 171] on button "contains" at bounding box center [583, 177] width 107 height 21
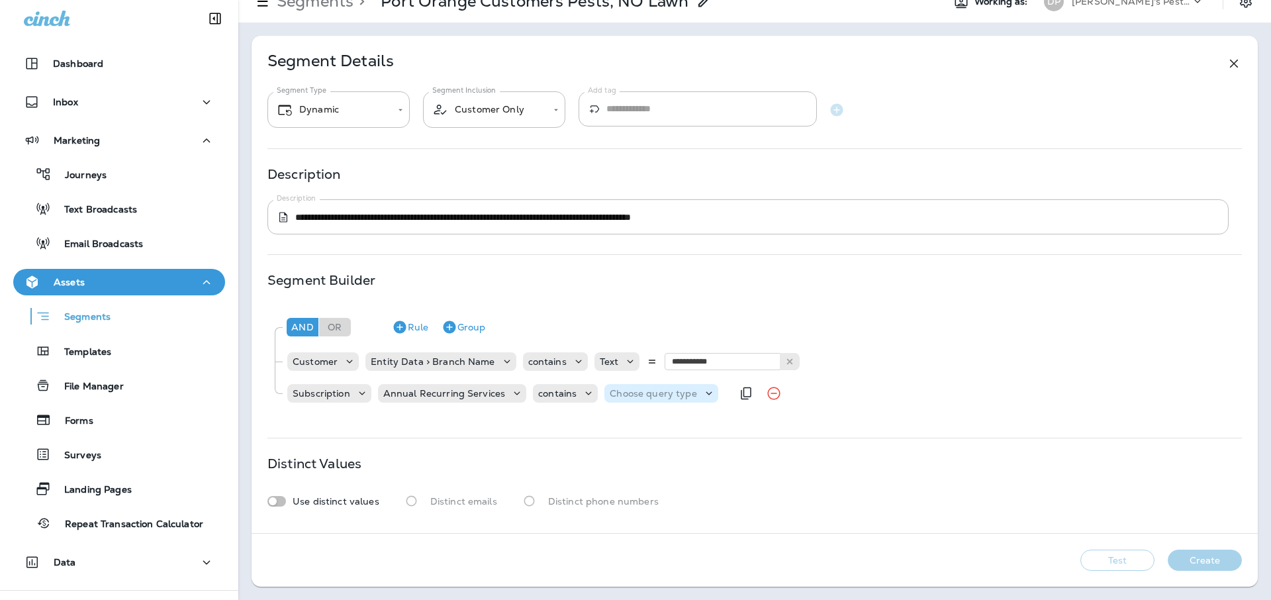
click at [679, 394] on p "Choose query type" at bounding box center [652, 393] width 87 height 11
click at [643, 422] on button "Text" at bounding box center [640, 426] width 76 height 21
click at [729, 394] on input "text" at bounding box center [741, 392] width 132 height 17
click at [453, 398] on p "Annual Recurring Services" at bounding box center [444, 393] width 122 height 11
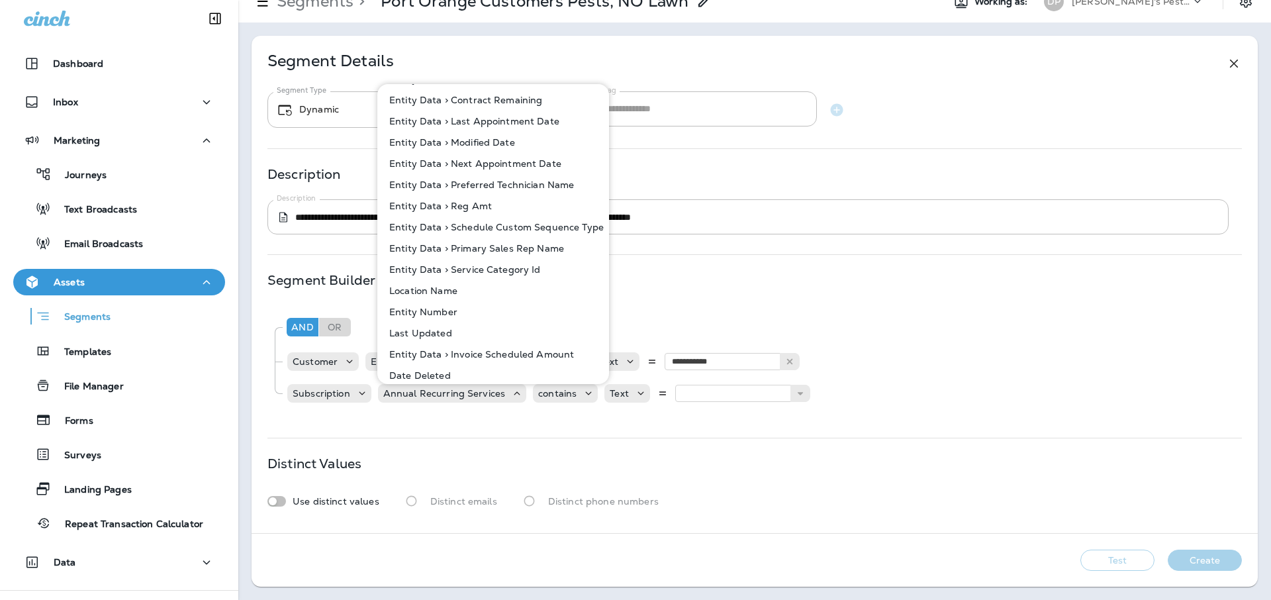
scroll to position [537, 0]
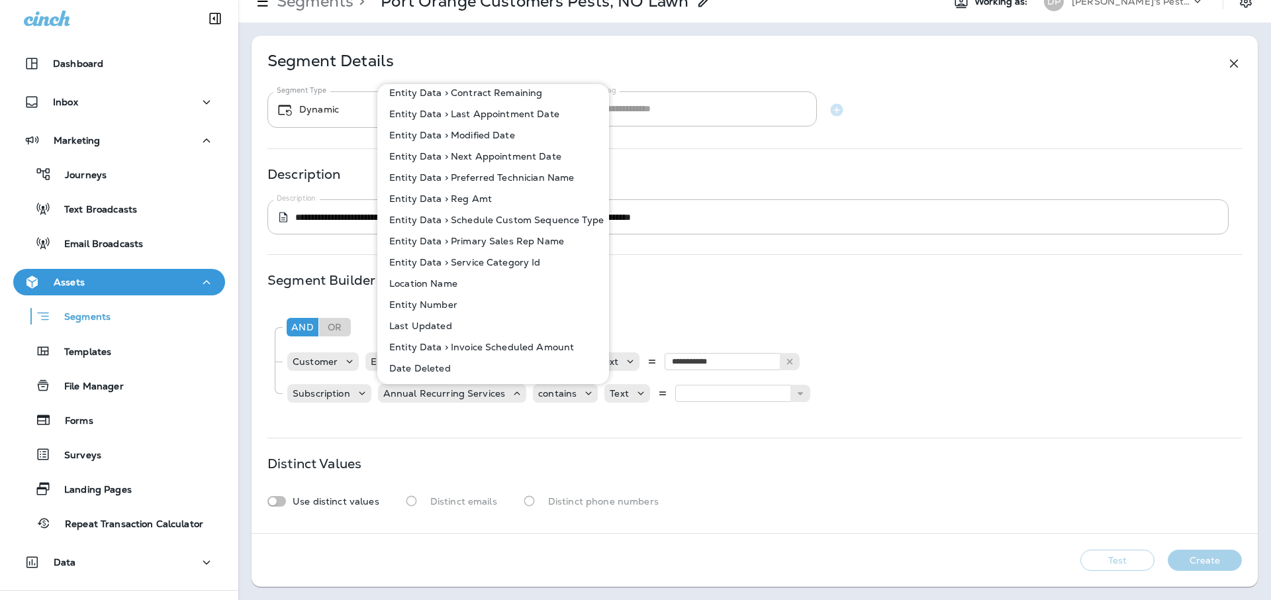
click at [660, 255] on div "**********" at bounding box center [754, 284] width 1006 height 497
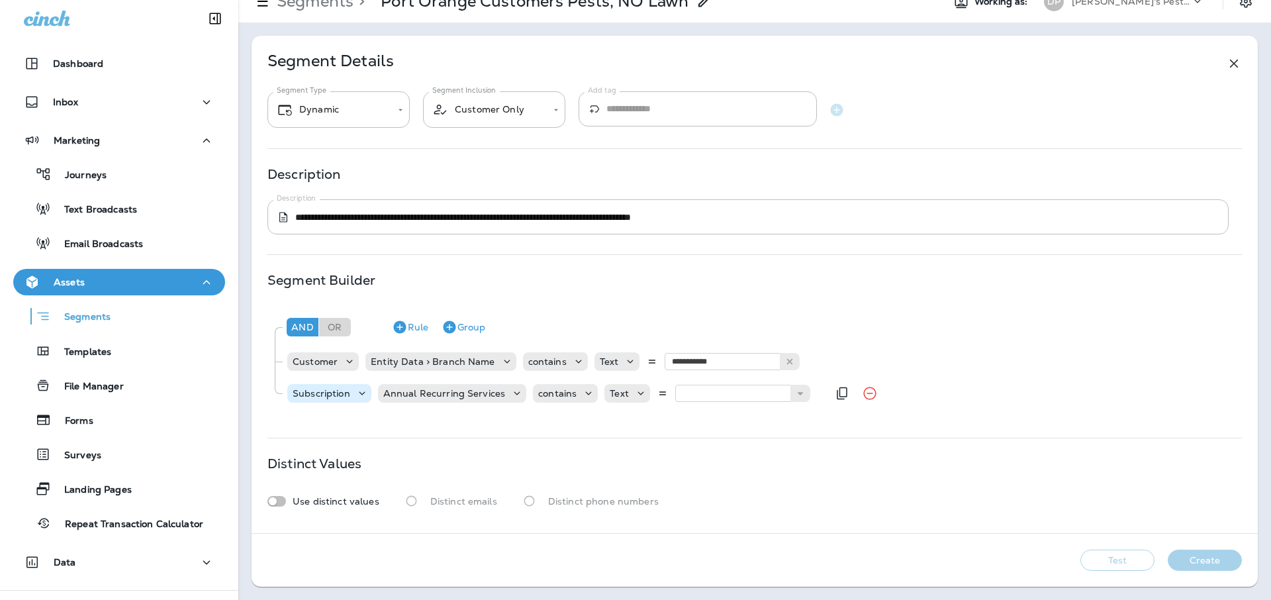
click at [359, 390] on icon at bounding box center [361, 392] width 13 height 13
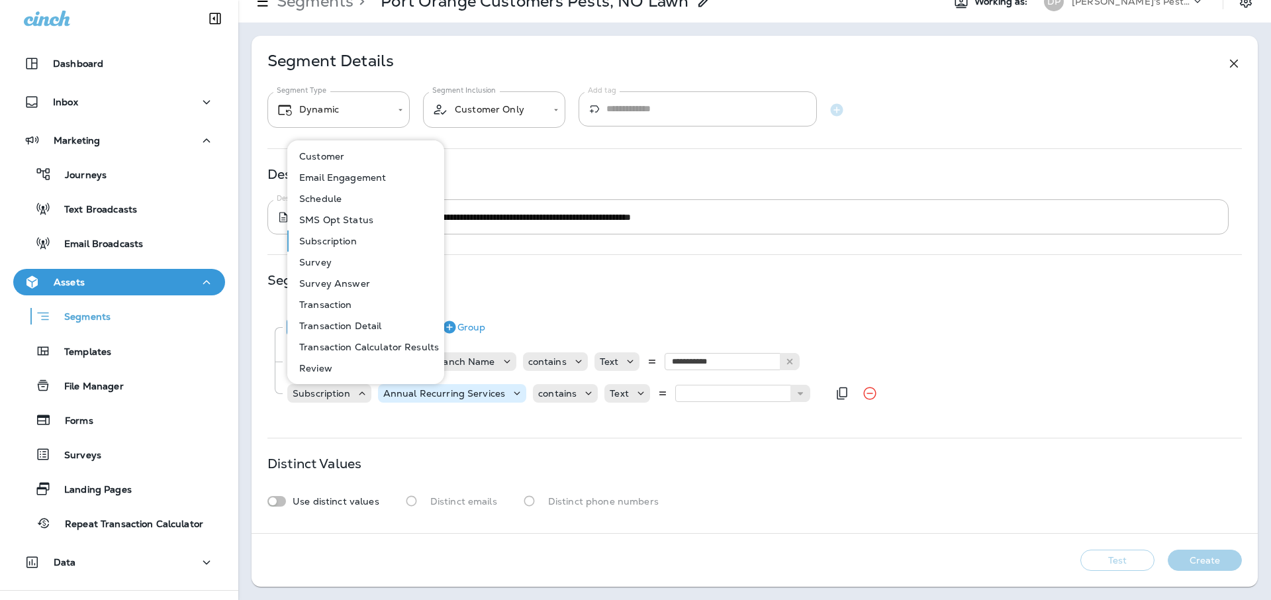
click at [510, 397] on icon at bounding box center [516, 392] width 13 height 13
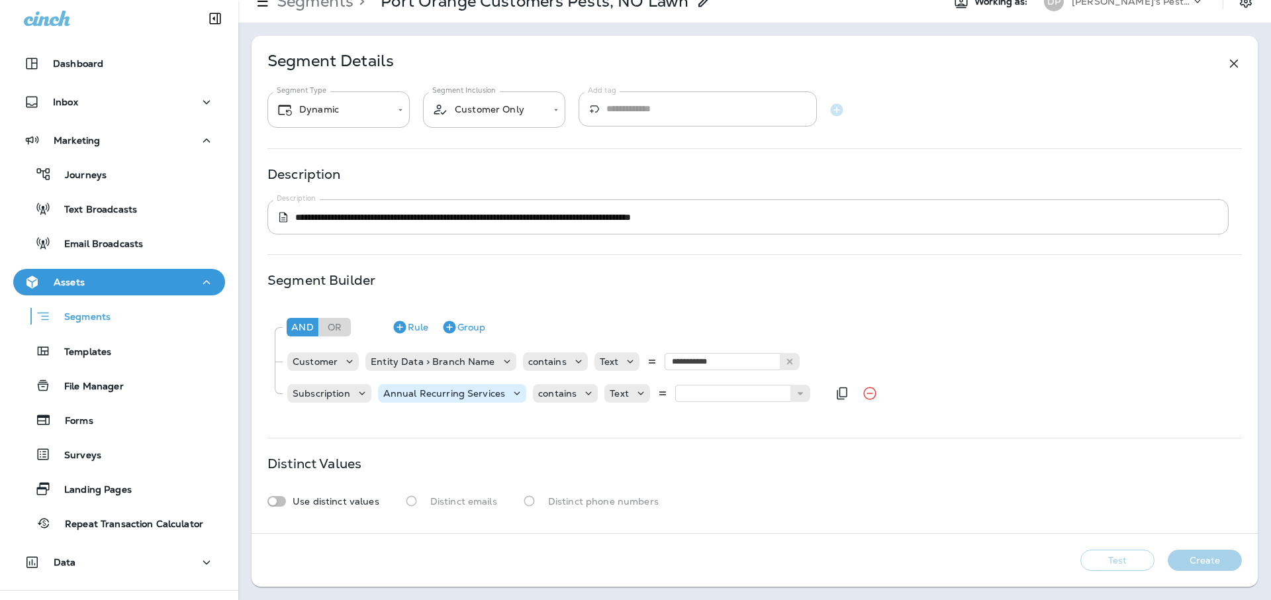
click at [510, 397] on icon at bounding box center [516, 392] width 13 height 13
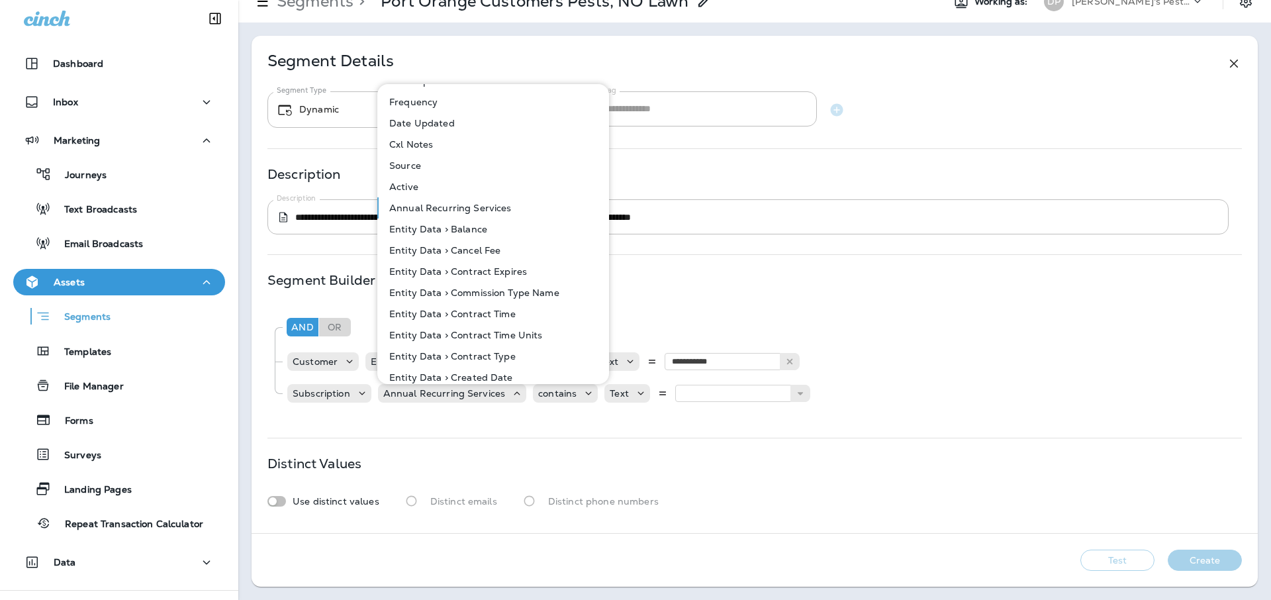
scroll to position [219, 0]
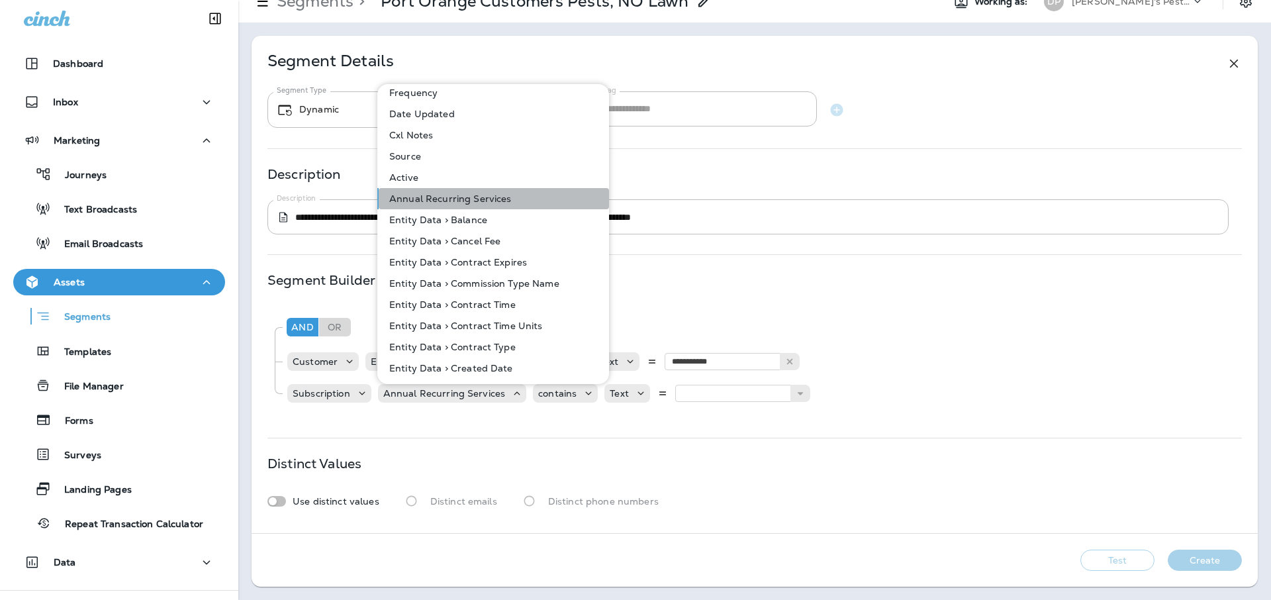
click at [503, 203] on p "Annual Recurring Services" at bounding box center [448, 198] width 128 height 11
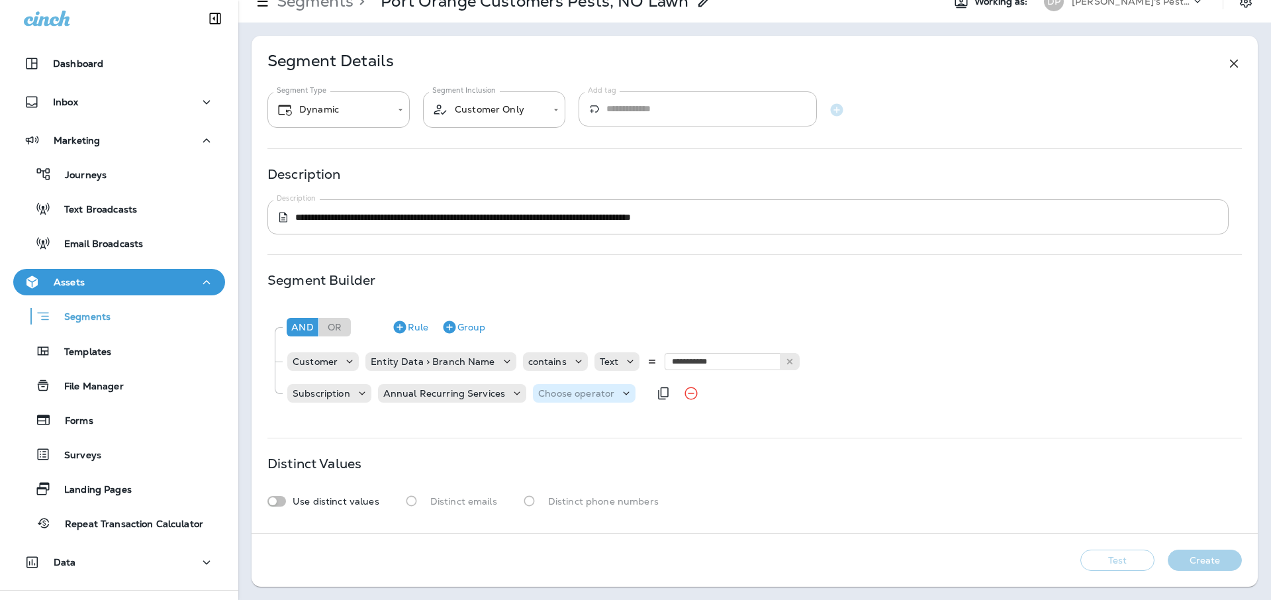
click at [542, 400] on div "Choose operator" at bounding box center [584, 393] width 103 height 19
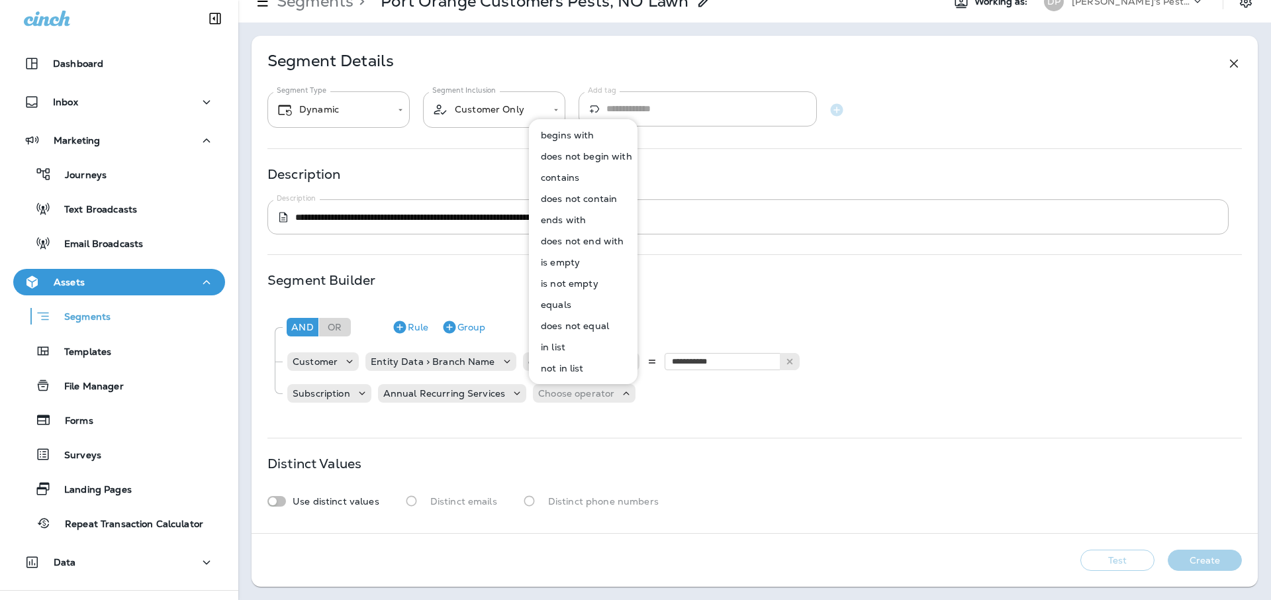
click at [568, 183] on p "contains" at bounding box center [557, 177] width 44 height 11
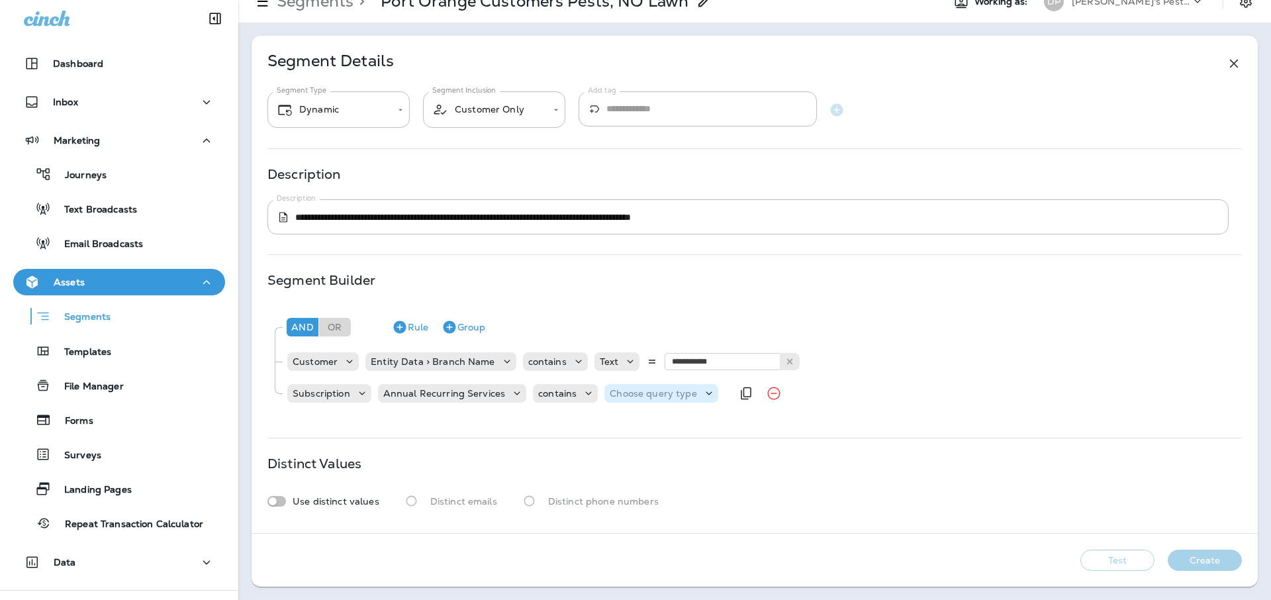
click at [615, 395] on p "Choose query type" at bounding box center [652, 393] width 87 height 11
click at [612, 427] on p "Text" at bounding box center [619, 426] width 24 height 11
click at [721, 394] on input "text" at bounding box center [741, 392] width 132 height 17
click at [441, 397] on p "Annual Recurring Services" at bounding box center [444, 393] width 122 height 11
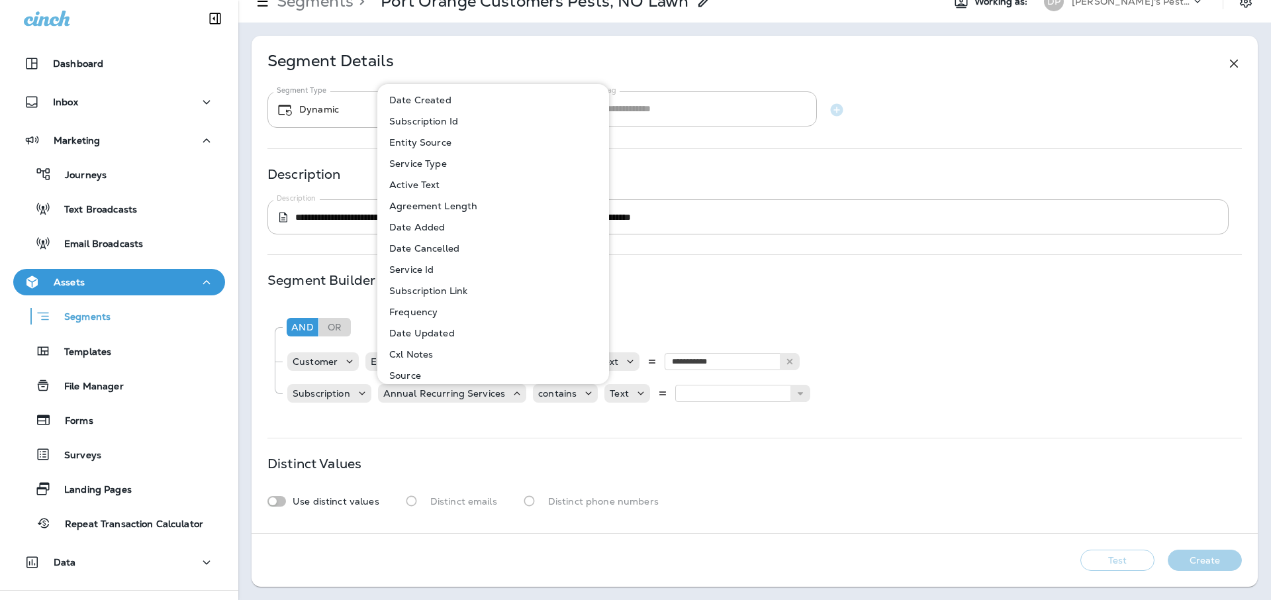
click at [481, 316] on button "Frequency" at bounding box center [494, 311] width 230 height 21
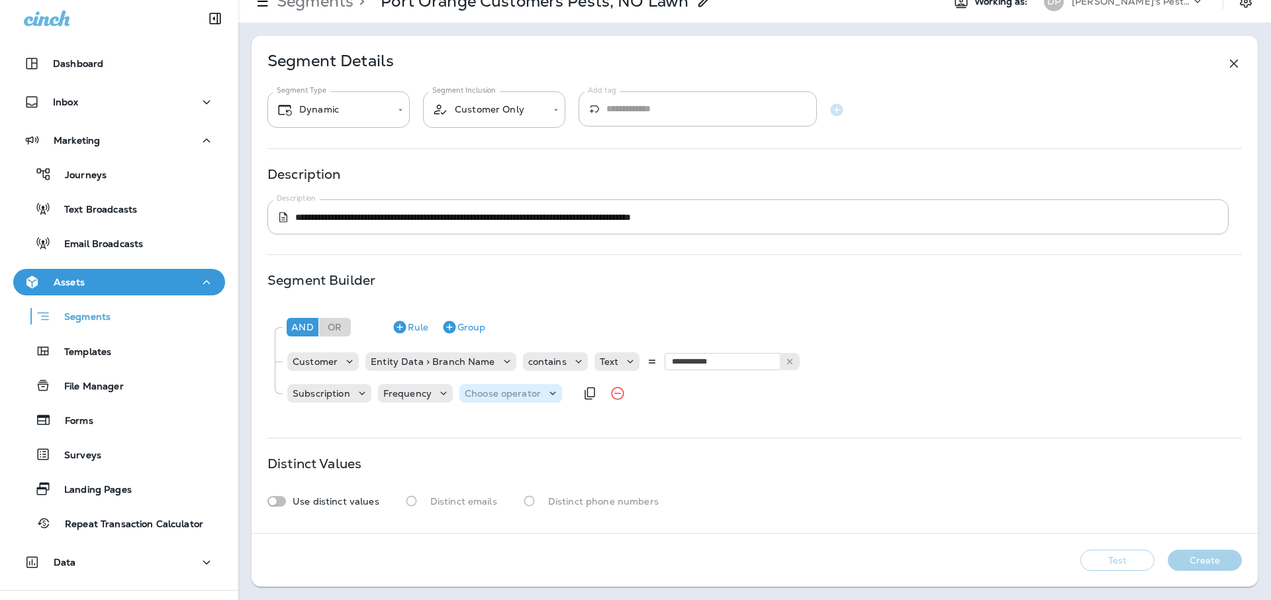
click at [539, 399] on div "Choose operator" at bounding box center [510, 392] width 103 height 13
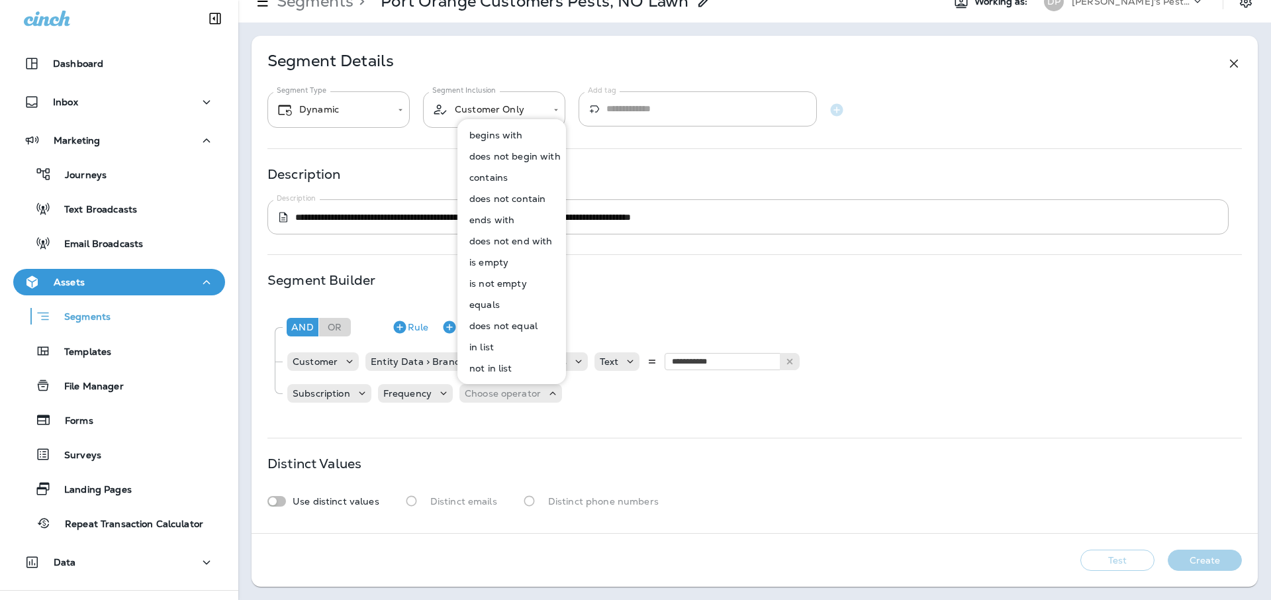
click at [481, 183] on button "contains" at bounding box center [512, 177] width 107 height 21
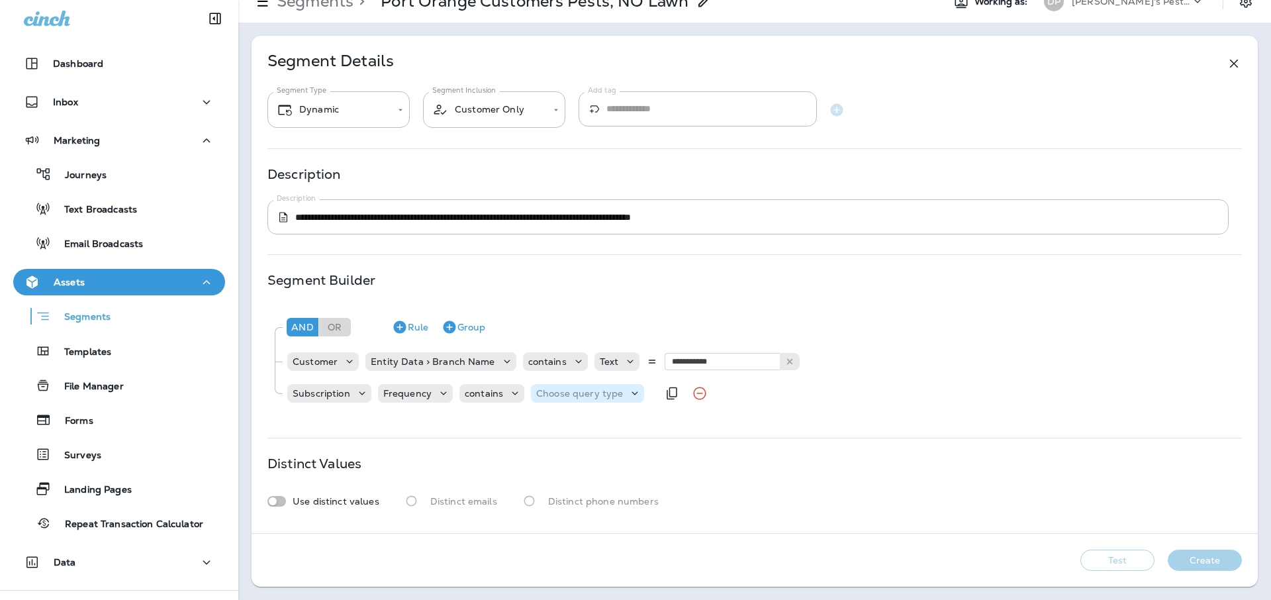
click at [574, 390] on p "Choose query type" at bounding box center [579, 393] width 87 height 11
click at [560, 425] on button "Text" at bounding box center [568, 426] width 76 height 21
click at [647, 389] on input "text" at bounding box center [668, 392] width 132 height 17
click at [406, 392] on p "Frequency" at bounding box center [407, 393] width 48 height 11
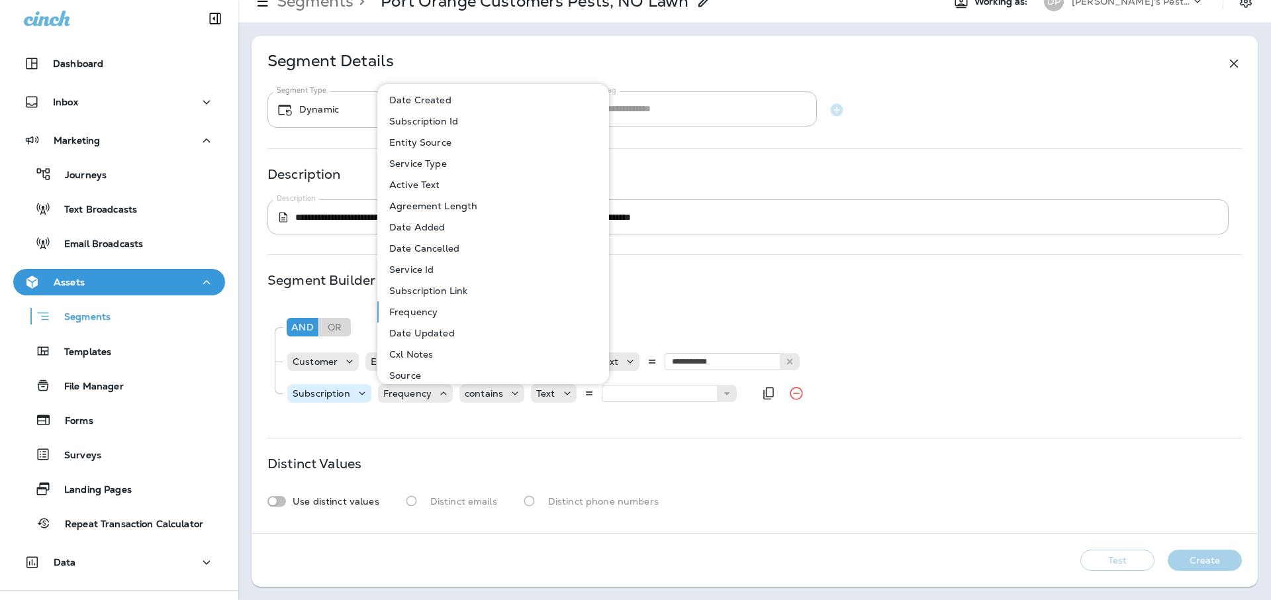
click at [361, 392] on icon at bounding box center [361, 392] width 13 height 13
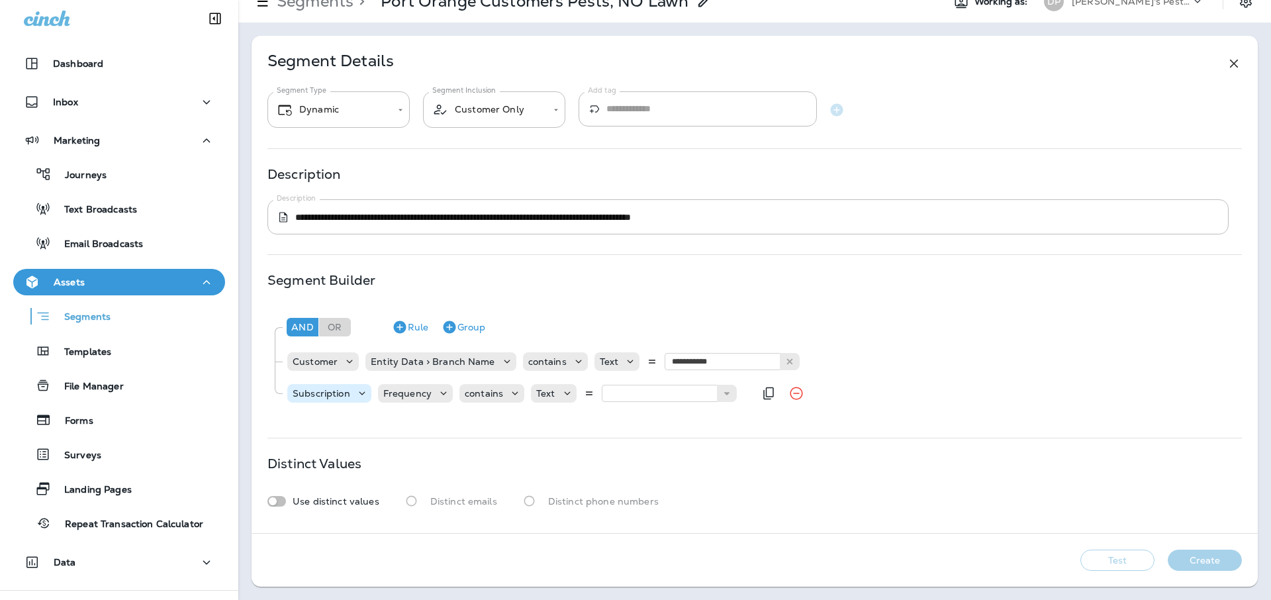
click at [361, 392] on icon at bounding box center [361, 392] width 13 height 13
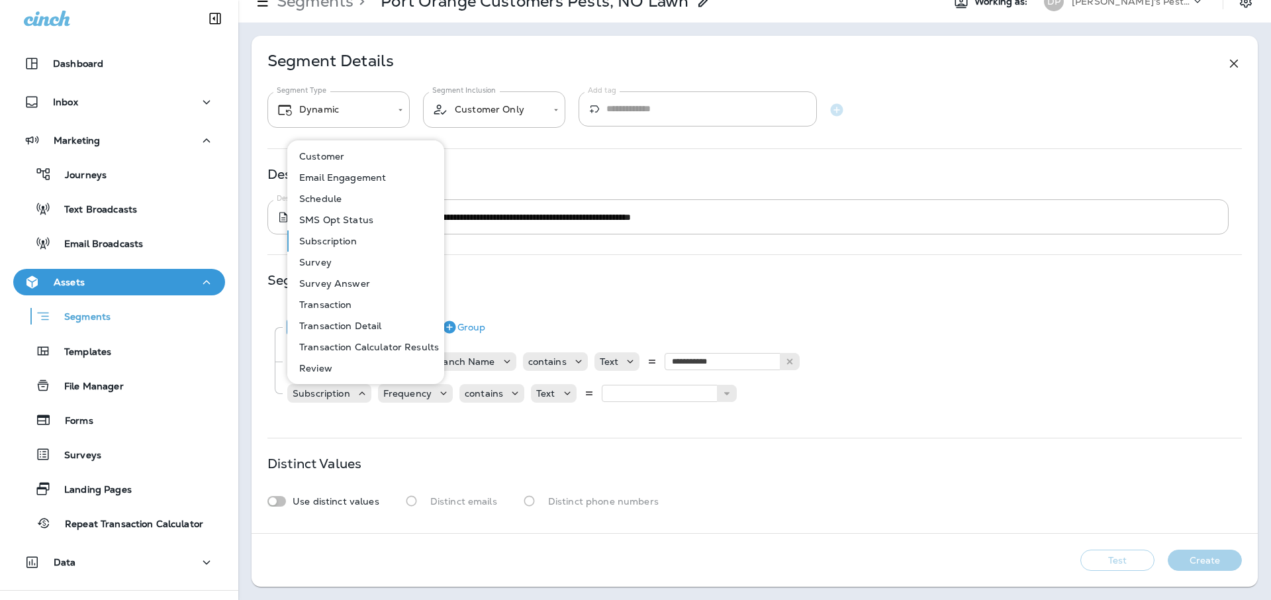
click at [367, 202] on button "Schedule" at bounding box center [367, 198] width 156 height 21
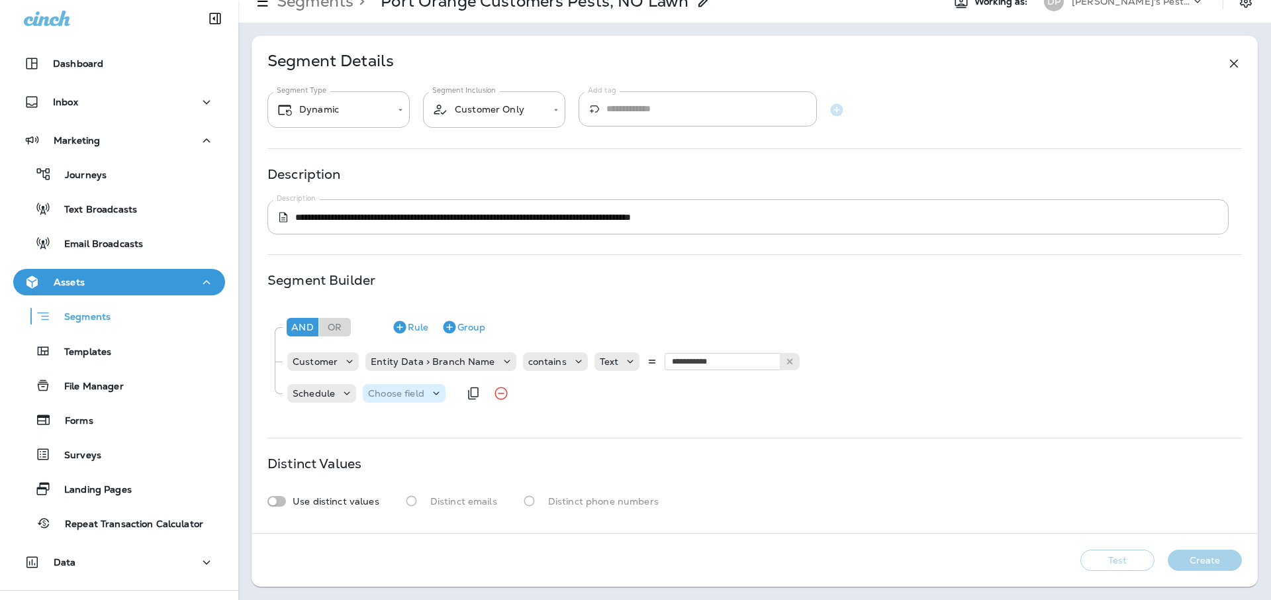
click at [402, 394] on p "Choose field" at bounding box center [396, 393] width 56 height 11
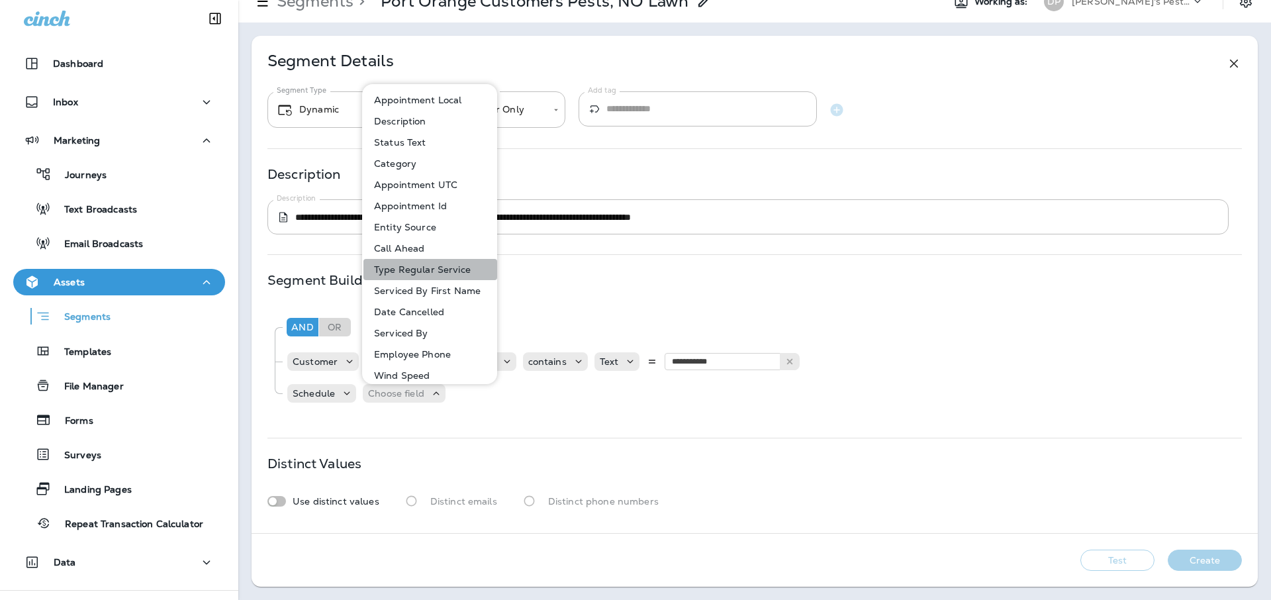
click at [434, 261] on button "Type Regular Service" at bounding box center [430, 269] width 134 height 21
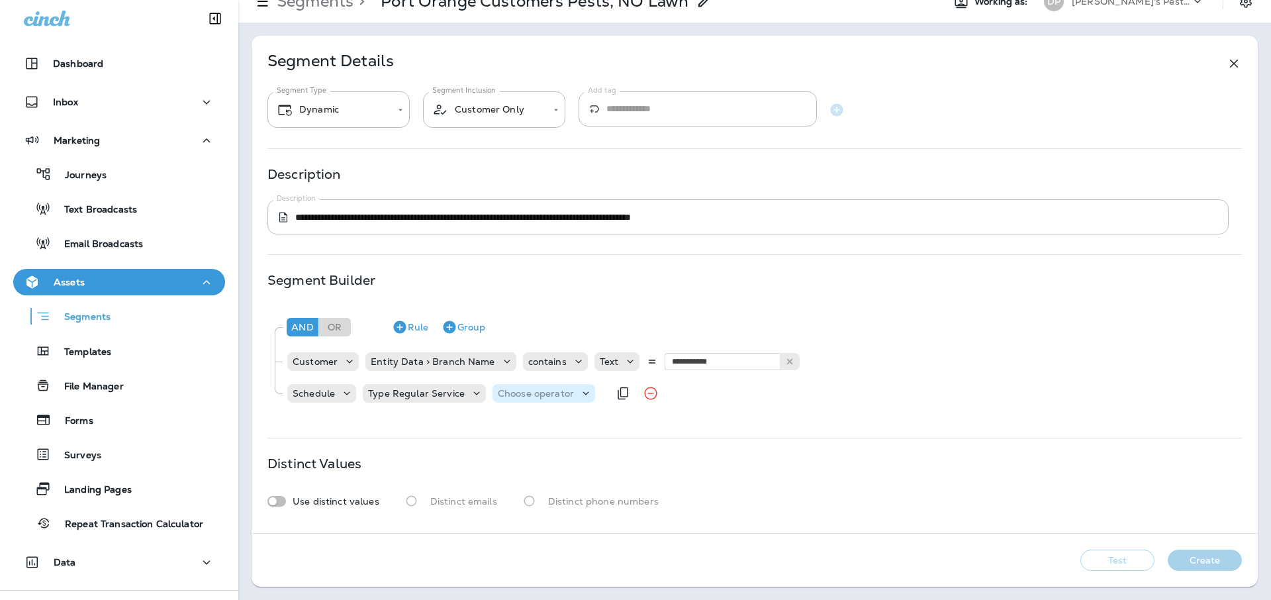
click at [498, 389] on p "Choose operator" at bounding box center [536, 393] width 76 height 11
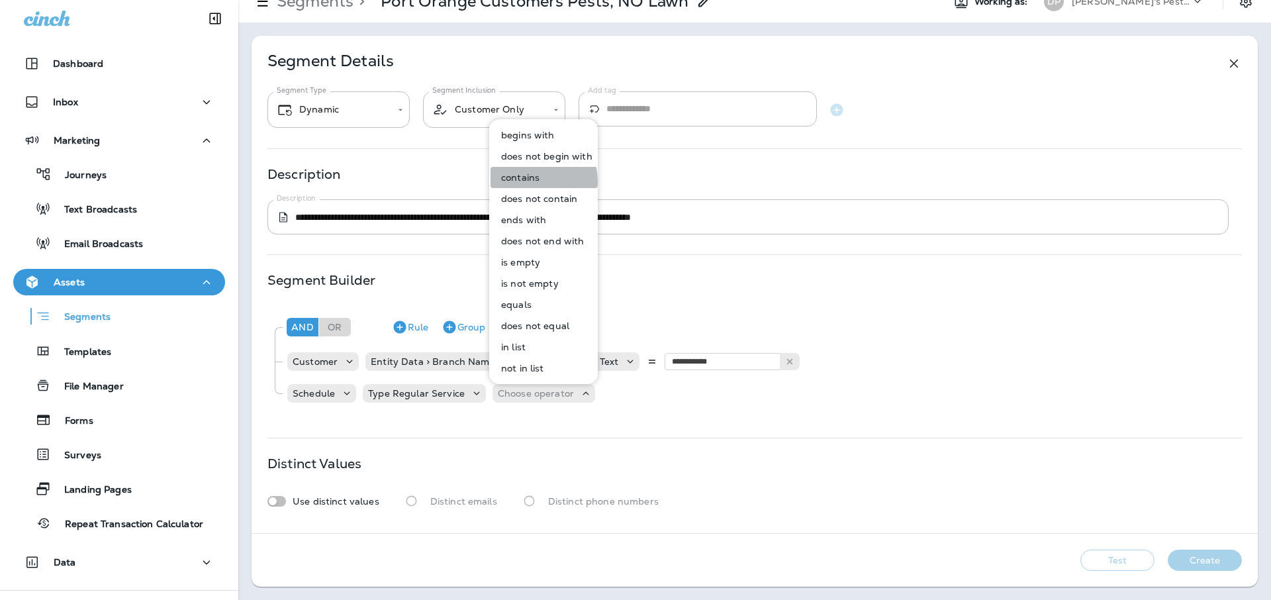
click at [523, 181] on p "contains" at bounding box center [518, 177] width 44 height 11
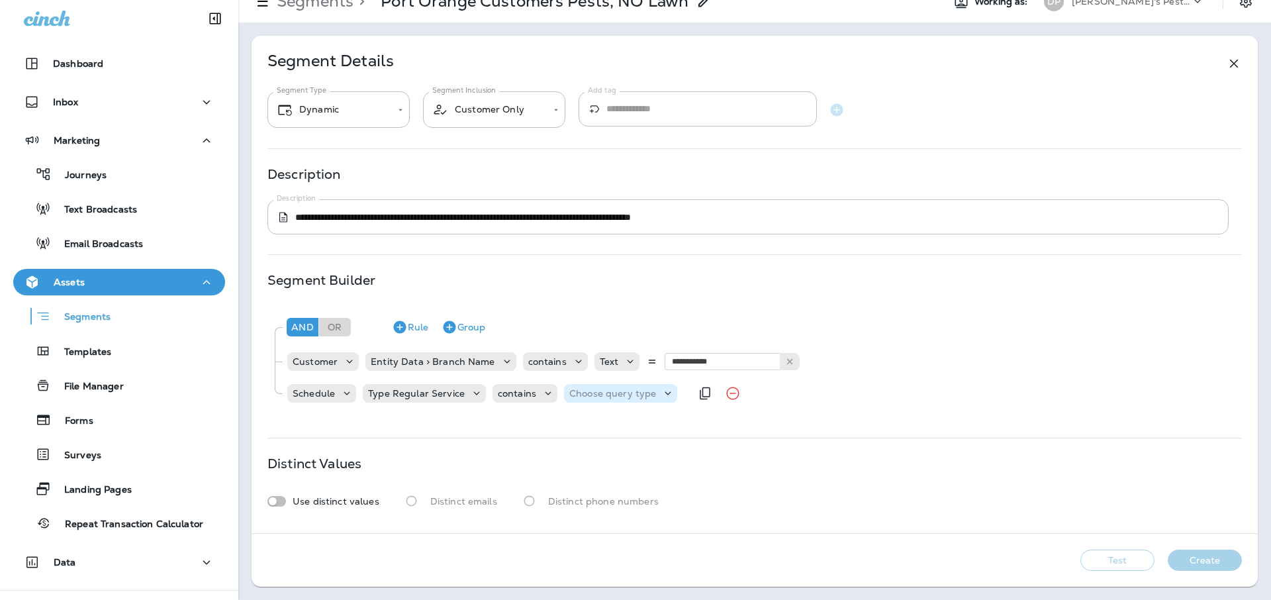
click at [607, 400] on div "Choose query type" at bounding box center [620, 393] width 113 height 19
click at [596, 424] on button "Text" at bounding box center [599, 426] width 76 height 21
click at [684, 387] on input "text" at bounding box center [701, 392] width 132 height 17
click at [423, 394] on p "Type Regular Service" at bounding box center [416, 393] width 97 height 11
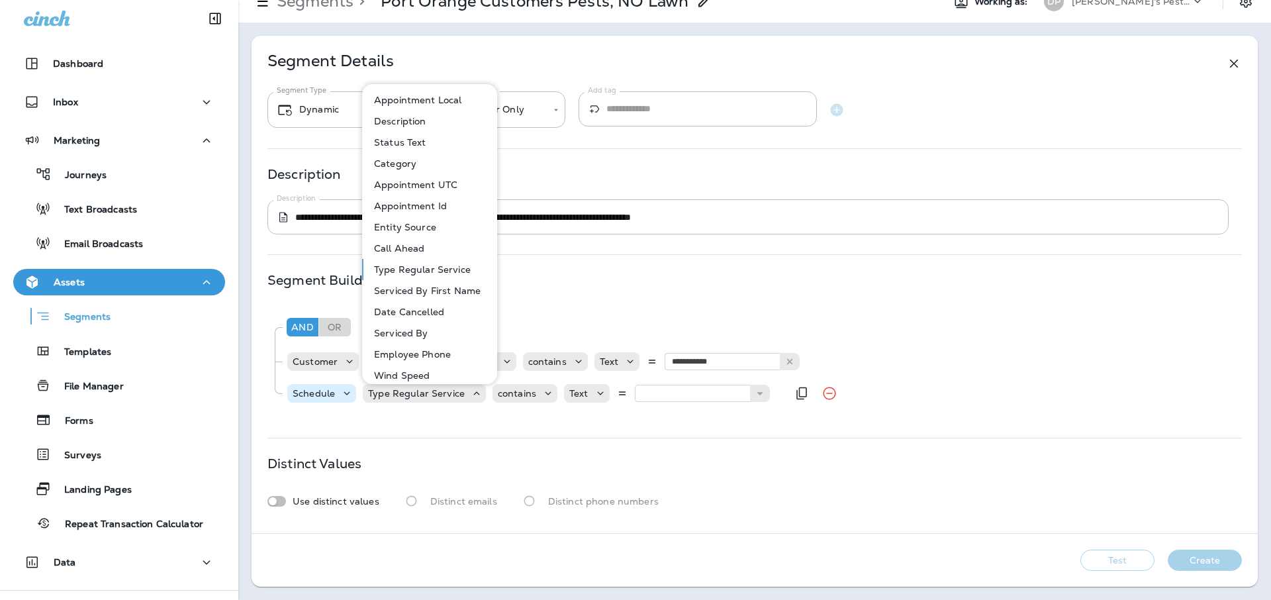
click at [290, 395] on div "Schedule" at bounding box center [313, 393] width 53 height 11
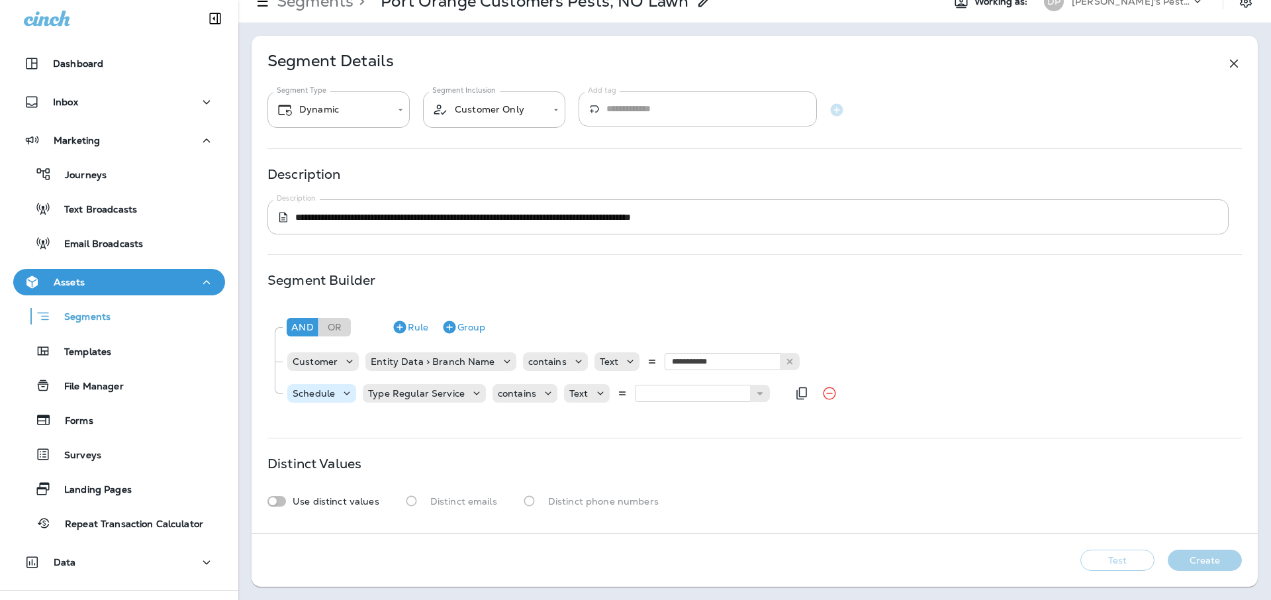
click at [290, 395] on div "Schedule" at bounding box center [313, 393] width 53 height 11
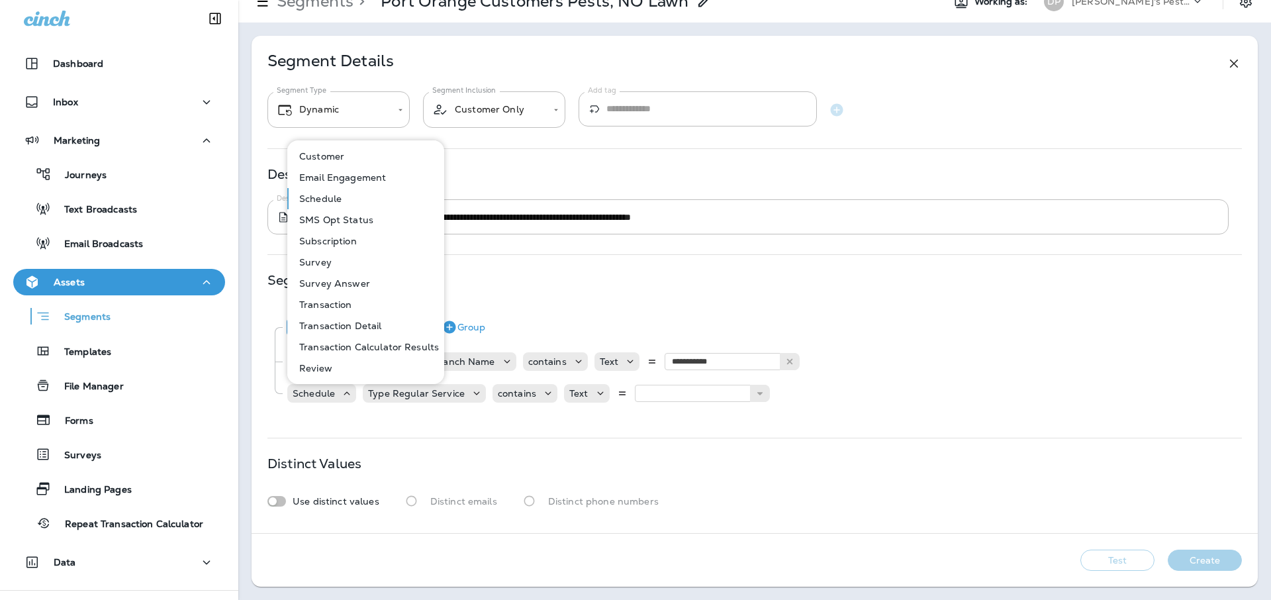
click at [751, 312] on div "And Or Rule Group" at bounding box center [759, 327] width 952 height 32
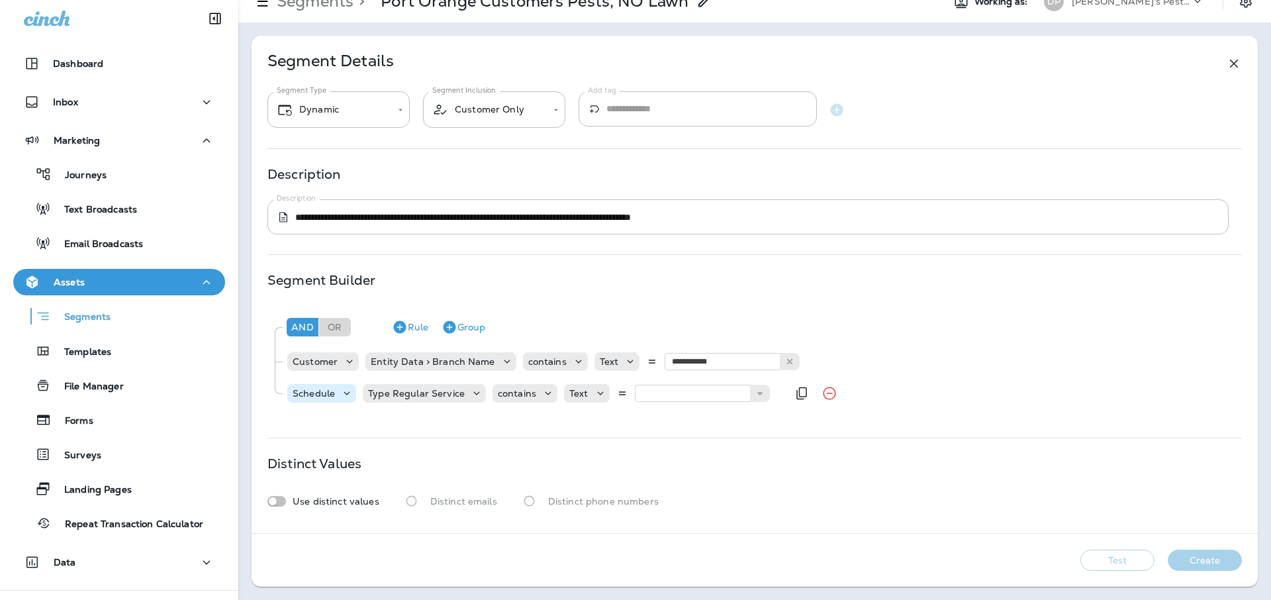
click at [336, 388] on div "Schedule" at bounding box center [313, 393] width 53 height 11
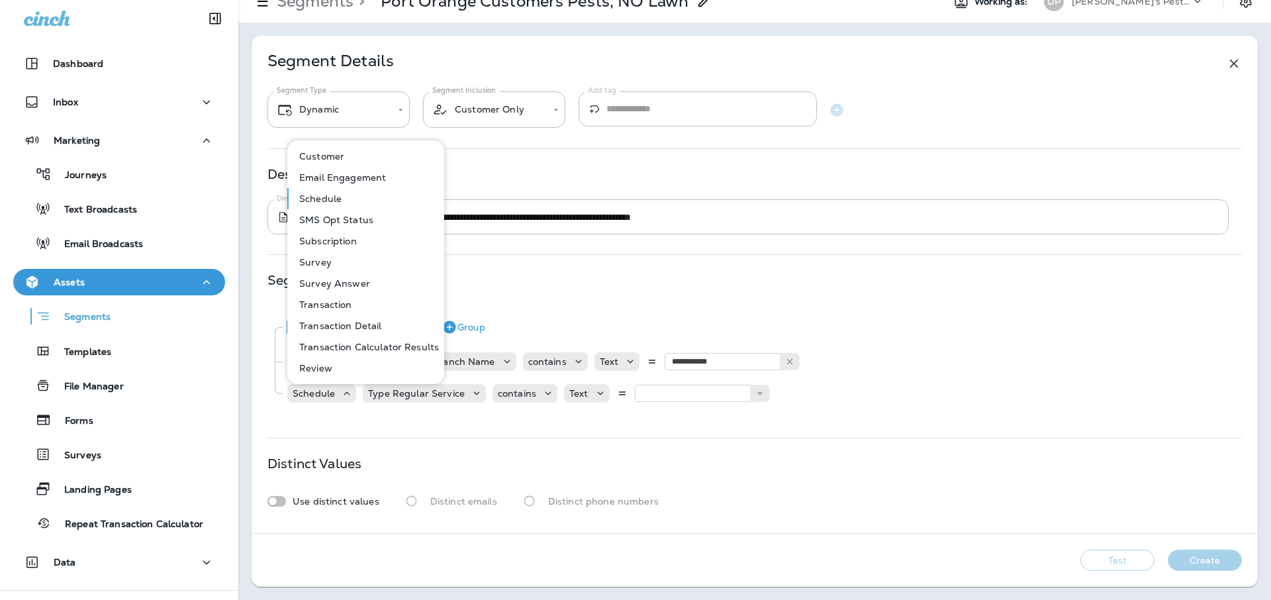
click at [334, 246] on p "Subscription" at bounding box center [325, 241] width 63 height 11
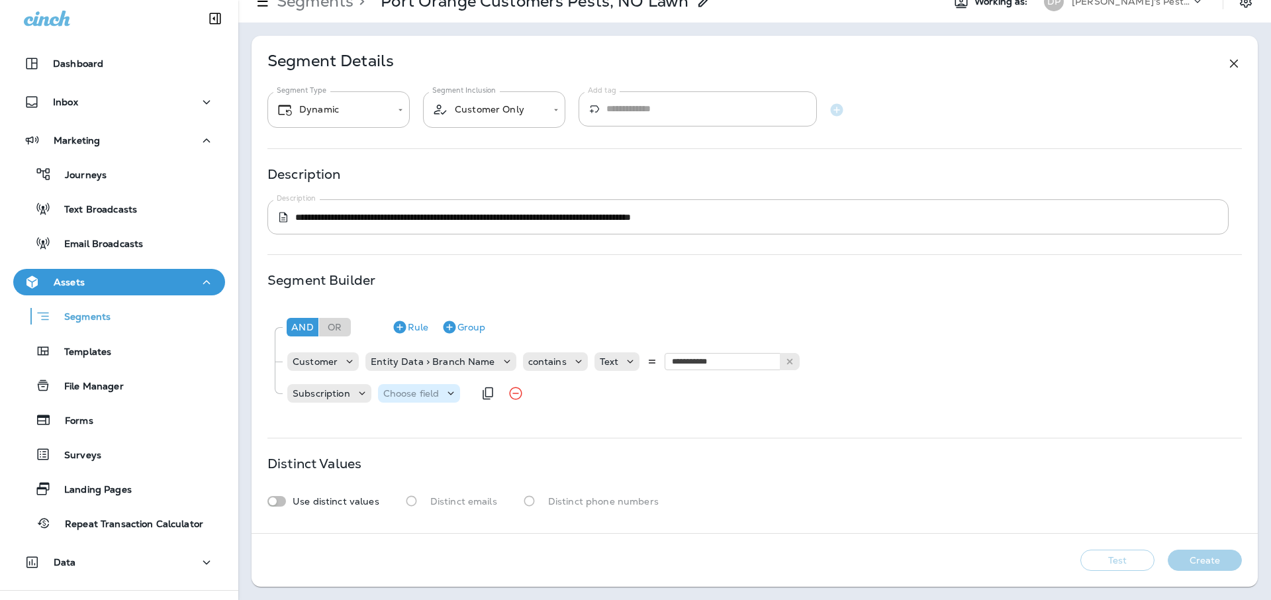
click at [401, 391] on p "Choose field" at bounding box center [411, 393] width 56 height 11
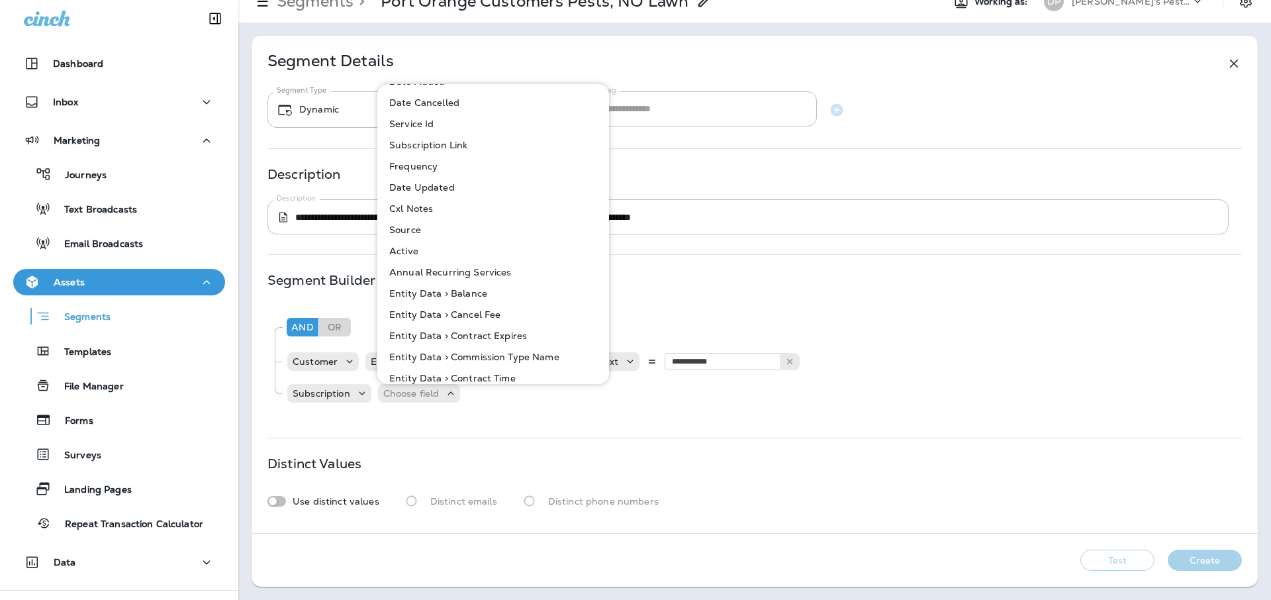
scroll to position [192, 0]
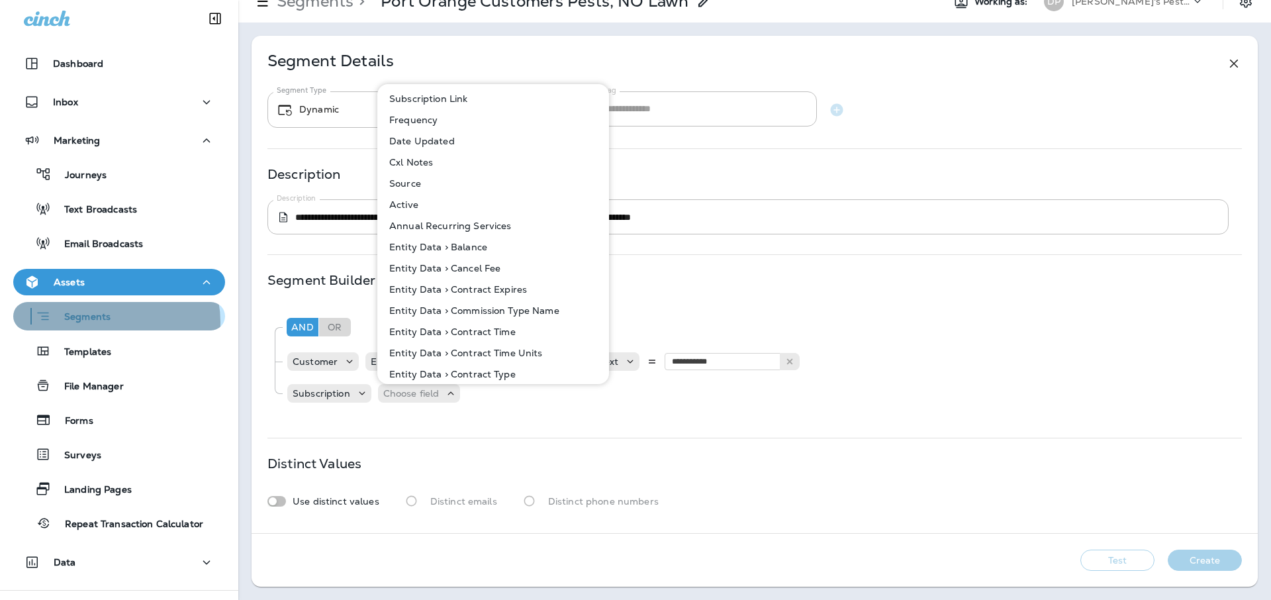
click at [114, 322] on div "Segments" at bounding box center [119, 316] width 201 height 21
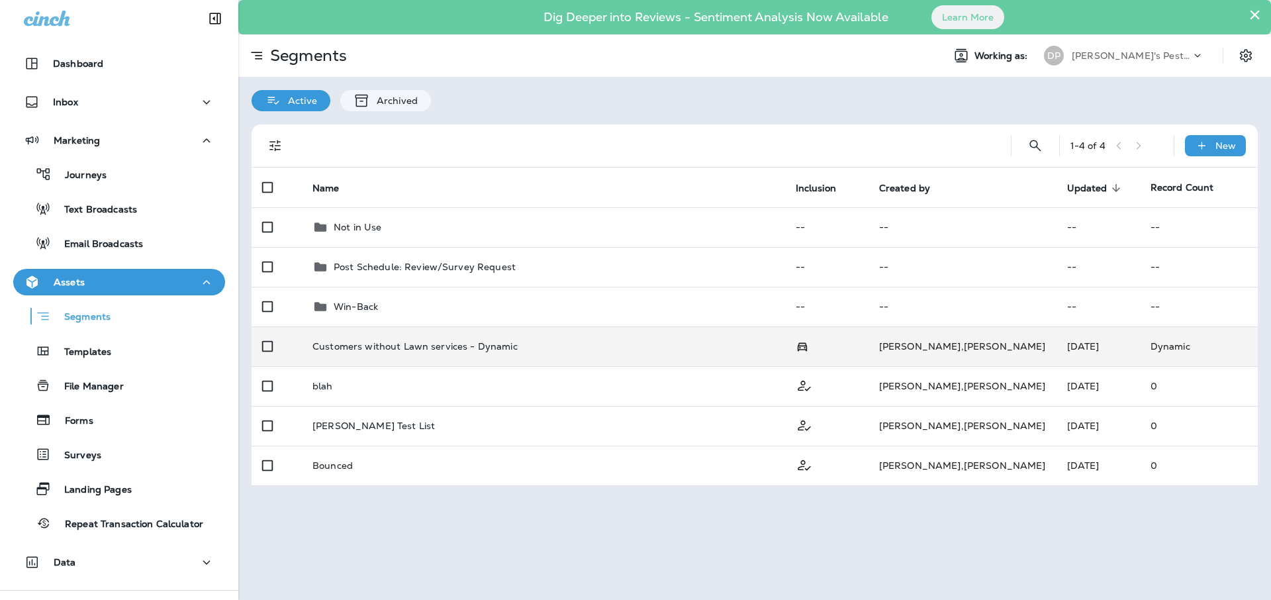
click at [478, 353] on td "Customers without Lawn services - Dynamic" at bounding box center [543, 346] width 483 height 40
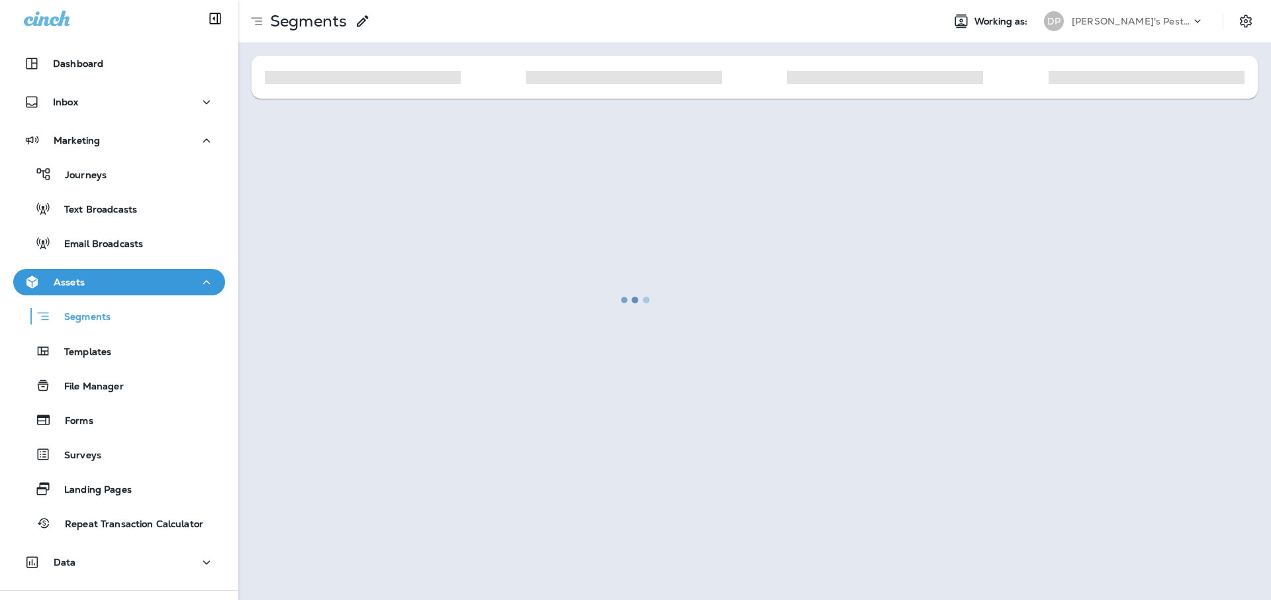
click at [478, 353] on div at bounding box center [635, 299] width 1268 height 597
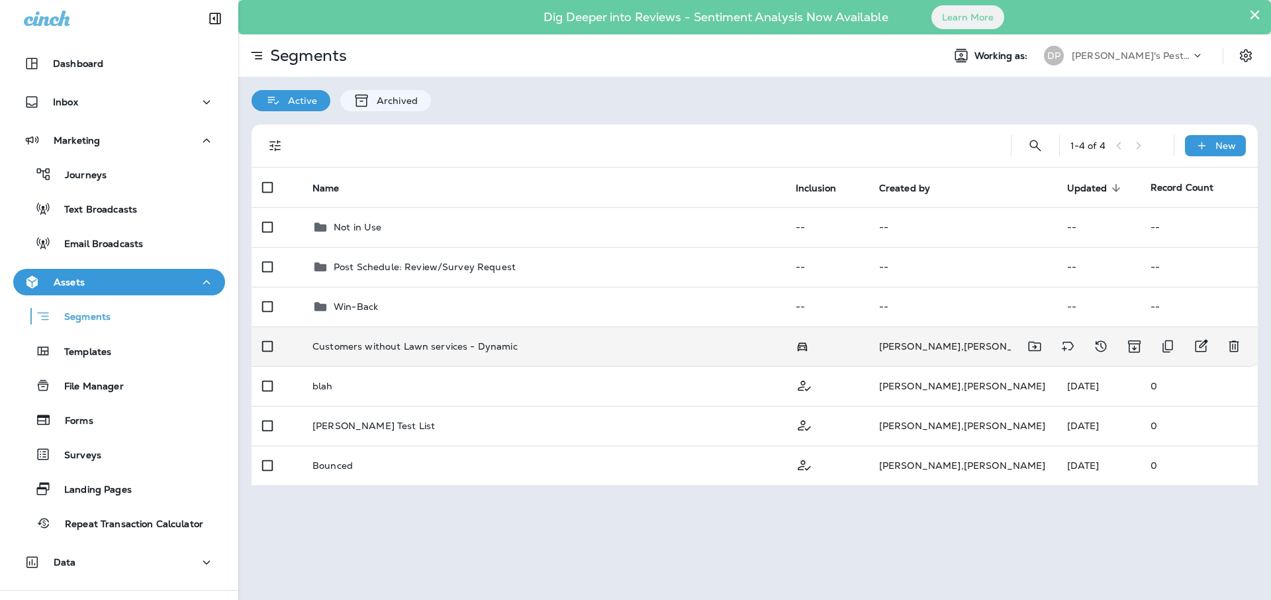
click at [425, 351] on p "Customers without Lawn services - Dynamic" at bounding box center [414, 346] width 205 height 11
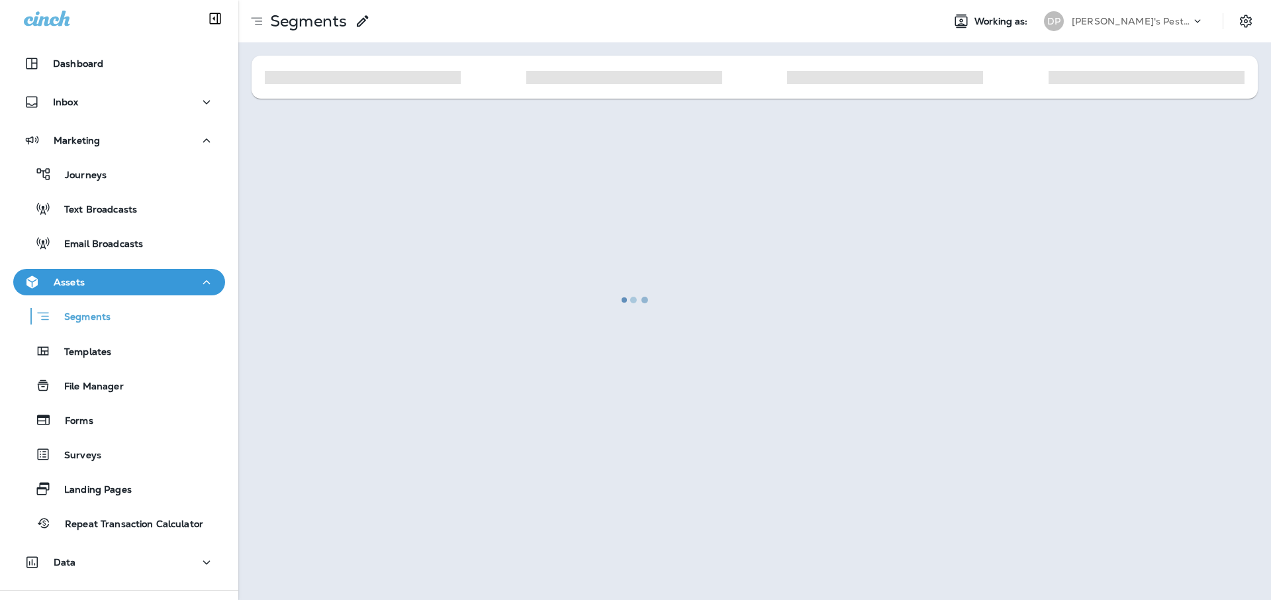
click at [425, 351] on div at bounding box center [635, 299] width 1268 height 597
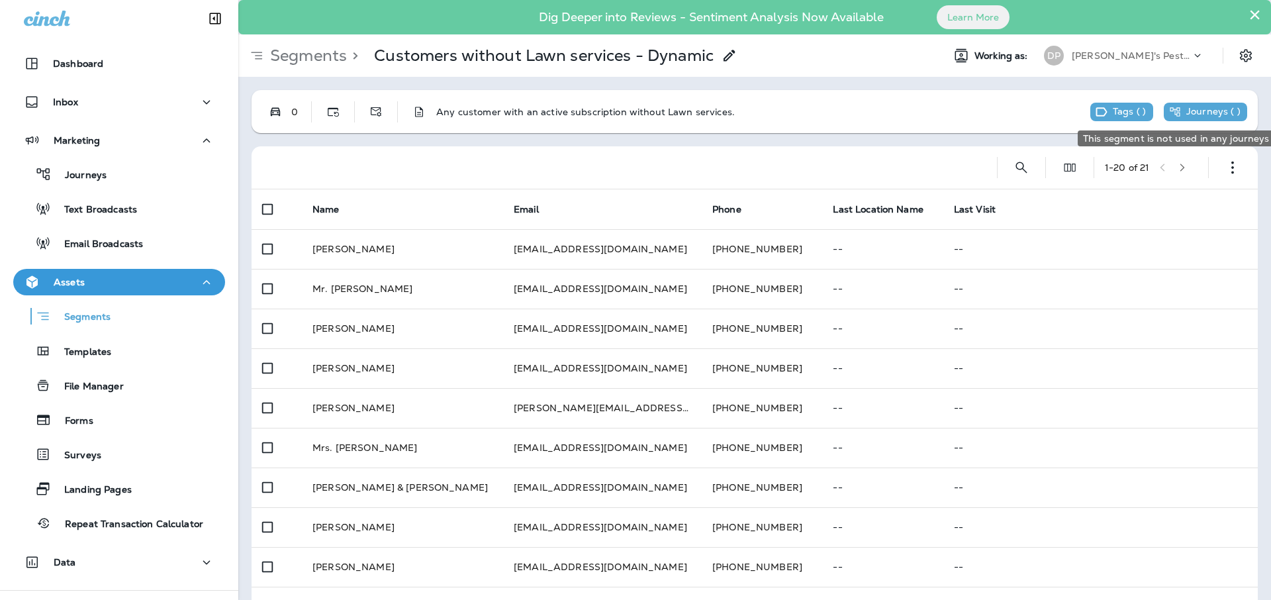
click at [1198, 116] on p "Journeys ( )" at bounding box center [1213, 112] width 54 height 12
click at [332, 120] on button "Dynamic" at bounding box center [333, 112] width 26 height 26
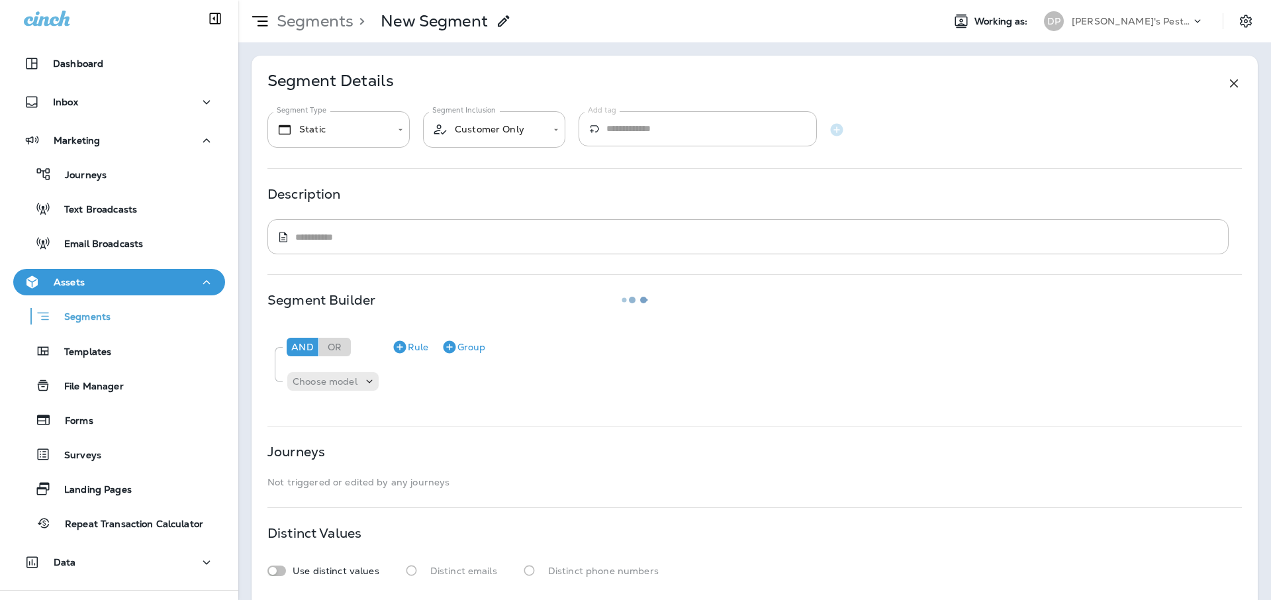
type input "*******"
type input "**********"
type textarea "**********"
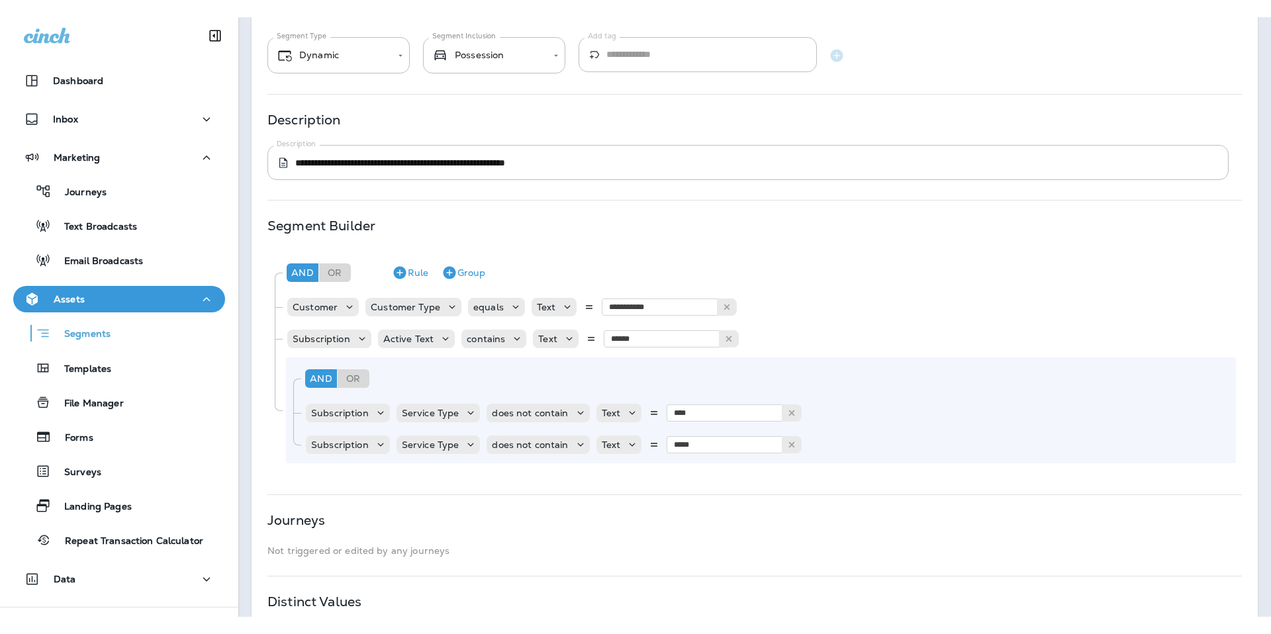
scroll to position [152, 0]
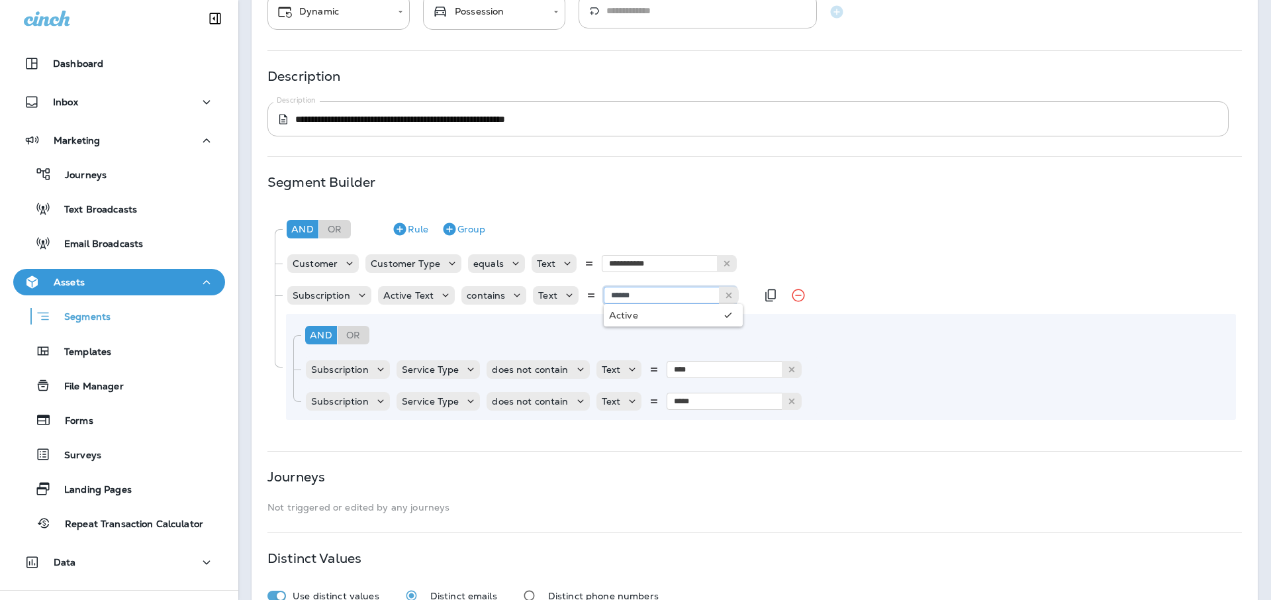
click at [670, 298] on input "******" at bounding box center [669, 295] width 132 height 17
click at [965, 252] on div "**********" at bounding box center [761, 263] width 949 height 26
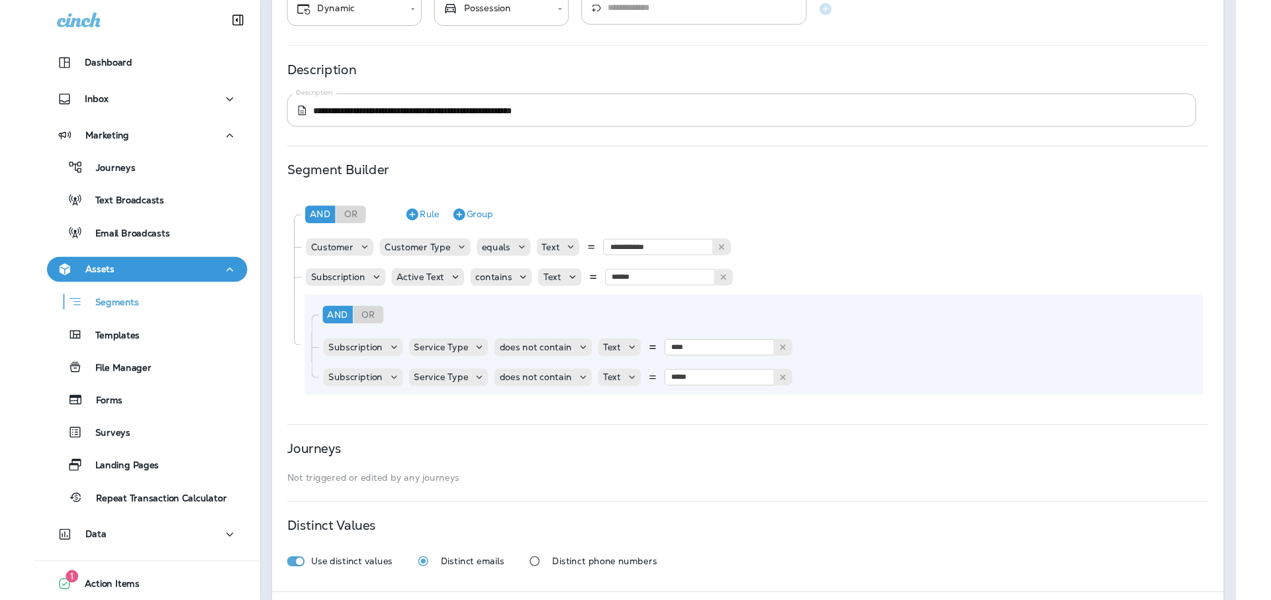
scroll to position [0, 0]
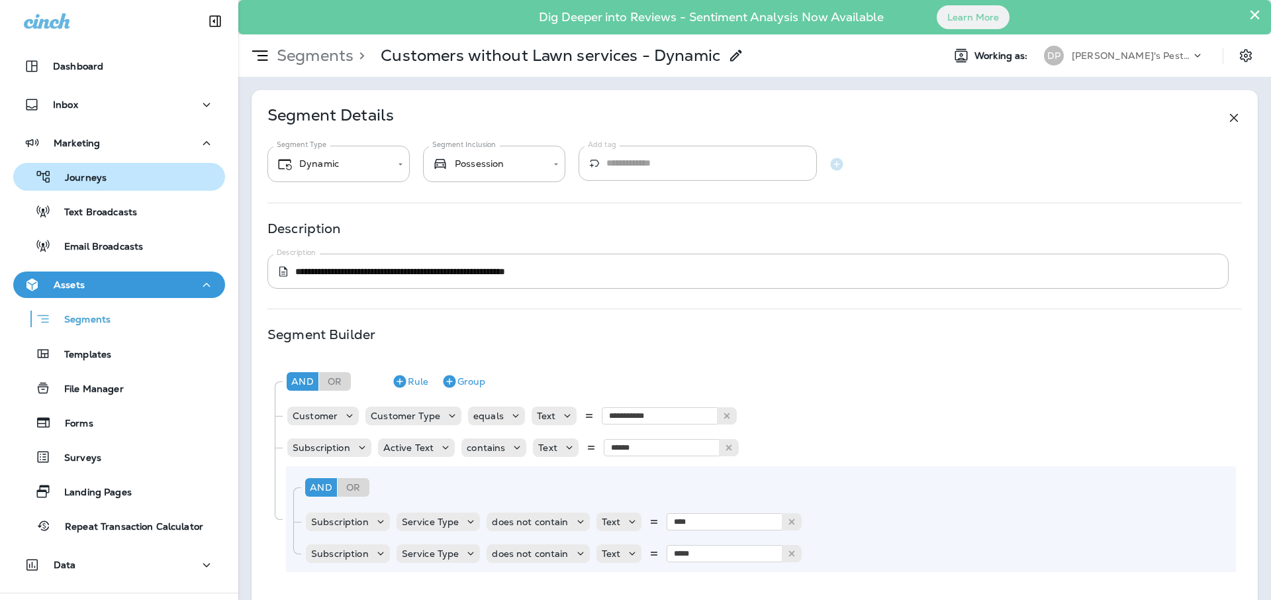
click at [116, 180] on div "Journeys" at bounding box center [119, 177] width 201 height 20
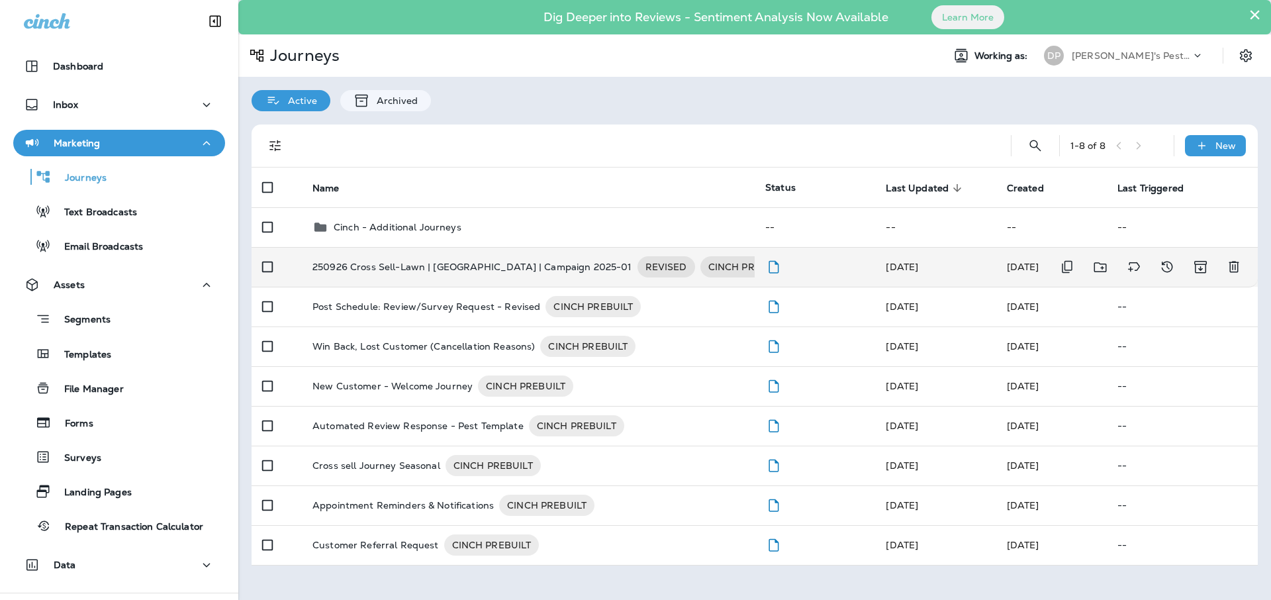
click at [388, 273] on p "250926 Cross Sell-Lawn | [GEOGRAPHIC_DATA] | Campaign 2025-01" at bounding box center [472, 266] width 320 height 21
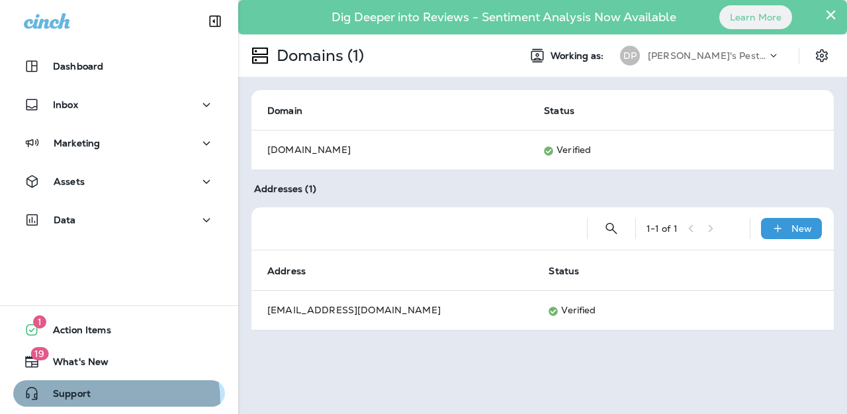
click at [82, 402] on span "Support" at bounding box center [65, 396] width 51 height 16
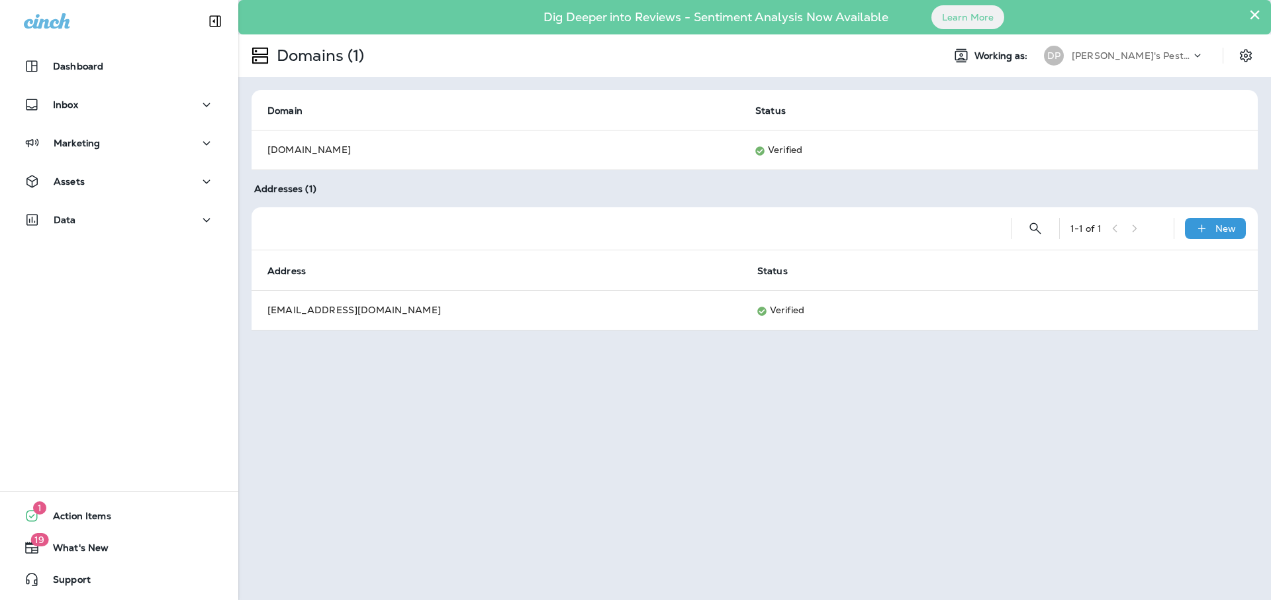
click at [179, 156] on div "Marketing" at bounding box center [119, 146] width 238 height 33
click at [189, 145] on div "Marketing" at bounding box center [119, 143] width 191 height 17
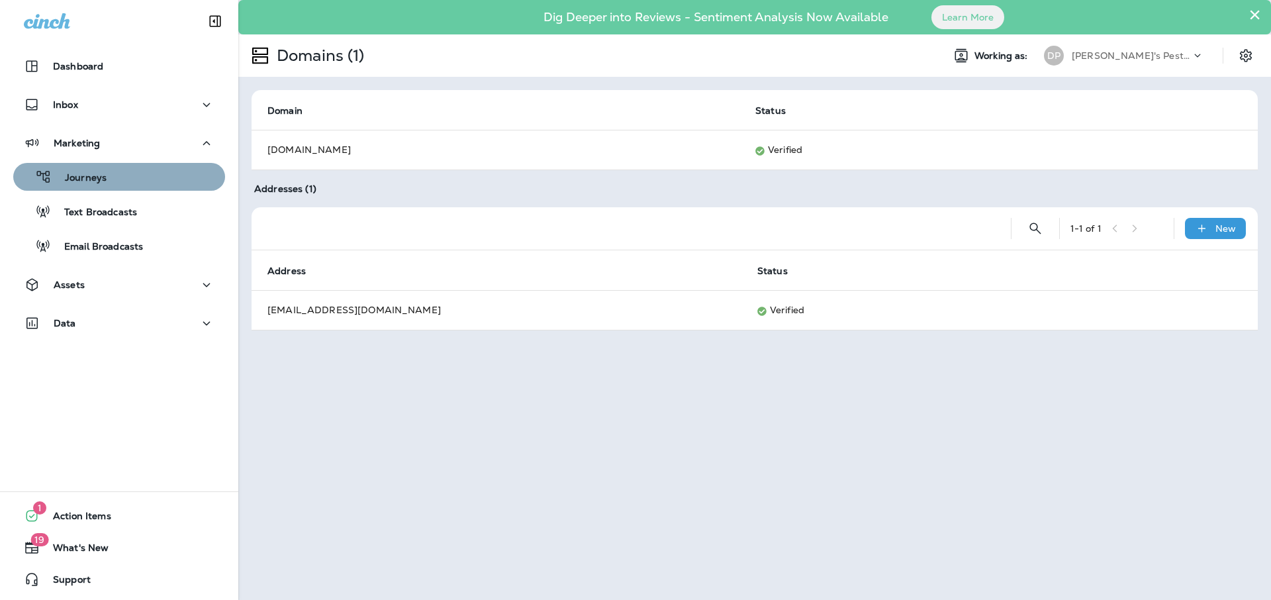
click at [174, 184] on div "Journeys" at bounding box center [119, 177] width 201 height 20
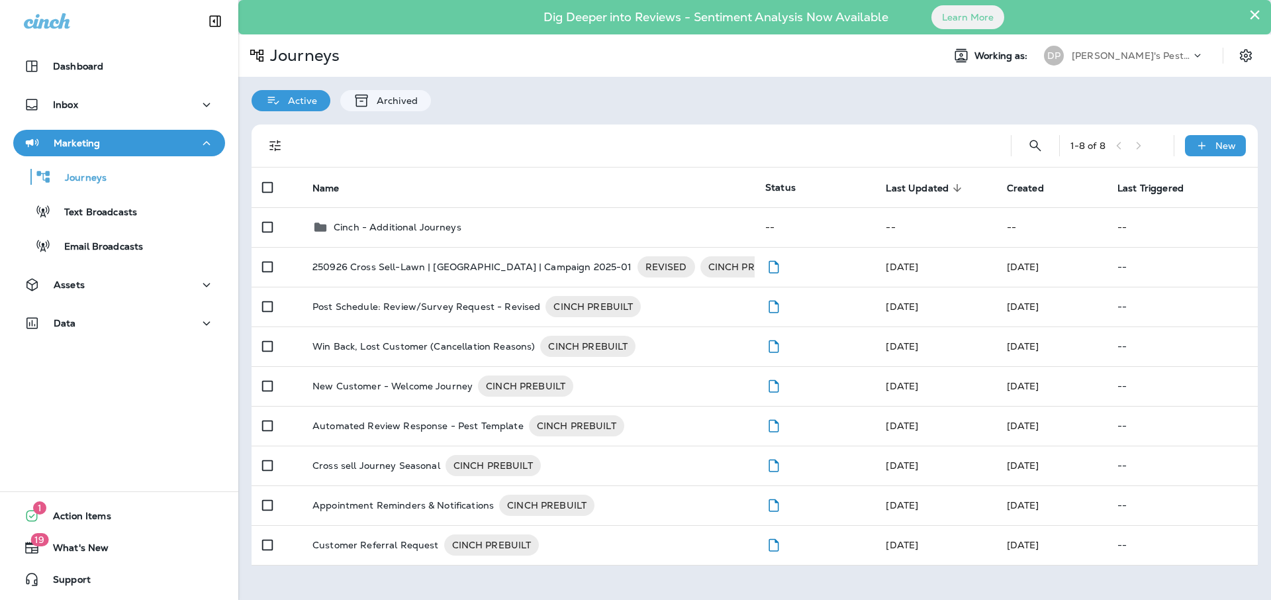
click at [203, 144] on icon "button" at bounding box center [206, 143] width 7 height 4
click at [200, 142] on icon "button" at bounding box center [207, 143] width 16 height 17
click at [175, 296] on button "Assets" at bounding box center [119, 284] width 212 height 26
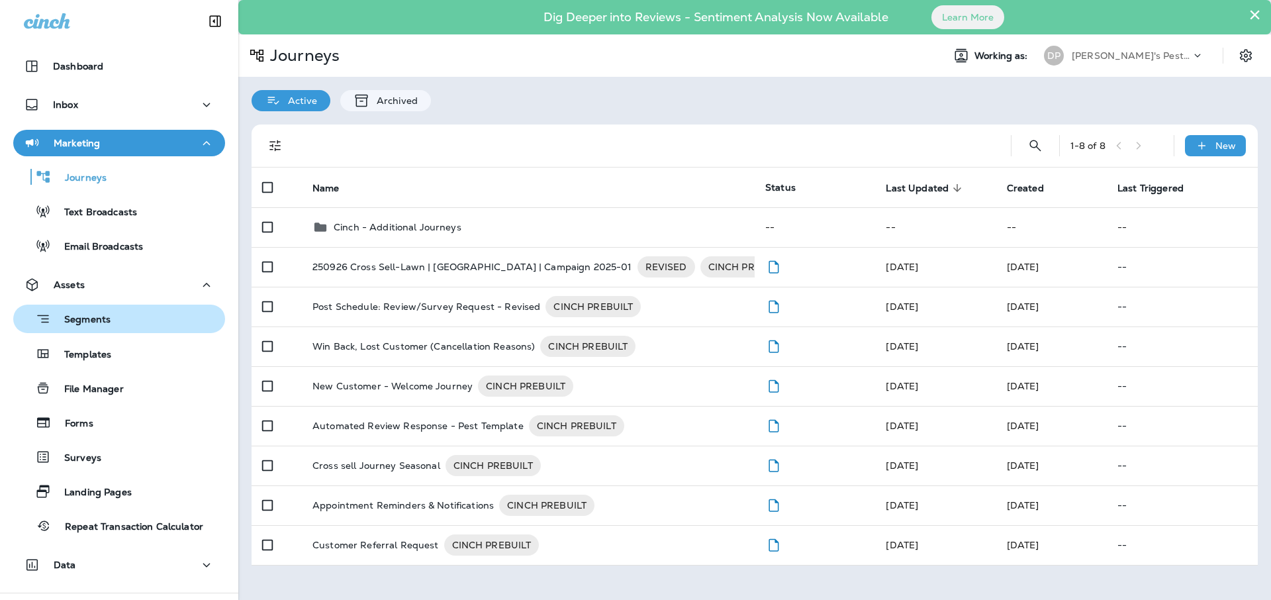
click at [167, 322] on div "Segments" at bounding box center [119, 318] width 201 height 21
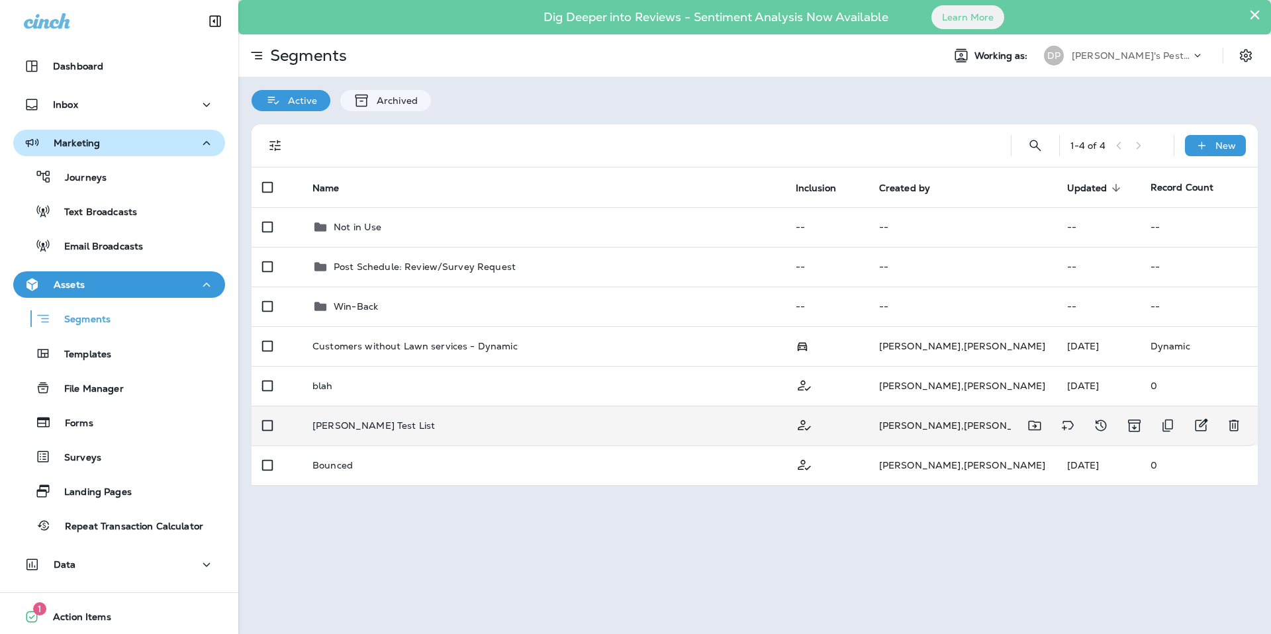
click at [345, 434] on td "Joyce Test List" at bounding box center [543, 426] width 483 height 40
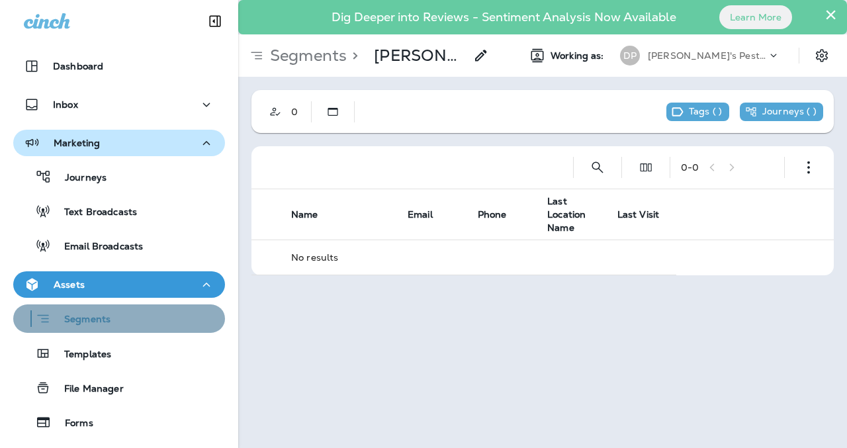
click at [120, 318] on div "Segments" at bounding box center [119, 318] width 201 height 21
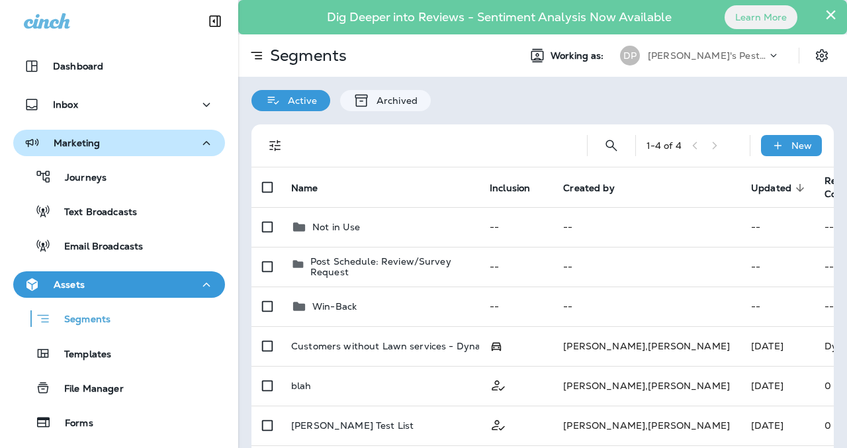
click at [134, 285] on div "Assets" at bounding box center [119, 285] width 191 height 17
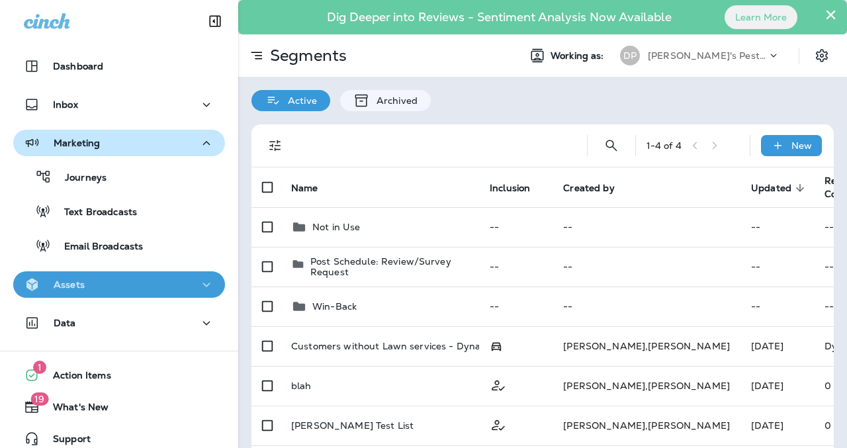
click at [131, 286] on div "Assets" at bounding box center [119, 285] width 191 height 17
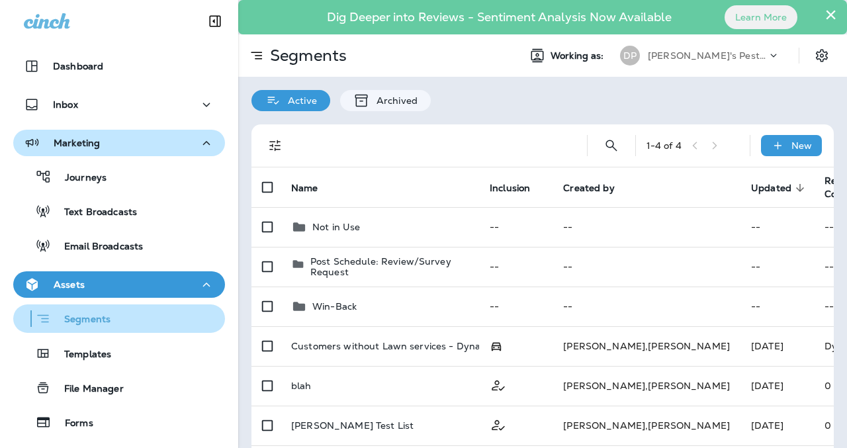
click at [140, 324] on div "Segments" at bounding box center [119, 318] width 201 height 21
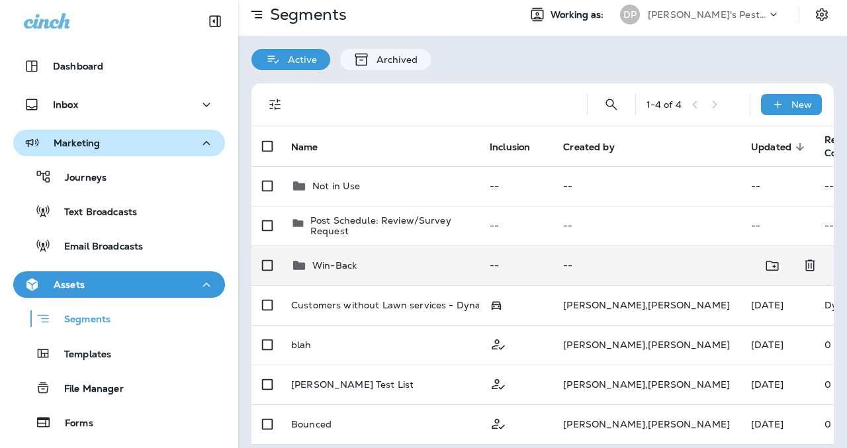
scroll to position [50, 0]
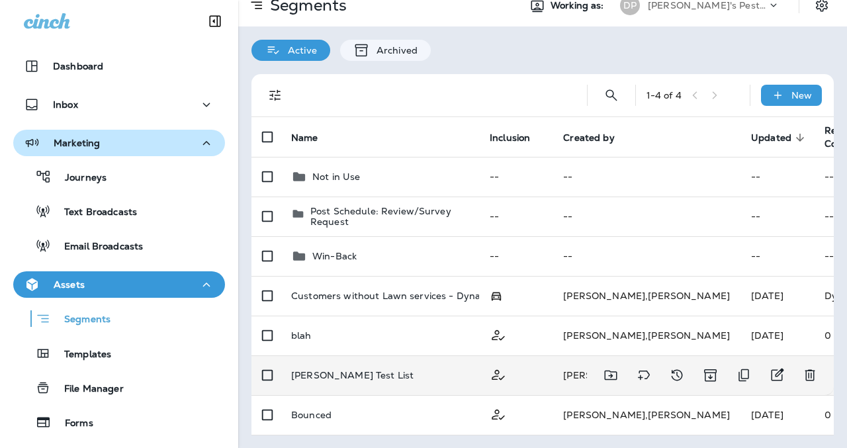
click at [393, 373] on div "Joyce Test List" at bounding box center [379, 375] width 177 height 11
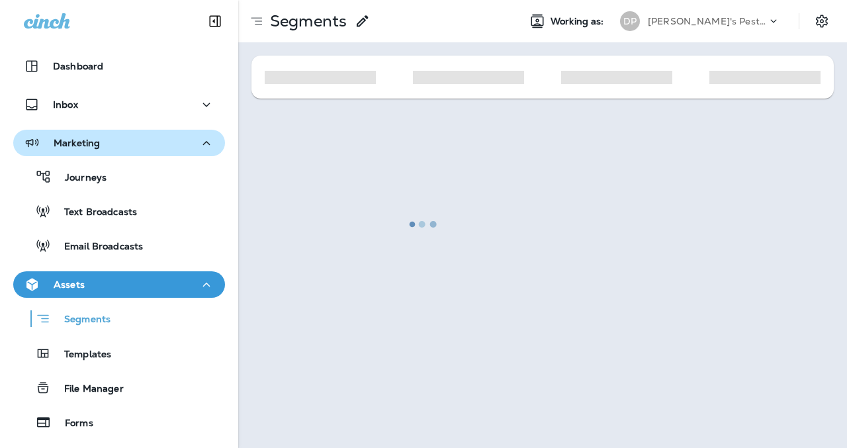
click at [393, 373] on div at bounding box center [423, 223] width 844 height 445
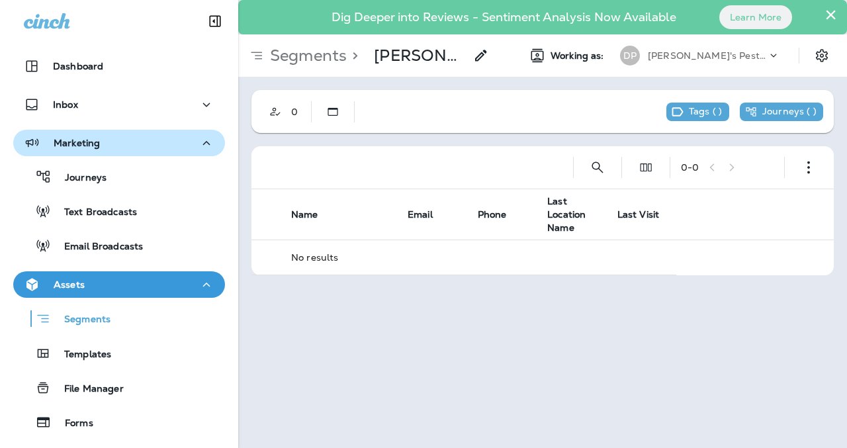
click at [481, 52] on icon at bounding box center [481, 56] width 16 height 16
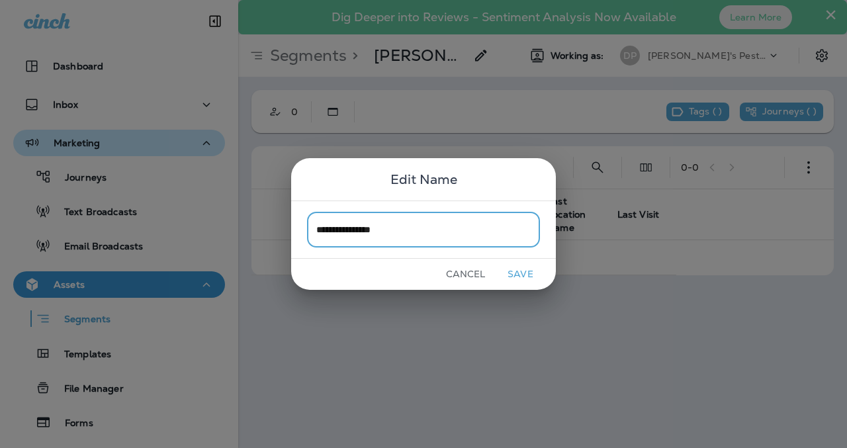
type input "**********"
click at [521, 275] on button "Save" at bounding box center [521, 274] width 50 height 21
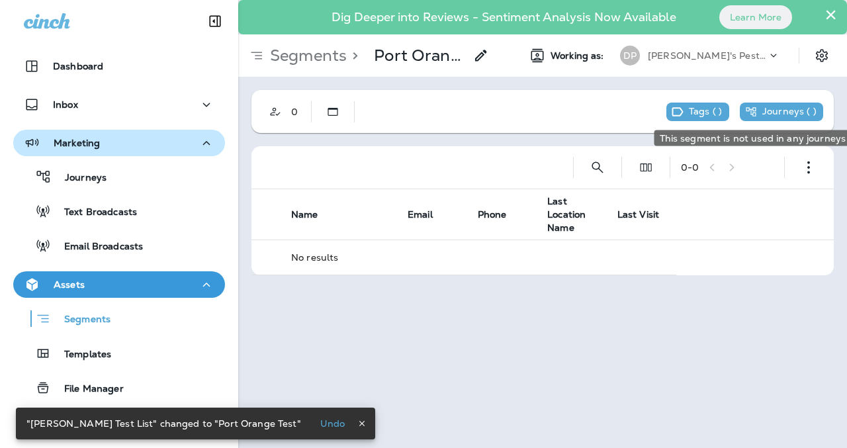
click at [754, 116] on icon "This segment is not used in any journeys" at bounding box center [751, 112] width 12 height 12
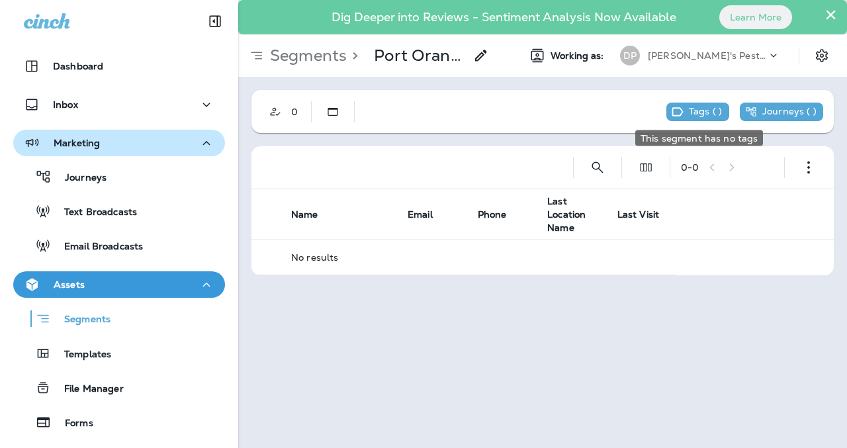
click at [715, 111] on p "Tags ( )" at bounding box center [705, 112] width 33 height 12
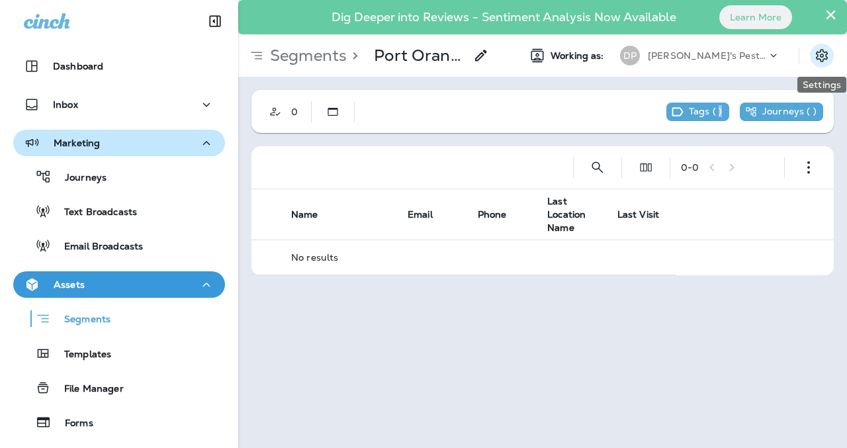
click at [821, 64] on button "Settings" at bounding box center [822, 56] width 24 height 24
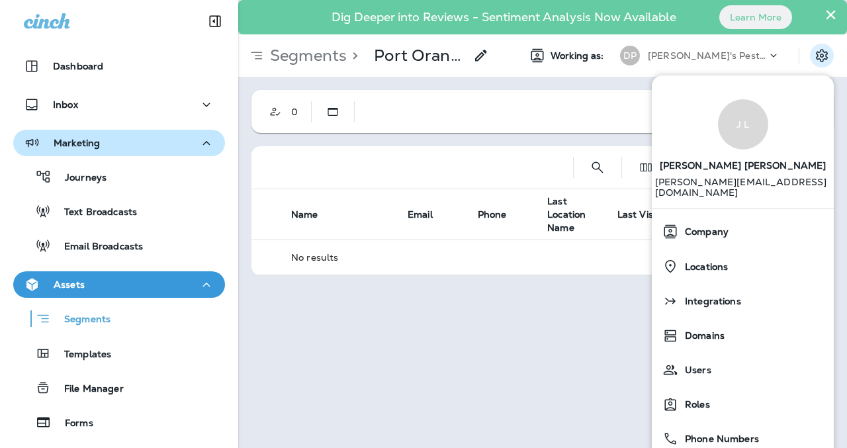
click at [508, 67] on div "Working as: DP Dave's Pest Control" at bounding box center [677, 55] width 339 height 26
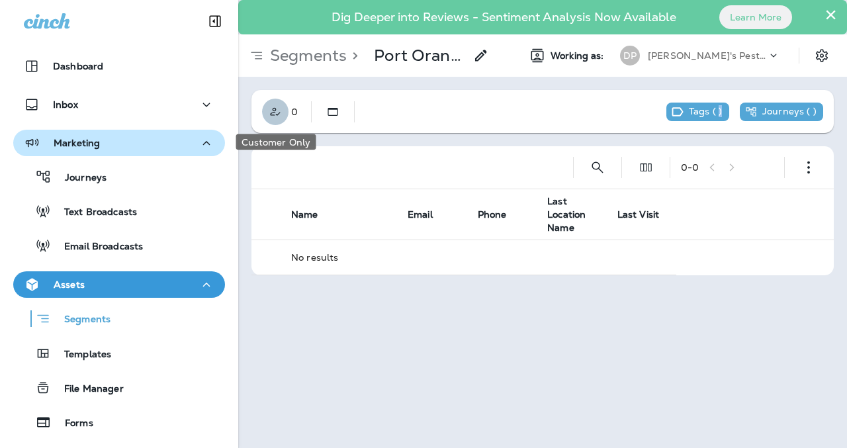
click at [277, 112] on icon "Customer Only" at bounding box center [275, 111] width 13 height 13
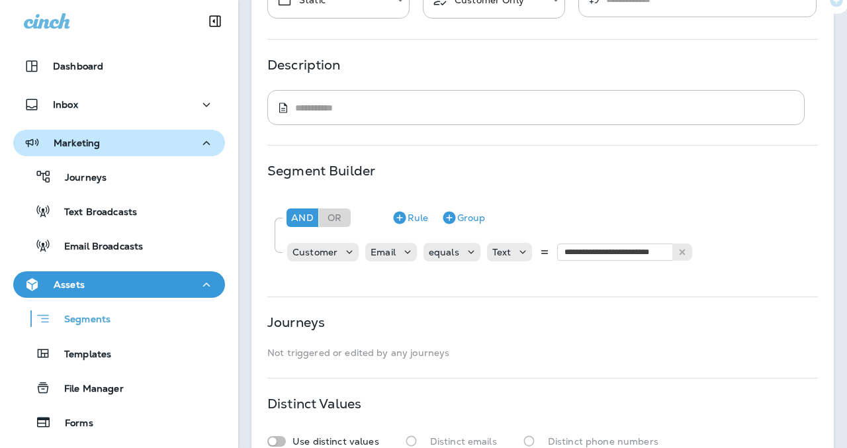
scroll to position [183, 0]
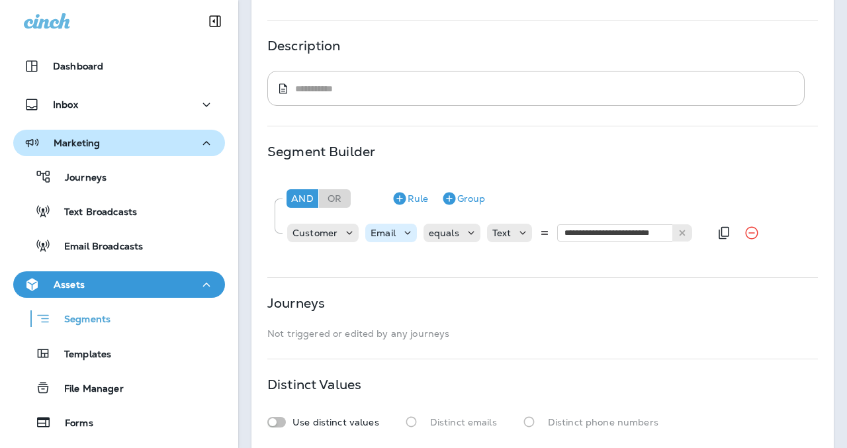
click at [387, 229] on p "Email" at bounding box center [383, 233] width 25 height 11
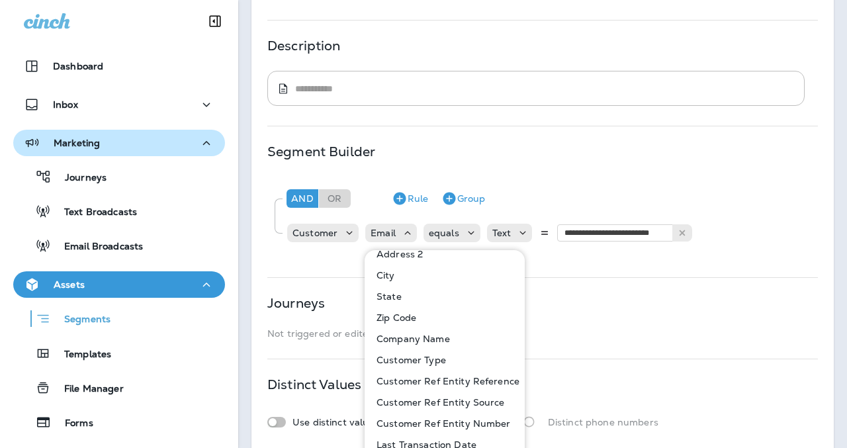
scroll to position [123, 0]
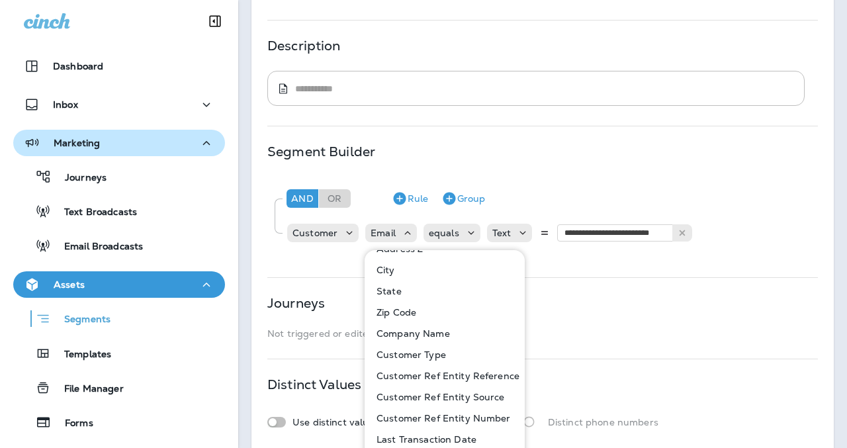
click at [423, 359] on p "Customer Type" at bounding box center [408, 354] width 75 height 11
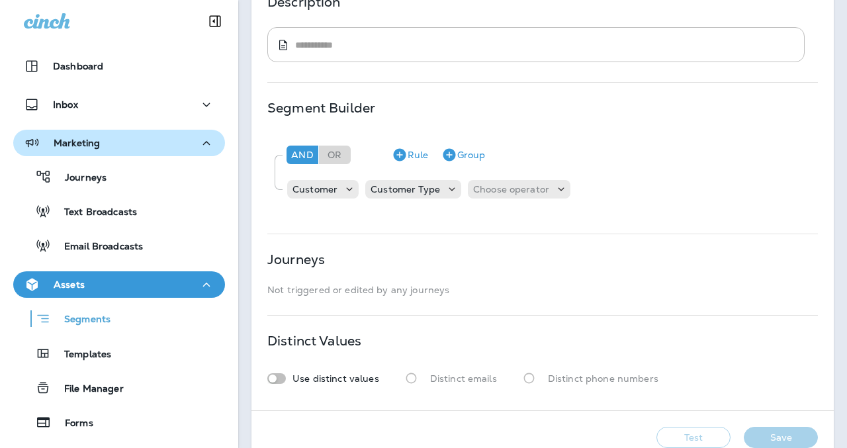
scroll to position [265, 0]
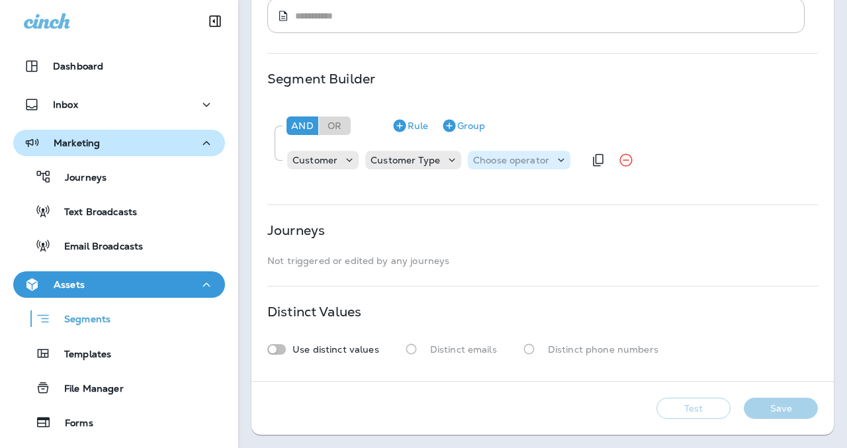
click at [535, 155] on p "Choose operator" at bounding box center [511, 160] width 76 height 11
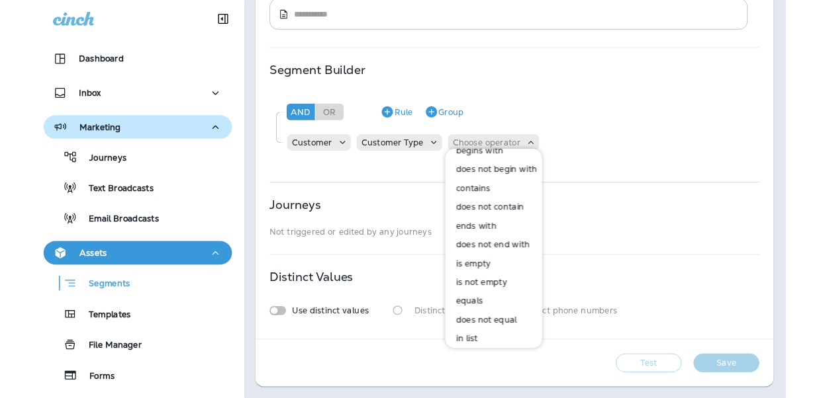
scroll to position [15, 0]
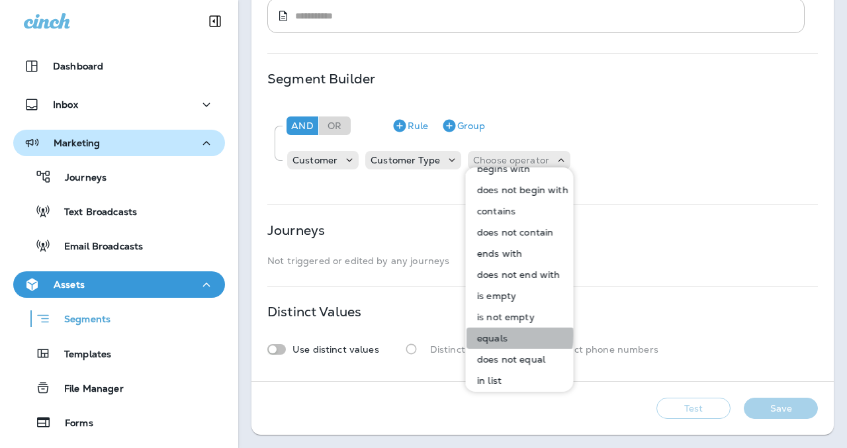
click at [496, 334] on p "equals" at bounding box center [490, 338] width 36 height 11
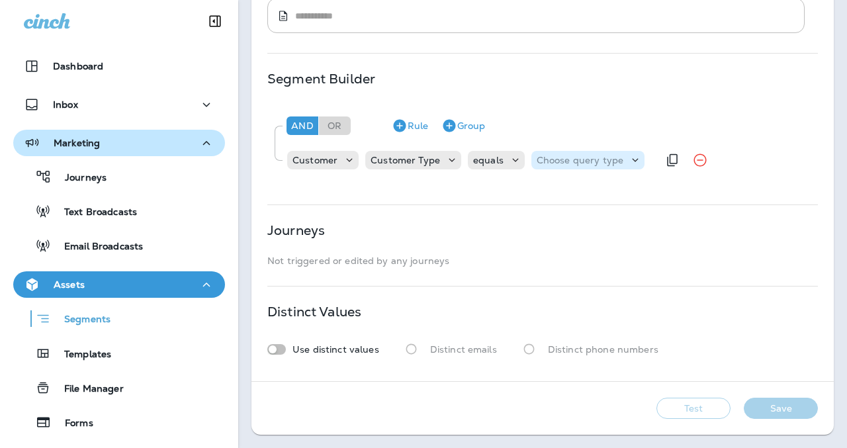
click at [578, 157] on div "Choose query type" at bounding box center [587, 160] width 113 height 19
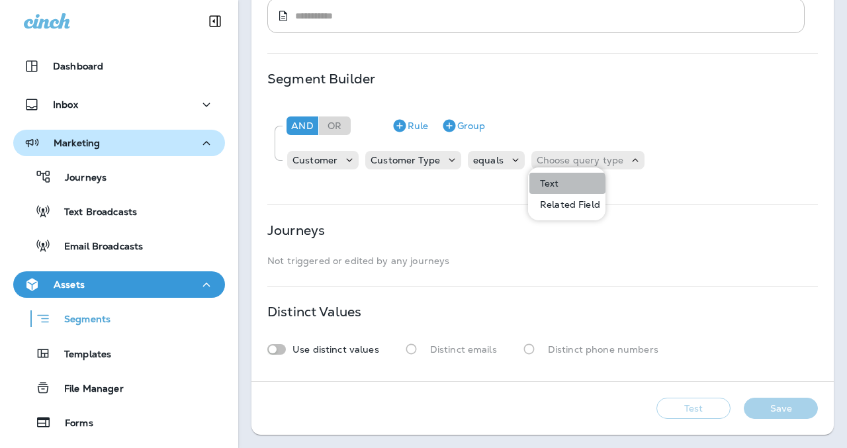
click at [573, 177] on button "Text" at bounding box center [567, 183] width 76 height 21
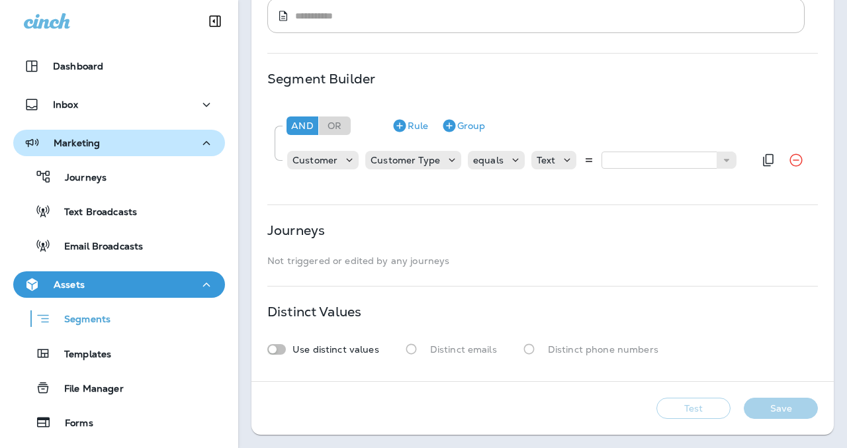
click at [635, 151] on div "Text Residential Commercial Friends and Family" at bounding box center [636, 160] width 210 height 19
click at [639, 152] on input "text" at bounding box center [668, 160] width 132 height 17
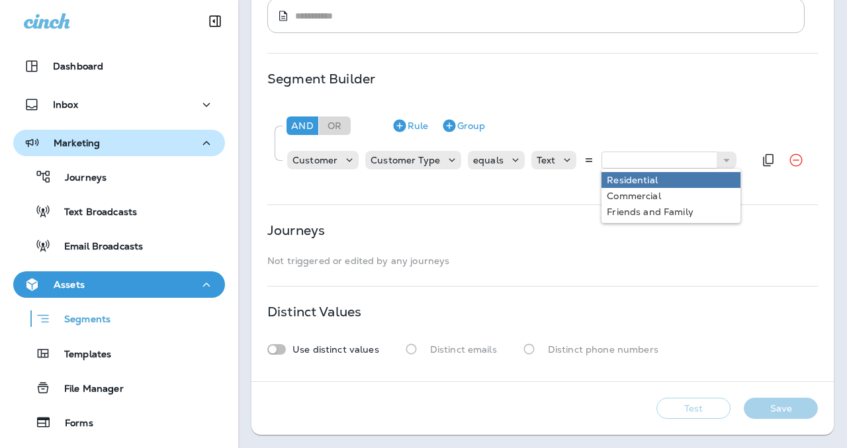
type input "**********"
click at [650, 169] on div "**********" at bounding box center [542, 144] width 551 height 81
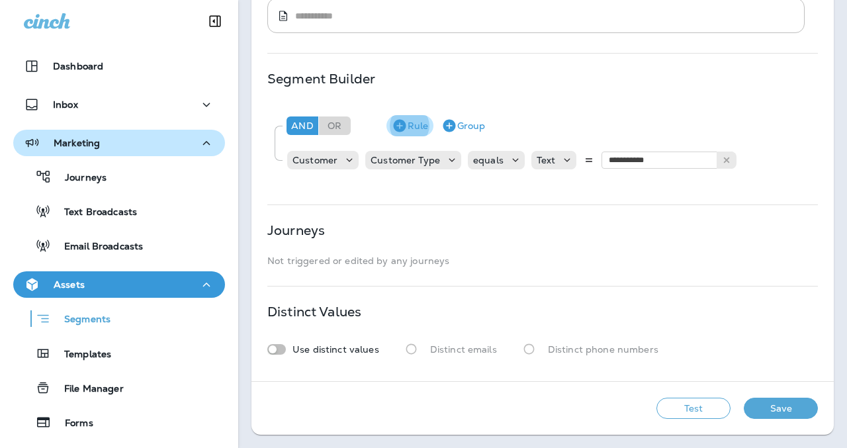
click at [424, 122] on button "Rule" at bounding box center [409, 125] width 47 height 21
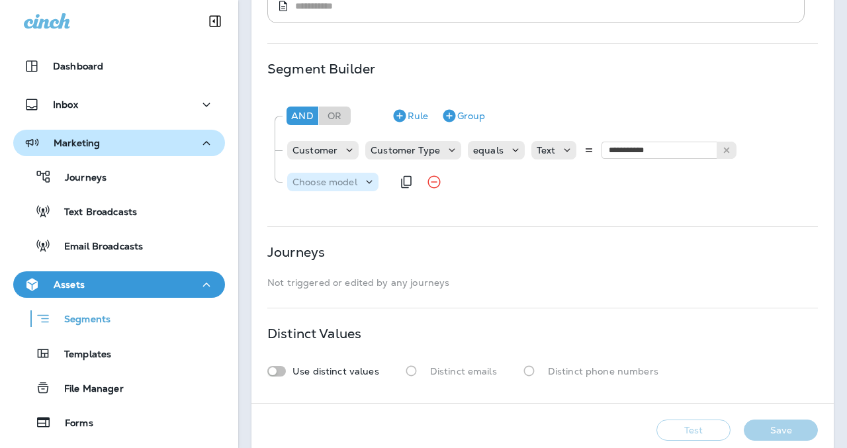
click at [341, 179] on p "Choose model" at bounding box center [324, 182] width 65 height 11
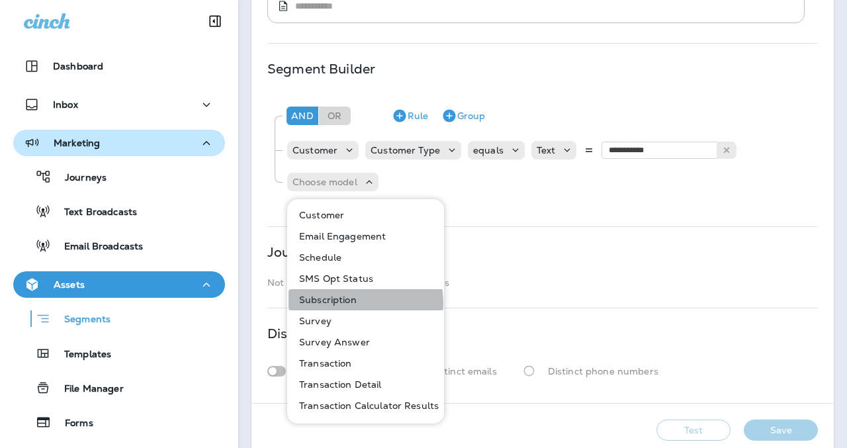
click at [336, 303] on p "Subscription" at bounding box center [325, 299] width 63 height 11
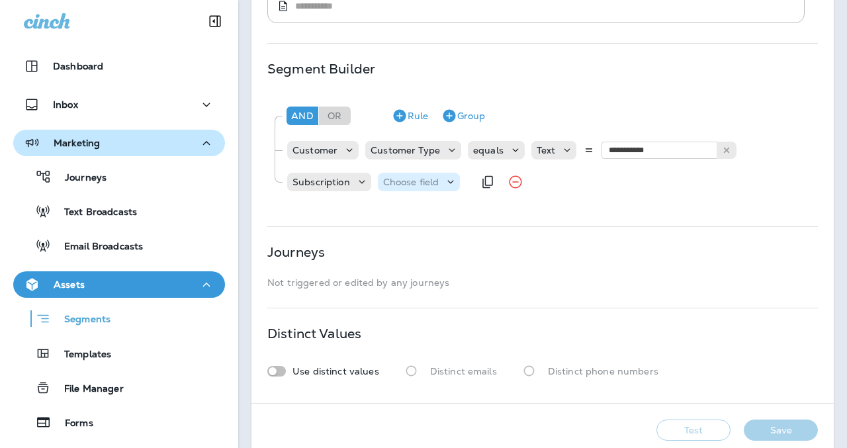
click at [415, 183] on p "Choose field" at bounding box center [411, 182] width 56 height 11
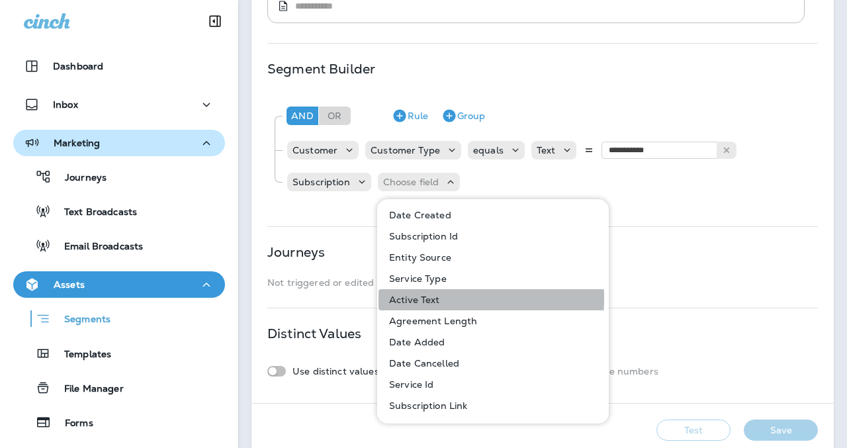
click at [425, 298] on p "Active Text" at bounding box center [412, 299] width 56 height 11
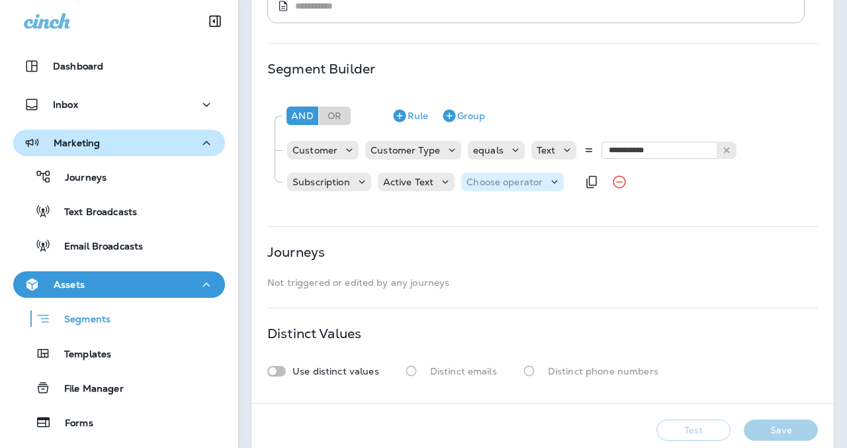
click at [485, 185] on p "Choose operator" at bounding box center [505, 182] width 76 height 11
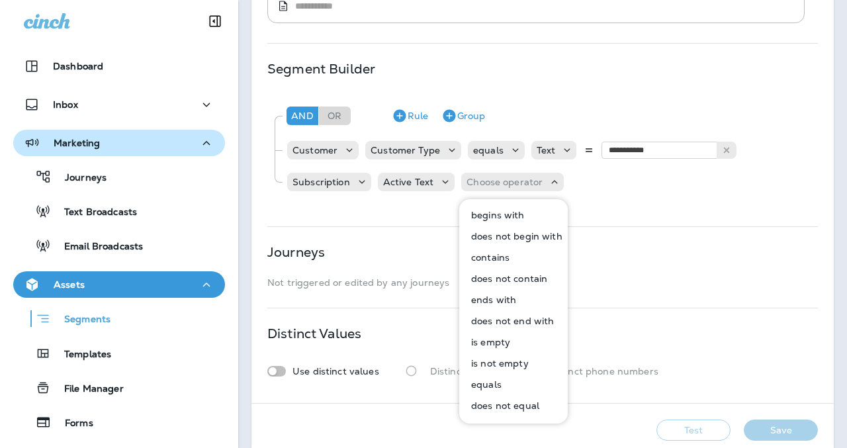
click at [501, 254] on p "contains" at bounding box center [488, 257] width 44 height 11
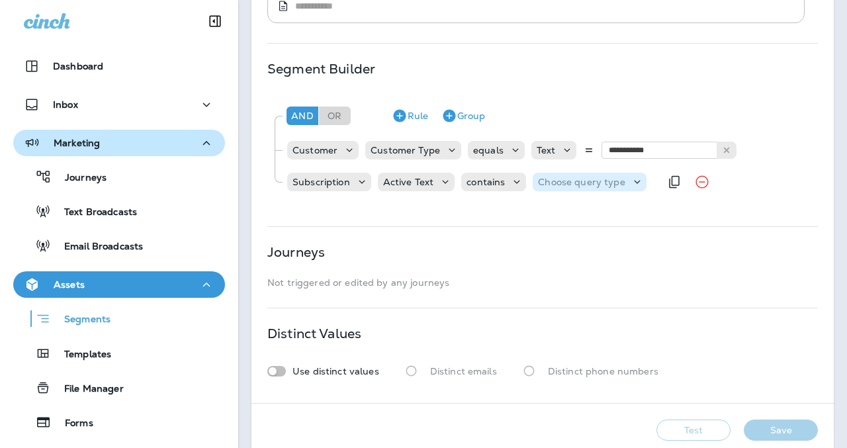
click at [556, 181] on p "Choose query type" at bounding box center [581, 182] width 87 height 11
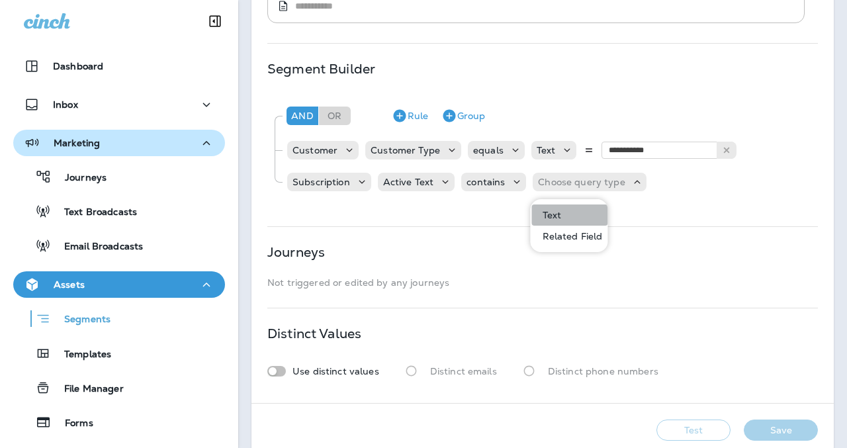
click at [549, 222] on button "Text" at bounding box center [570, 214] width 76 height 21
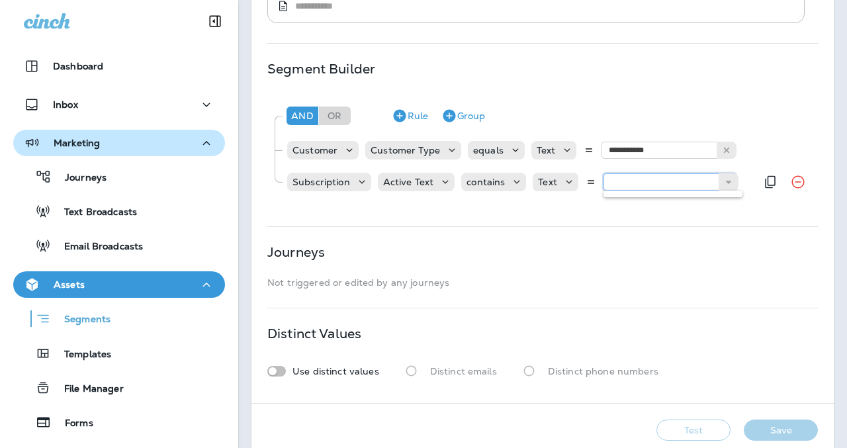
click at [656, 184] on input "text" at bounding box center [669, 181] width 132 height 17
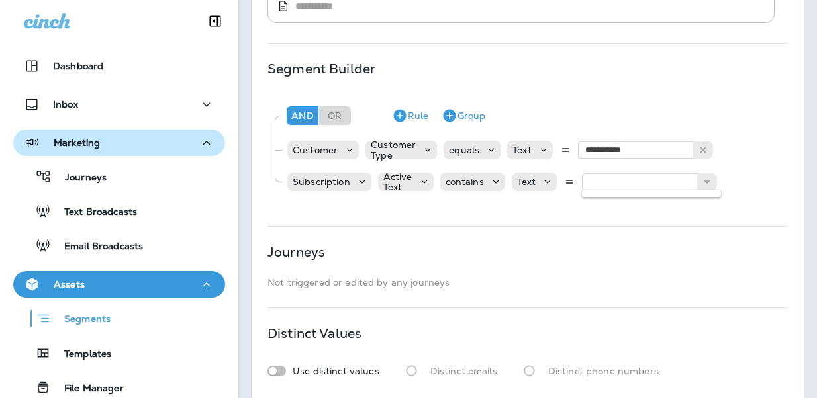
click at [440, 236] on div "**********" at bounding box center [527, 114] width 552 height 578
click at [622, 173] on input "text" at bounding box center [648, 181] width 132 height 17
type input "*******"
click at [770, 189] on icon "Remove Rule" at bounding box center [776, 182] width 16 height 16
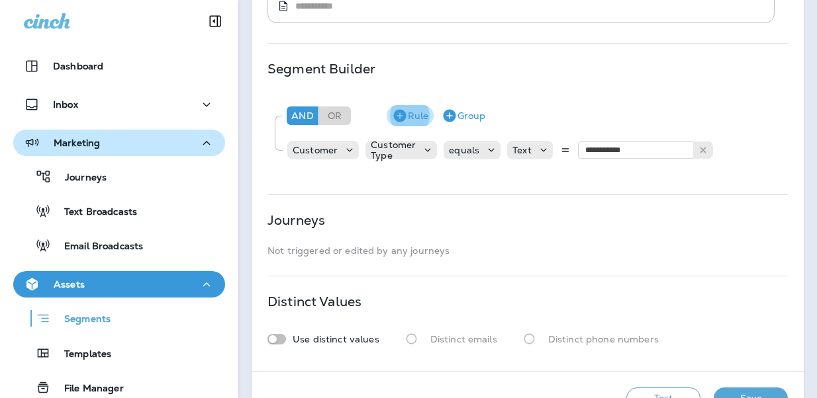
click at [418, 112] on button "Rule" at bounding box center [409, 115] width 47 height 21
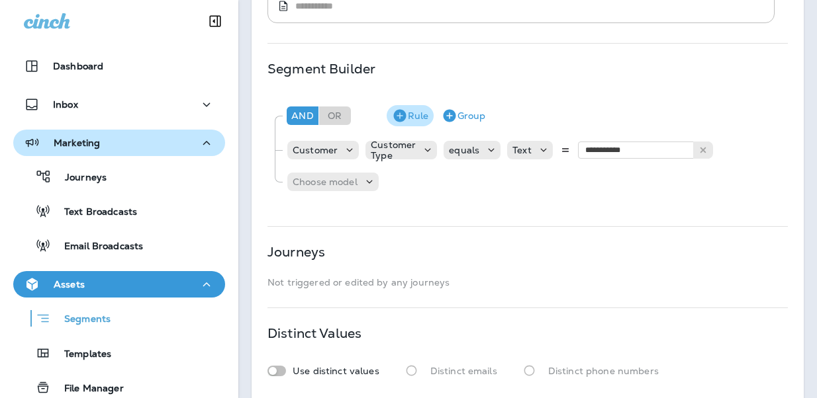
click at [429, 111] on button "Rule" at bounding box center [409, 115] width 47 height 21
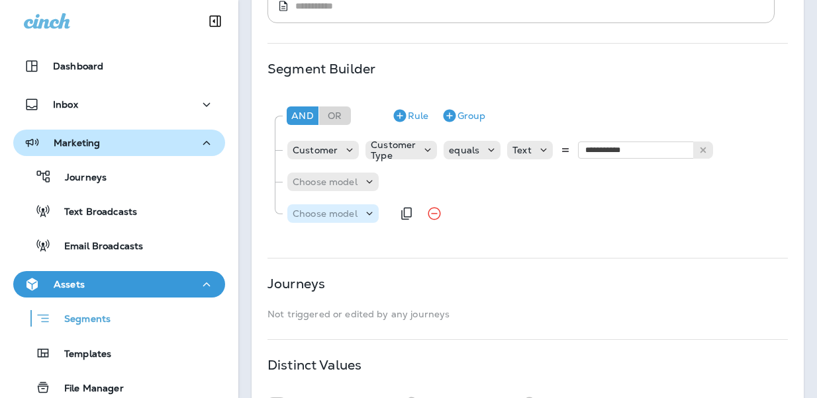
click at [360, 207] on div "Choose model" at bounding box center [332, 213] width 91 height 13
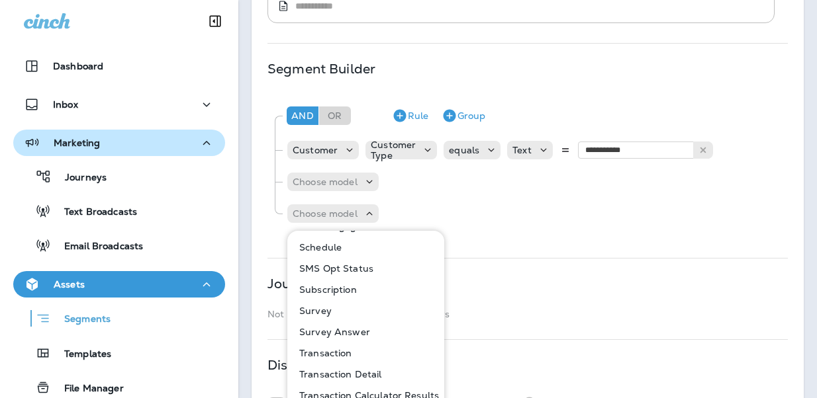
scroll to position [42, 0]
click at [342, 286] on p "Subscription" at bounding box center [325, 290] width 63 height 11
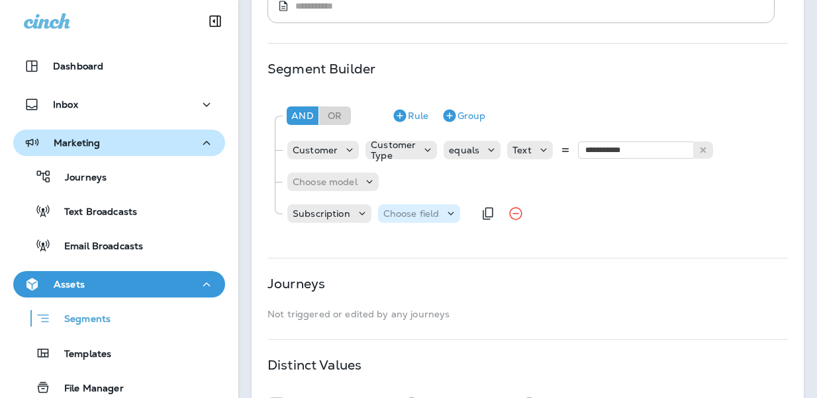
click at [444, 210] on icon at bounding box center [450, 213] width 13 height 13
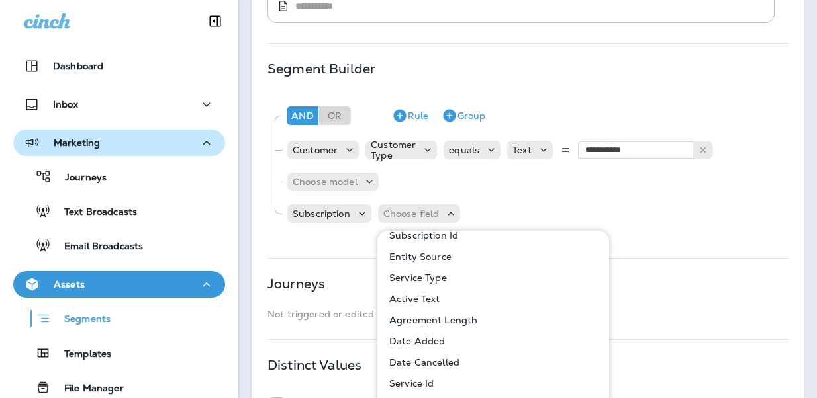
scroll to position [51, 0]
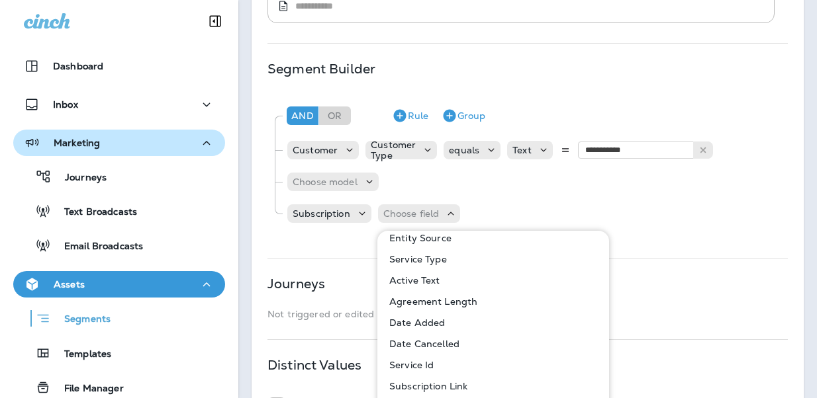
click at [424, 260] on p "Service Type" at bounding box center [415, 259] width 63 height 11
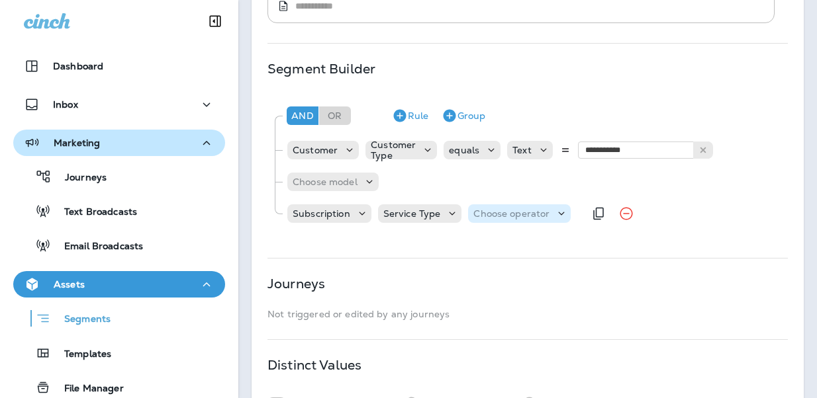
click at [478, 212] on p "Choose operator" at bounding box center [511, 213] width 76 height 11
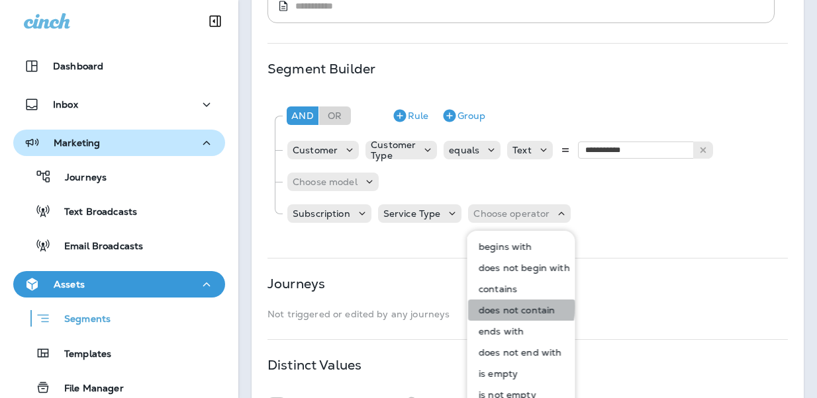
click at [505, 307] on p "does not contain" at bounding box center [513, 310] width 81 height 11
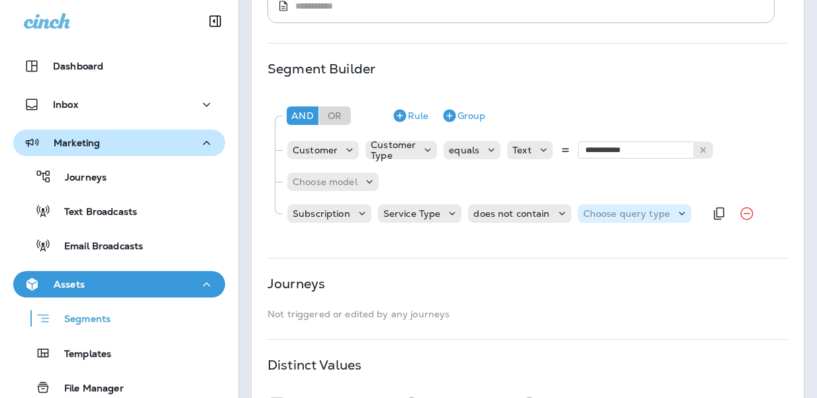
click at [578, 214] on div "Choose query type" at bounding box center [626, 213] width 97 height 11
click at [602, 242] on p "Text" at bounding box center [593, 247] width 24 height 11
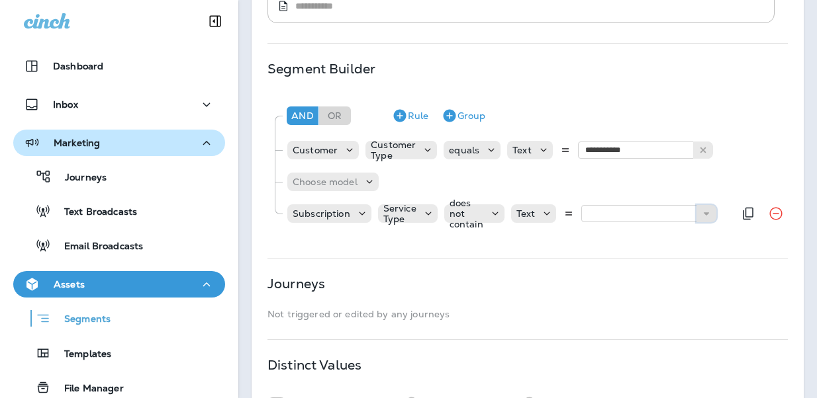
click at [702, 207] on button at bounding box center [706, 213] width 20 height 17
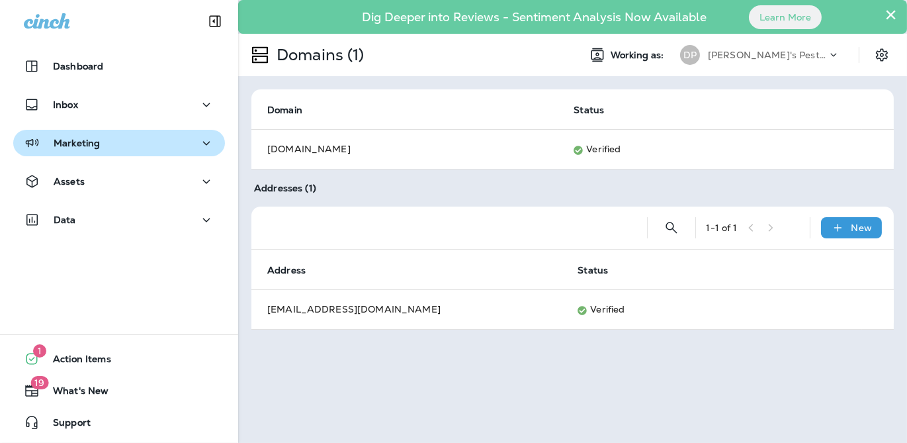
click at [58, 141] on p "Marketing" at bounding box center [77, 143] width 46 height 11
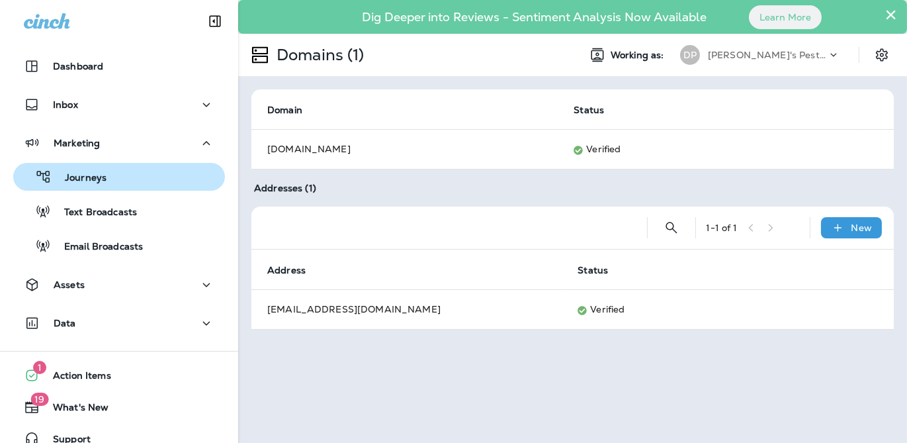
click at [115, 174] on div "Journeys" at bounding box center [119, 177] width 201 height 20
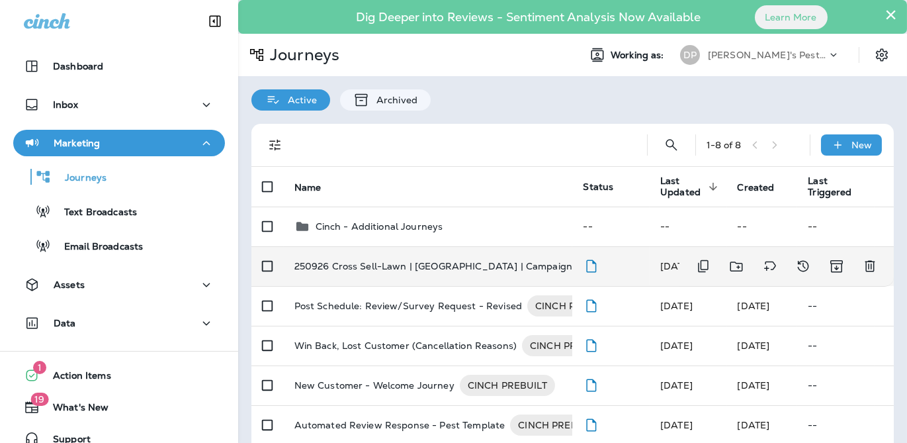
click at [366, 265] on p "250926 Cross Sell-Lawn | [GEOGRAPHIC_DATA] | Campaign 2025-01" at bounding box center [454, 265] width 320 height 21
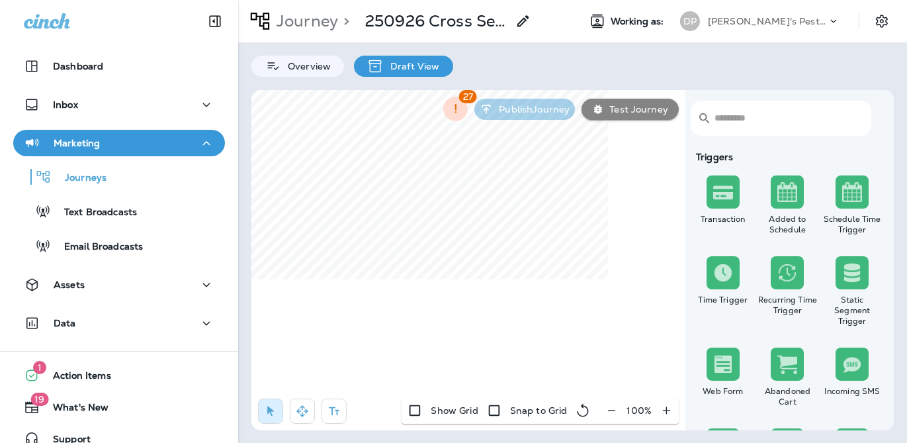
scroll to position [16, 0]
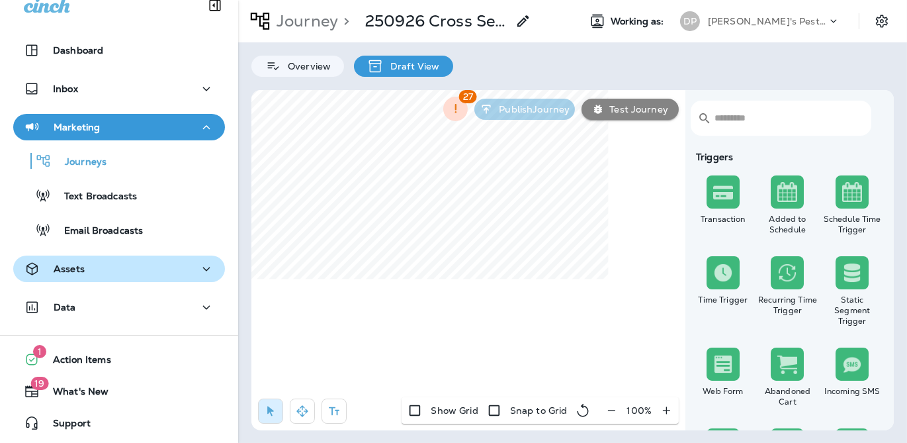
click at [104, 265] on div "Assets" at bounding box center [119, 269] width 191 height 17
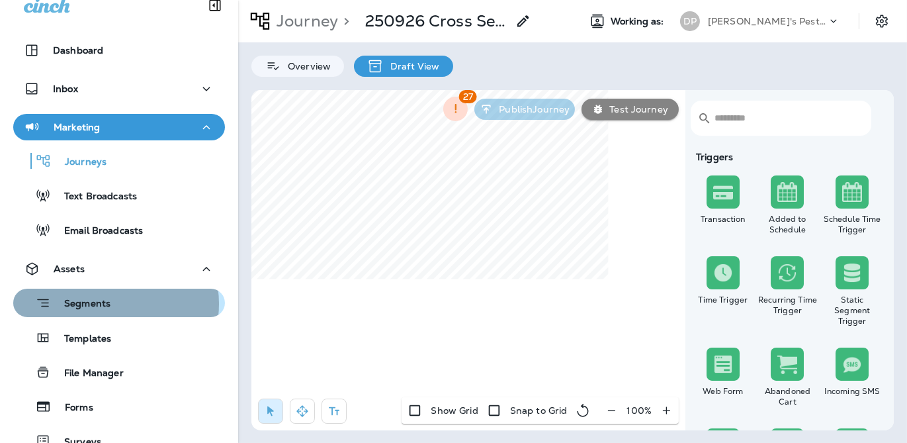
click at [104, 303] on p "Segments" at bounding box center [81, 304] width 60 height 13
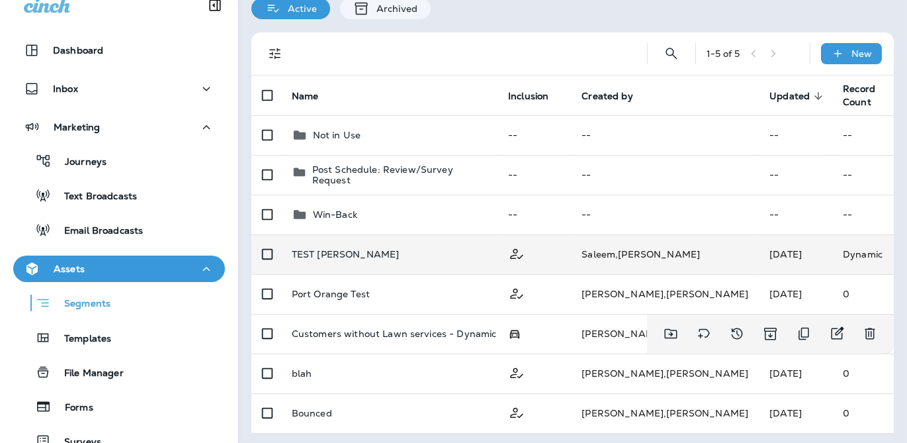
scroll to position [94, 0]
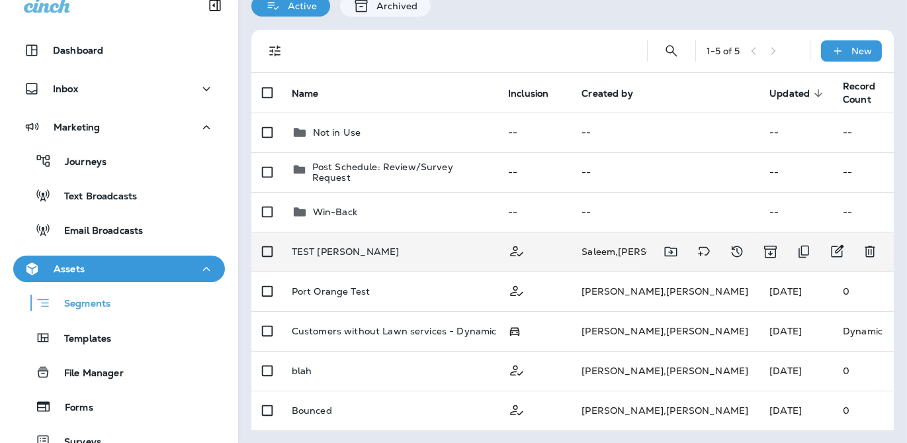
click at [435, 254] on div "TEST [PERSON_NAME]" at bounding box center [389, 251] width 195 height 11
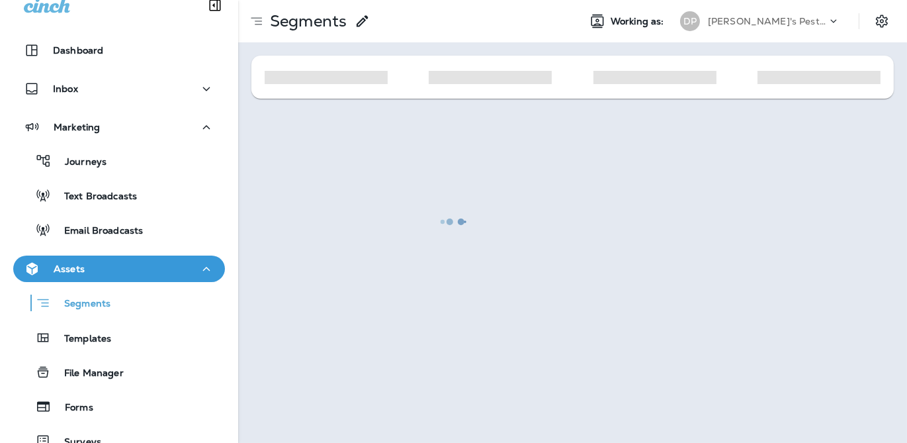
click at [435, 254] on div at bounding box center [453, 221] width 905 height 440
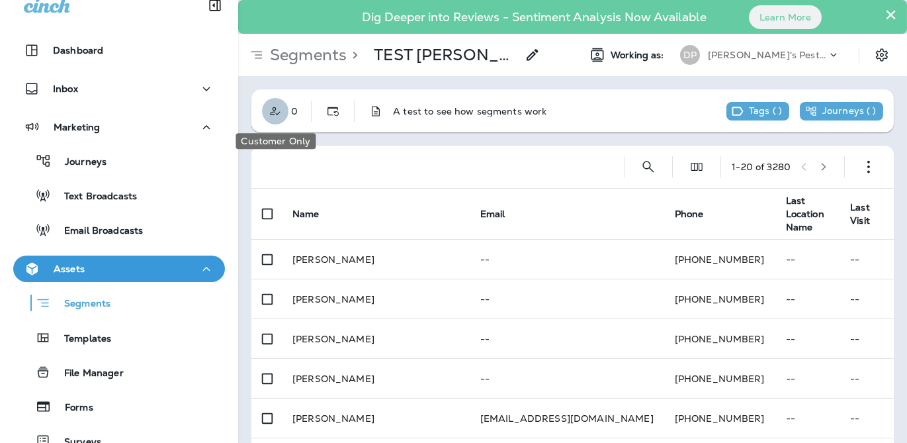
click at [271, 110] on icon "Customer Only" at bounding box center [275, 111] width 13 height 13
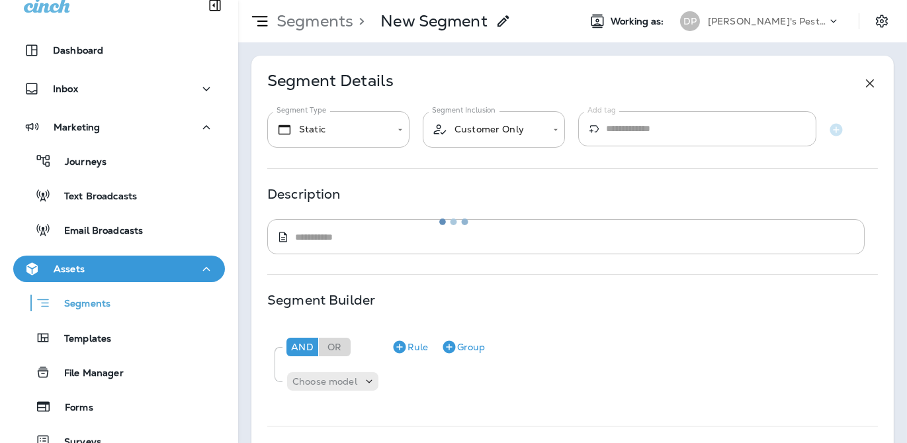
type input "*******"
type textarea "**********"
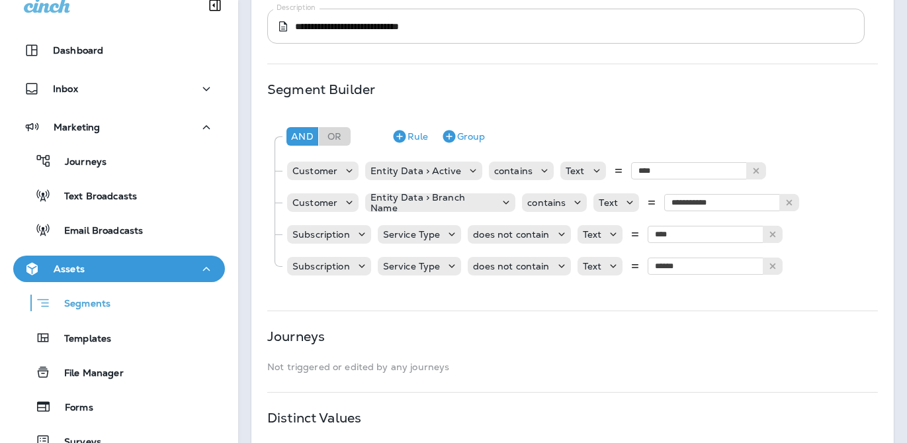
scroll to position [354, 0]
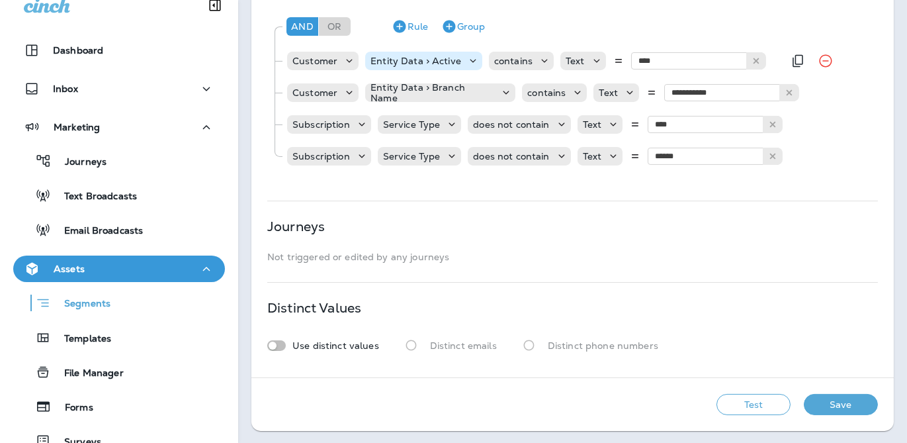
click at [467, 54] on icon at bounding box center [473, 60] width 13 height 13
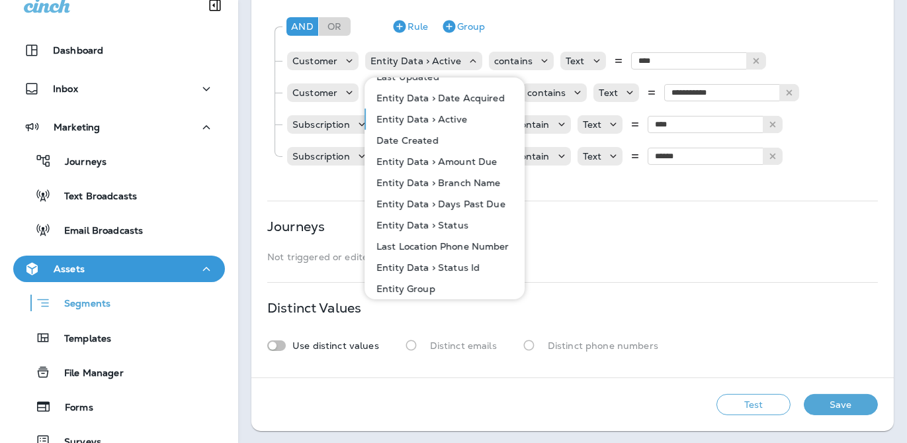
scroll to position [742, 0]
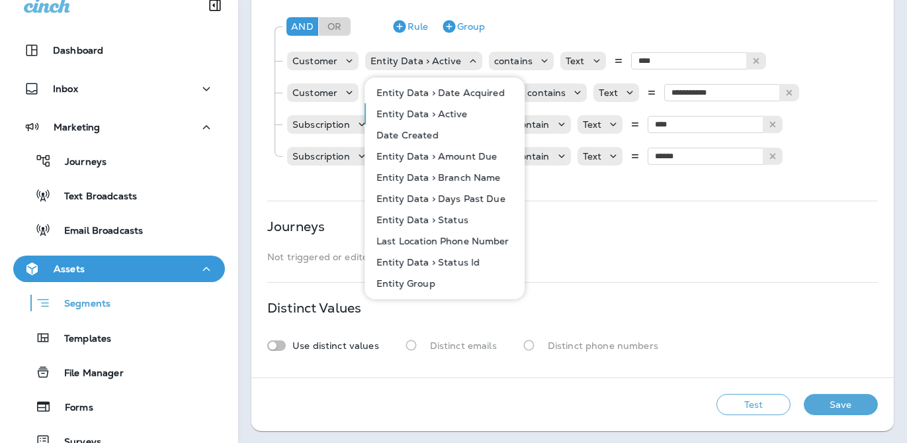
click at [629, 251] on p "Not triggered or edited by any journeys" at bounding box center [572, 256] width 611 height 11
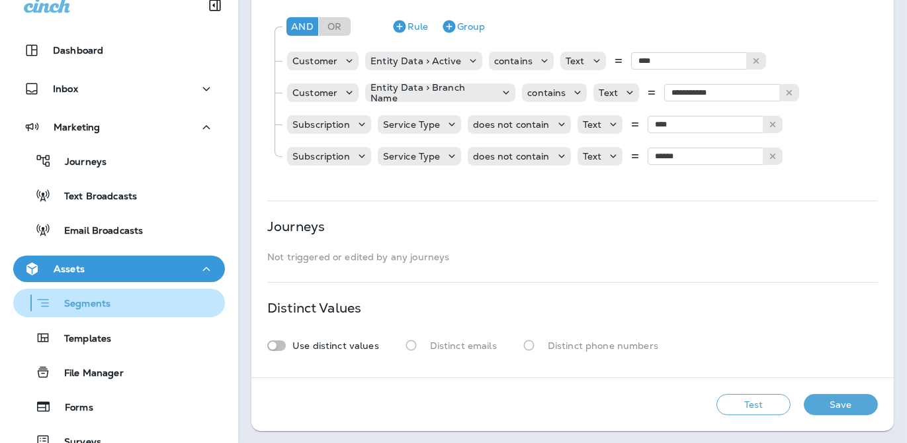
click at [71, 308] on p "Segments" at bounding box center [81, 304] width 60 height 13
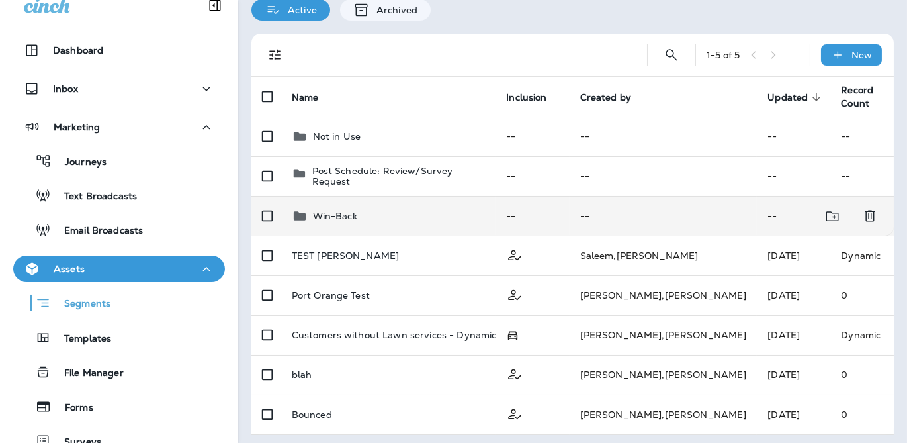
scroll to position [94, 0]
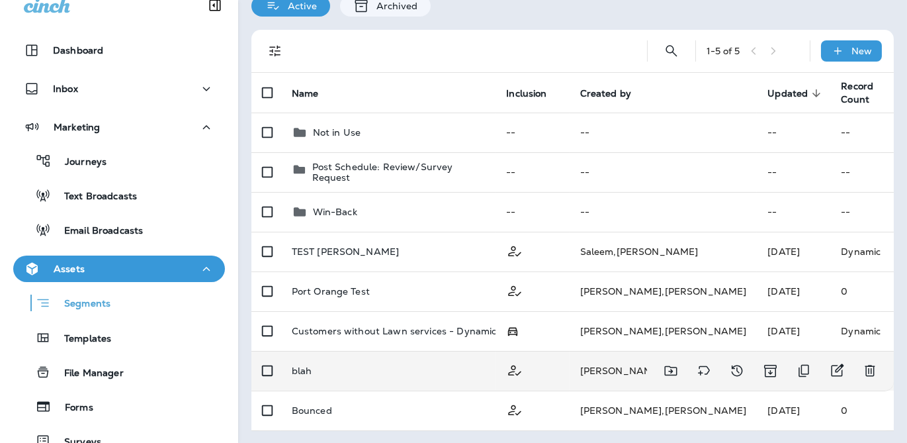
click at [354, 377] on td "blah" at bounding box center [388, 371] width 215 height 40
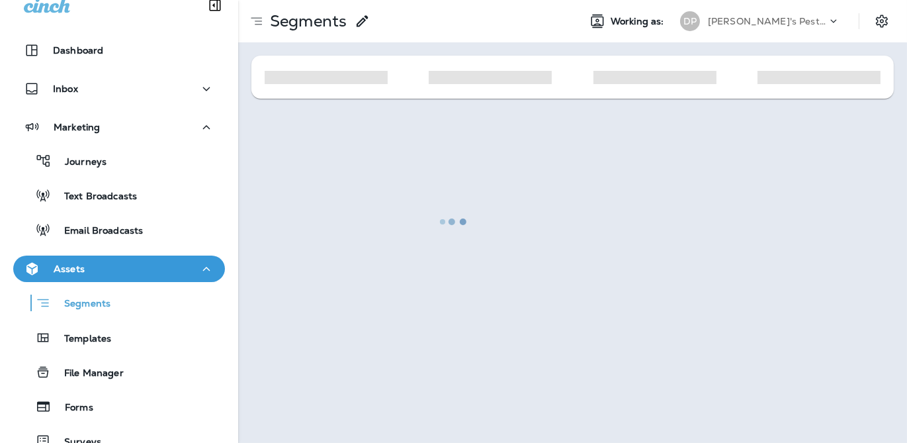
click at [354, 377] on div at bounding box center [453, 221] width 905 height 440
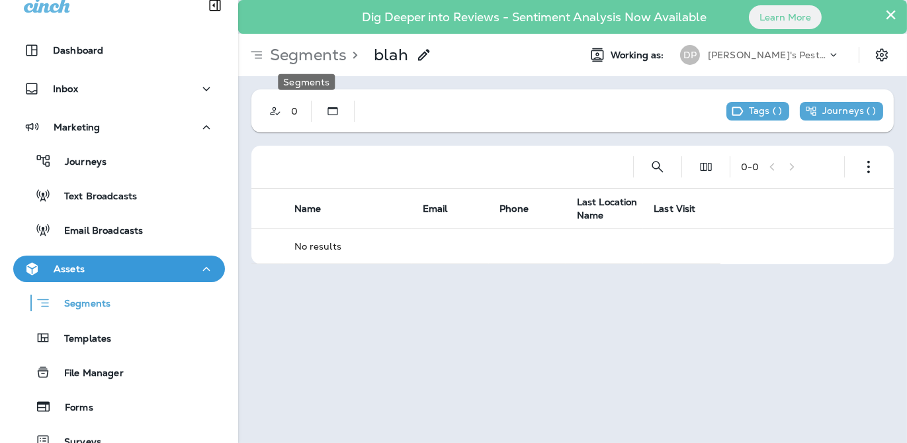
click at [337, 64] on p "Segments" at bounding box center [306, 55] width 82 height 20
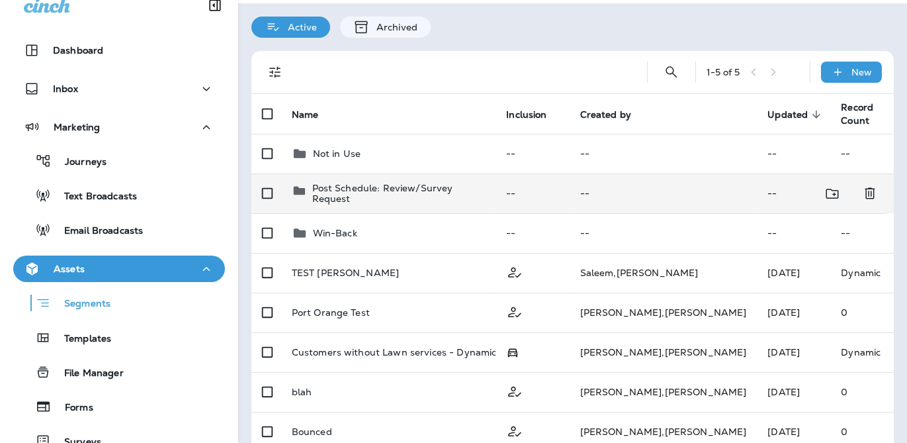
scroll to position [94, 0]
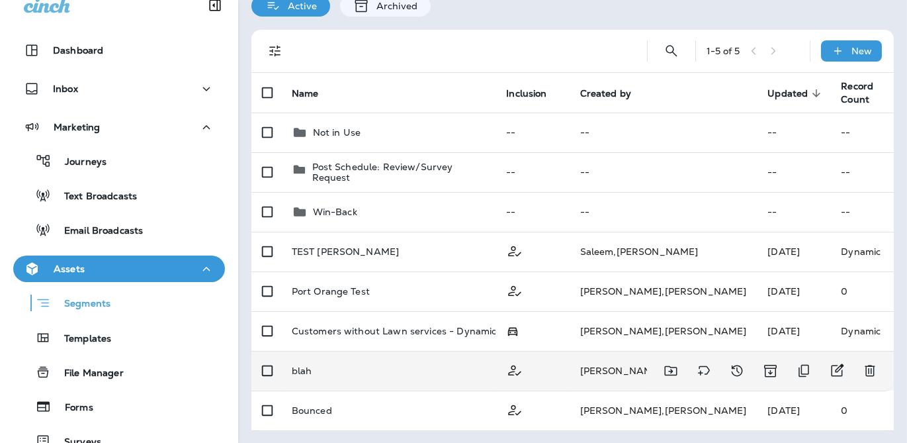
click at [349, 377] on td "blah" at bounding box center [388, 371] width 215 height 40
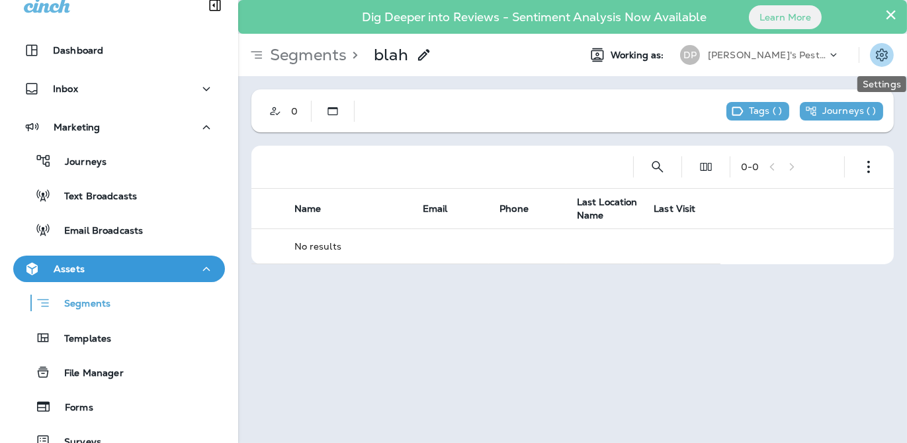
click at [881, 60] on icon "Settings" at bounding box center [882, 55] width 16 height 16
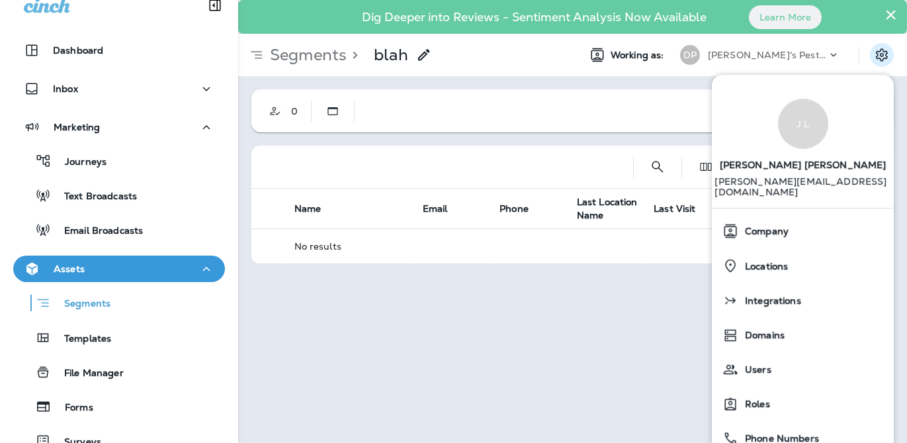
click at [500, 281] on div "× Dig Deeper into Reviews - Sentiment Analysis Now Available Learn More Segment…" at bounding box center [572, 221] width 669 height 443
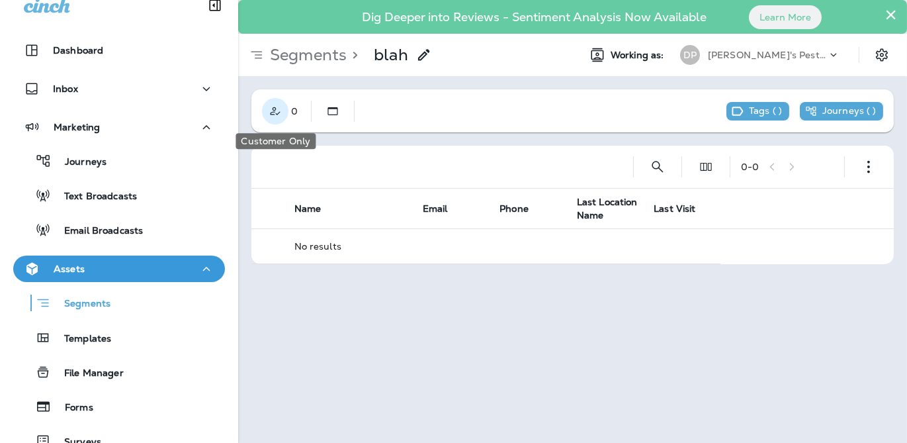
click at [275, 105] on icon "Customer Only" at bounding box center [275, 111] width 13 height 13
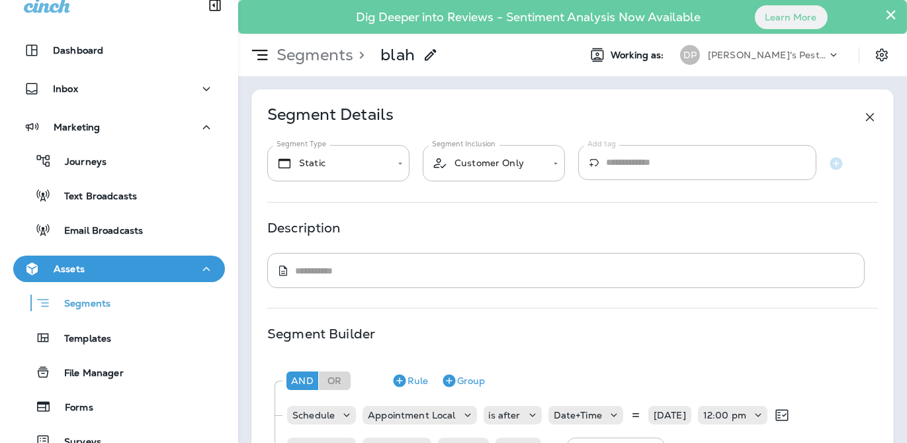
click at [827, 60] on icon at bounding box center [833, 54] width 13 height 13
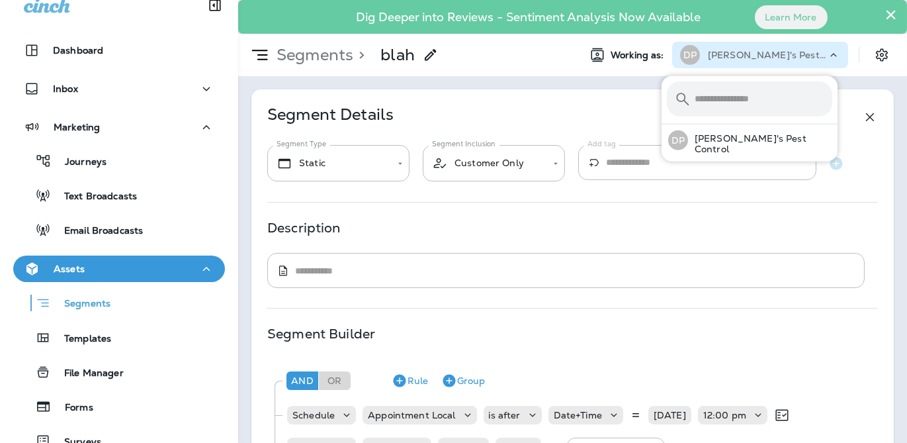
click at [427, 50] on icon at bounding box center [431, 55] width 16 height 16
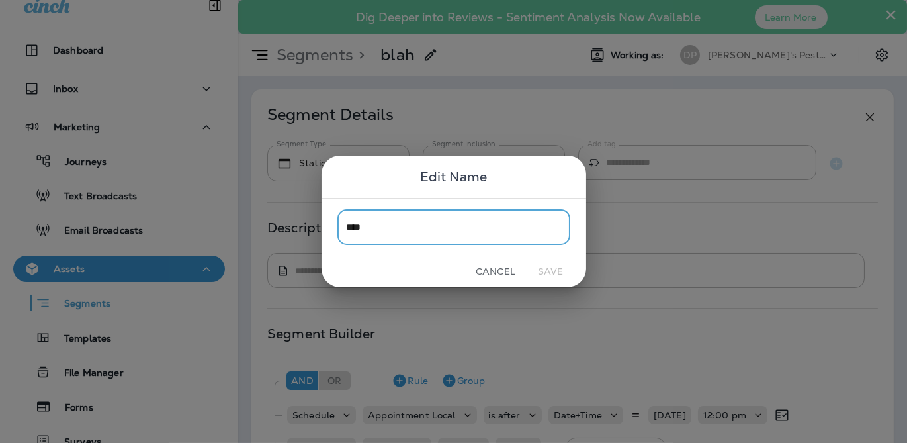
click at [476, 273] on button "Cancel" at bounding box center [496, 271] width 50 height 21
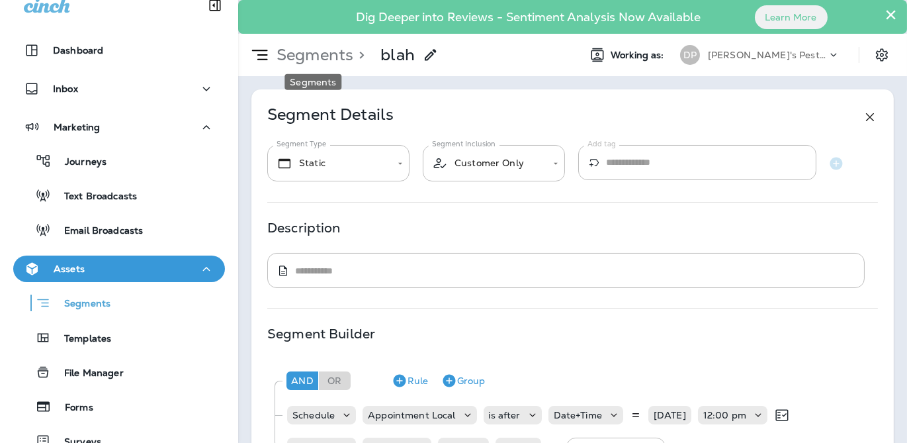
click at [346, 56] on p "Segments" at bounding box center [312, 55] width 82 height 20
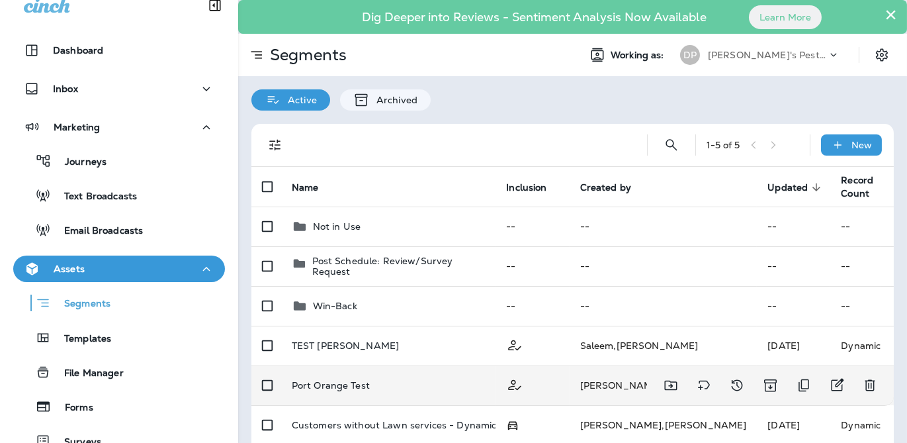
scroll to position [94, 0]
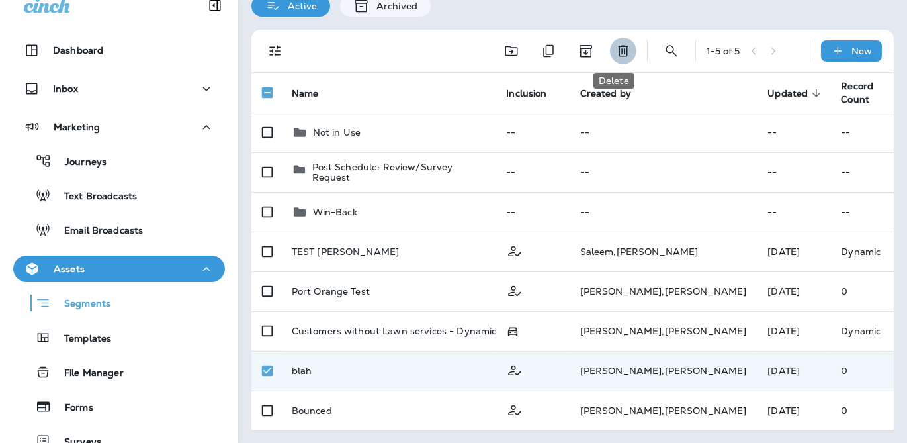
click at [619, 50] on icon "Delete" at bounding box center [623, 51] width 16 height 16
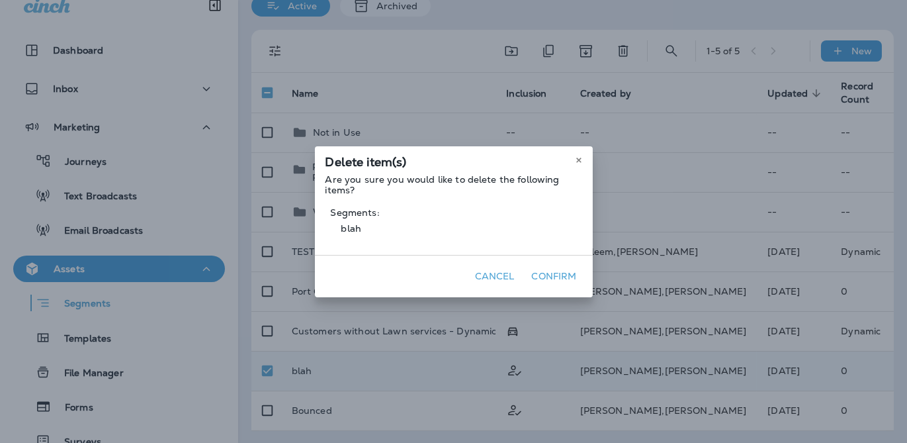
click at [553, 279] on button "Confirm" at bounding box center [555, 276] width 56 height 21
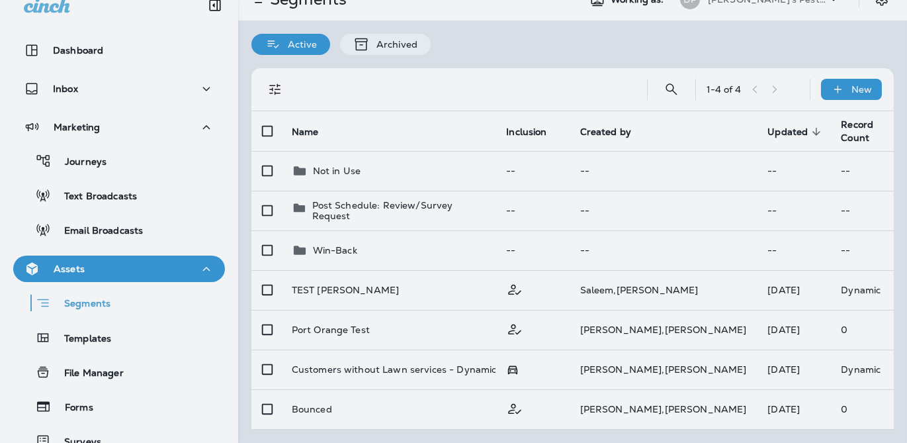
scroll to position [54, 0]
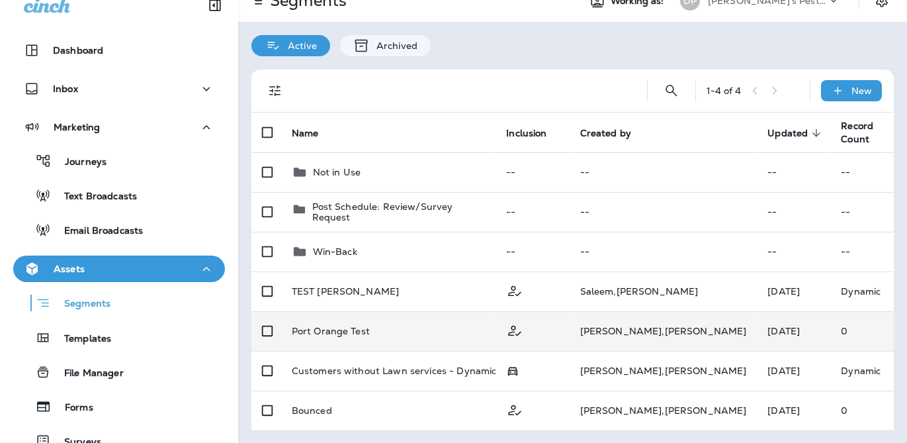
click at [340, 333] on p "Port Orange Test" at bounding box center [331, 331] width 78 height 11
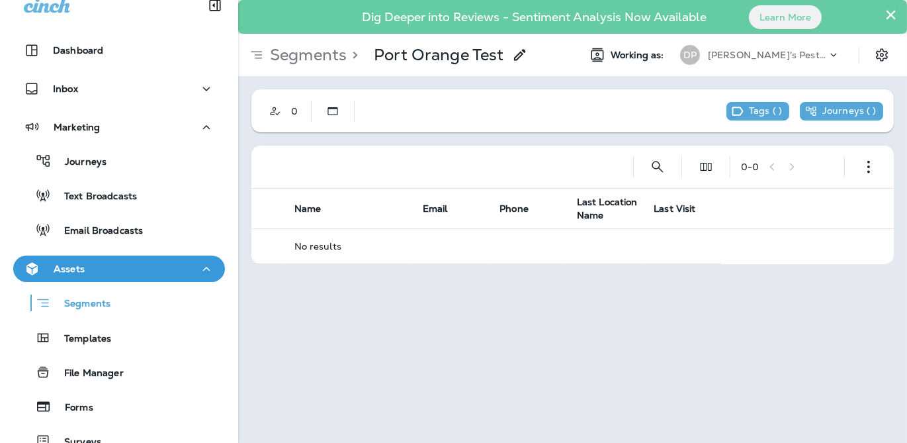
click at [309, 62] on p "Segments" at bounding box center [306, 55] width 82 height 20
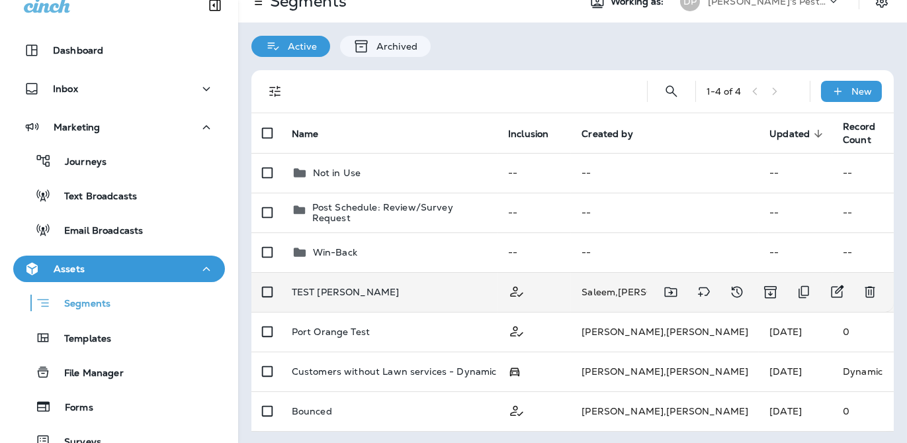
scroll to position [54, 0]
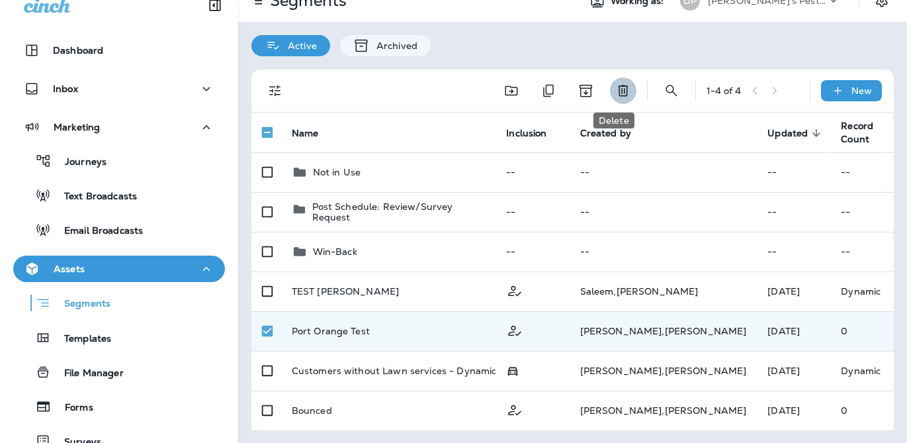
click at [618, 93] on icon "Delete" at bounding box center [623, 90] width 10 height 11
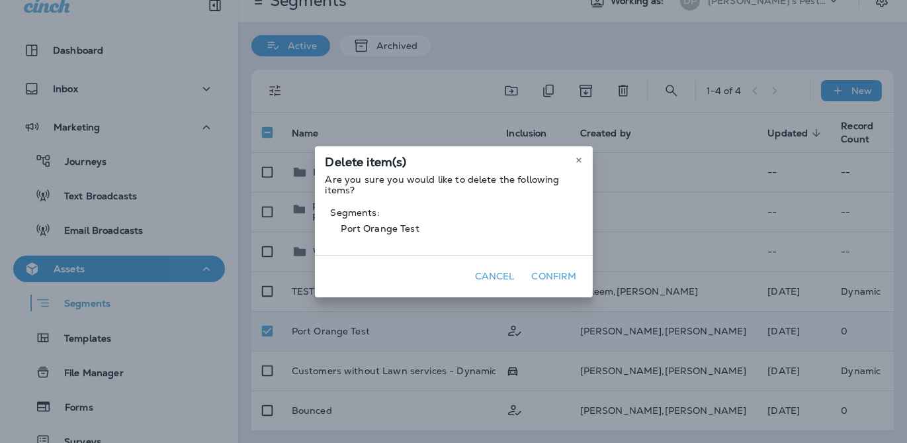
click at [547, 271] on button "Confirm" at bounding box center [555, 276] width 56 height 21
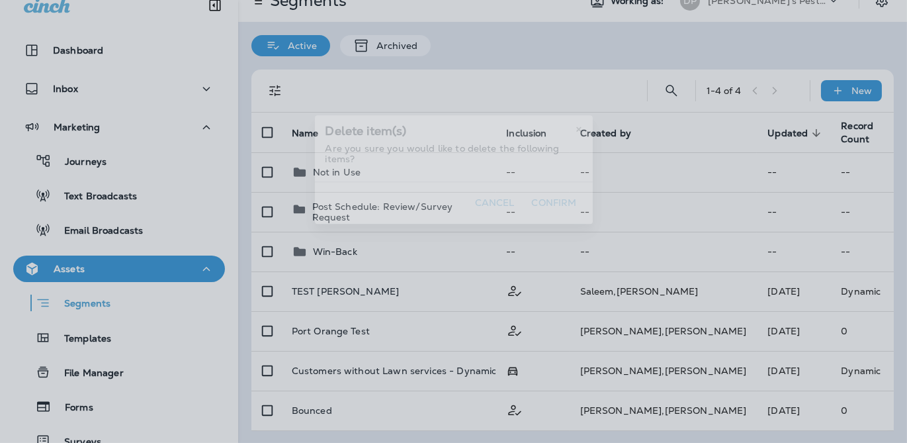
scroll to position [15, 0]
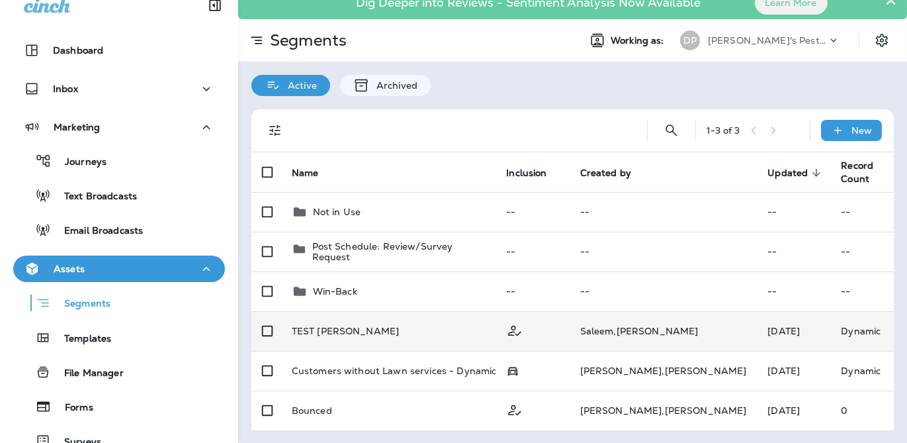
click at [326, 326] on p "TEST [PERSON_NAME]" at bounding box center [346, 331] width 108 height 11
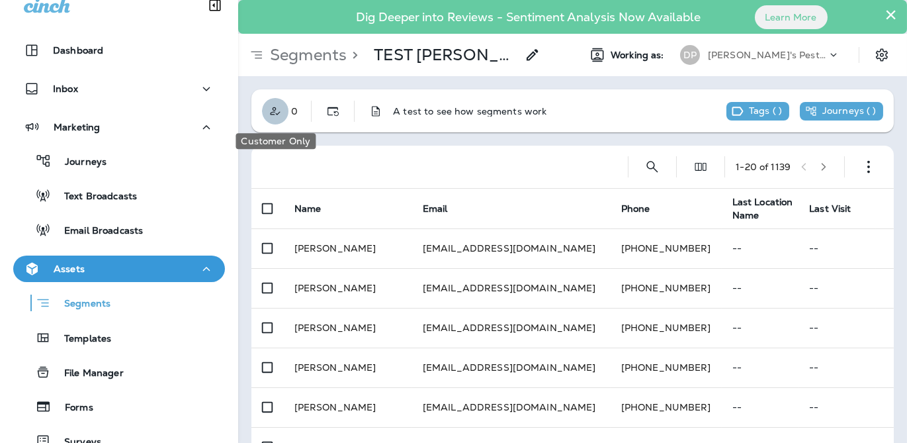
click at [275, 111] on use "Customer Only" at bounding box center [275, 111] width 10 height 8
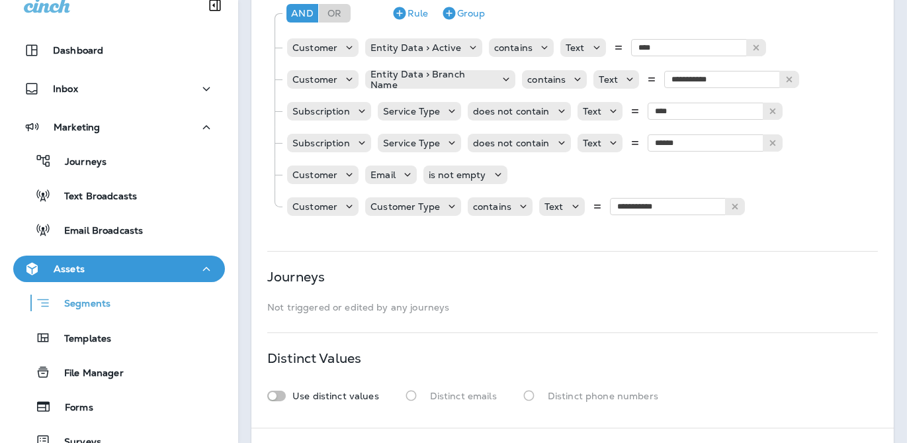
scroll to position [358, 0]
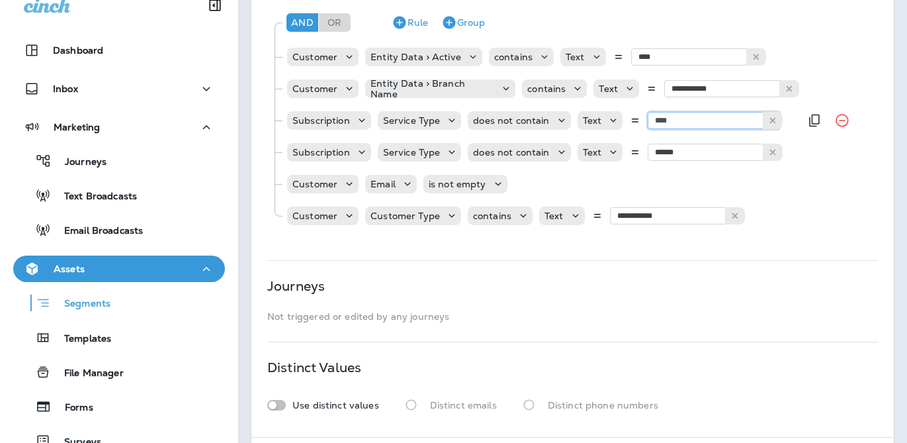
click at [701, 125] on input "****" at bounding box center [714, 120] width 132 height 17
click at [802, 290] on div "Journeys Not triggered or edited by any journeys" at bounding box center [572, 301] width 611 height 41
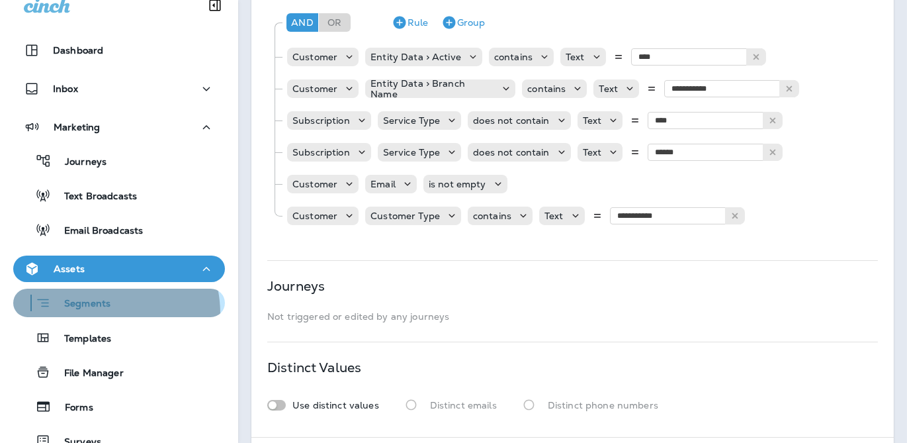
click at [93, 313] on button "Segments" at bounding box center [119, 303] width 212 height 28
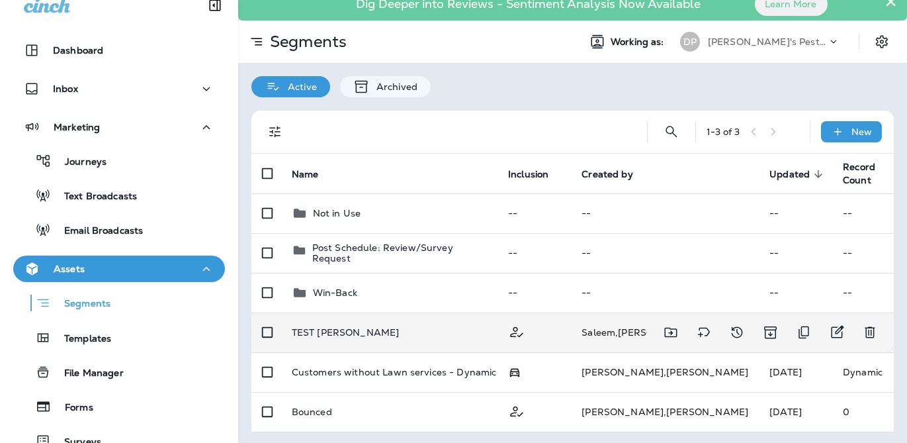
scroll to position [15, 0]
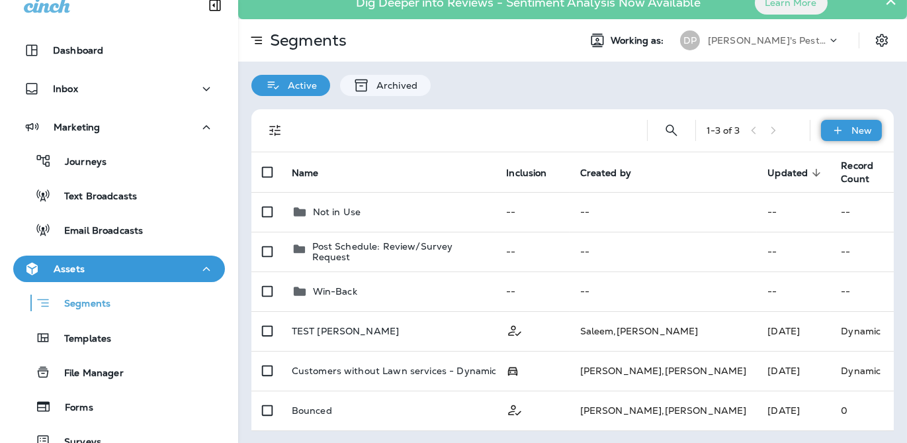
click at [852, 128] on p "New" at bounding box center [862, 130] width 21 height 11
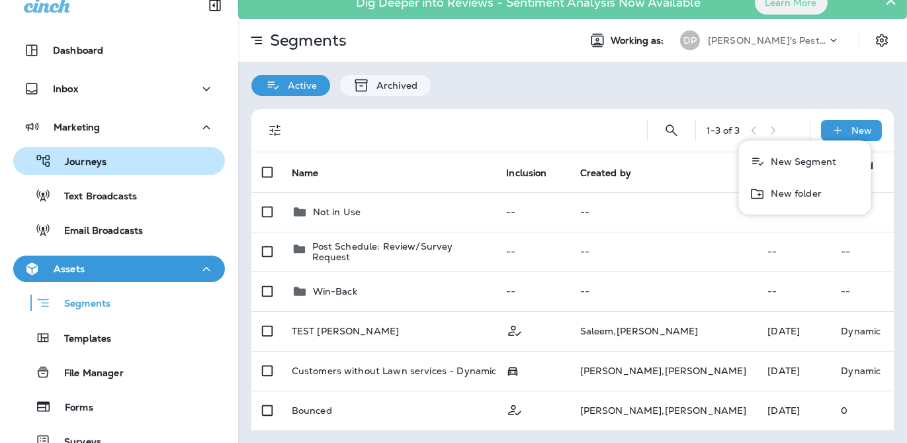
click at [128, 153] on div "Journeys" at bounding box center [119, 161] width 201 height 20
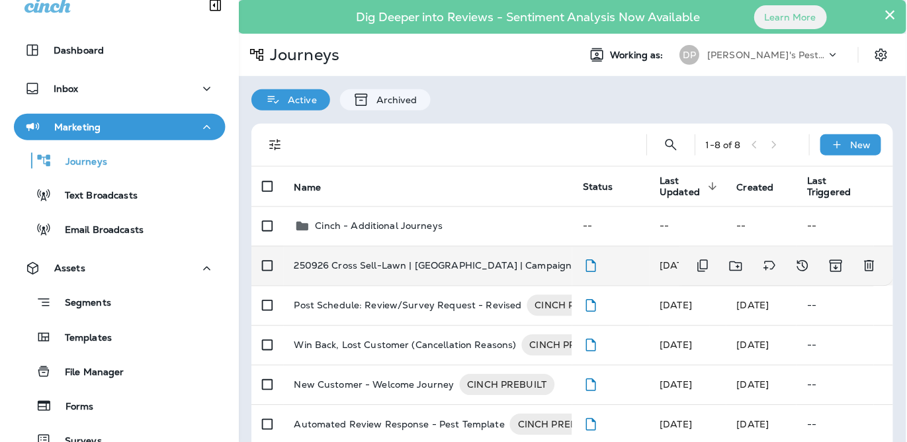
scroll to position [3, 0]
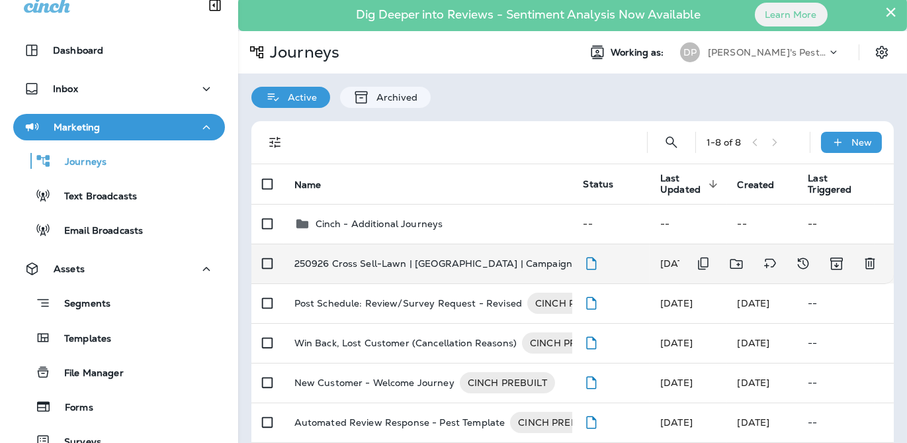
click at [543, 262] on p "250926 Cross Sell-Lawn | [GEOGRAPHIC_DATA] | Campaign 2025-01" at bounding box center [454, 263] width 320 height 21
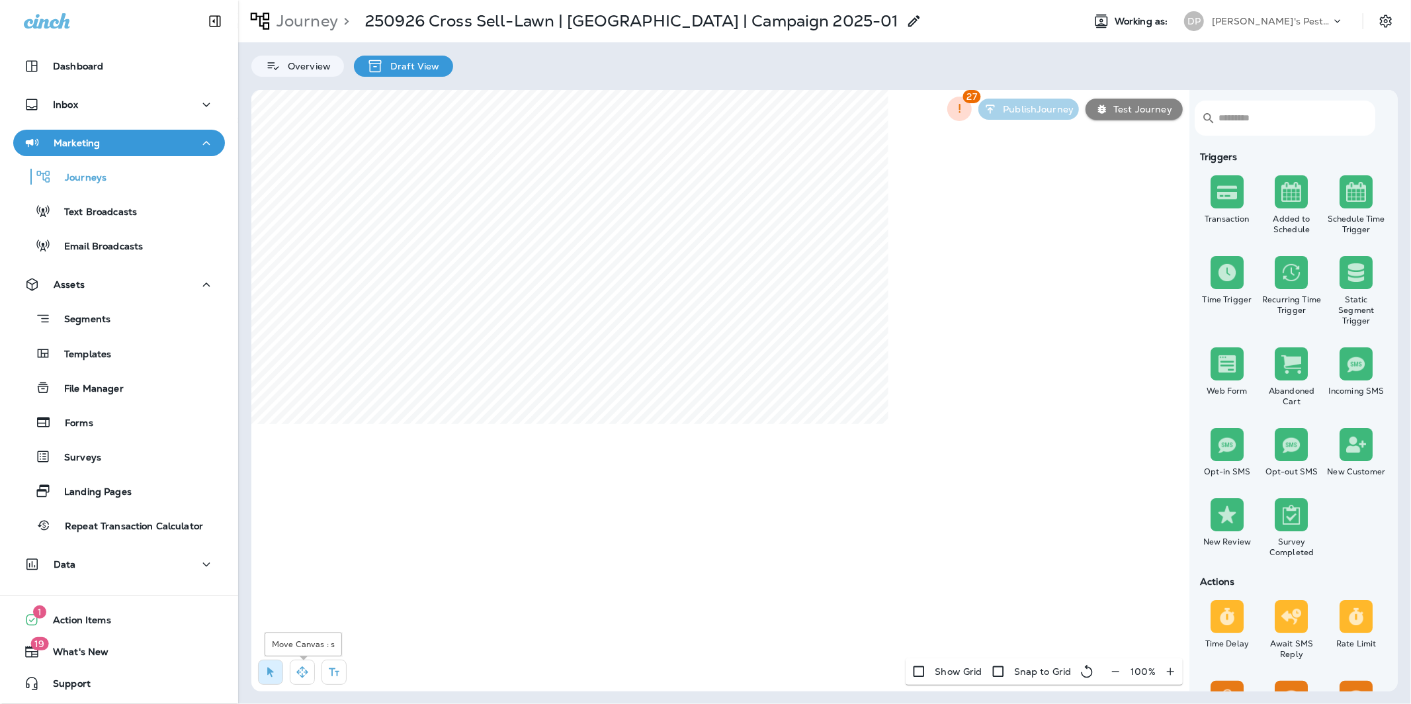
drag, startPoint x: 306, startPoint y: 668, endPoint x: 322, endPoint y: 655, distance: 21.2
click at [306, 442] on icon "button" at bounding box center [302, 672] width 13 height 13
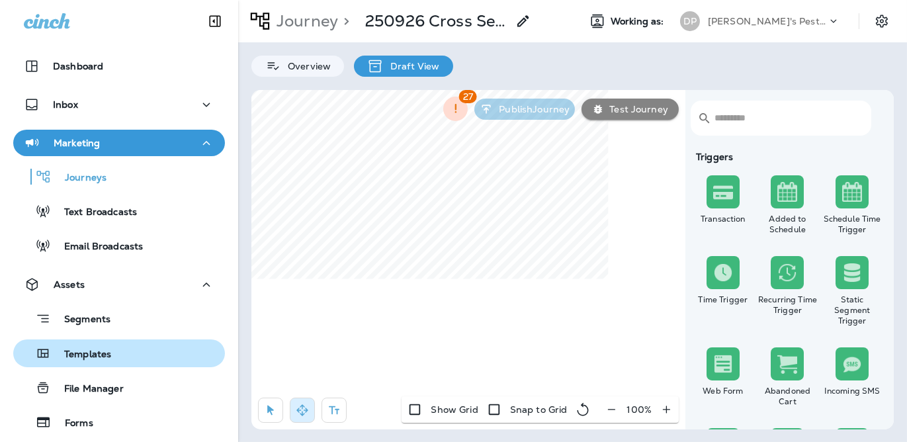
click at [89, 360] on p "Templates" at bounding box center [81, 355] width 60 height 13
